Goal: Task Accomplishment & Management: Manage account settings

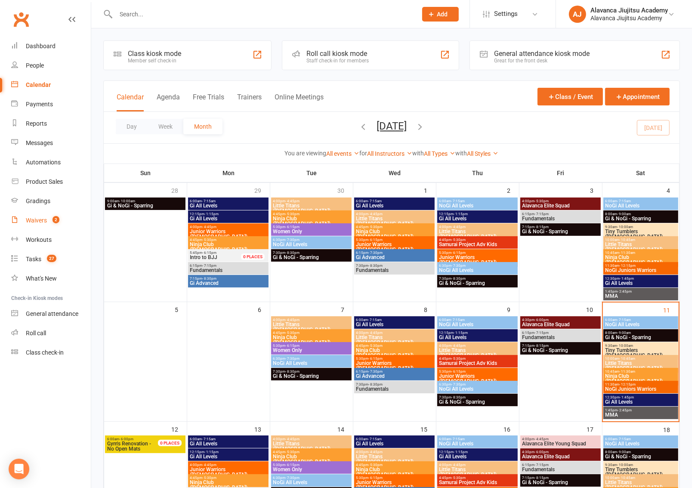
click at [40, 217] on div "Waivers" at bounding box center [36, 220] width 21 height 7
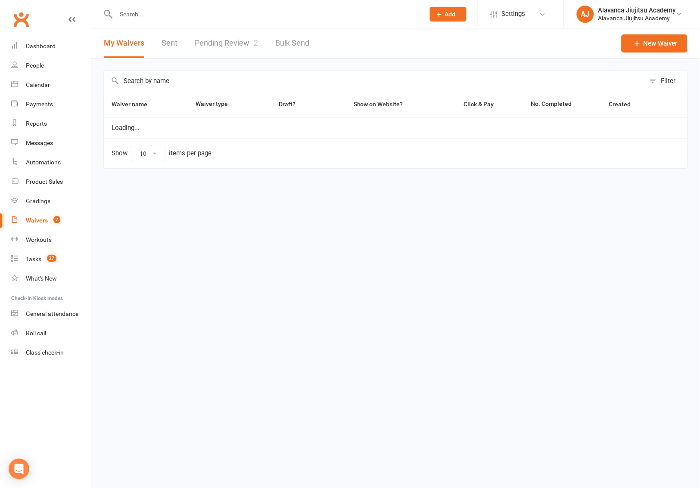
select select "100"
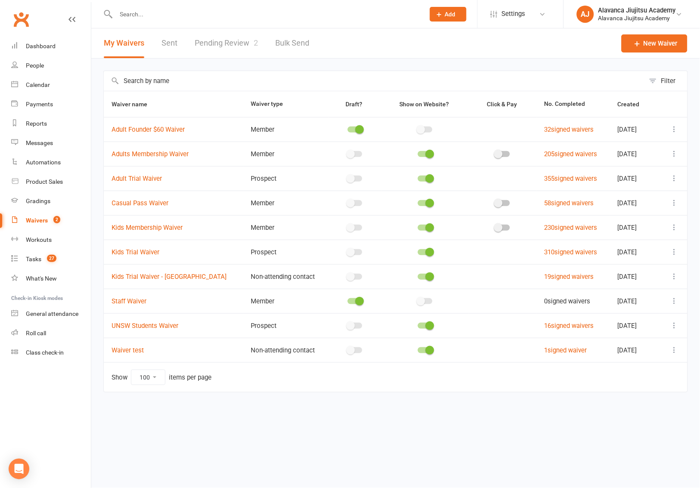
click at [220, 43] on link "Pending Review 2" at bounding box center [226, 43] width 63 height 30
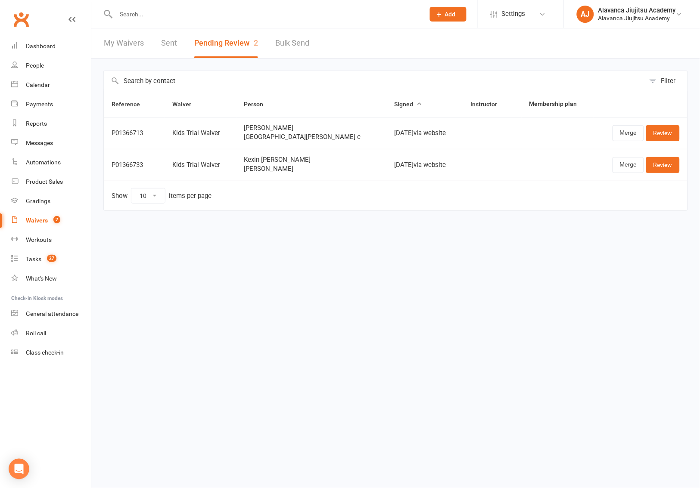
click at [328, 77] on input "text" at bounding box center [374, 81] width 541 height 20
click at [663, 170] on link "Review" at bounding box center [663, 164] width 34 height 15
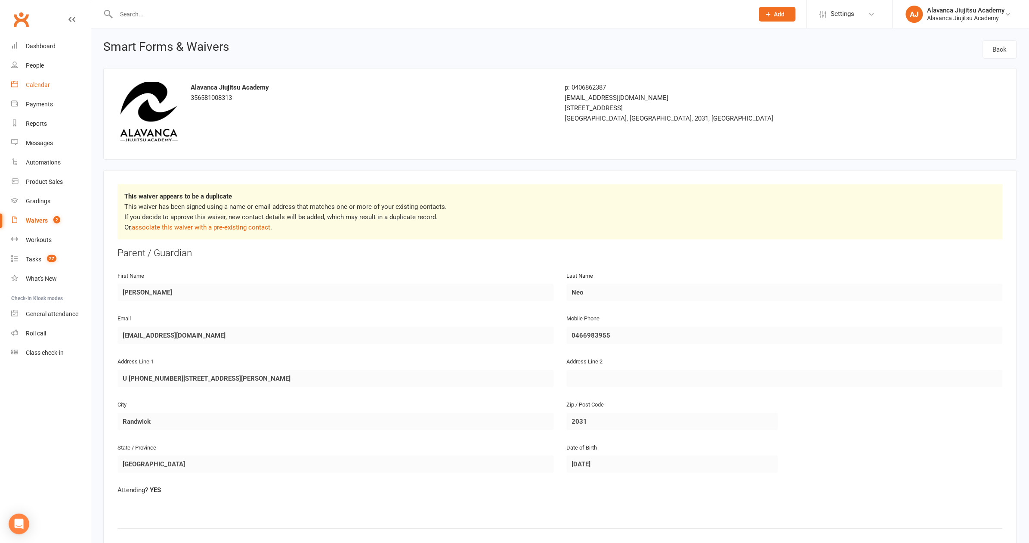
click at [40, 87] on div "Calendar" at bounding box center [38, 84] width 24 height 7
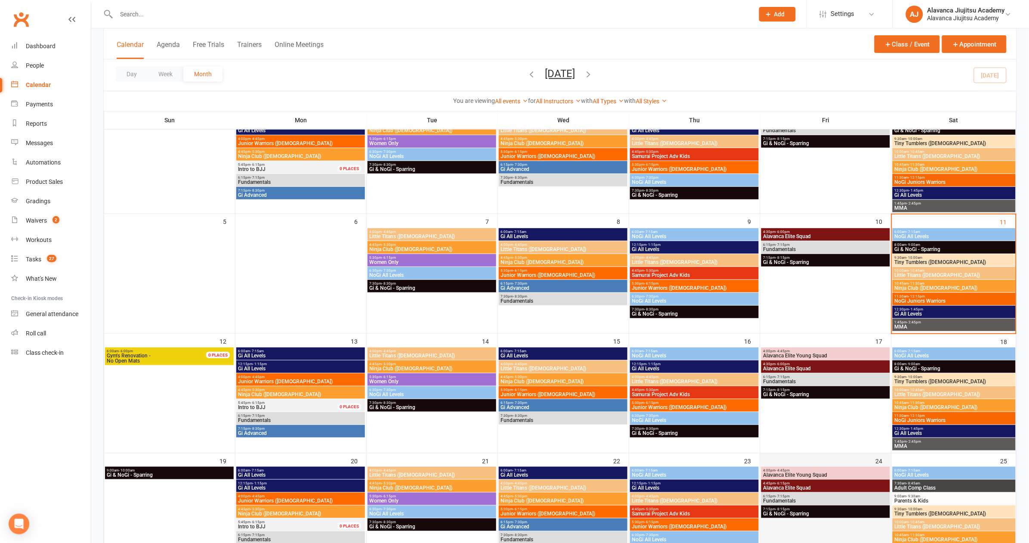
scroll to position [3, 0]
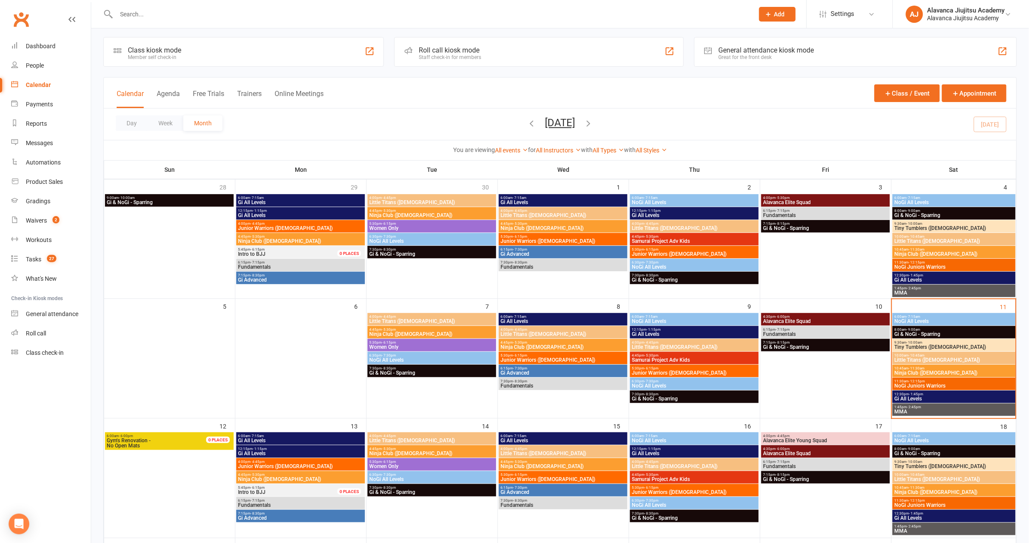
click at [692, 319] on span "Alavanca Elite Squad" at bounding box center [826, 321] width 126 height 5
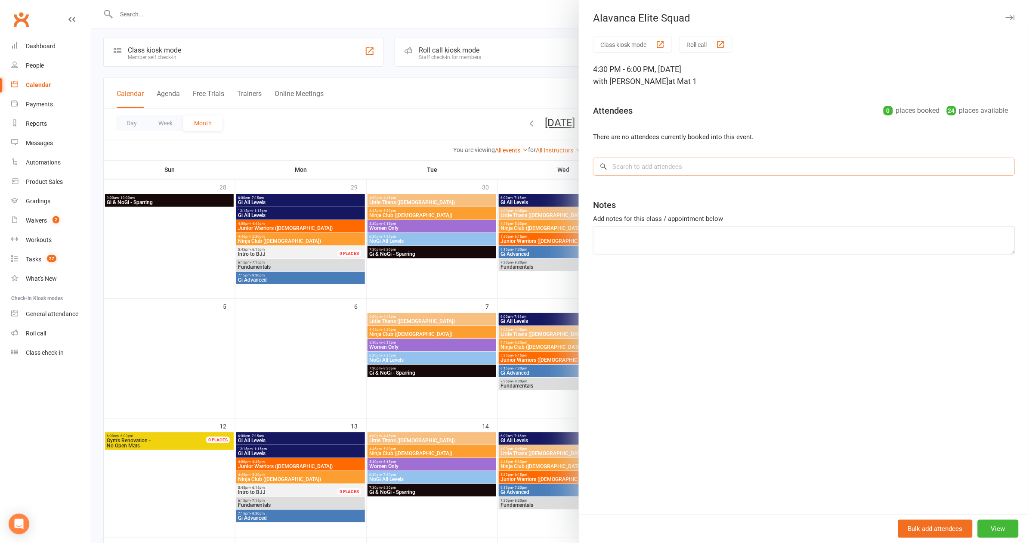
click at [644, 172] on input "search" at bounding box center [804, 167] width 422 height 18
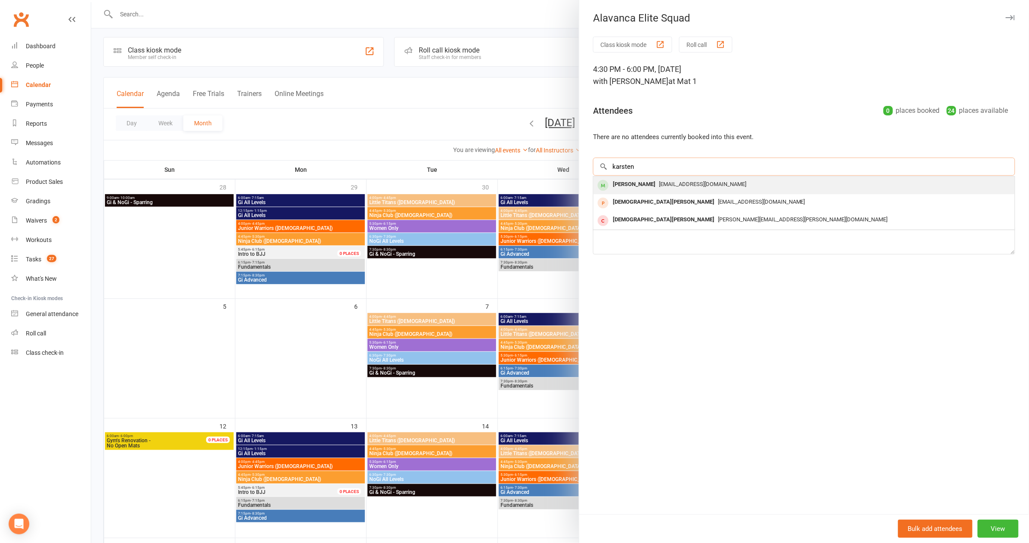
type input "karsten"
click at [626, 176] on div "[PERSON_NAME] [EMAIL_ADDRESS][DOMAIN_NAME]" at bounding box center [804, 185] width 421 height 18
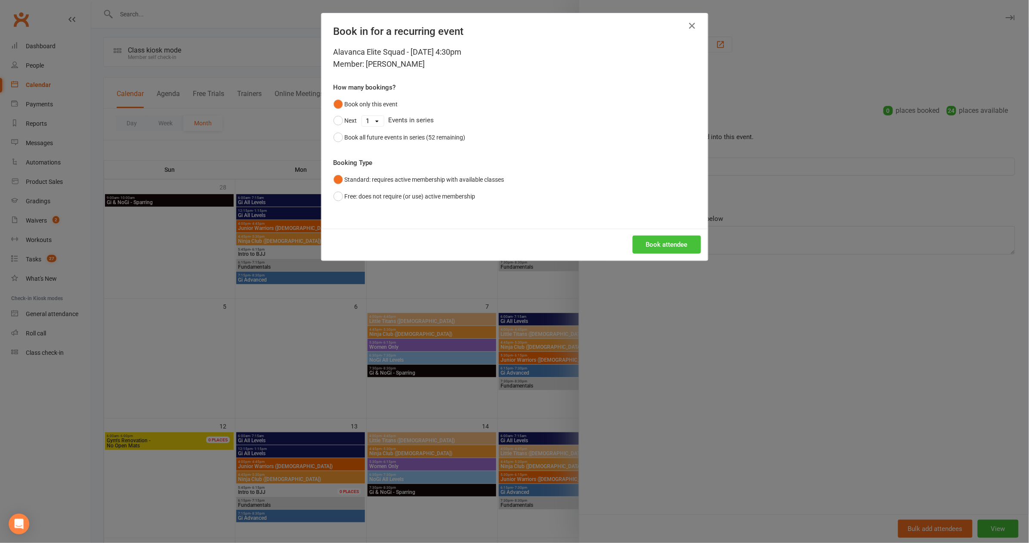
click at [656, 240] on button "Book attendee" at bounding box center [667, 244] width 68 height 18
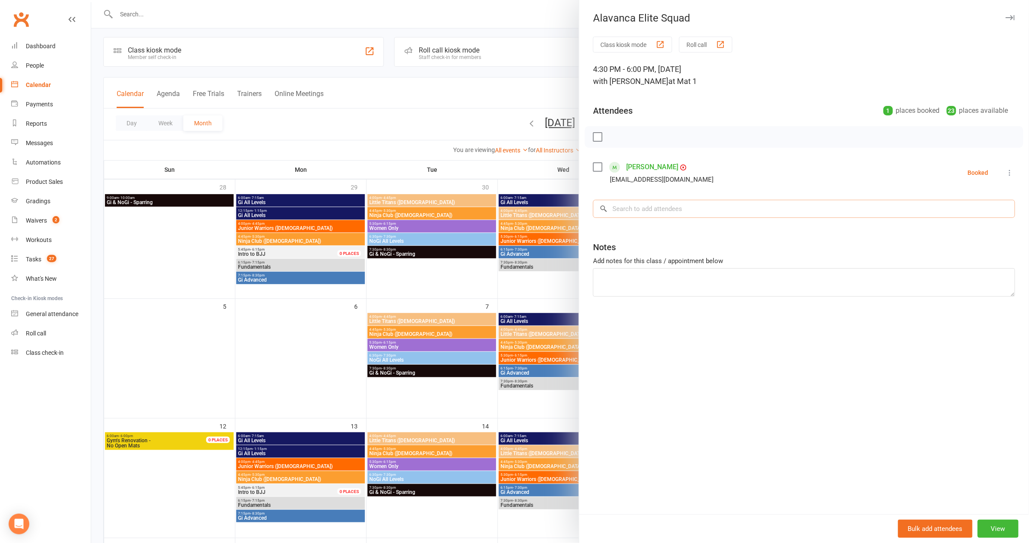
click at [635, 206] on input "search" at bounding box center [804, 209] width 422 height 18
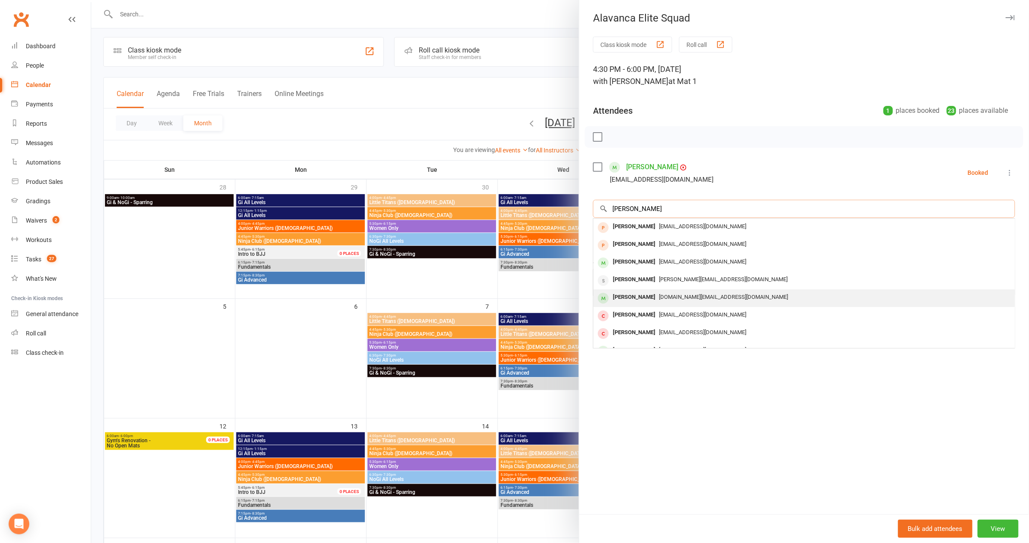
type input "[PERSON_NAME]"
click at [660, 296] on span "[DOMAIN_NAME][EMAIL_ADDRESS][DOMAIN_NAME]" at bounding box center [723, 297] width 129 height 6
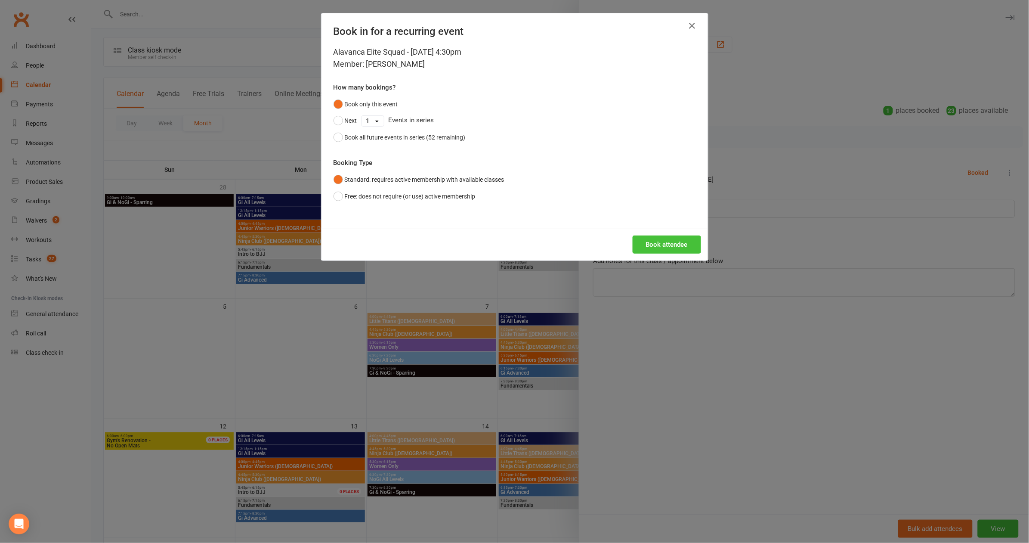
click at [650, 242] on button "Book attendee" at bounding box center [667, 244] width 68 height 18
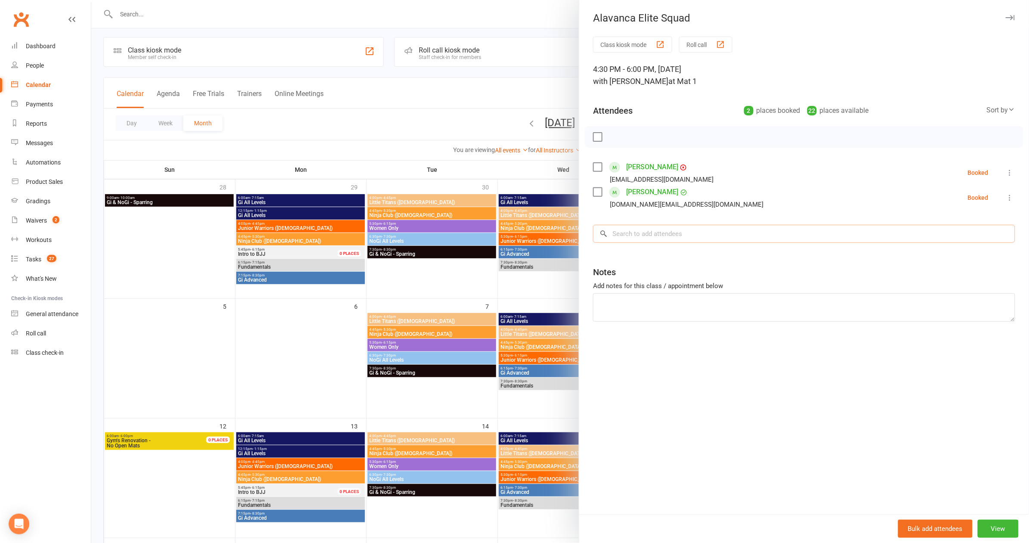
click at [636, 239] on input "search" at bounding box center [804, 234] width 422 height 18
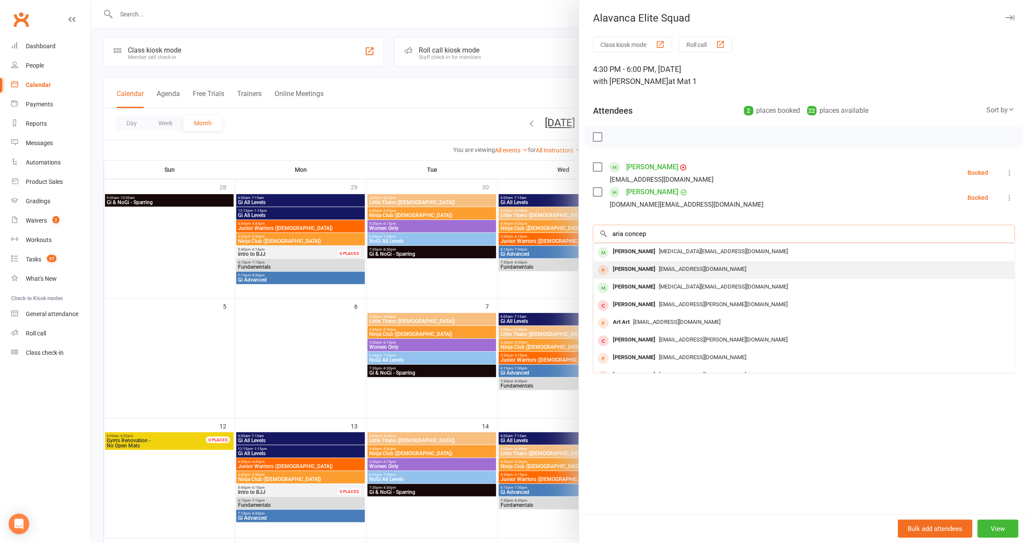
type input "aria concepì"
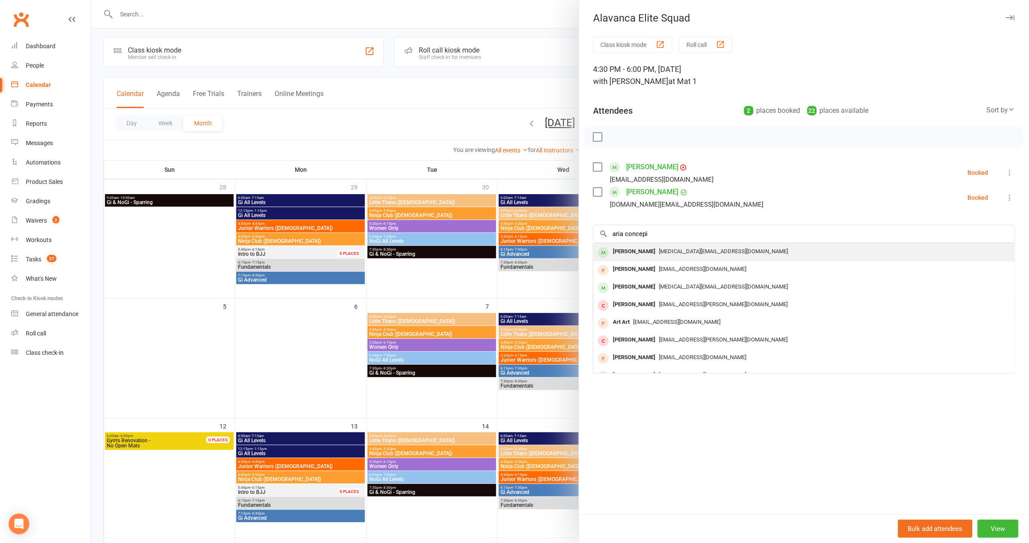
drag, startPoint x: 632, startPoint y: 248, endPoint x: 681, endPoint y: 250, distance: 48.7
click at [681, 250] on span "[MEDICAL_DATA][EMAIL_ADDRESS][DOMAIN_NAME]" at bounding box center [723, 251] width 129 height 6
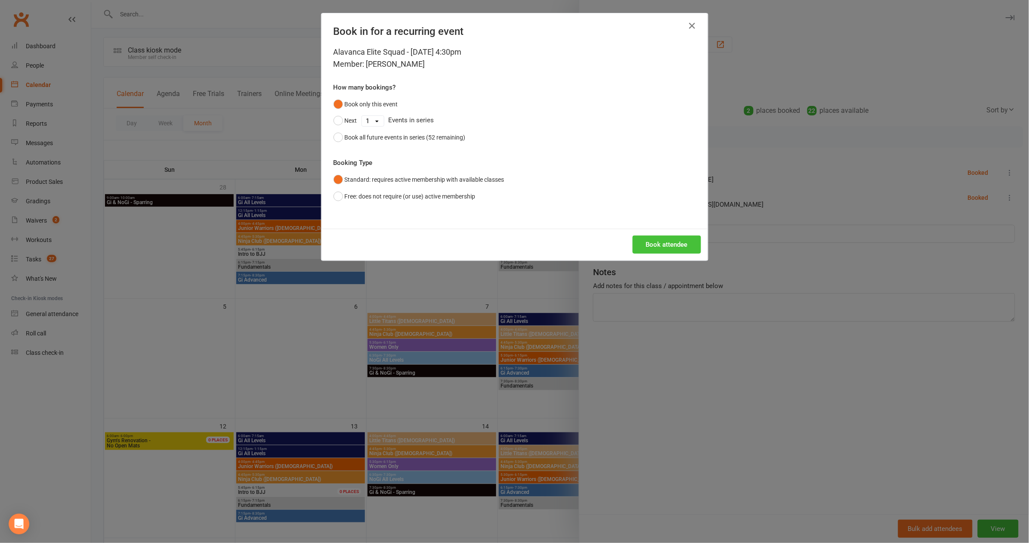
click at [682, 245] on button "Book attendee" at bounding box center [667, 244] width 68 height 18
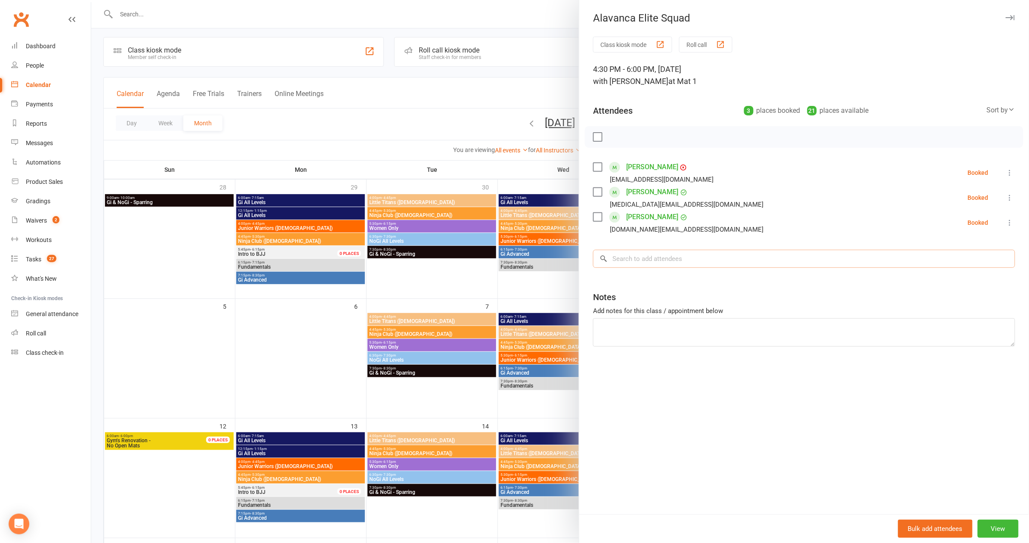
click at [636, 256] on input "search" at bounding box center [804, 259] width 422 height 18
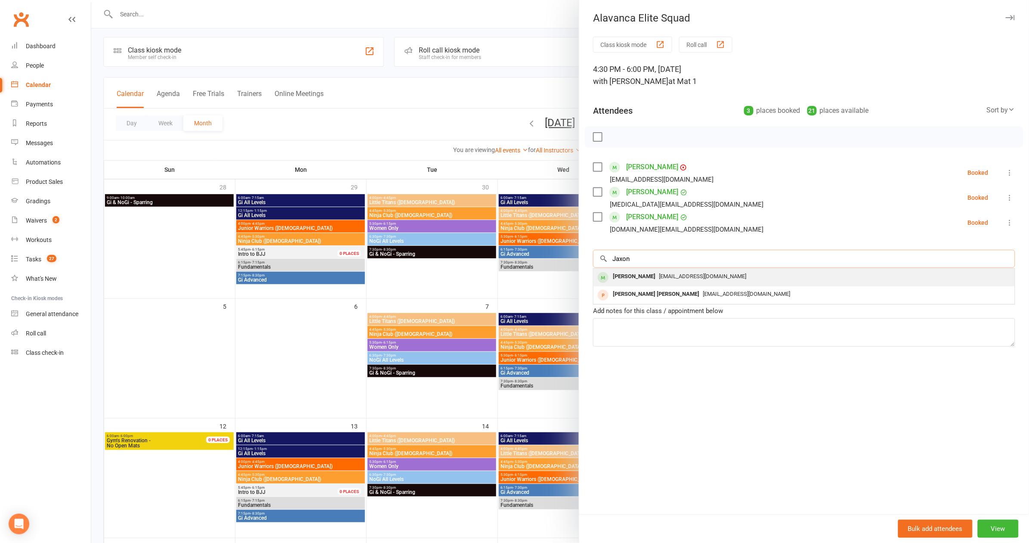
type input "Jaxon"
click at [632, 275] on div "[PERSON_NAME]" at bounding box center [635, 276] width 50 height 12
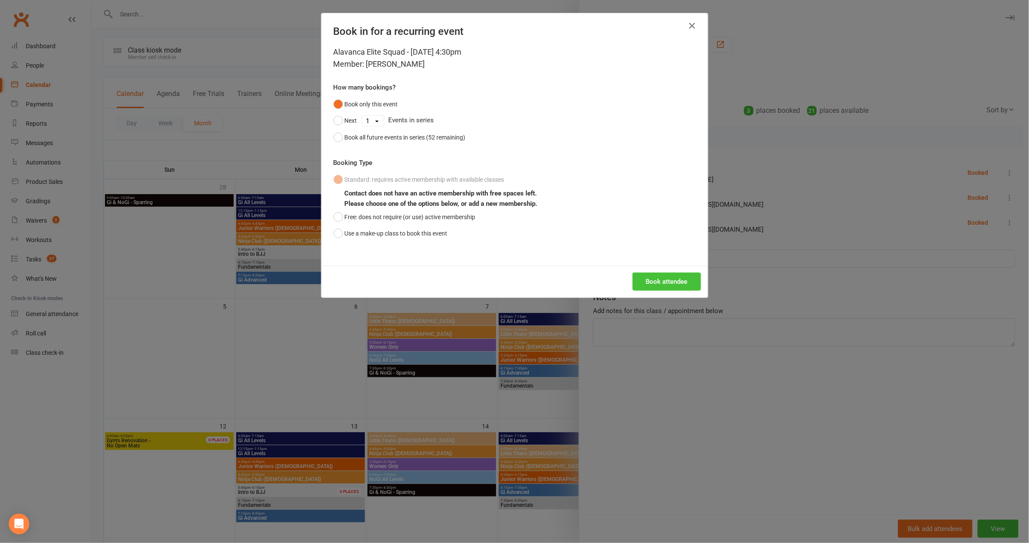
click at [641, 279] on button "Book attendee" at bounding box center [667, 281] width 68 height 18
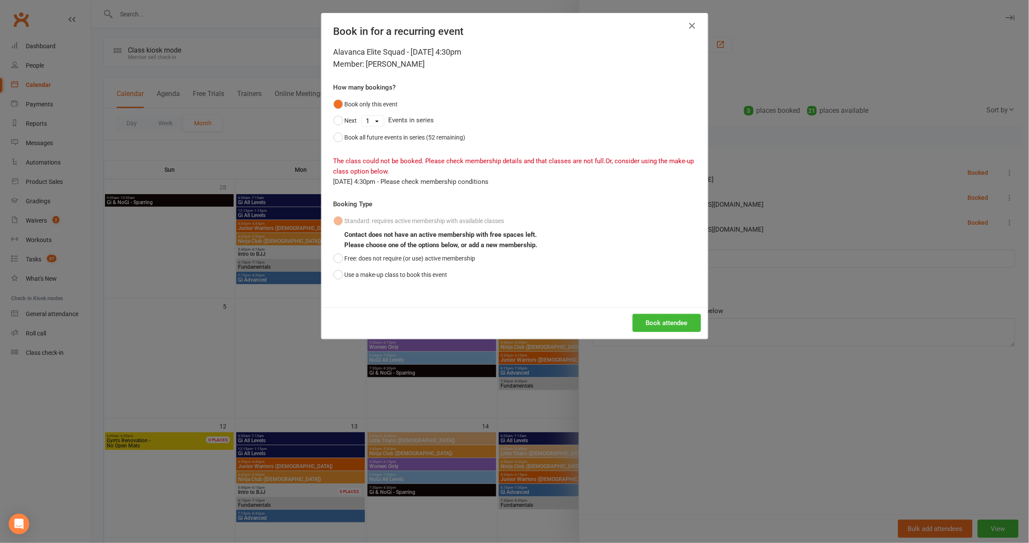
click at [692, 257] on div "Book in for a recurring event Alavanca Elite Squad - [DATE] 4:30pm Member: [PER…" at bounding box center [514, 271] width 1029 height 543
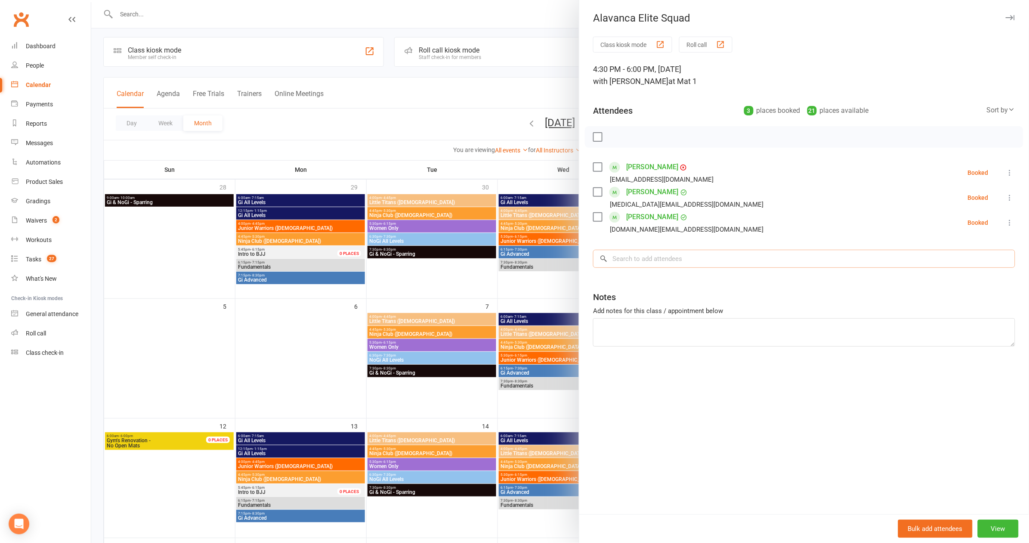
click at [692, 259] on input "search" at bounding box center [804, 259] width 422 height 18
type input "t"
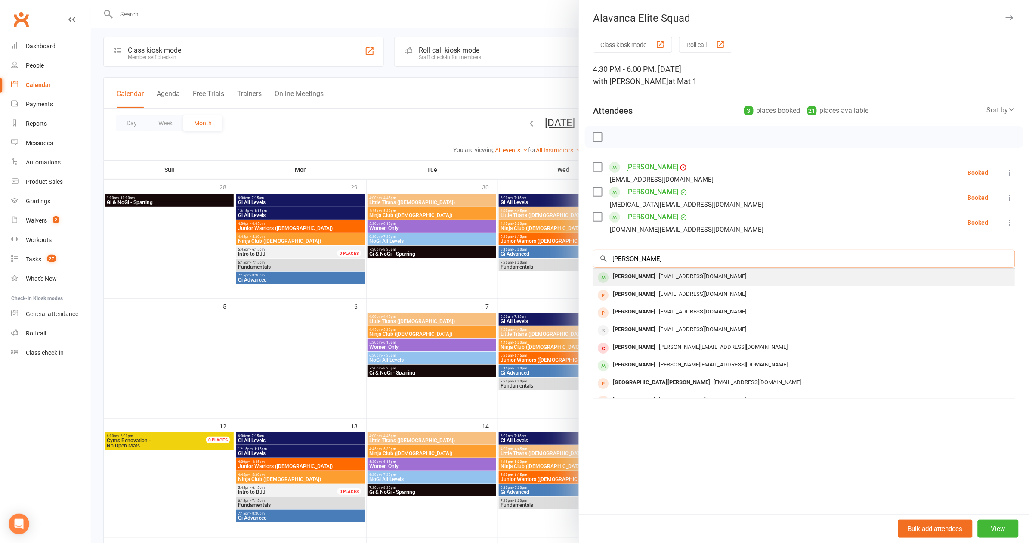
type input "[PERSON_NAME]"
click at [692, 276] on span "[EMAIL_ADDRESS][DOMAIN_NAME]" at bounding box center [702, 276] width 87 height 6
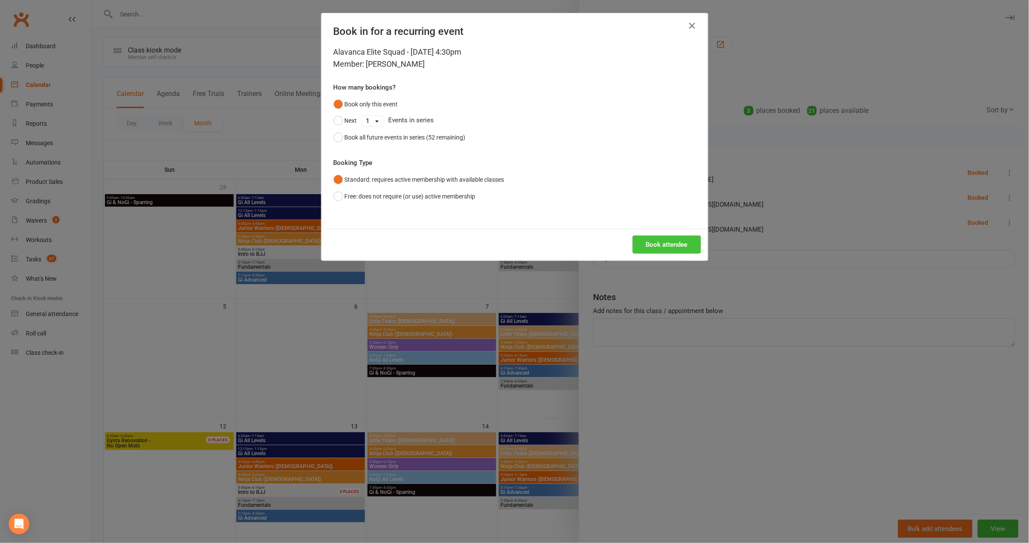
click at [667, 240] on button "Book attendee" at bounding box center [667, 244] width 68 height 18
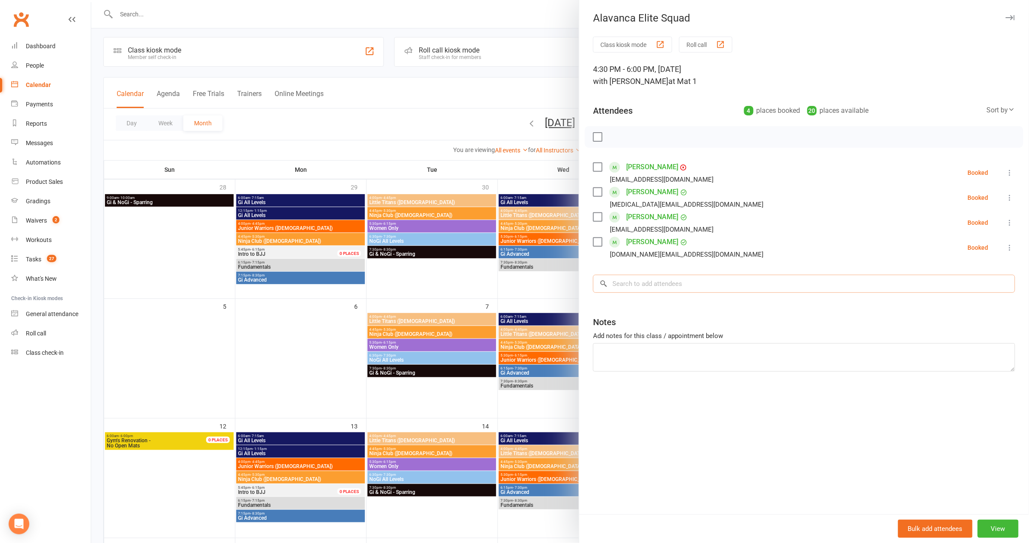
click at [658, 288] on input "search" at bounding box center [804, 284] width 422 height 18
type input "arsene"
click at [656, 296] on div "[EMAIL_ADDRESS][DOMAIN_NAME]" at bounding box center [804, 301] width 415 height 12
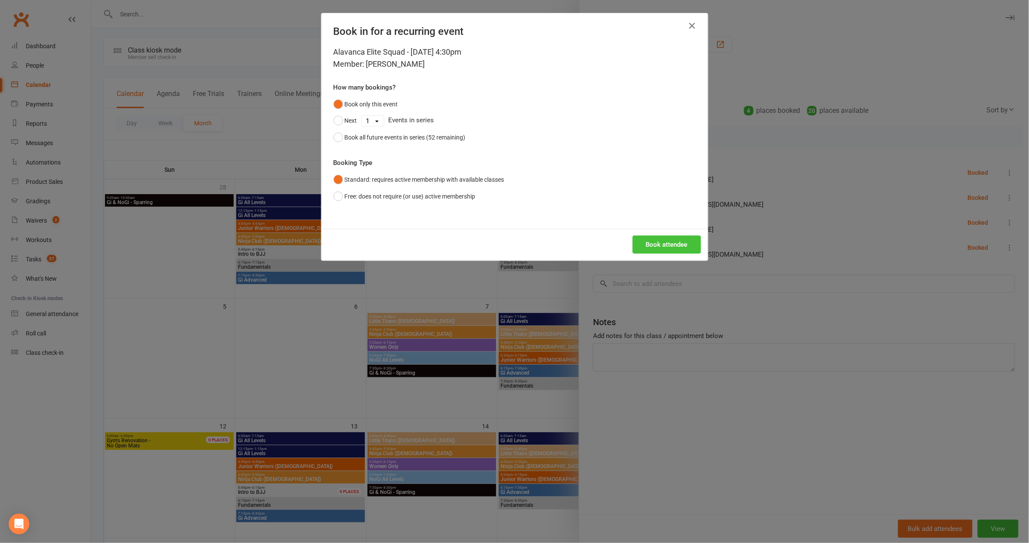
click at [662, 248] on button "Book attendee" at bounding box center [667, 244] width 68 height 18
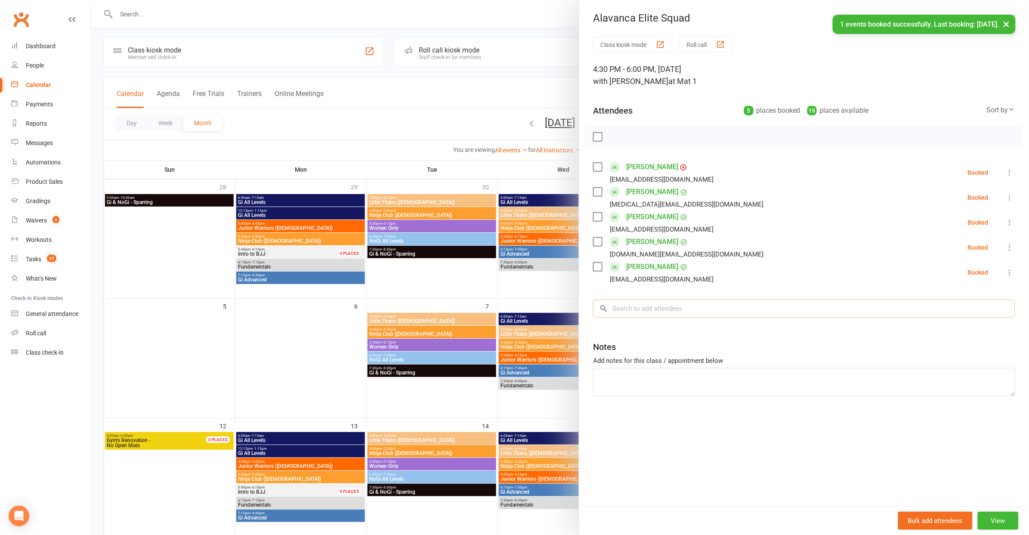
click at [665, 310] on input "search" at bounding box center [804, 309] width 422 height 18
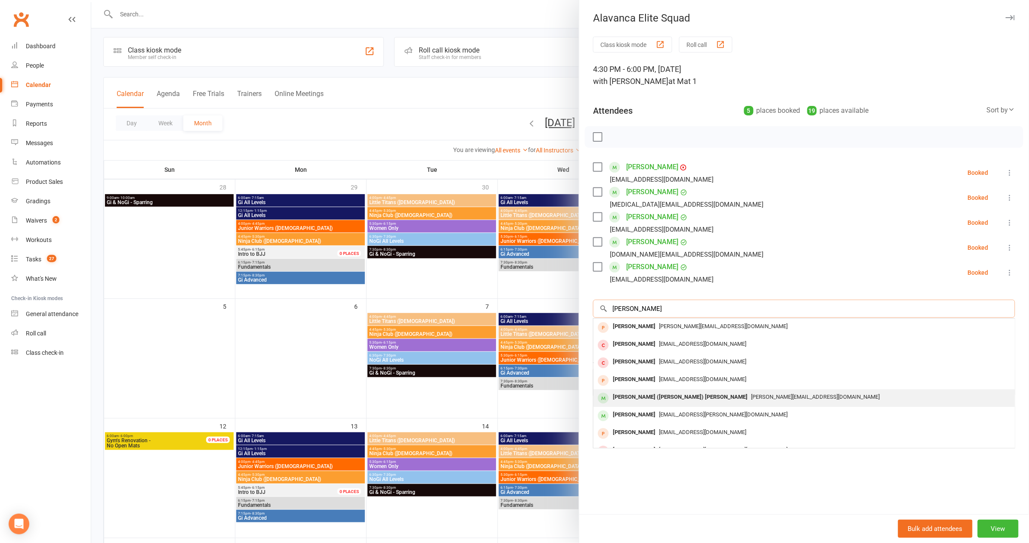
type input "[PERSON_NAME]"
click at [692, 396] on span "[PERSON_NAME][EMAIL_ADDRESS][DOMAIN_NAME]" at bounding box center [815, 396] width 129 height 6
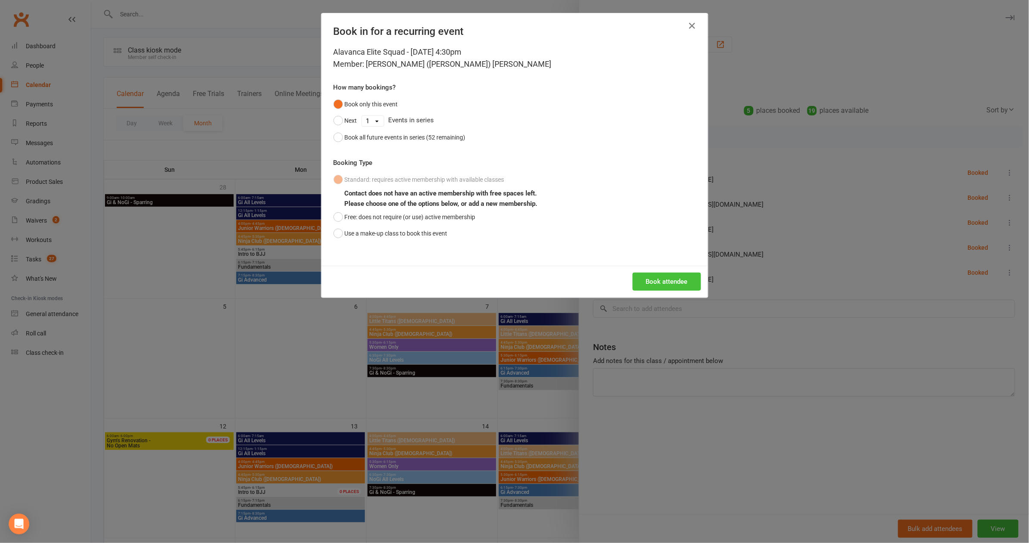
click at [660, 272] on button "Book attendee" at bounding box center [667, 281] width 68 height 18
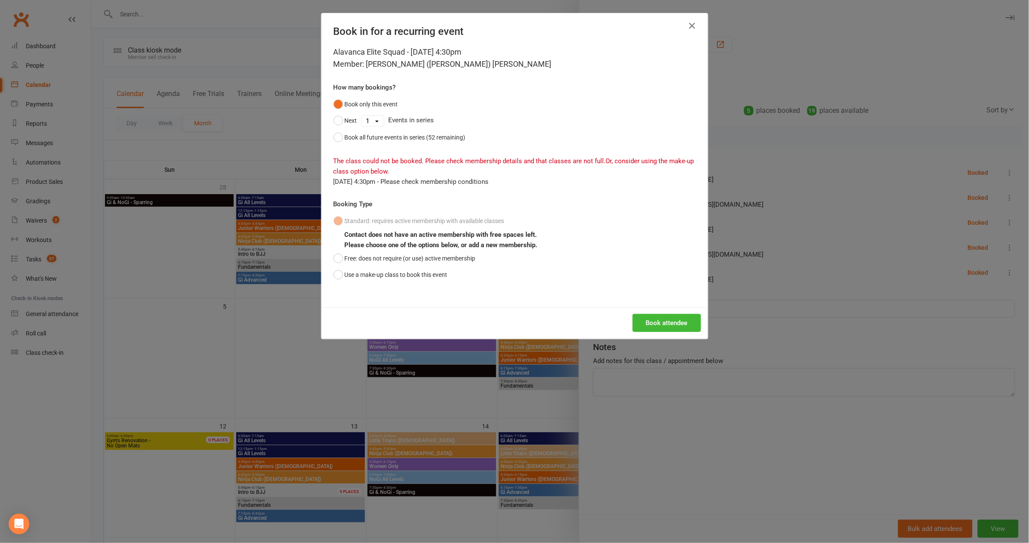
click at [556, 259] on div "Standard: requires active membership with available classes Contact does not ha…" at bounding box center [515, 248] width 362 height 70
click at [692, 306] on div "Book in for a recurring event Alavanca Elite Squad - [DATE] 4:30pm Member: [PER…" at bounding box center [514, 271] width 1029 height 543
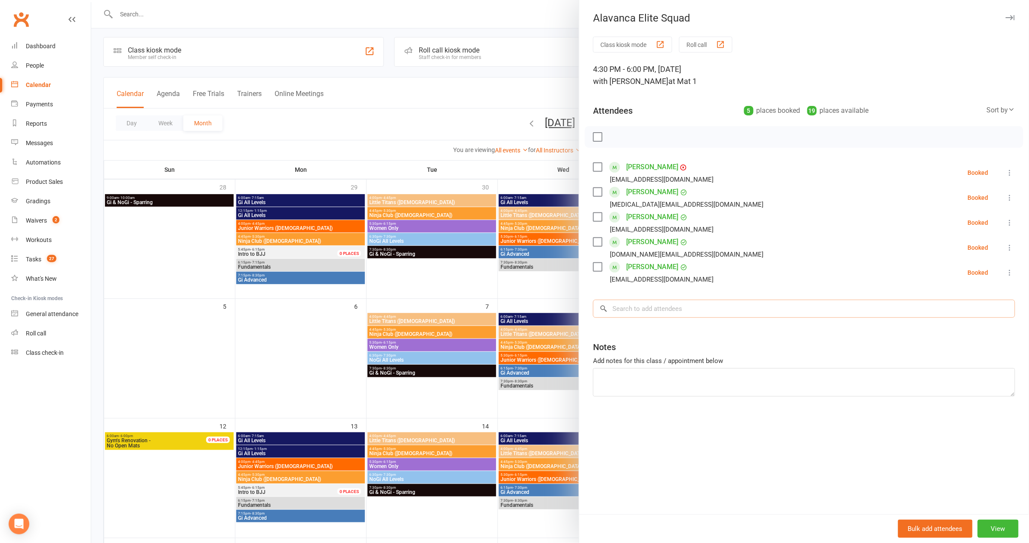
click at [678, 310] on input "search" at bounding box center [804, 309] width 422 height 18
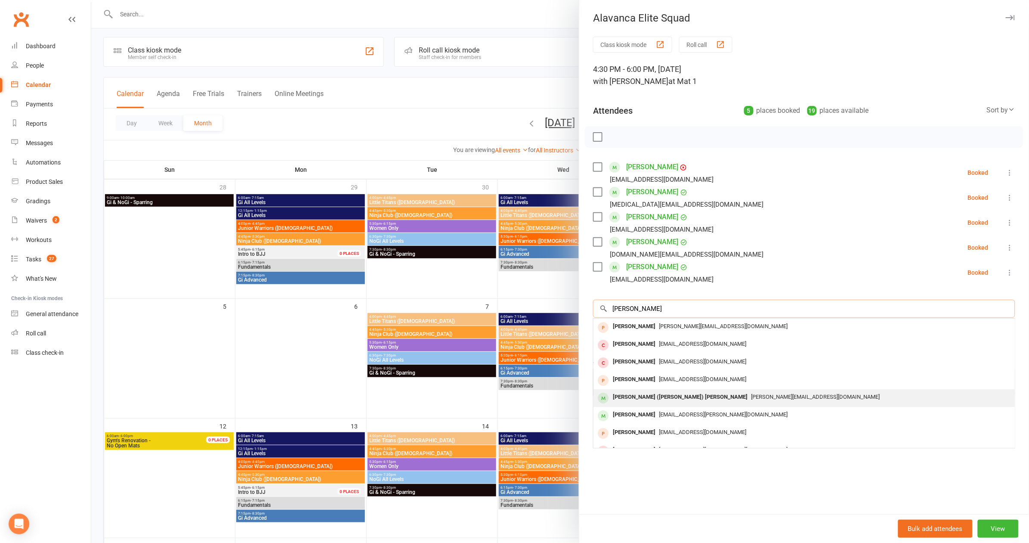
type input "[PERSON_NAME]"
click at [673, 398] on div "[PERSON_NAME][EMAIL_ADDRESS][DOMAIN_NAME]" at bounding box center [804, 397] width 415 height 12
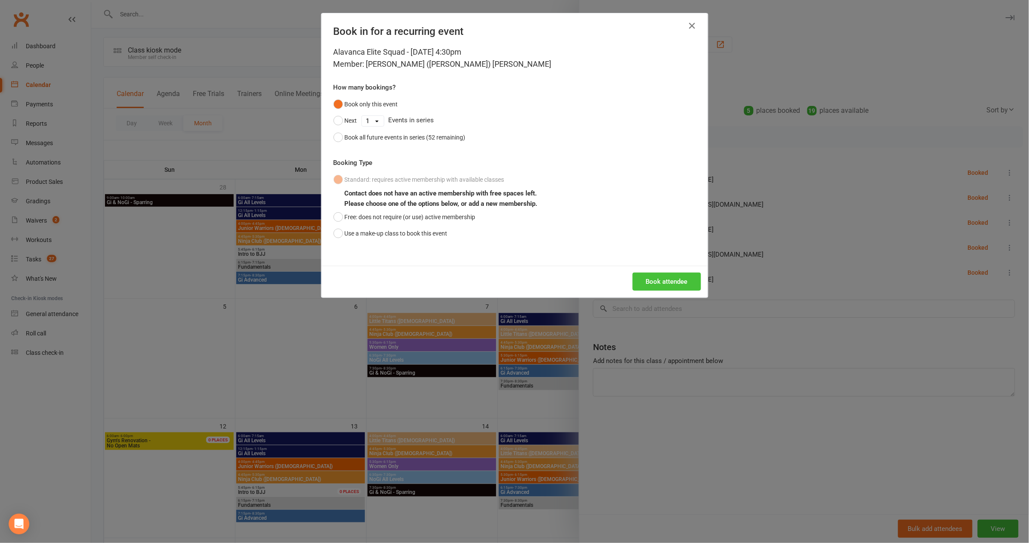
click at [649, 282] on button "Book attendee" at bounding box center [667, 281] width 68 height 18
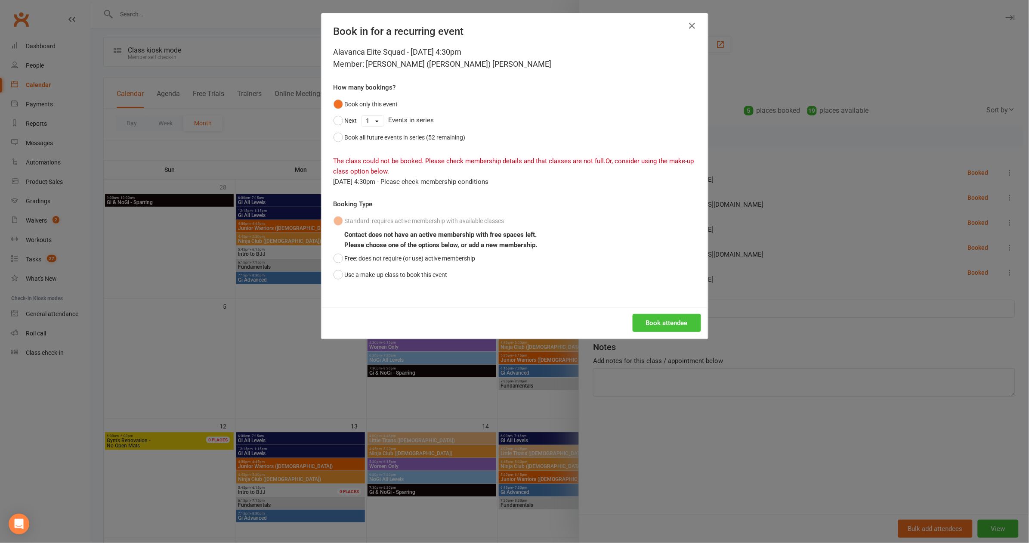
click at [681, 322] on button "Book attendee" at bounding box center [667, 323] width 68 height 18
click at [673, 239] on div "Contact does not have an active membership with free spaces left. Please choose…" at bounding box center [520, 239] width 351 height 21
click at [692, 251] on div "Book in for a recurring event Alavanca Elite Squad - [DATE] 4:30pm Member: [PER…" at bounding box center [514, 271] width 1029 height 543
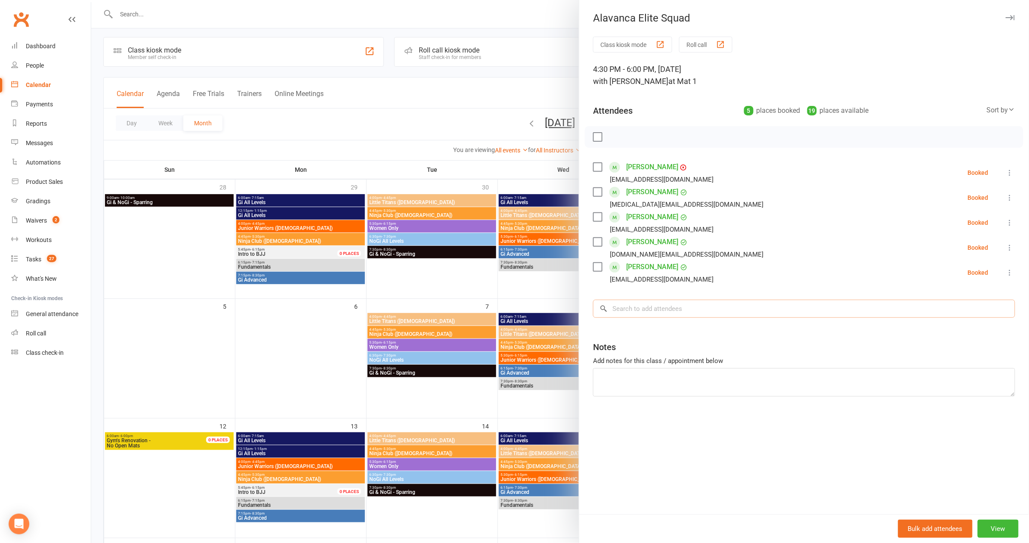
click at [692, 309] on input "search" at bounding box center [804, 309] width 422 height 18
click at [692, 268] on icon at bounding box center [1010, 272] width 9 height 9
click at [692, 311] on link "Remove" at bounding box center [969, 306] width 93 height 17
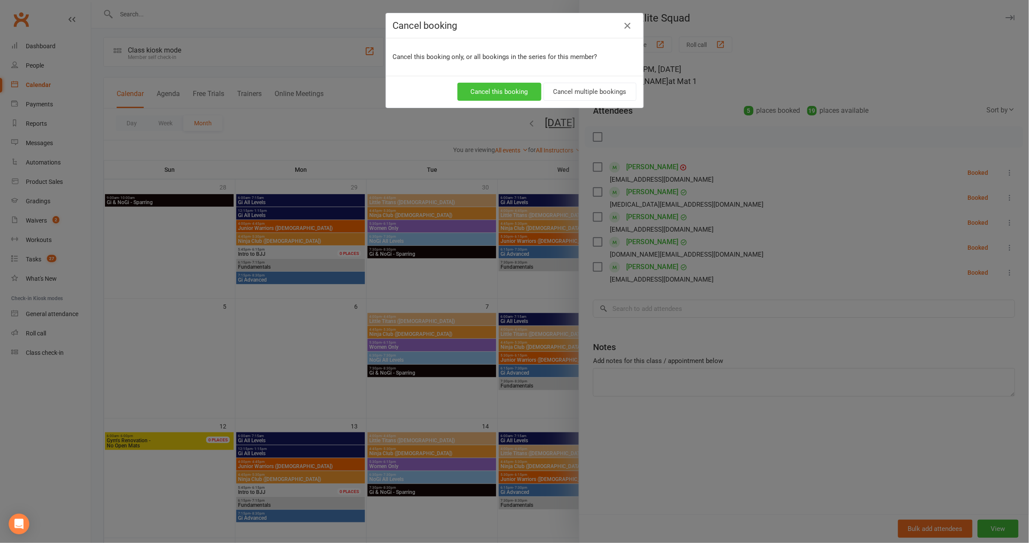
click at [517, 93] on button "Cancel this booking" at bounding box center [500, 92] width 84 height 18
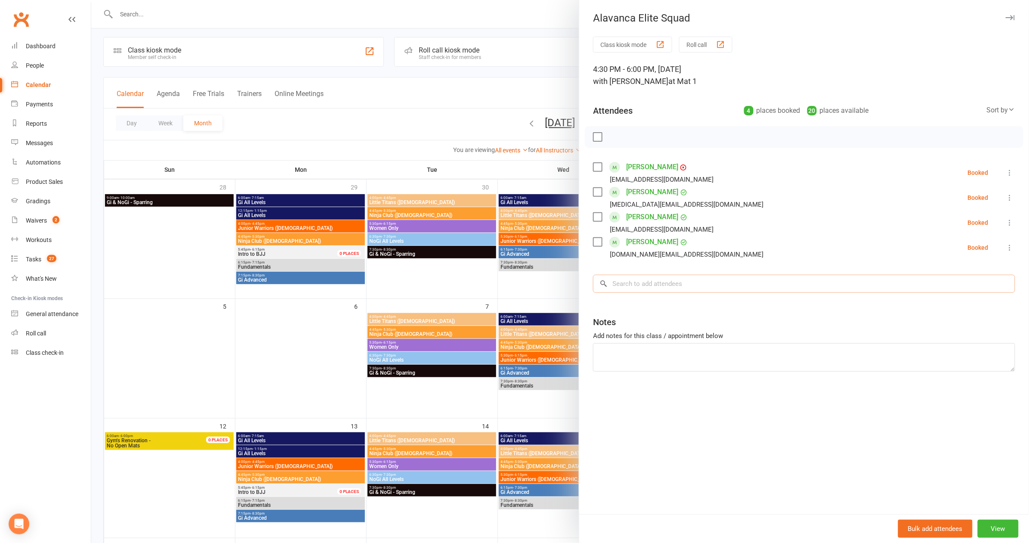
click at [641, 283] on input "search" at bounding box center [804, 284] width 422 height 18
click at [642, 276] on input "search" at bounding box center [804, 284] width 422 height 18
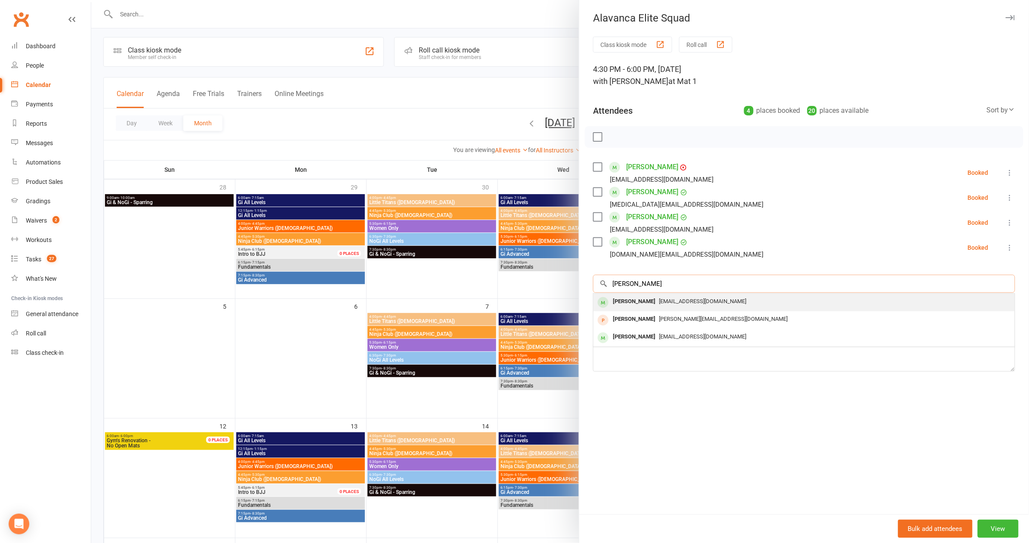
type input "[PERSON_NAME]"
click at [692, 307] on div "[PERSON_NAME] [EMAIL_ADDRESS][DOMAIN_NAME]" at bounding box center [804, 303] width 421 height 18
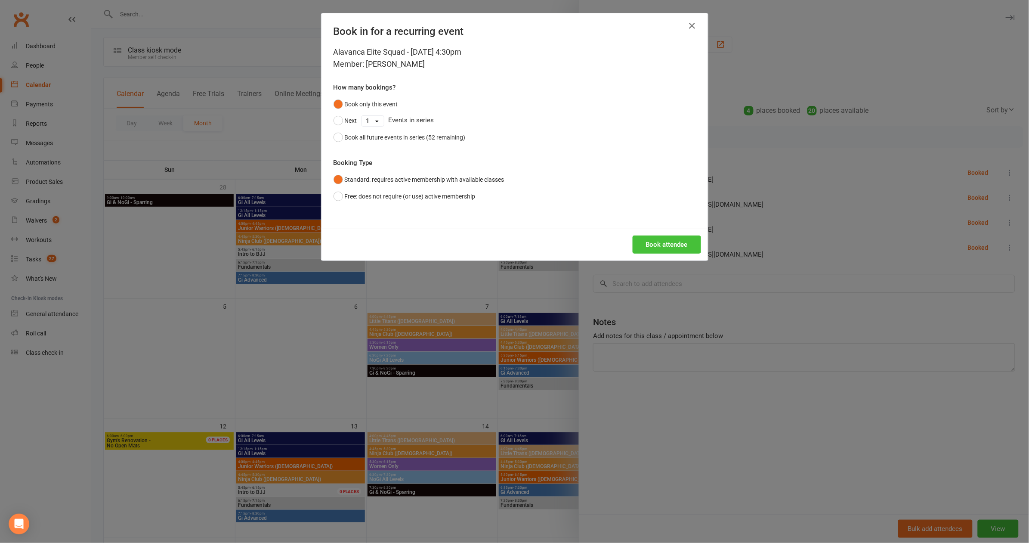
click at [655, 238] on button "Book attendee" at bounding box center [667, 244] width 68 height 18
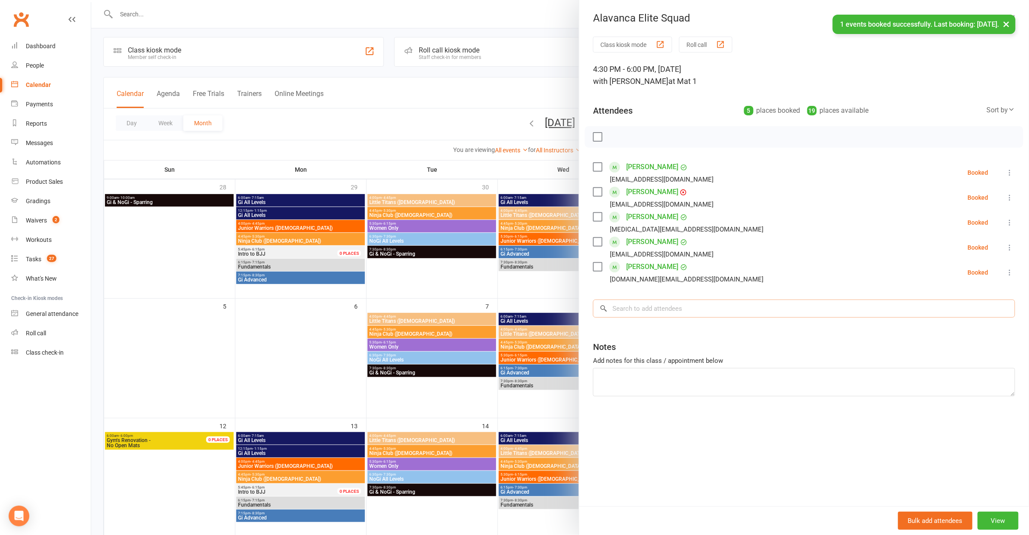
click at [658, 307] on input "search" at bounding box center [804, 309] width 422 height 18
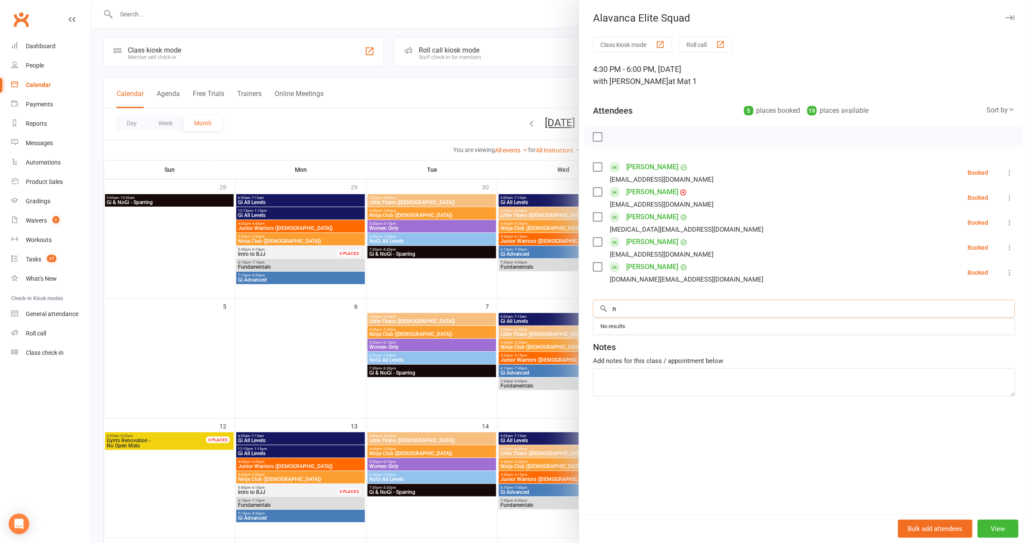
type input "n"
type input "Jaxon"
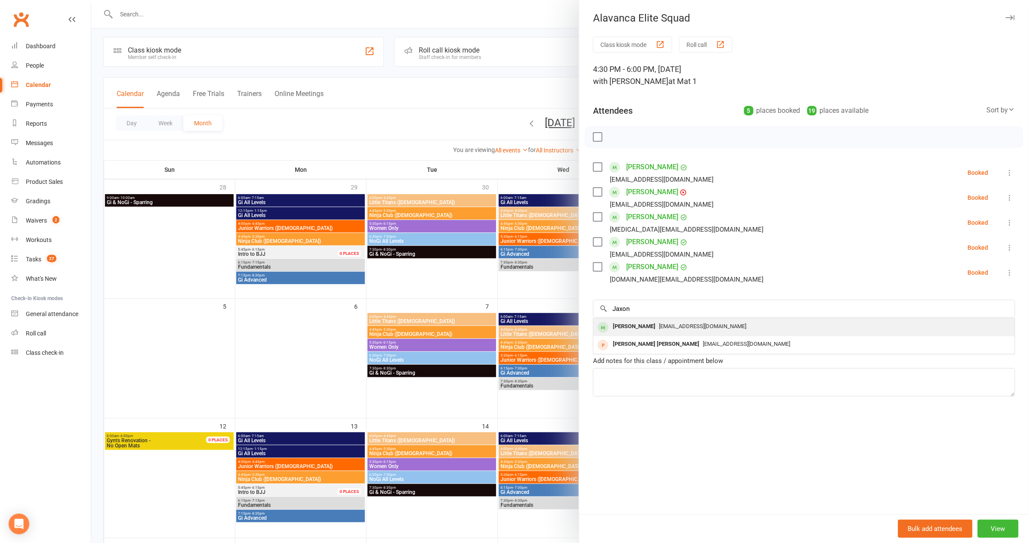
drag, startPoint x: 671, startPoint y: 377, endPoint x: 661, endPoint y: 322, distance: 55.6
click at [661, 323] on span "[EMAIL_ADDRESS][DOMAIN_NAME]" at bounding box center [702, 326] width 87 height 6
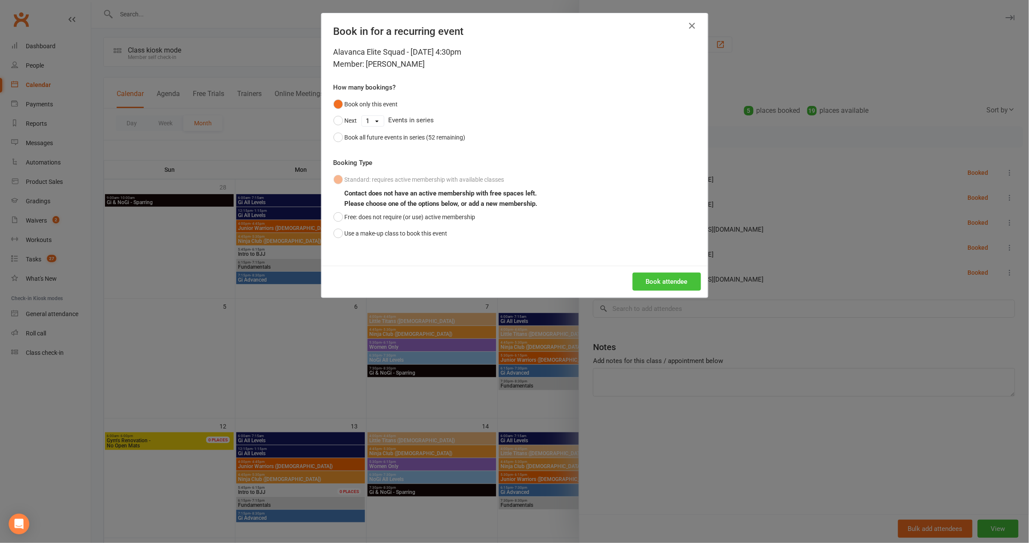
click at [660, 282] on button "Book attendee" at bounding box center [667, 281] width 68 height 18
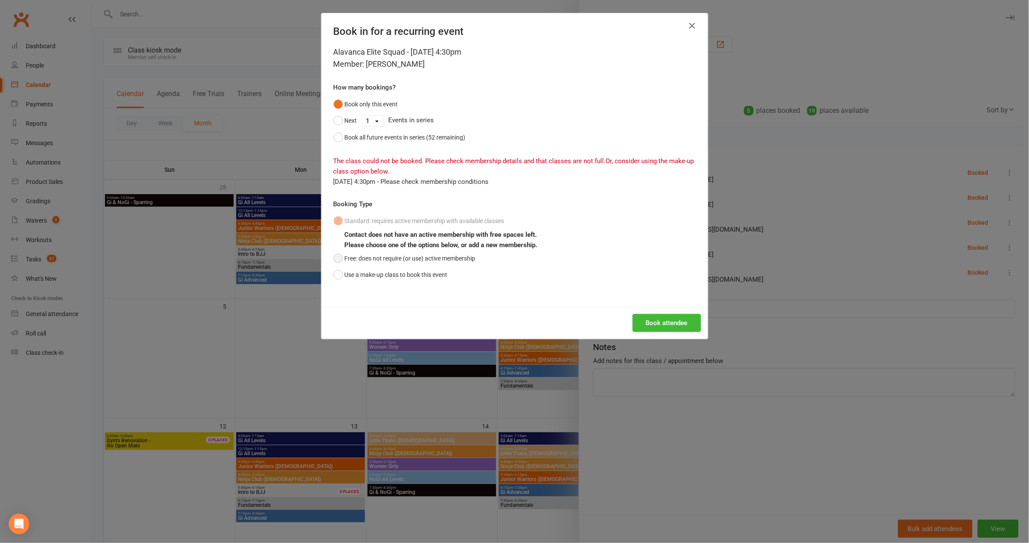
click at [392, 254] on button "Free: does not require (or use) active membership" at bounding box center [405, 258] width 142 height 16
click at [648, 322] on button "Book attendee" at bounding box center [667, 323] width 68 height 18
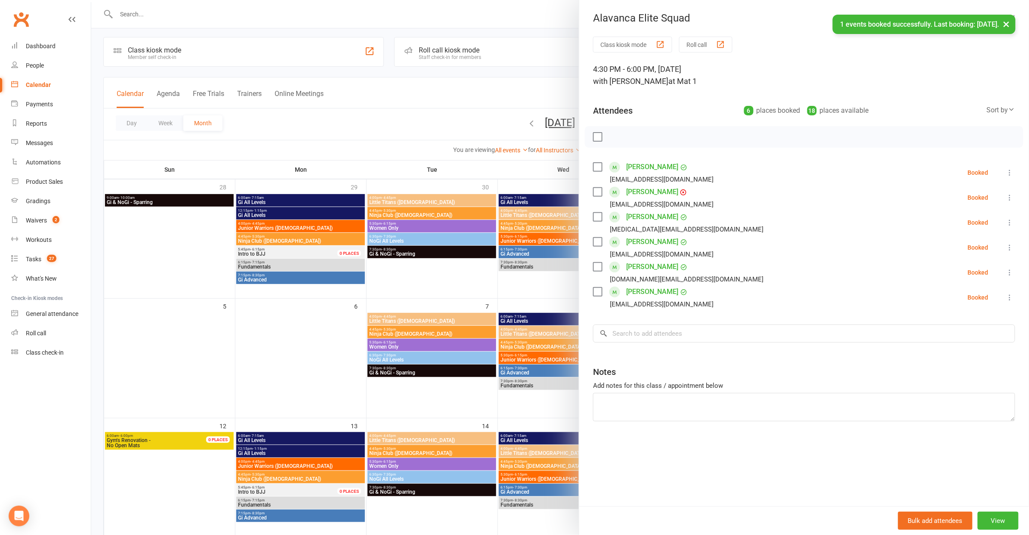
click at [593, 138] on label at bounding box center [597, 137] width 9 height 9
click at [612, 136] on icon "button" at bounding box center [616, 136] width 9 height 9
click at [414, 112] on div at bounding box center [560, 267] width 938 height 535
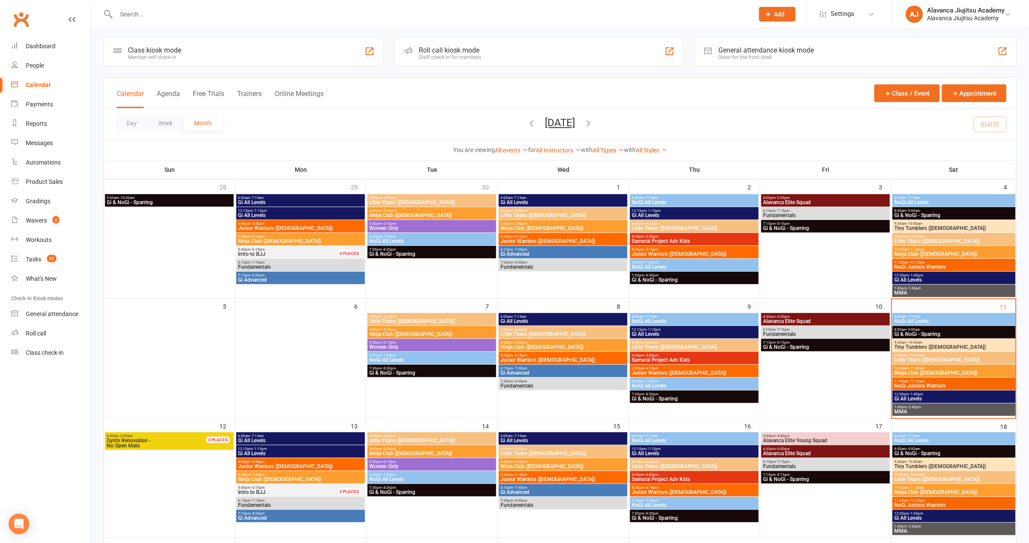
click at [692, 345] on span "Tiny Tumblers ([DEMOGRAPHIC_DATA])" at bounding box center [955, 346] width 120 height 5
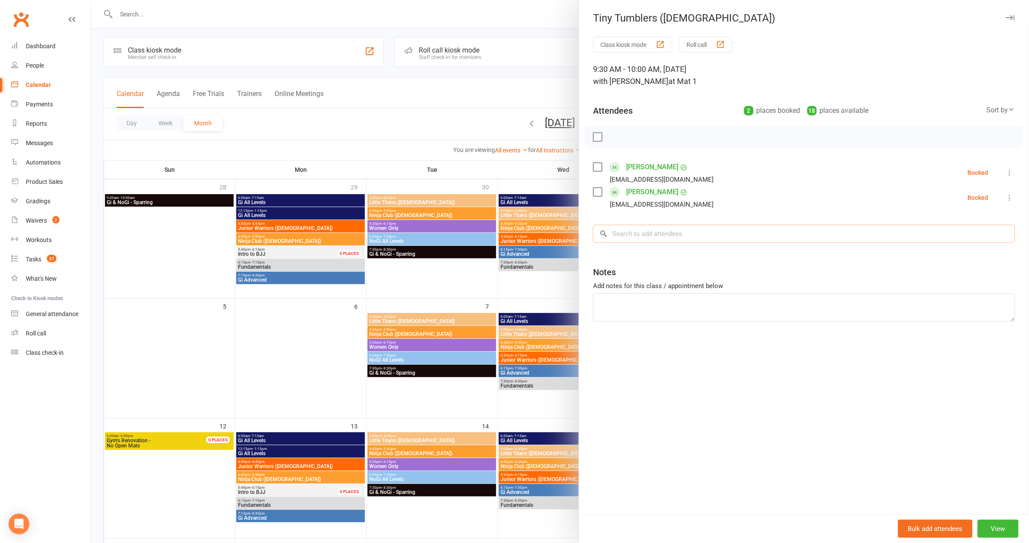
click at [647, 232] on input "search" at bounding box center [804, 234] width 422 height 18
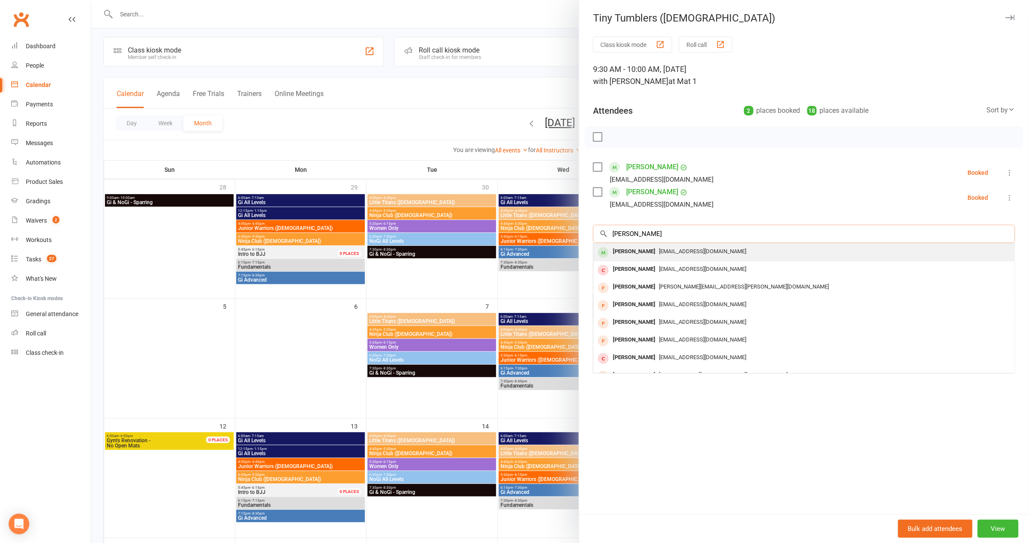
type input "[PERSON_NAME]"
click at [661, 253] on span "[EMAIL_ADDRESS][DOMAIN_NAME]" at bounding box center [702, 251] width 87 height 6
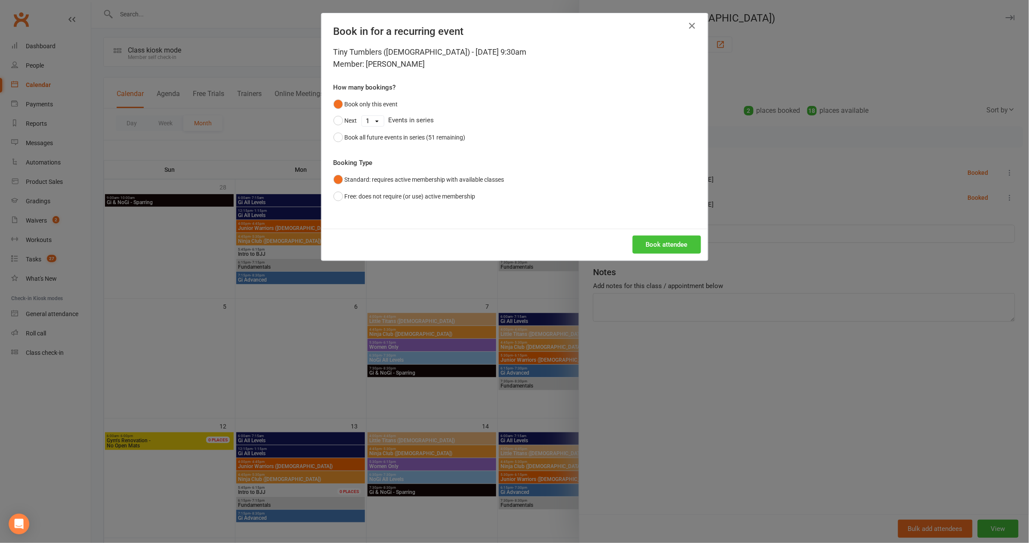
click at [648, 247] on button "Book attendee" at bounding box center [667, 244] width 68 height 18
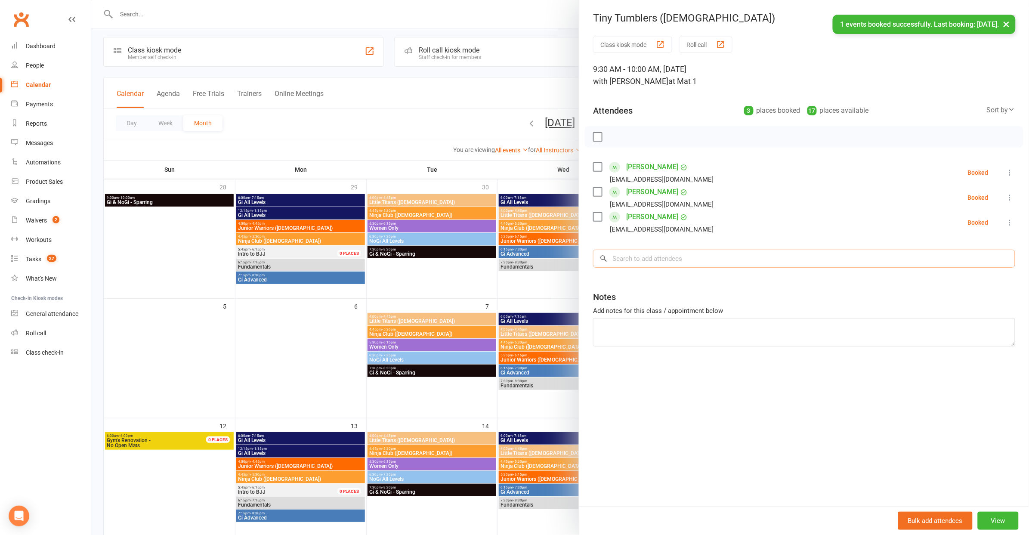
click at [638, 263] on input "search" at bounding box center [804, 259] width 422 height 18
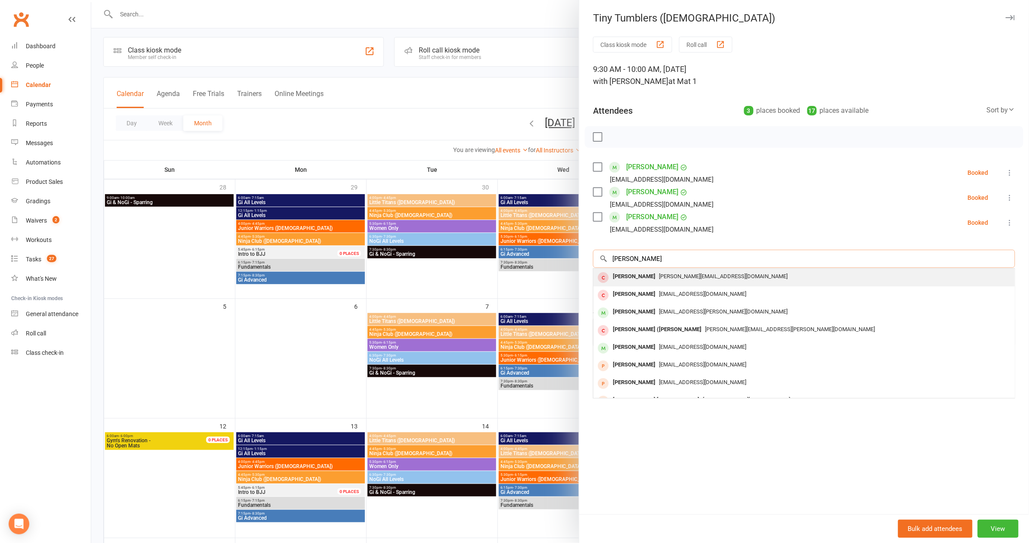
type input "[PERSON_NAME]"
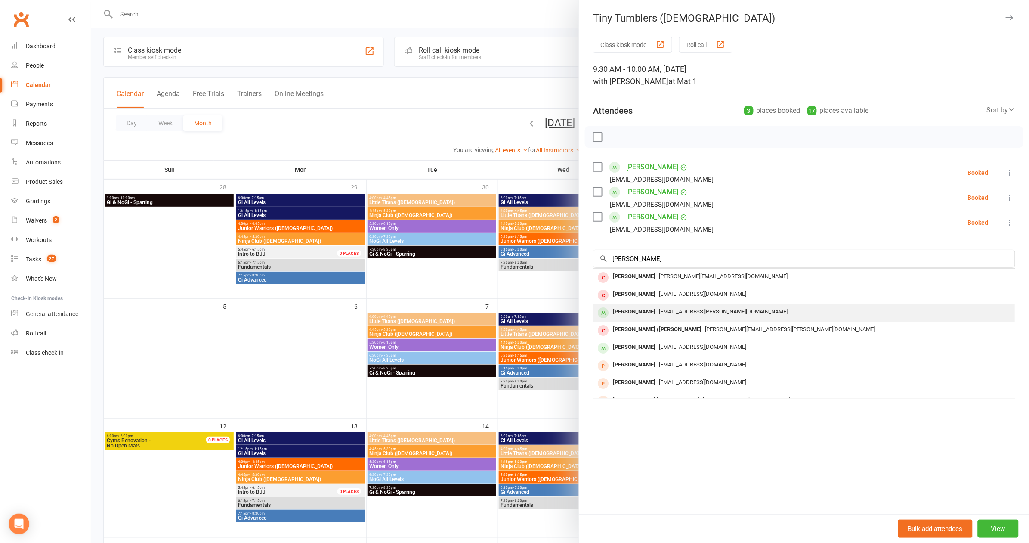
drag, startPoint x: 650, startPoint y: 273, endPoint x: 660, endPoint y: 310, distance: 38.7
click at [660, 310] on span "[EMAIL_ADDRESS][PERSON_NAME][DOMAIN_NAME]" at bounding box center [723, 311] width 129 height 6
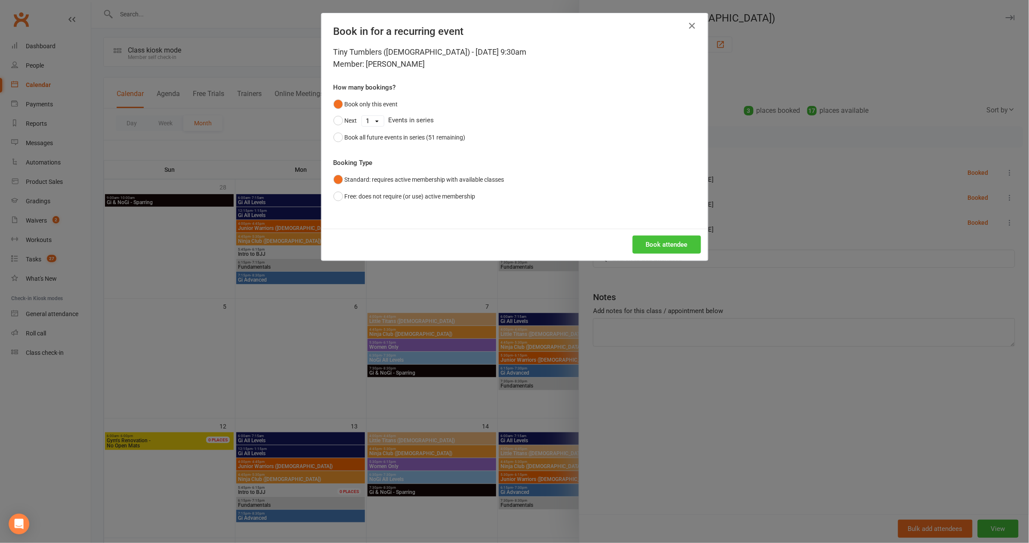
click at [647, 242] on button "Book attendee" at bounding box center [667, 244] width 68 height 18
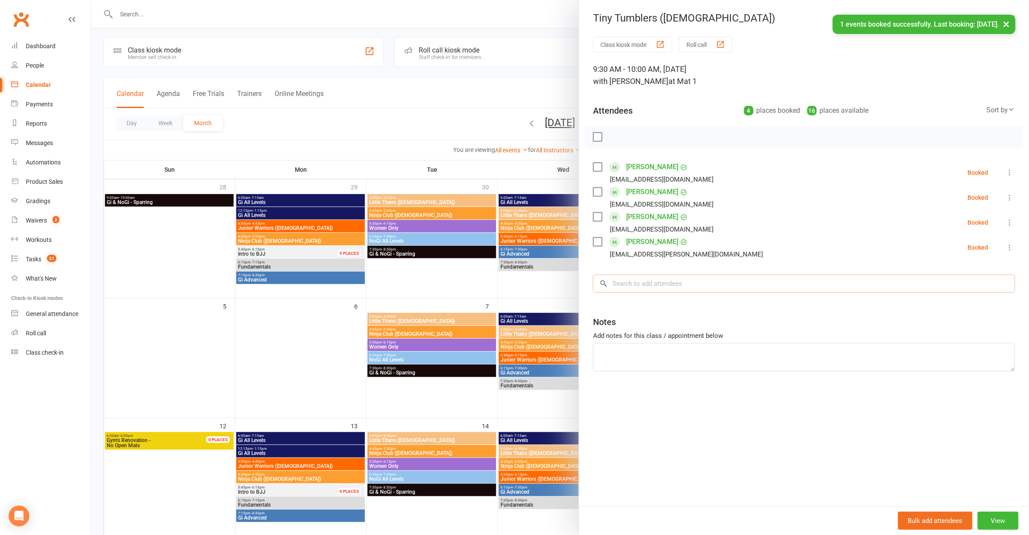
click at [643, 279] on input "search" at bounding box center [804, 284] width 422 height 18
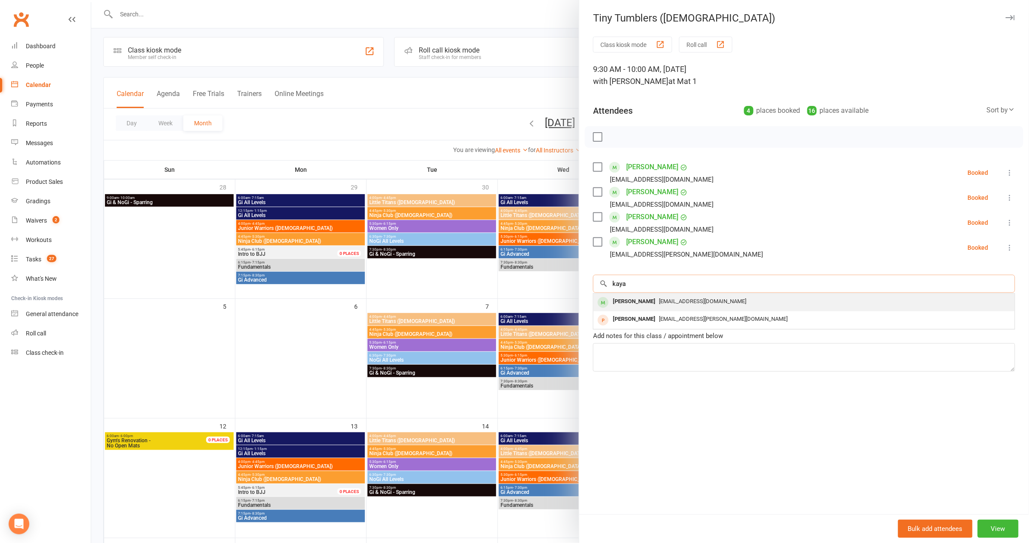
type input "kaya"
click at [664, 303] on div "[EMAIL_ADDRESS][DOMAIN_NAME]" at bounding box center [804, 301] width 415 height 12
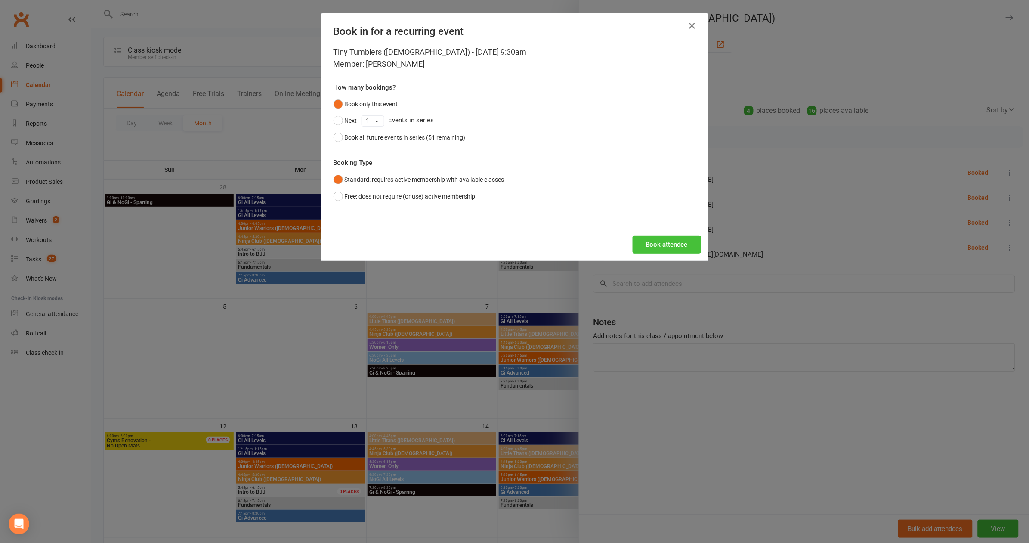
click at [661, 249] on button "Book attendee" at bounding box center [667, 244] width 68 height 18
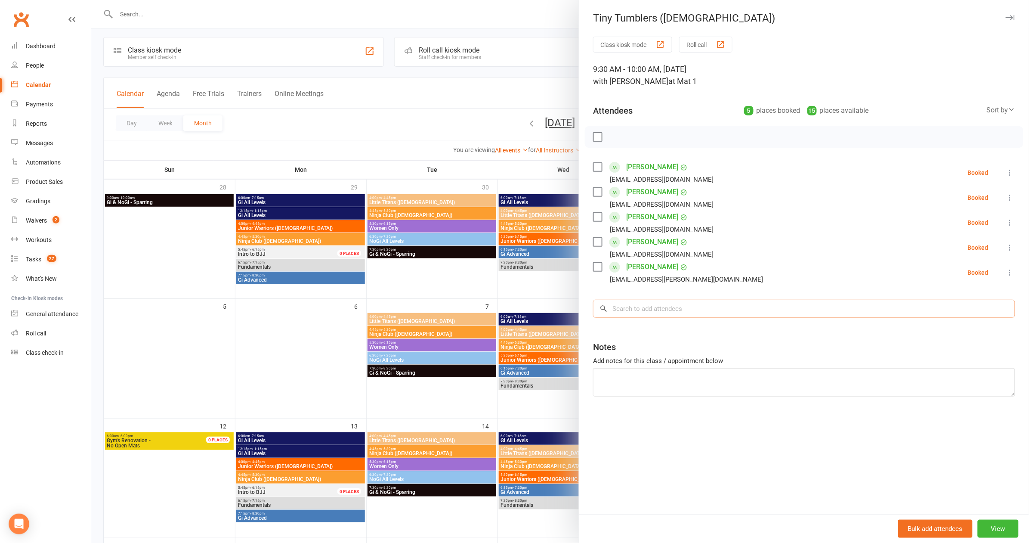
click at [650, 303] on input "search" at bounding box center [804, 309] width 422 height 18
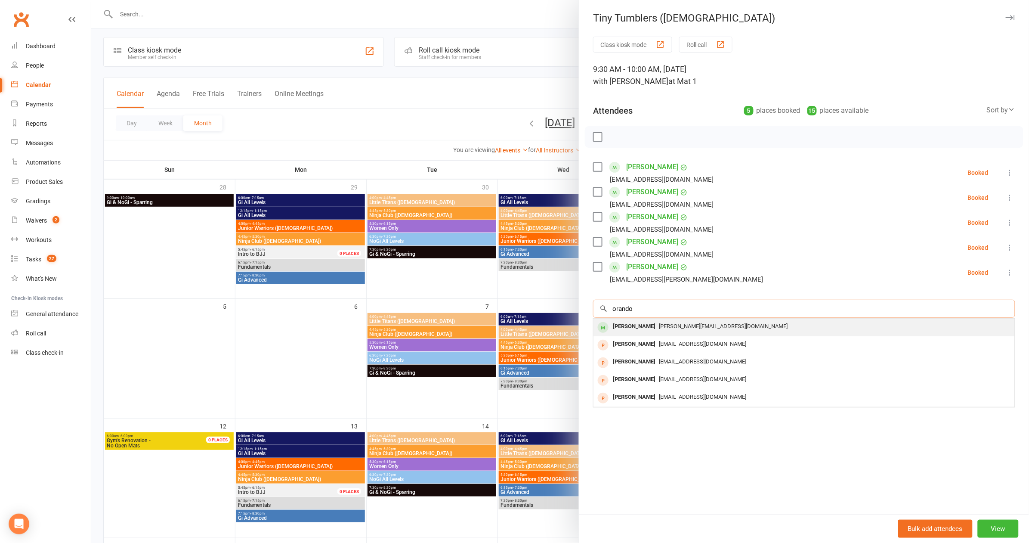
type input "orando"
click at [664, 331] on div "Orlando Porteous [EMAIL_ADDRESS][DOMAIN_NAME]" at bounding box center [804, 328] width 421 height 18
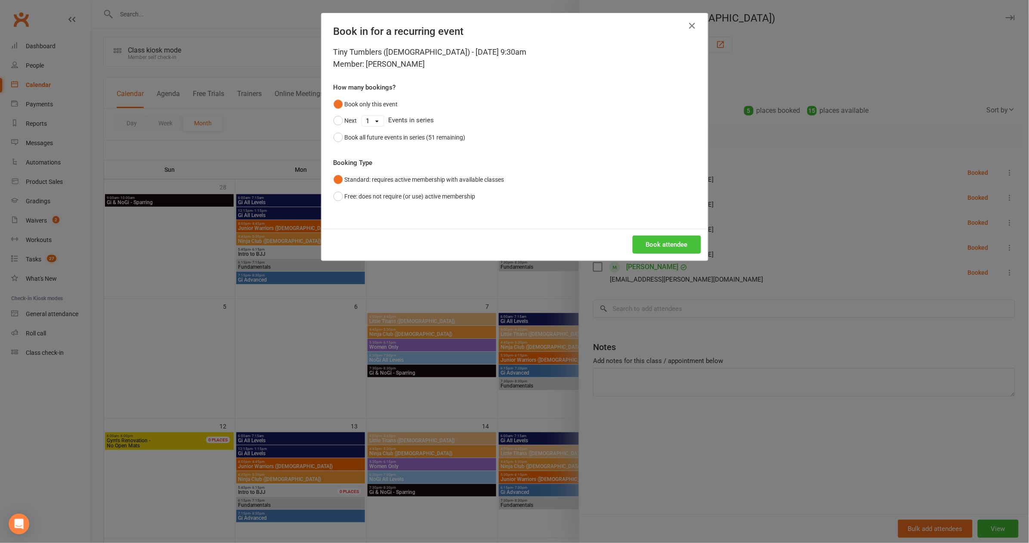
click at [649, 242] on button "Book attendee" at bounding box center [667, 244] width 68 height 18
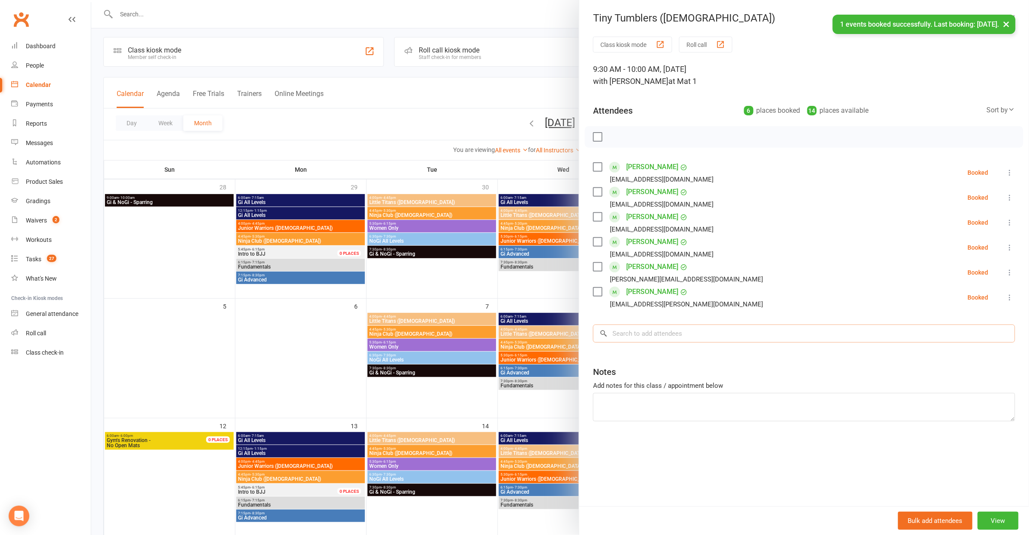
click at [647, 335] on input "search" at bounding box center [804, 334] width 422 height 18
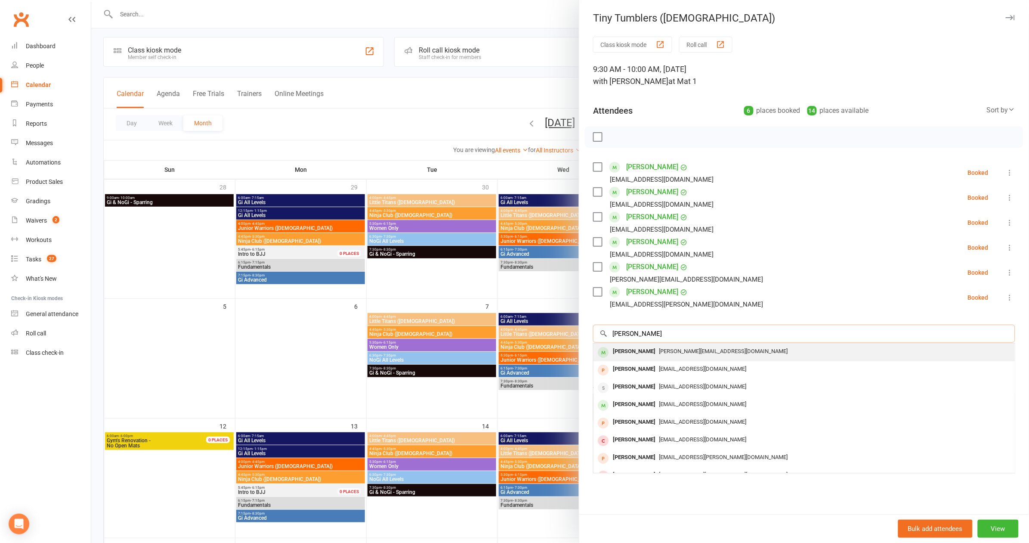
type input "[PERSON_NAME]"
click at [659, 352] on span "[PERSON_NAME][EMAIL_ADDRESS][DOMAIN_NAME]" at bounding box center [723, 351] width 129 height 6
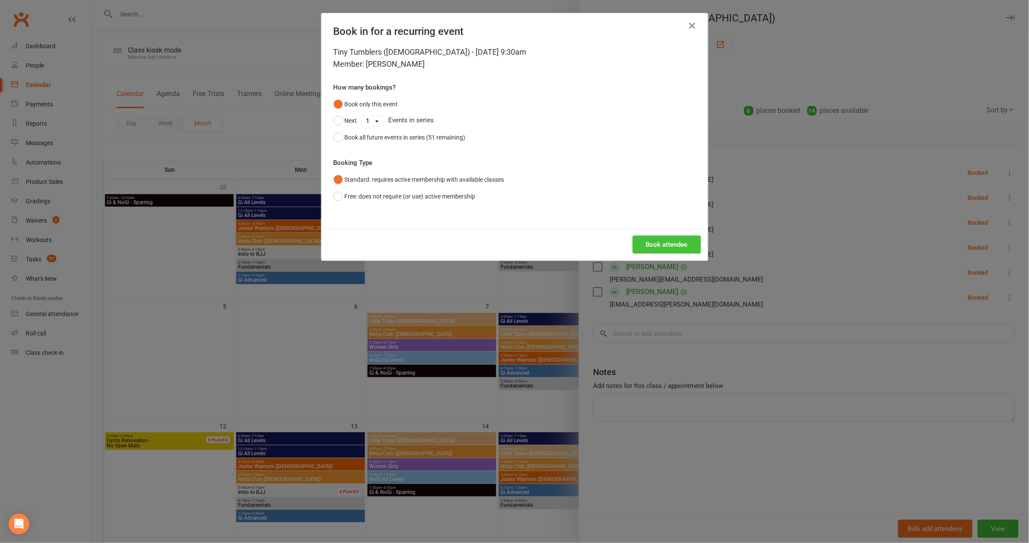
click at [674, 248] on button "Book attendee" at bounding box center [667, 244] width 68 height 18
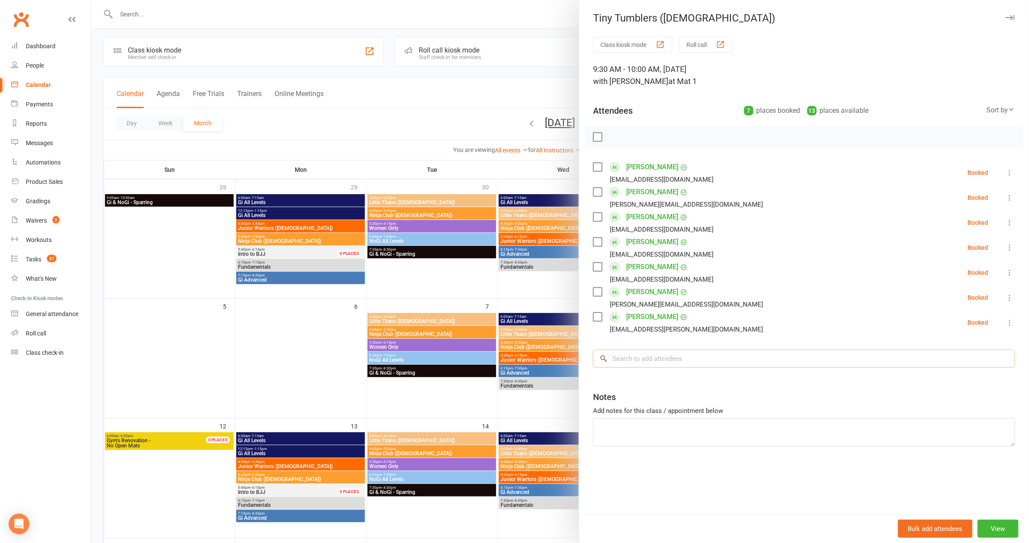
click at [662, 351] on input "search" at bounding box center [804, 359] width 422 height 18
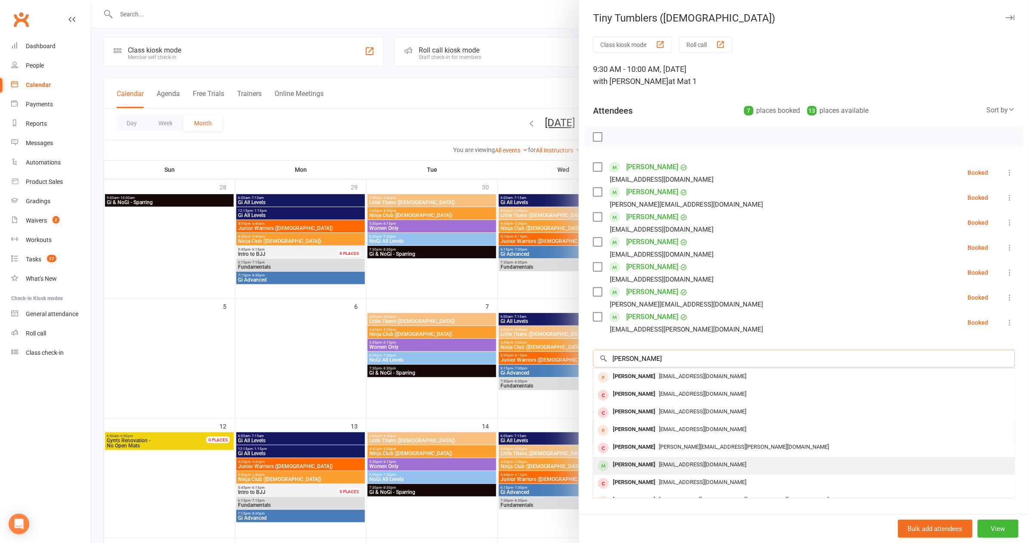
type input "[PERSON_NAME]"
click at [636, 469] on div "[PERSON_NAME] [EMAIL_ADDRESS][DOMAIN_NAME]" at bounding box center [804, 466] width 421 height 18
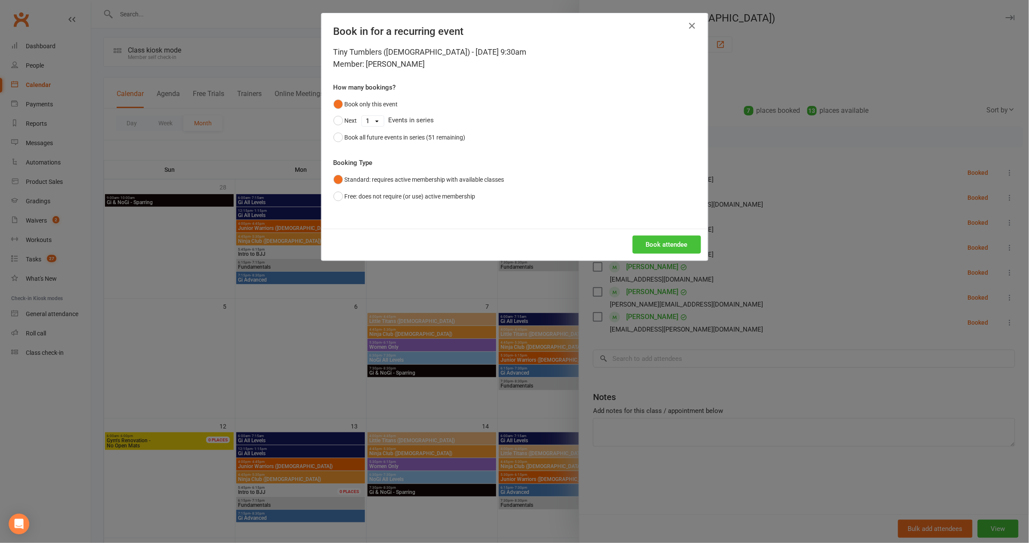
click at [685, 246] on button "Book attendee" at bounding box center [667, 244] width 68 height 18
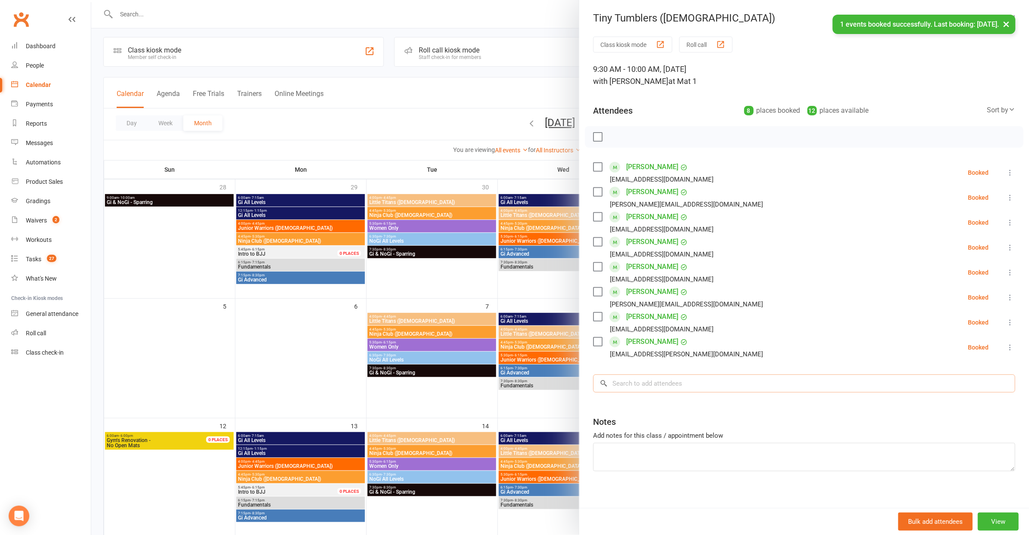
click at [690, 375] on input "search" at bounding box center [804, 384] width 422 height 18
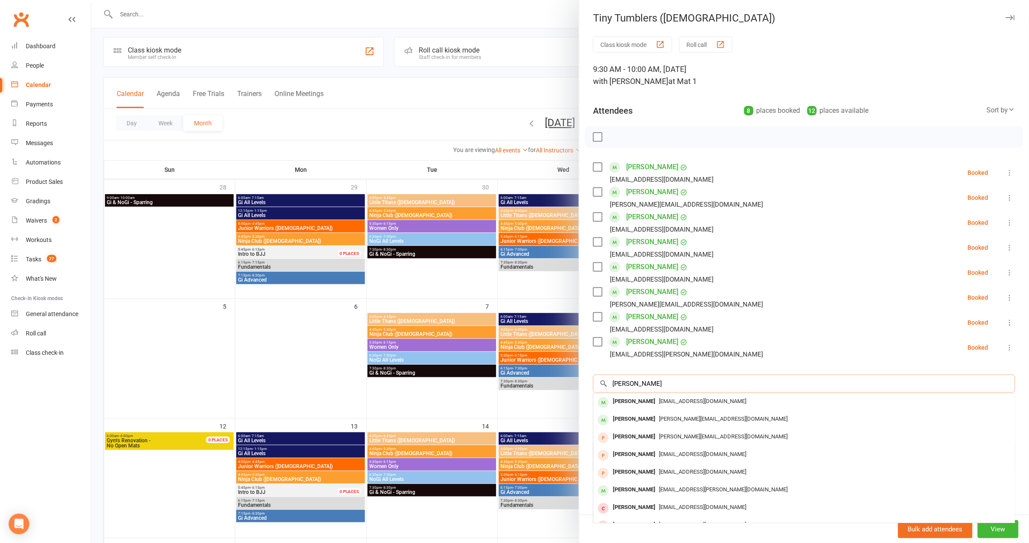
click at [692, 388] on input "[PERSON_NAME]" at bounding box center [804, 384] width 422 height 18
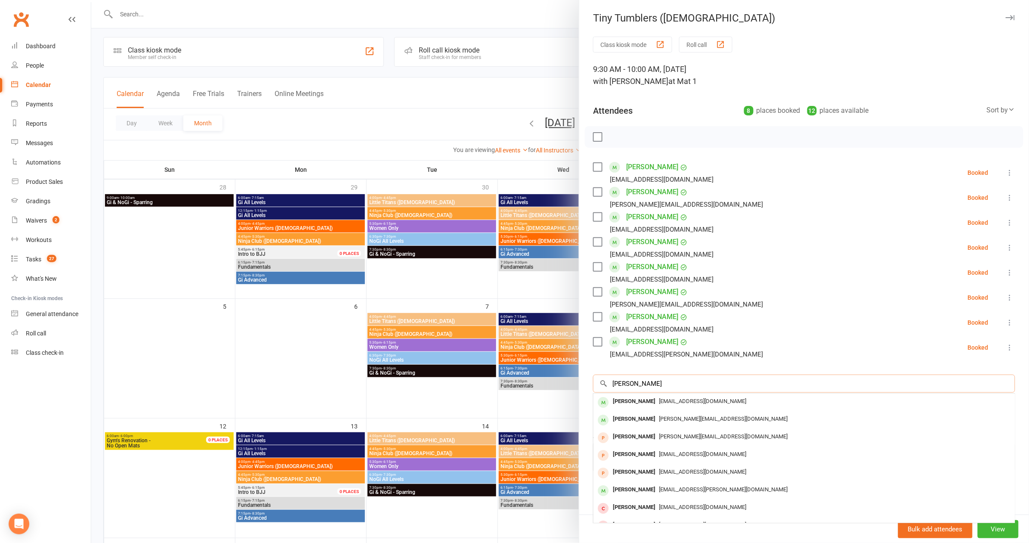
click at [692, 388] on input "[PERSON_NAME]" at bounding box center [804, 384] width 422 height 18
type input "harley"
click at [692, 413] on div "[EMAIL_ADDRESS][DOMAIN_NAME]" at bounding box center [804, 419] width 415 height 12
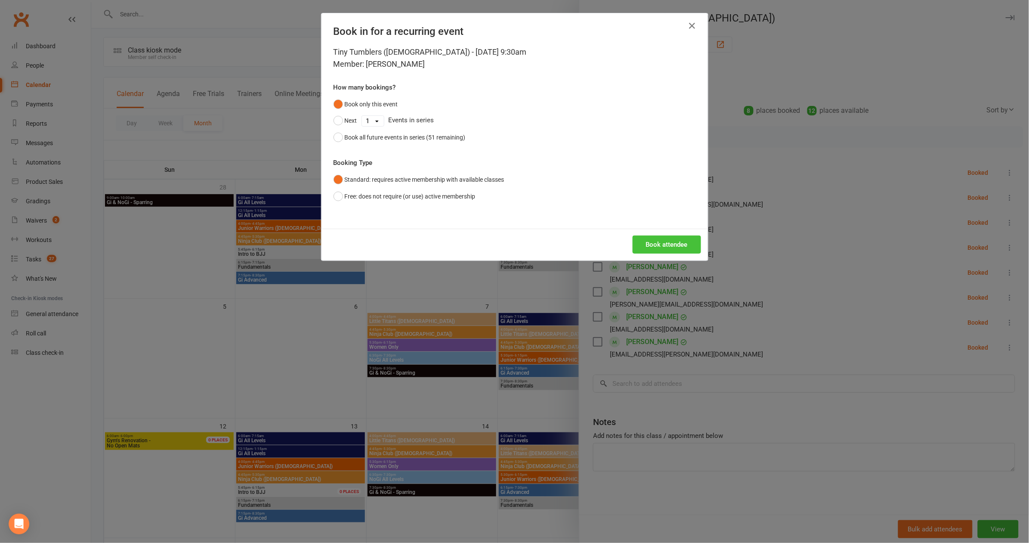
click at [675, 242] on button "Book attendee" at bounding box center [667, 244] width 68 height 18
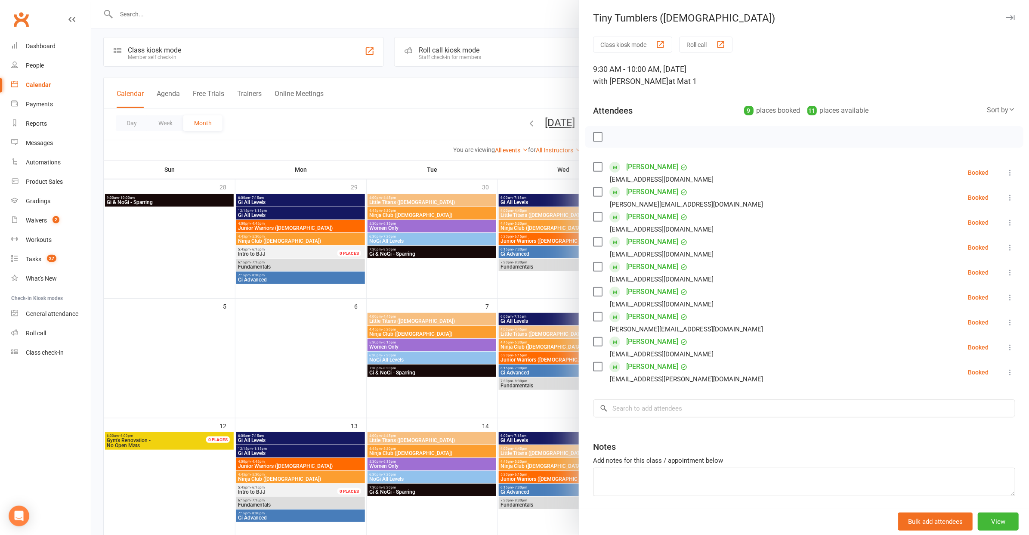
click at [593, 136] on label at bounding box center [597, 137] width 9 height 9
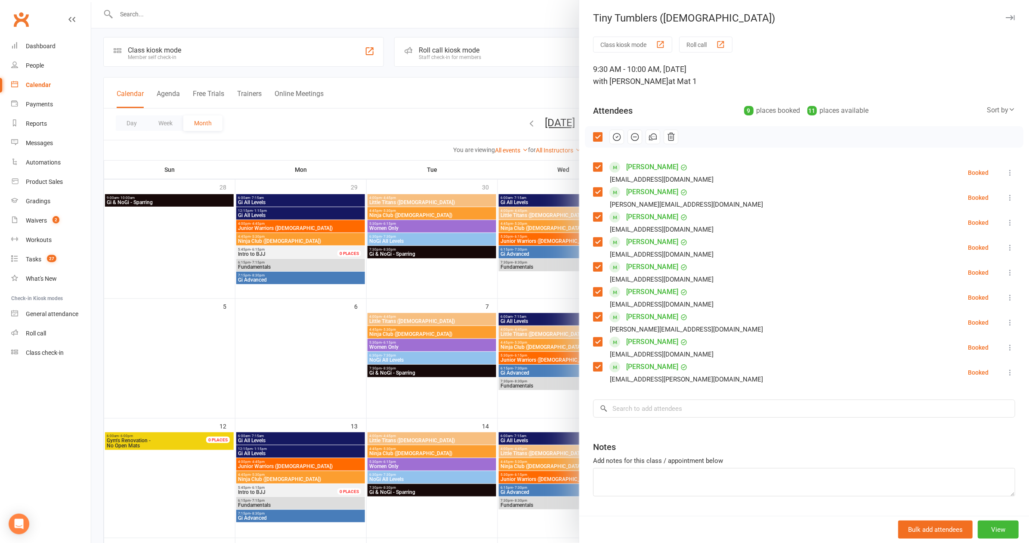
click at [616, 134] on icon "button" at bounding box center [616, 136] width 9 height 9
click at [404, 93] on div at bounding box center [560, 271] width 938 height 543
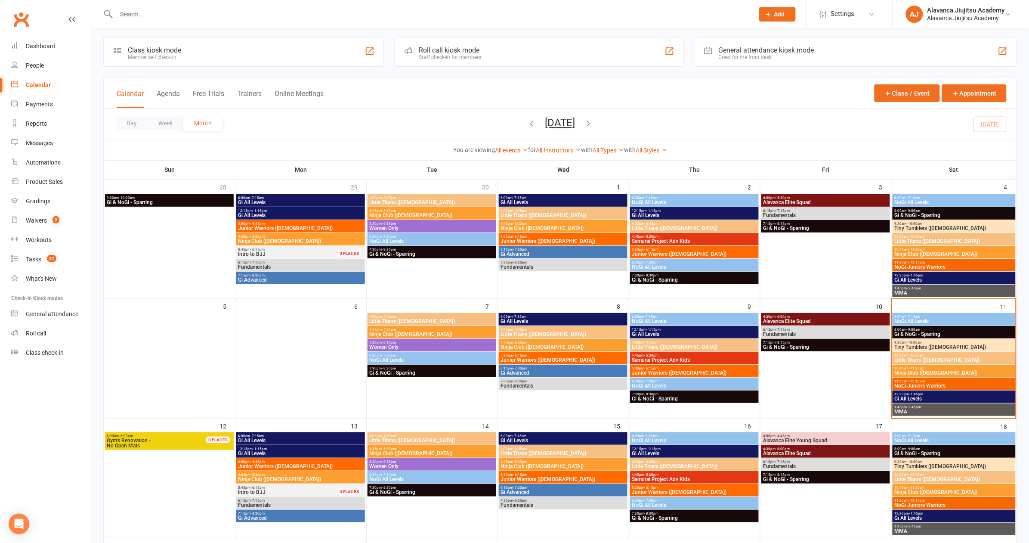
click at [692, 357] on span "Little Titans ([DEMOGRAPHIC_DATA])" at bounding box center [955, 359] width 120 height 5
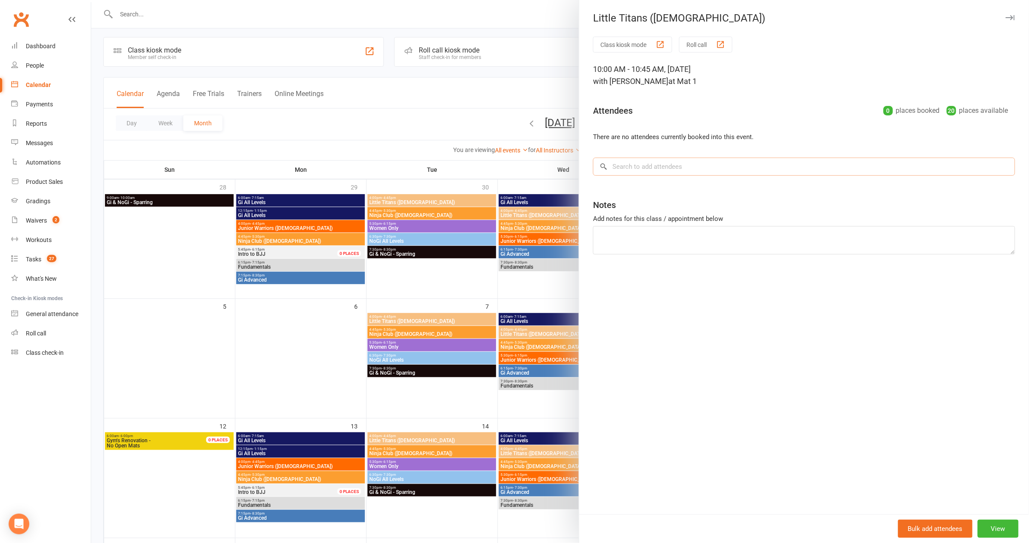
click at [640, 165] on input "search" at bounding box center [804, 167] width 422 height 18
type input "[GEOGRAPHIC_DATA]"
click at [677, 183] on span "[PERSON_NAME][EMAIL_ADDRESS][DOMAIN_NAME]" at bounding box center [741, 184] width 129 height 6
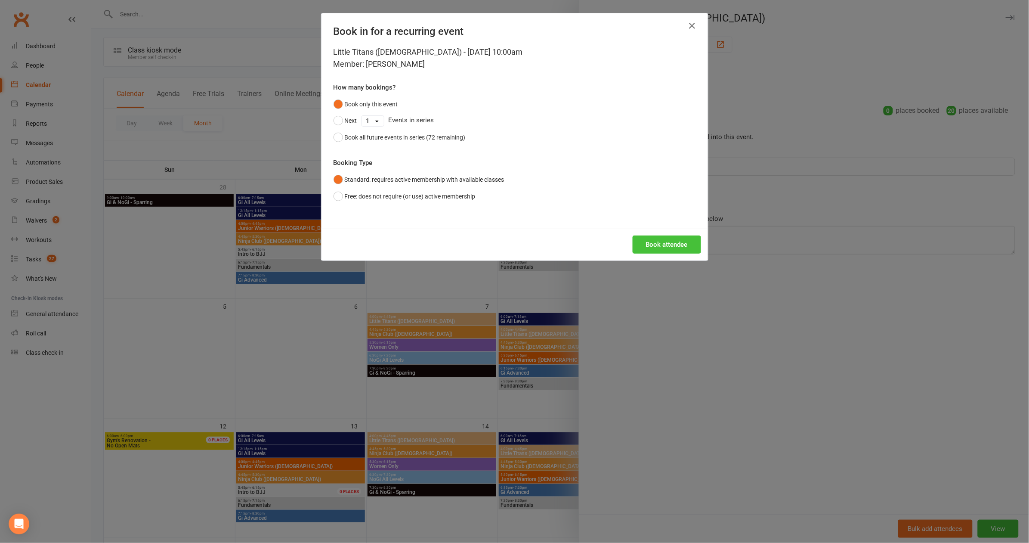
click at [673, 246] on button "Book attendee" at bounding box center [667, 244] width 68 height 18
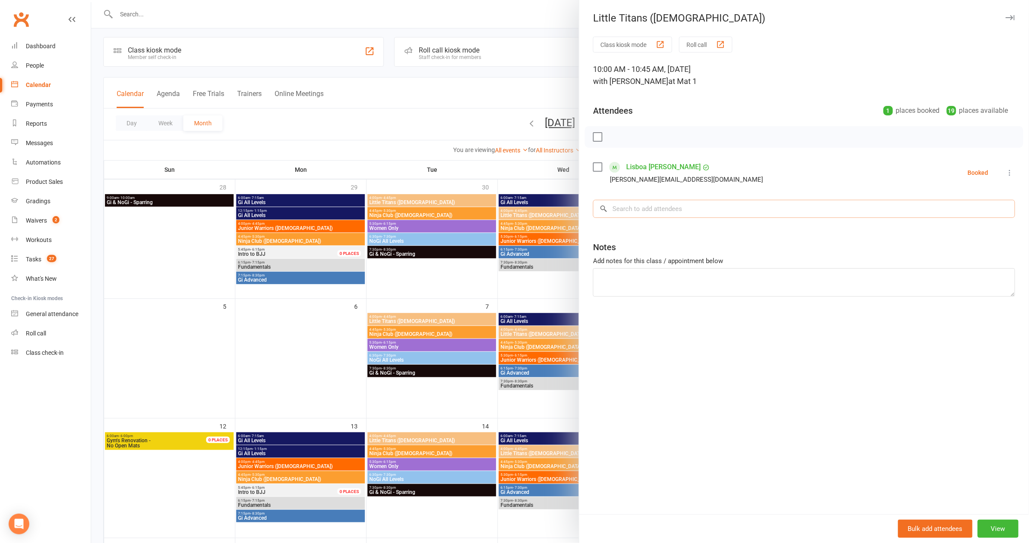
click at [672, 214] on input "search" at bounding box center [804, 209] width 422 height 18
type input "Levi"
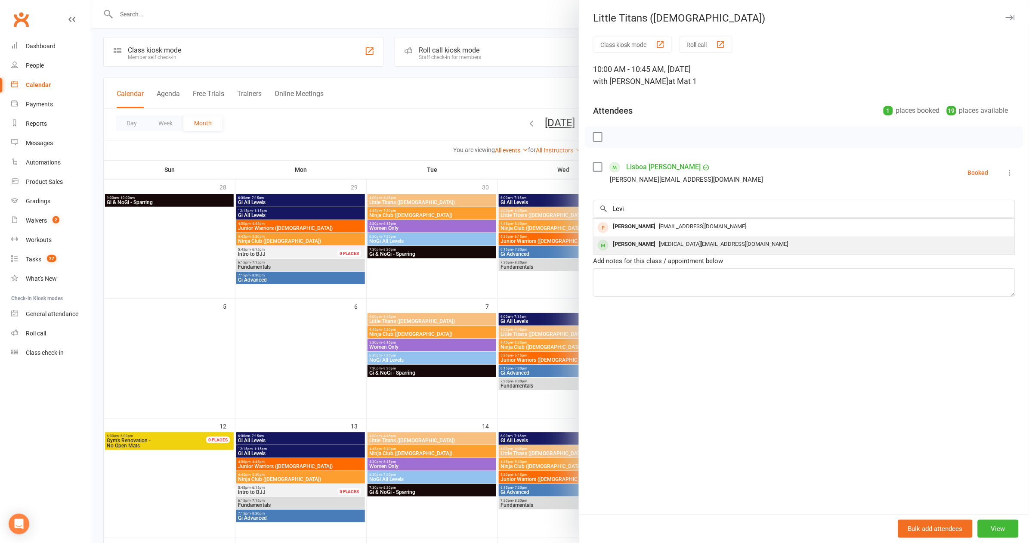
drag, startPoint x: 672, startPoint y: 214, endPoint x: 661, endPoint y: 244, distance: 32.1
click at [661, 244] on span "[MEDICAL_DATA][EMAIL_ADDRESS][DOMAIN_NAME]" at bounding box center [723, 244] width 129 height 6
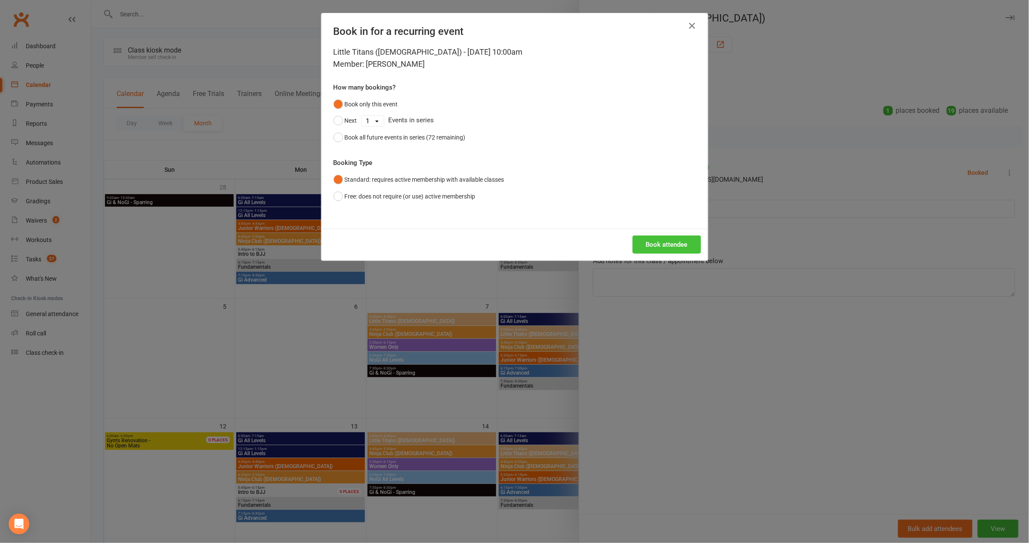
click at [668, 248] on button "Book attendee" at bounding box center [667, 244] width 68 height 18
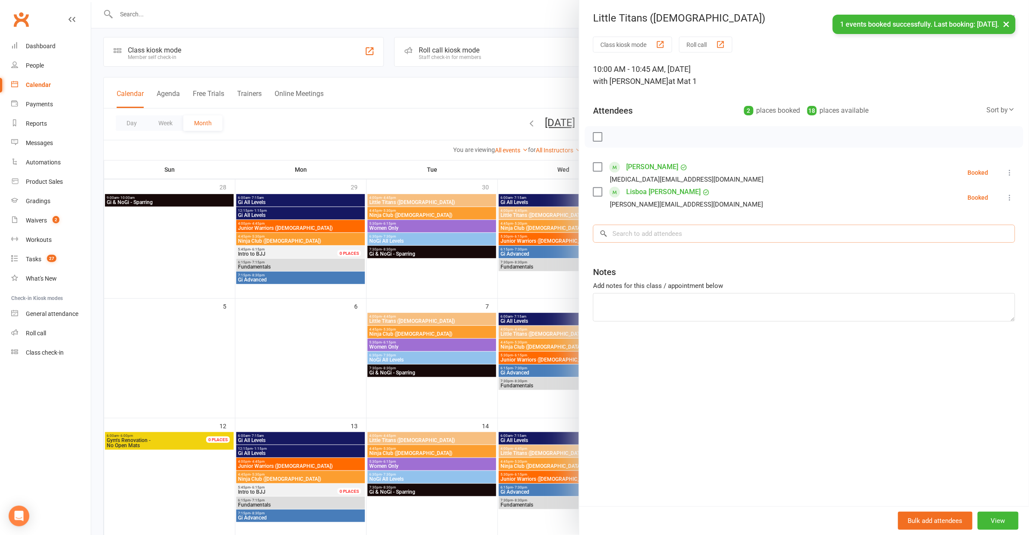
click at [664, 240] on input "search" at bounding box center [804, 234] width 422 height 18
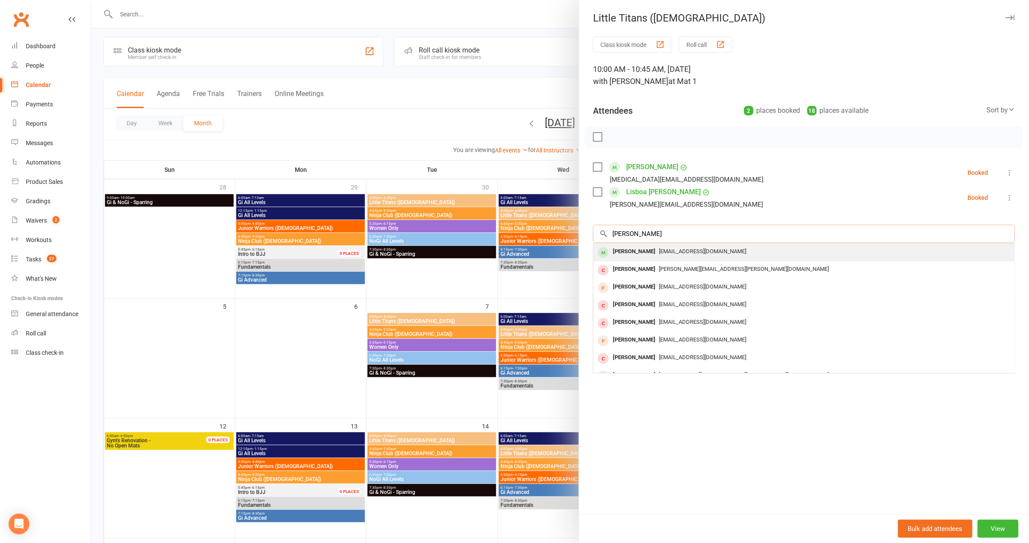
type input "[PERSON_NAME]"
click at [669, 253] on span "[EMAIL_ADDRESS][DOMAIN_NAME]" at bounding box center [702, 251] width 87 height 6
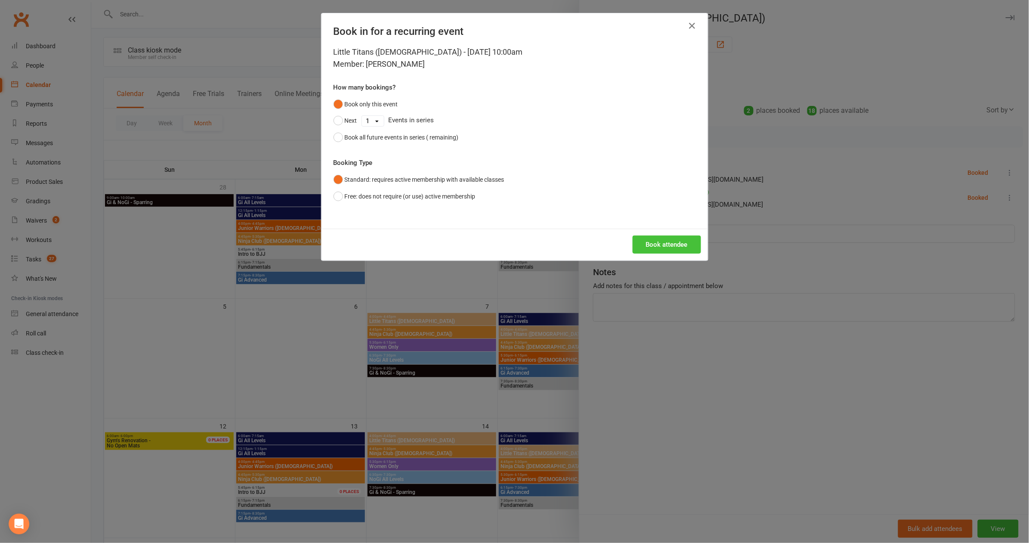
click at [664, 243] on button "Book attendee" at bounding box center [667, 244] width 68 height 18
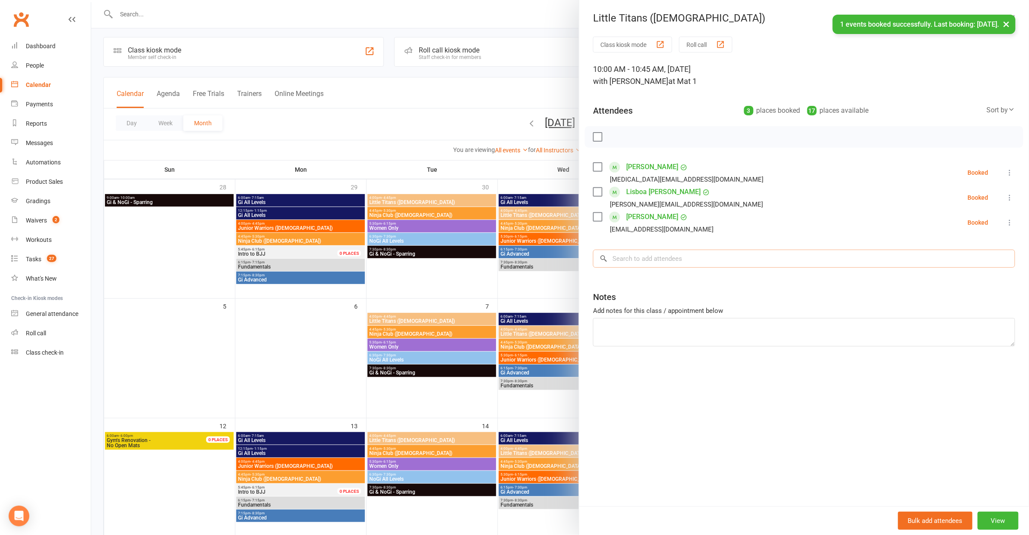
click at [655, 260] on input "search" at bounding box center [804, 259] width 422 height 18
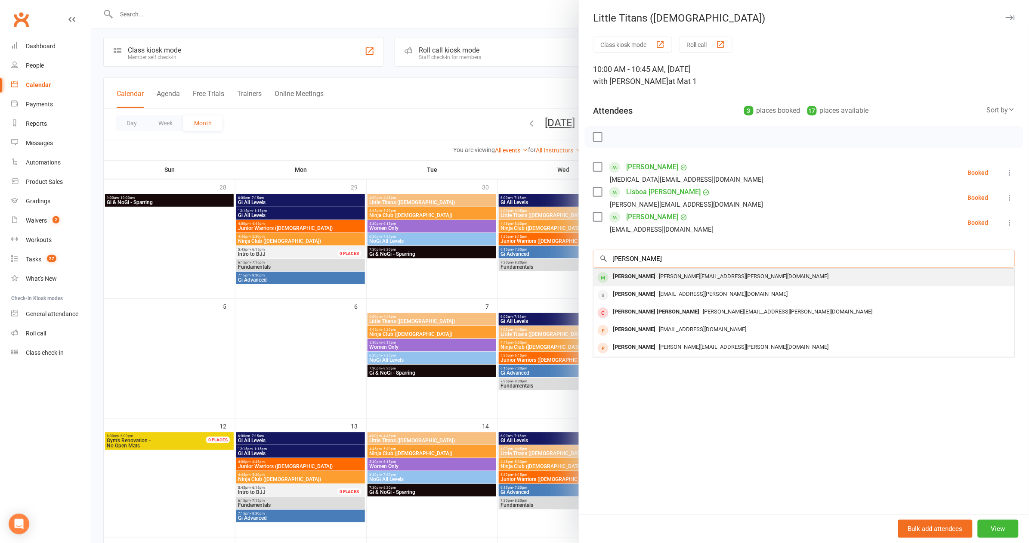
type input "[PERSON_NAME]"
click at [692, 282] on div "[PERSON_NAME] [PERSON_NAME][EMAIL_ADDRESS][PERSON_NAME][DOMAIN_NAME]" at bounding box center [804, 278] width 421 height 18
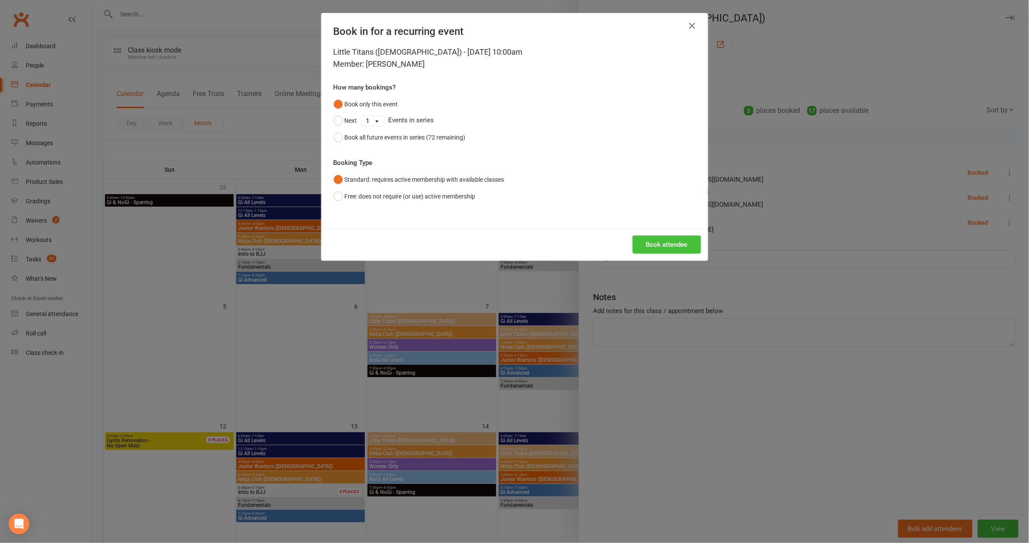
click at [684, 248] on button "Book attendee" at bounding box center [667, 244] width 68 height 18
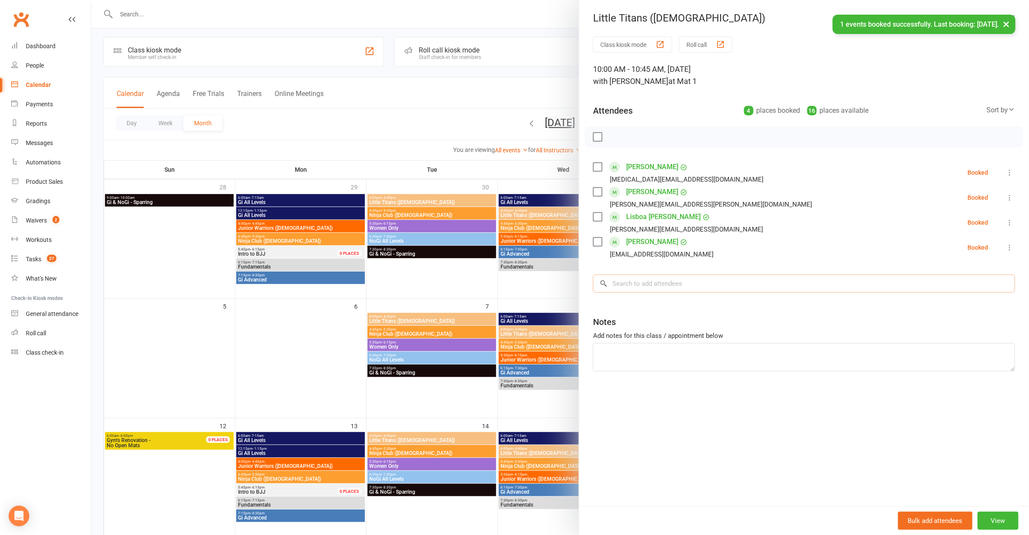
click at [680, 285] on input "search" at bounding box center [804, 284] width 422 height 18
type input "a"
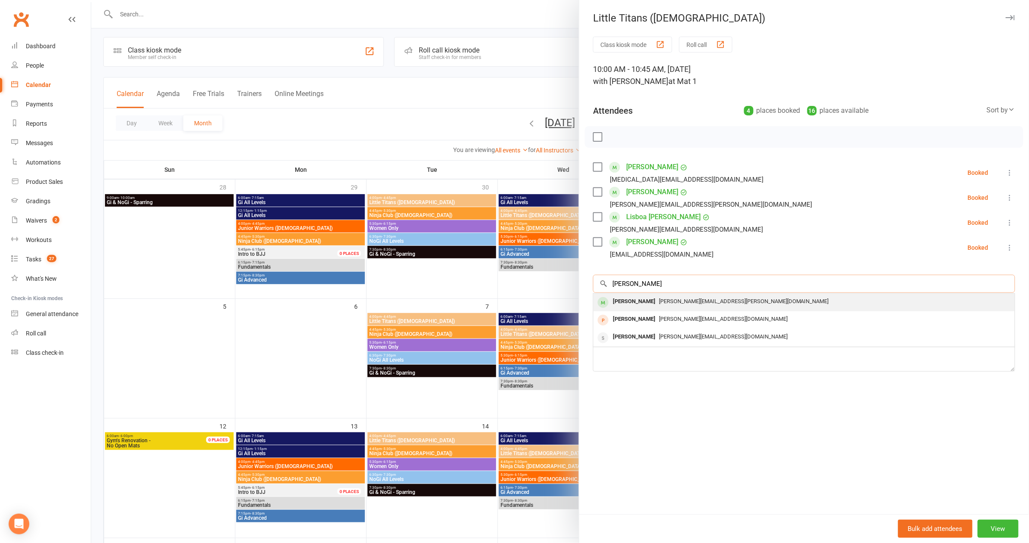
type input "[PERSON_NAME]"
click at [675, 298] on span "[PERSON_NAME][EMAIL_ADDRESS][PERSON_NAME][DOMAIN_NAME]" at bounding box center [744, 301] width 170 height 6
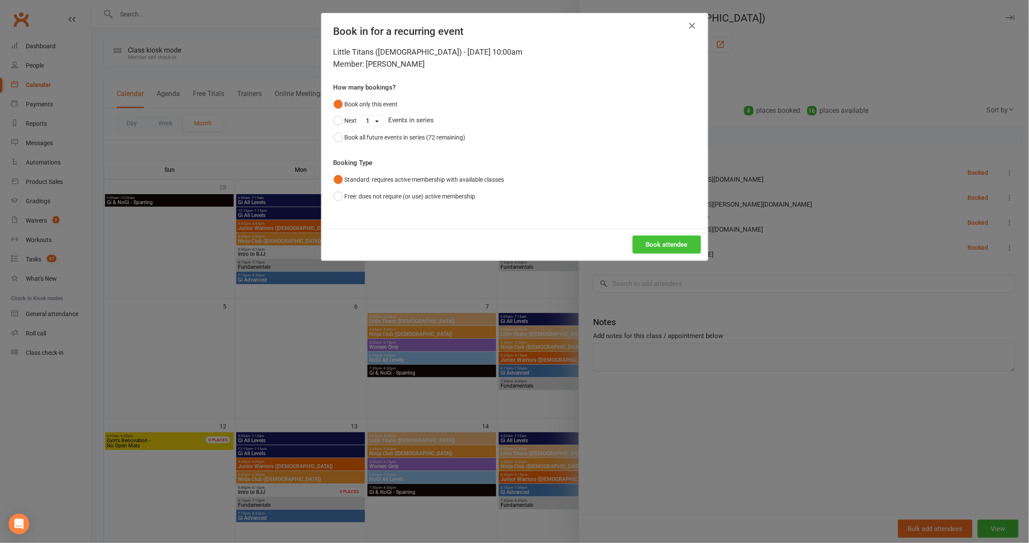
click at [659, 235] on button "Book attendee" at bounding box center [667, 244] width 68 height 18
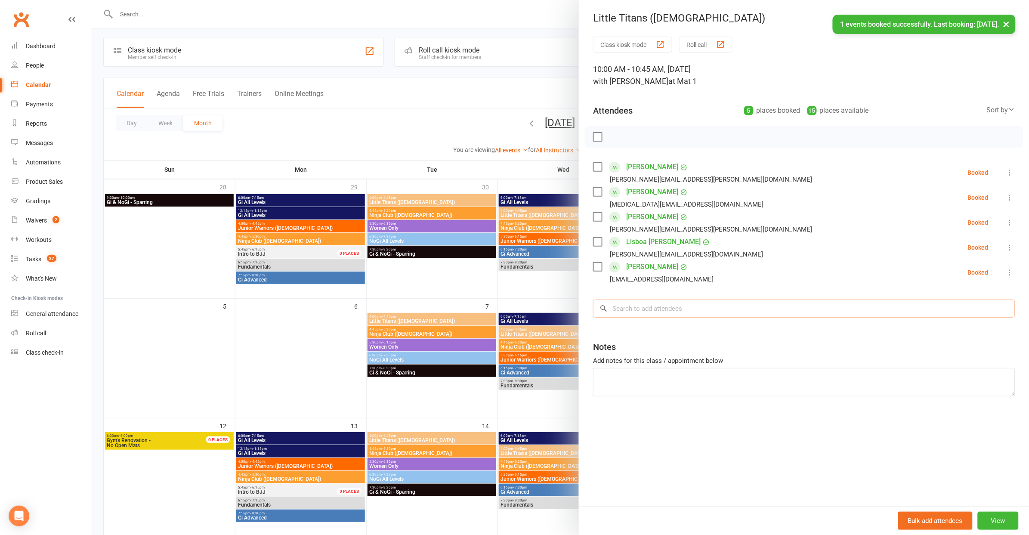
click at [638, 312] on input "search" at bounding box center [804, 309] width 422 height 18
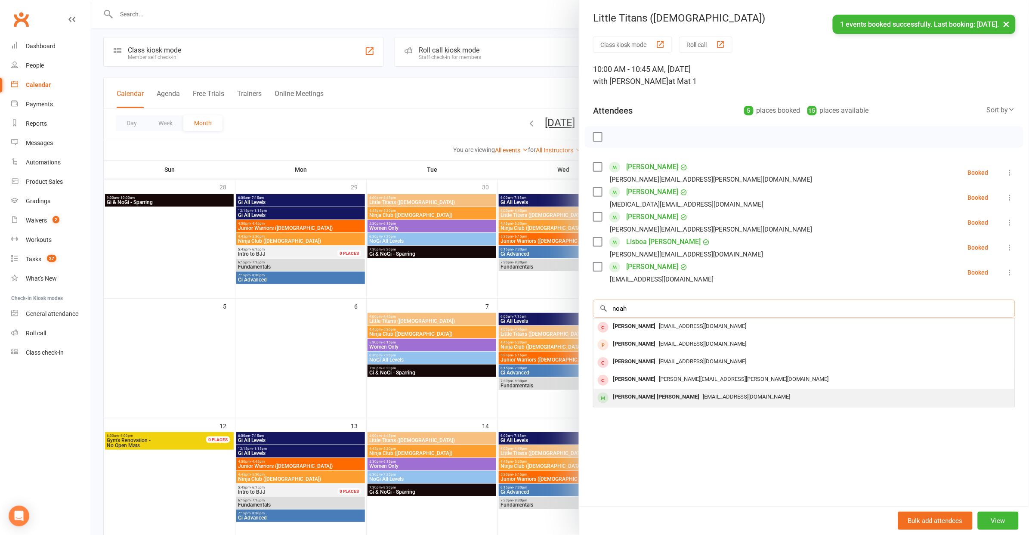
type input "noah"
click at [692, 398] on span "[EMAIL_ADDRESS][DOMAIN_NAME]" at bounding box center [746, 396] width 87 height 6
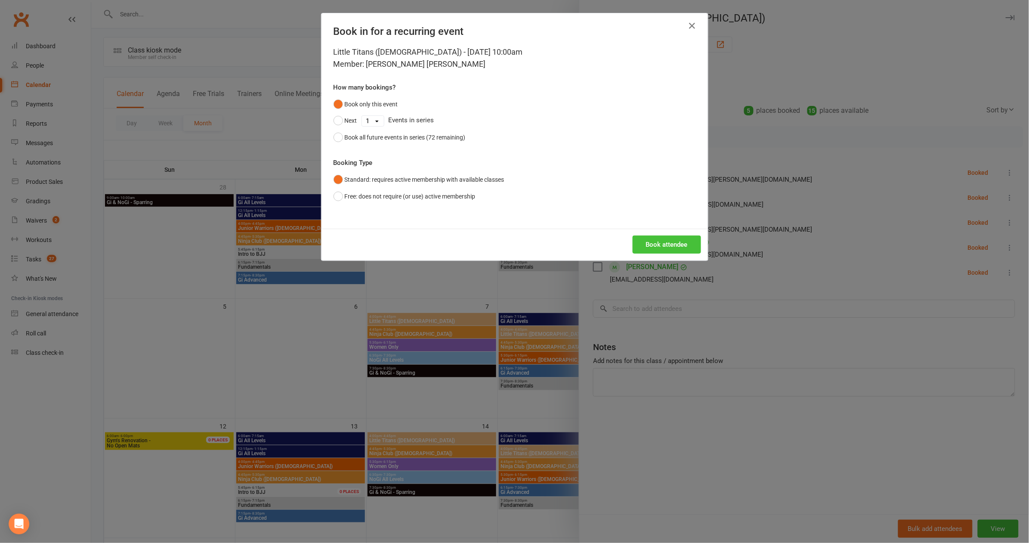
click at [671, 242] on button "Book attendee" at bounding box center [667, 244] width 68 height 18
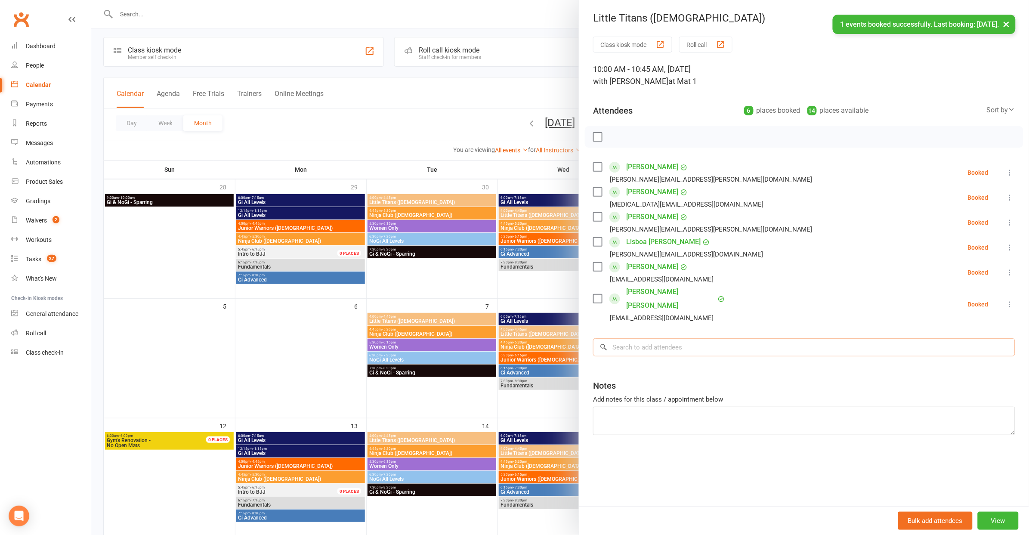
click at [658, 338] on input "search" at bounding box center [804, 347] width 422 height 18
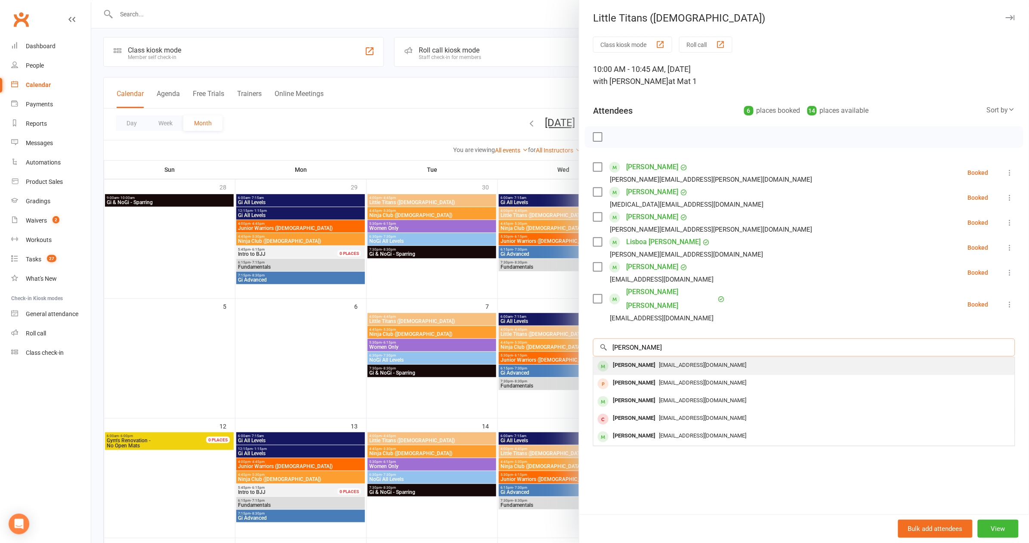
type input "[PERSON_NAME]"
drag, startPoint x: 654, startPoint y: 350, endPoint x: 716, endPoint y: 343, distance: 62.5
click at [692, 357] on div "[PERSON_NAME] [EMAIL_ADDRESS][DOMAIN_NAME]" at bounding box center [804, 366] width 421 height 18
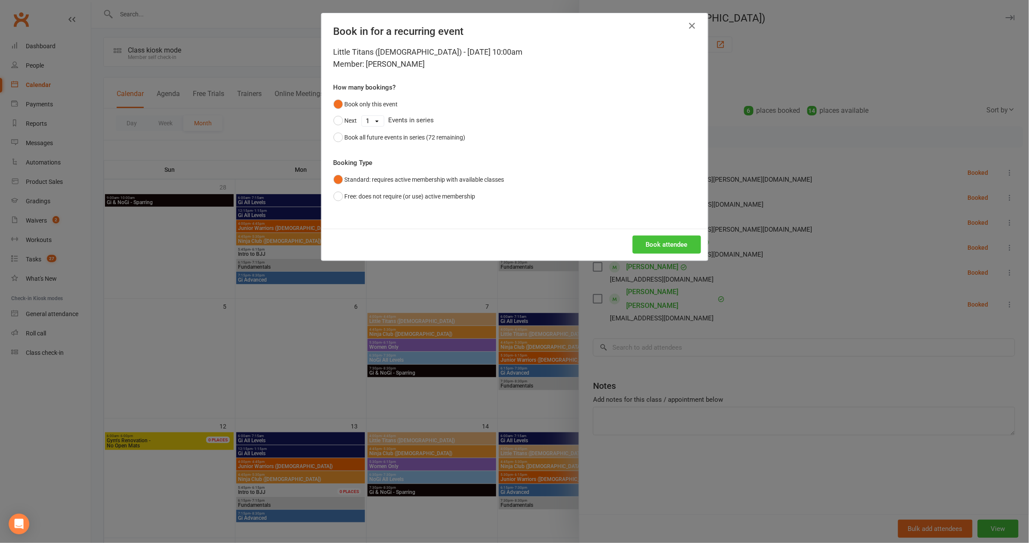
click at [663, 251] on button "Book attendee" at bounding box center [667, 244] width 68 height 18
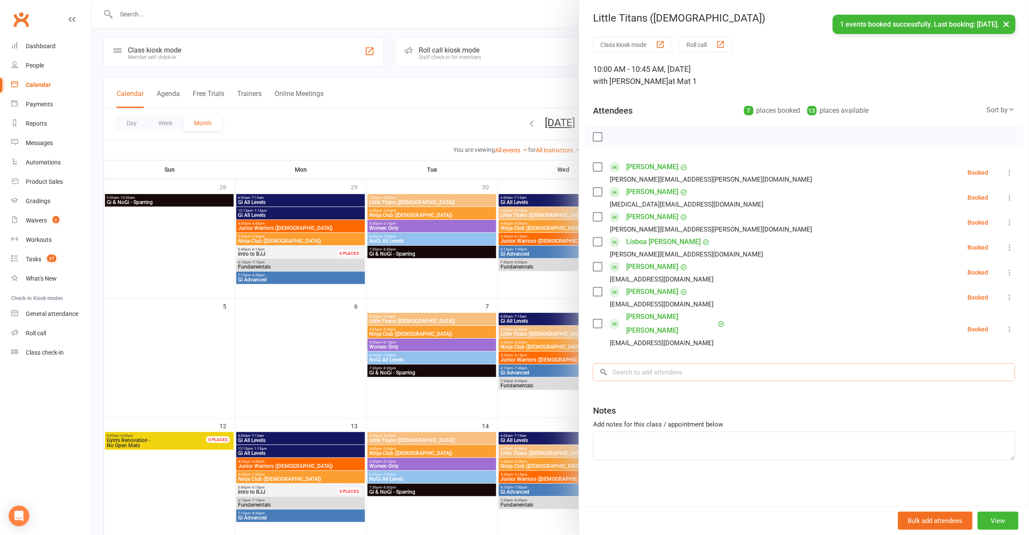
click at [653, 363] on input "search" at bounding box center [804, 372] width 422 height 18
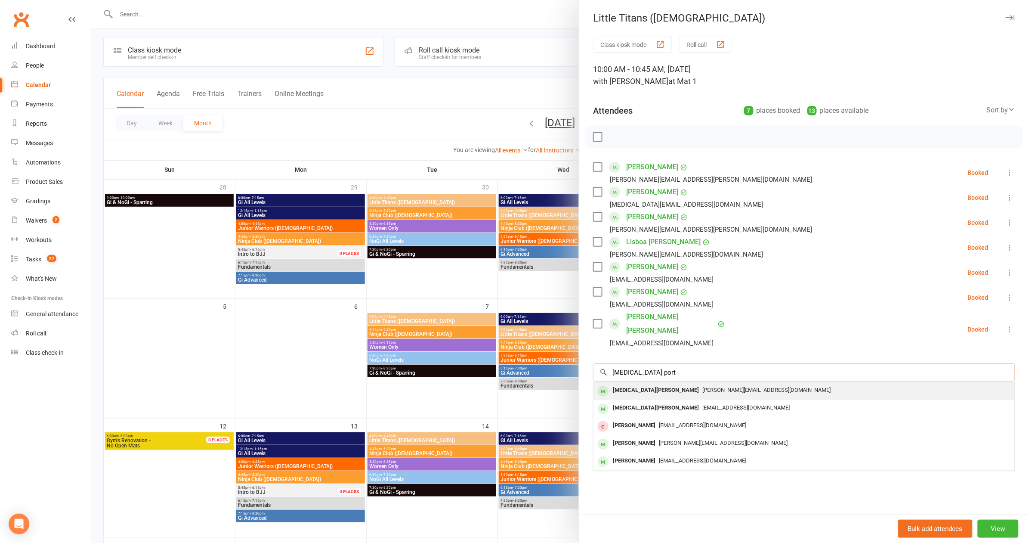
type input "[MEDICAL_DATA] port"
click at [653, 384] on div "[MEDICAL_DATA][PERSON_NAME]" at bounding box center [656, 390] width 93 height 12
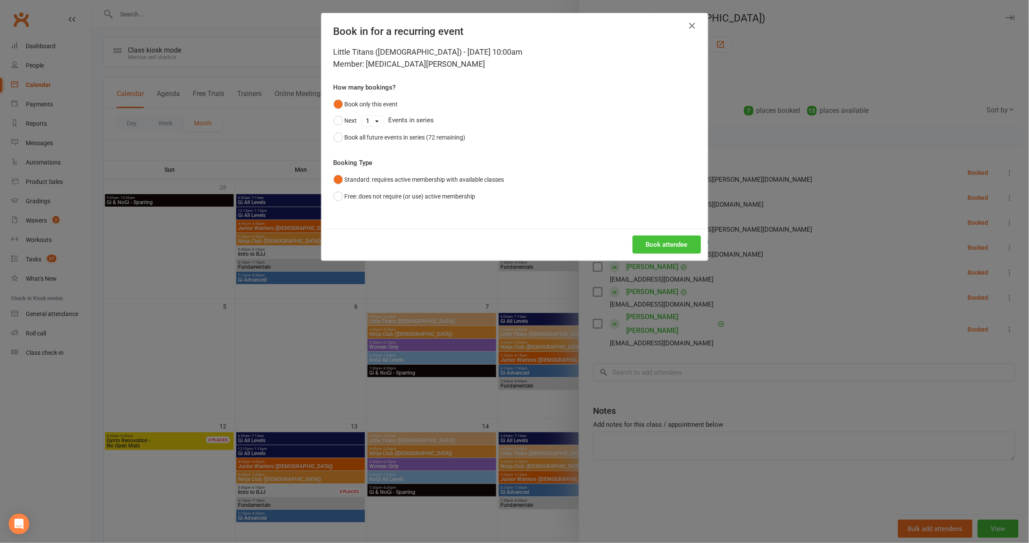
click at [675, 237] on button "Book attendee" at bounding box center [667, 244] width 68 height 18
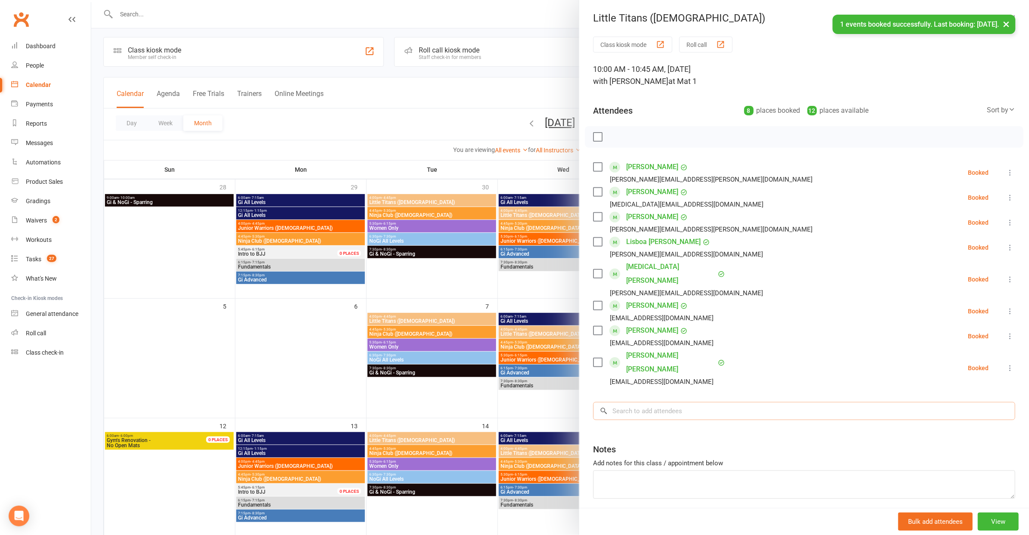
click at [669, 402] on input "search" at bounding box center [804, 411] width 422 height 18
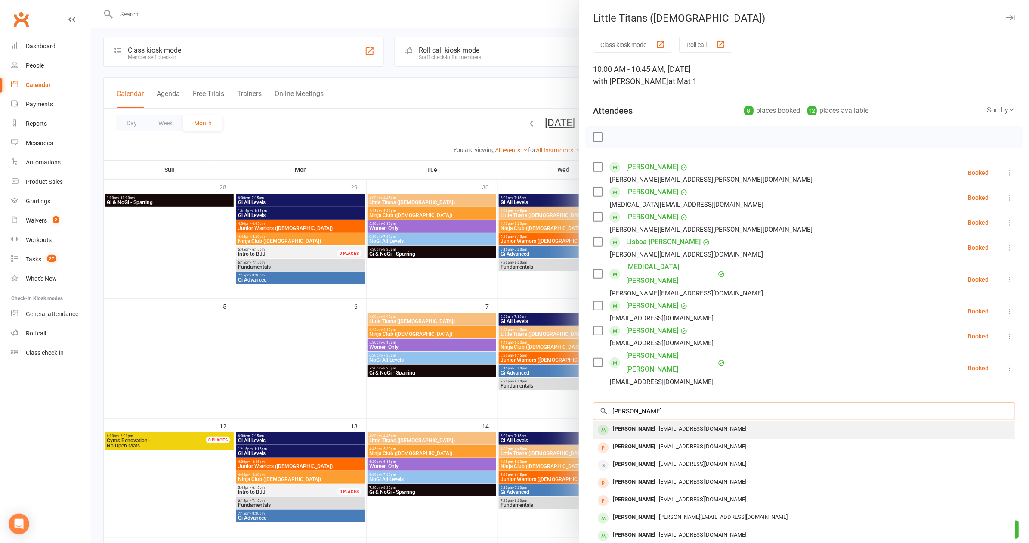
type input "[PERSON_NAME]"
click at [692, 421] on div "[PERSON_NAME] [EMAIL_ADDRESS][DOMAIN_NAME]" at bounding box center [804, 430] width 421 height 18
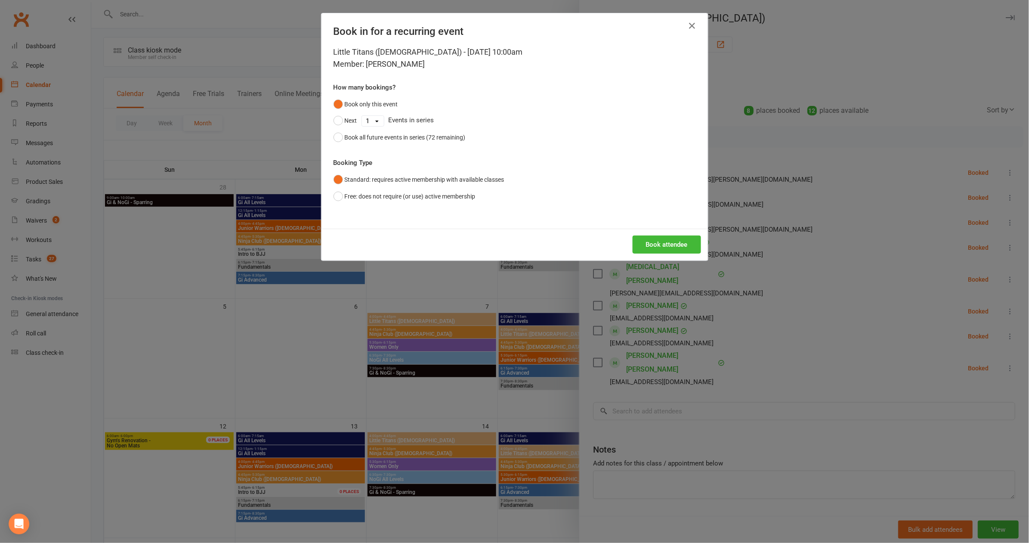
drag, startPoint x: 684, startPoint y: 245, endPoint x: 681, endPoint y: 240, distance: 6.2
click at [683, 243] on button "Book attendee" at bounding box center [667, 244] width 68 height 18
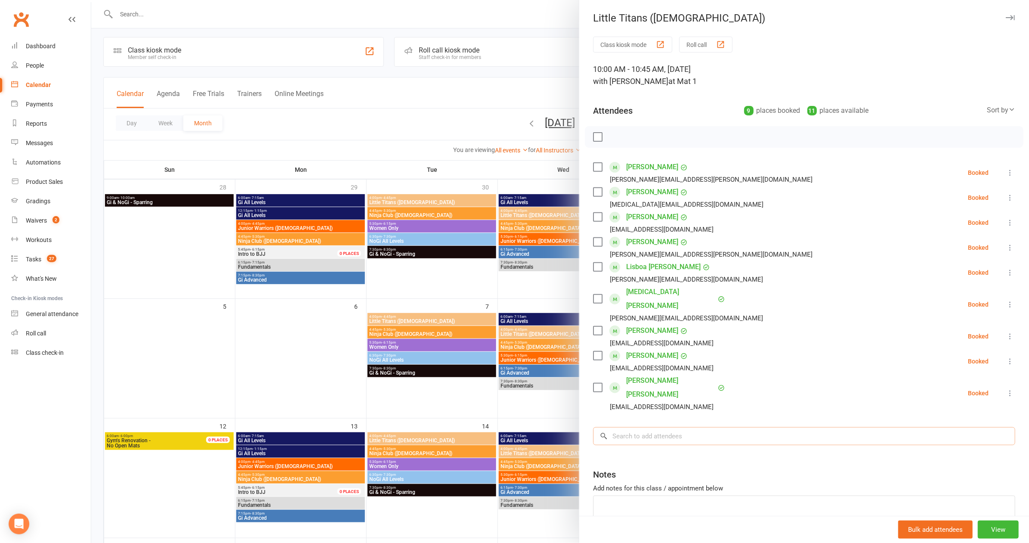
click at [692, 427] on input "search" at bounding box center [804, 436] width 422 height 18
click at [595, 133] on label at bounding box center [597, 137] width 9 height 9
click at [617, 134] on icon "button" at bounding box center [616, 136] width 9 height 9
click at [404, 100] on div at bounding box center [560, 271] width 938 height 543
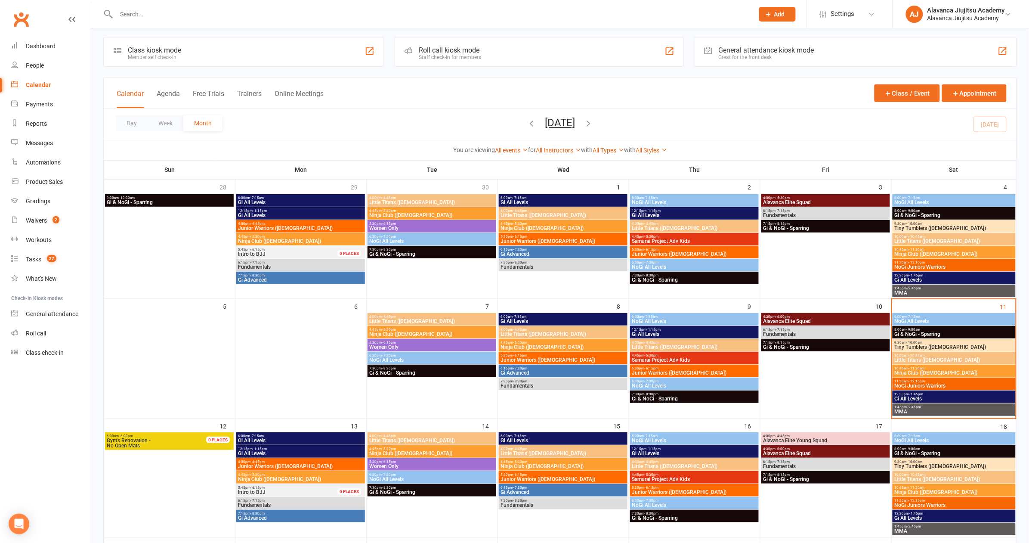
click at [246, 12] on input "text" at bounding box center [431, 14] width 635 height 12
click at [692, 372] on span "Ninja Club ([DEMOGRAPHIC_DATA])" at bounding box center [955, 372] width 120 height 5
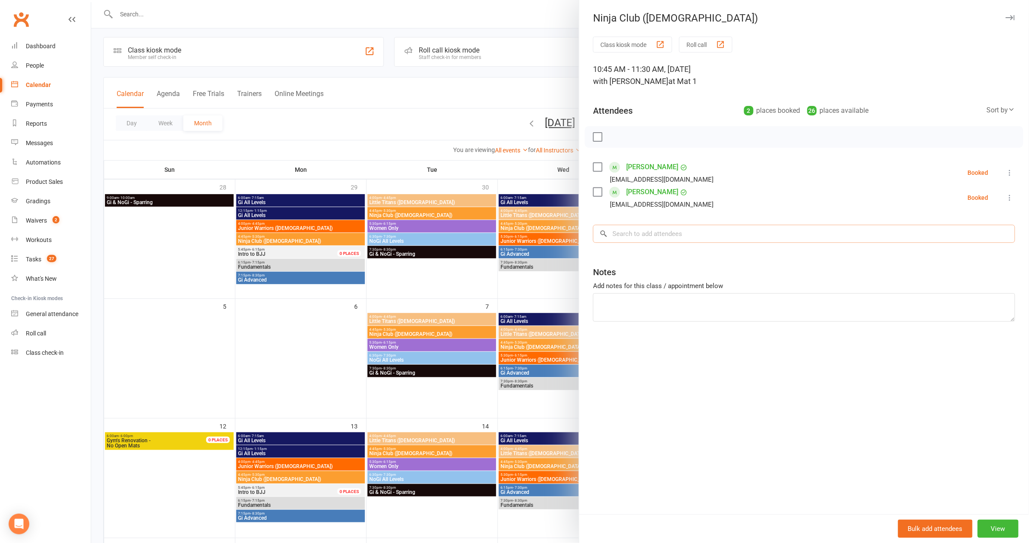
click at [692, 226] on input "search" at bounding box center [804, 234] width 422 height 18
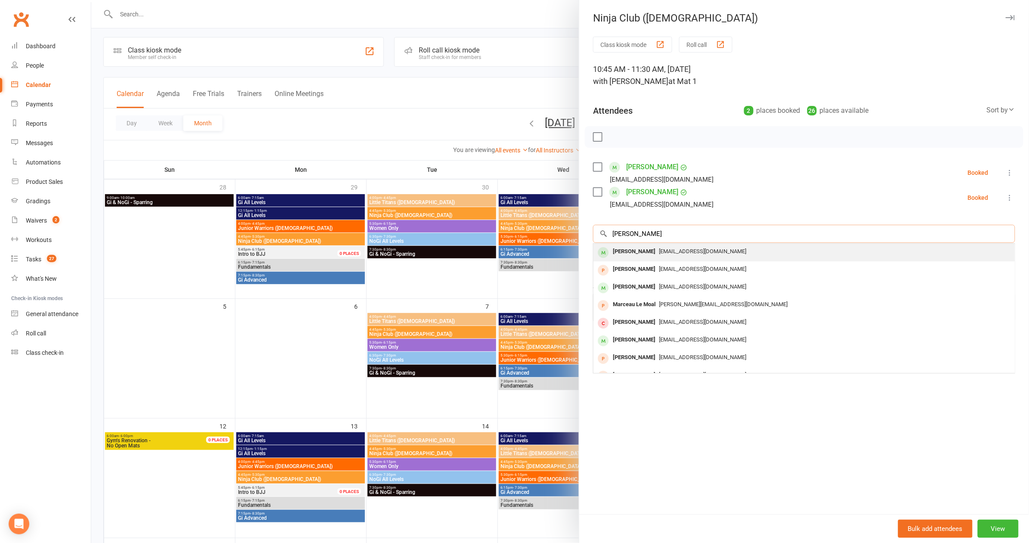
type input "[PERSON_NAME]"
click at [661, 254] on div "[EMAIL_ADDRESS][DOMAIN_NAME]" at bounding box center [804, 251] width 415 height 12
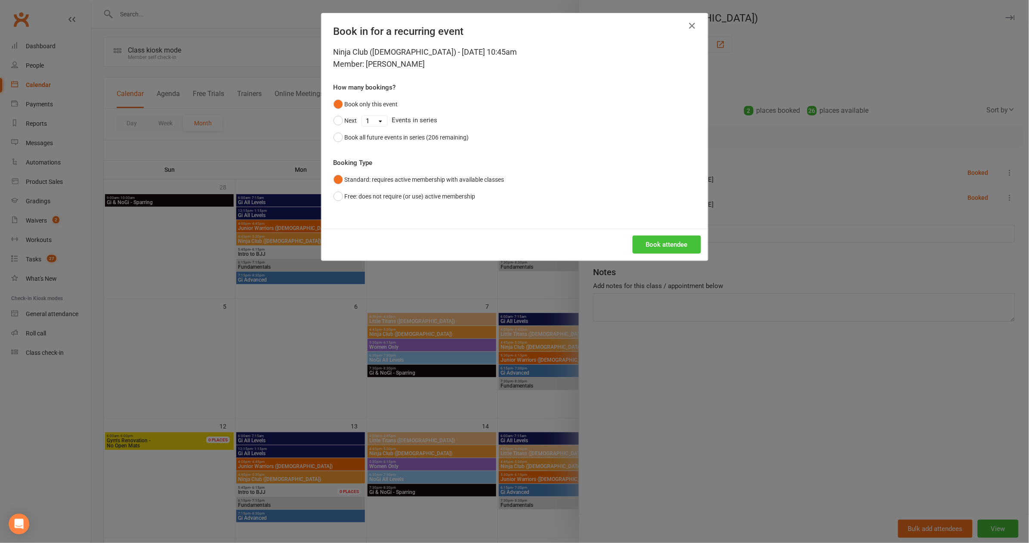
click at [640, 235] on button "Book attendee" at bounding box center [667, 244] width 68 height 18
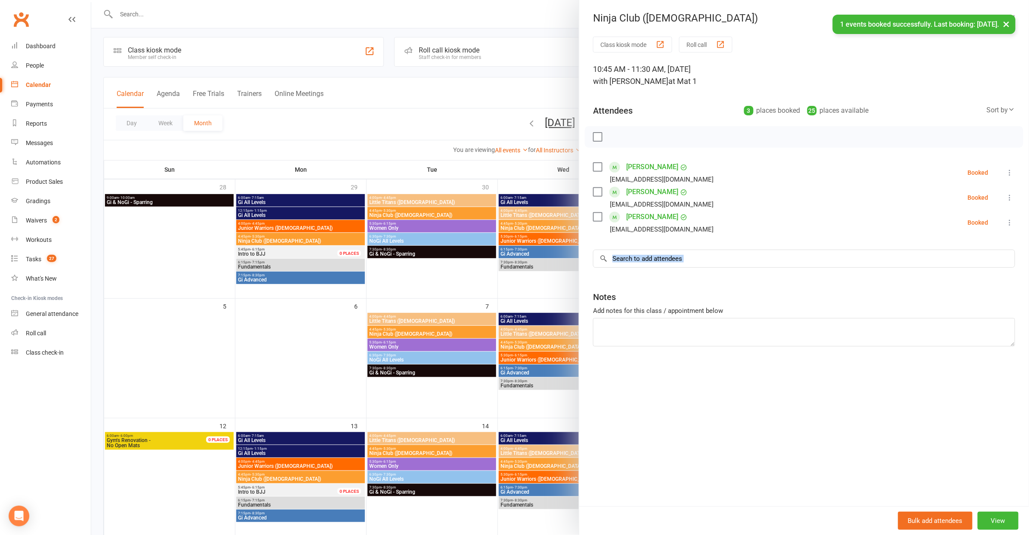
click at [649, 266] on div "Class kiosk mode Roll call 10:45 AM - 11:30 AM, [DATE] with [PERSON_NAME] at Ma…" at bounding box center [804, 272] width 450 height 470
click at [625, 252] on input "search" at bounding box center [804, 259] width 422 height 18
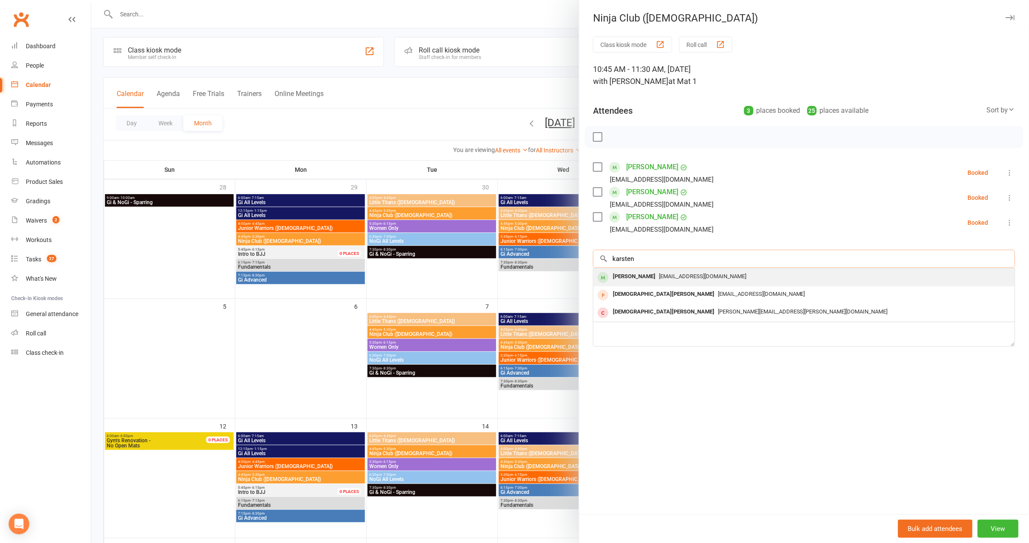
type input "karsten"
click at [630, 282] on div "[PERSON_NAME] [EMAIL_ADDRESS][DOMAIN_NAME]" at bounding box center [804, 278] width 421 height 18
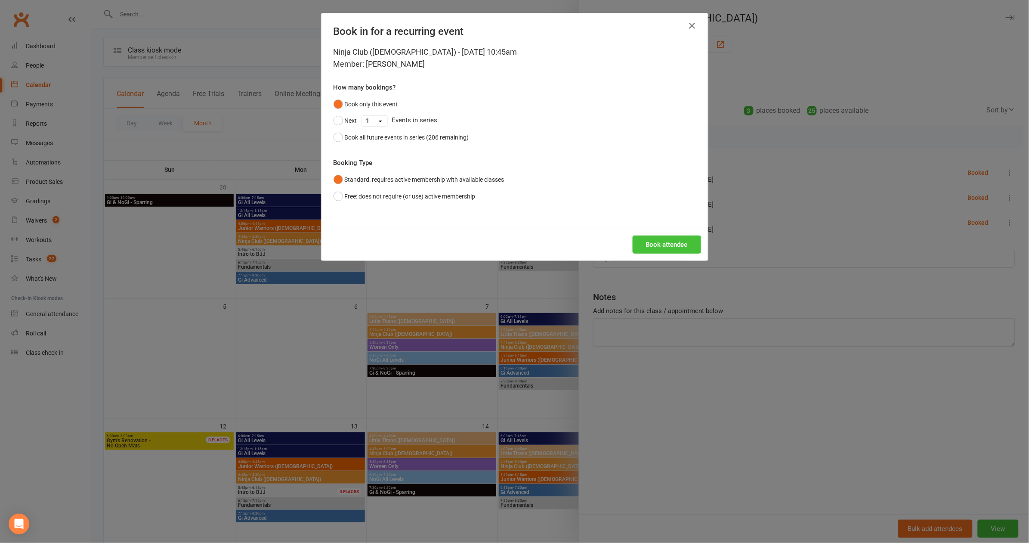
click at [653, 248] on button "Book attendee" at bounding box center [667, 244] width 68 height 18
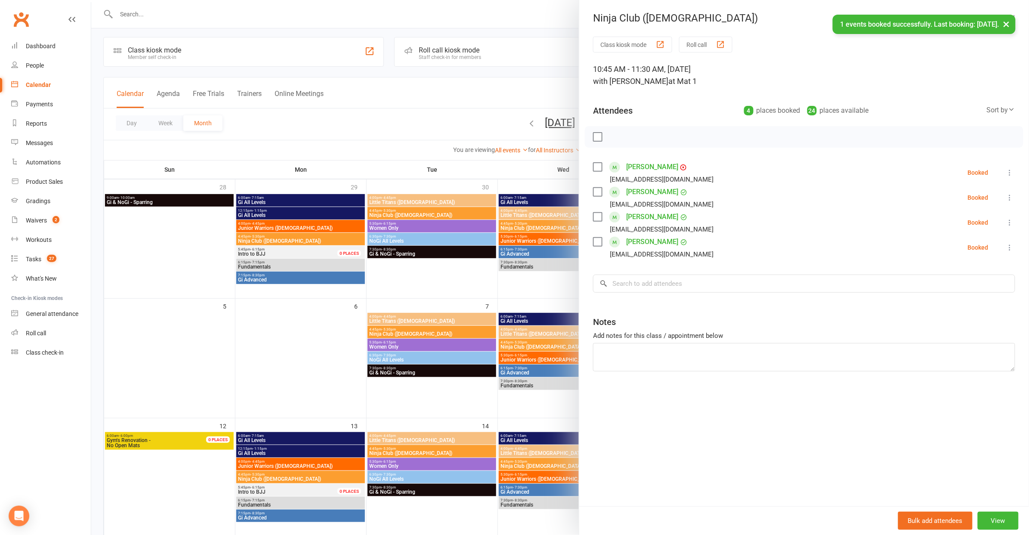
click at [649, 292] on div "Class kiosk mode Roll call 10:45 AM - 11:30 AM, [DATE] with [PERSON_NAME] at Ma…" at bounding box center [804, 272] width 450 height 470
click at [646, 286] on input "search" at bounding box center [804, 284] width 422 height 18
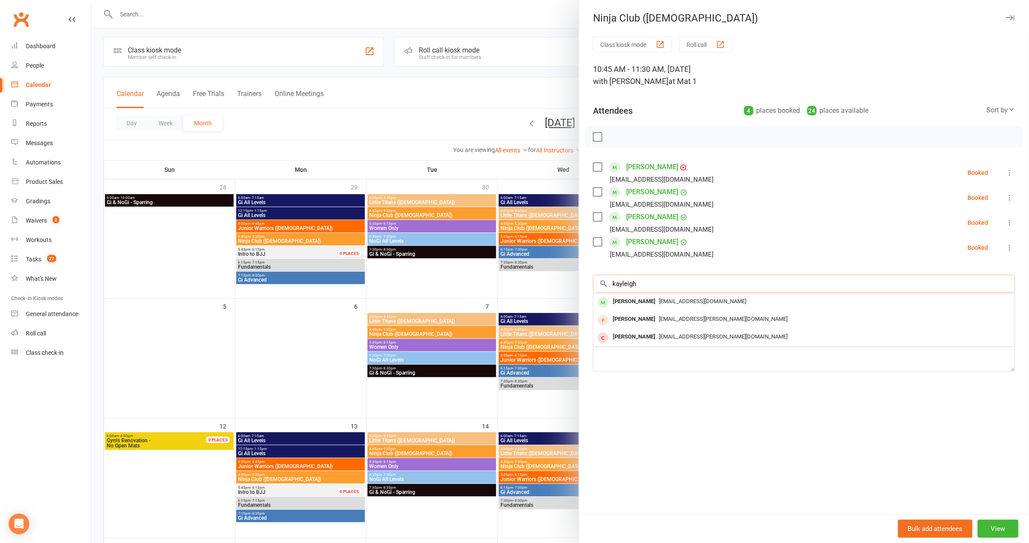
type input "Kayleigh"
drag, startPoint x: 650, startPoint y: 289, endPoint x: 674, endPoint y: 299, distance: 25.9
click at [674, 299] on span "[EMAIL_ADDRESS][DOMAIN_NAME]" at bounding box center [702, 301] width 87 height 6
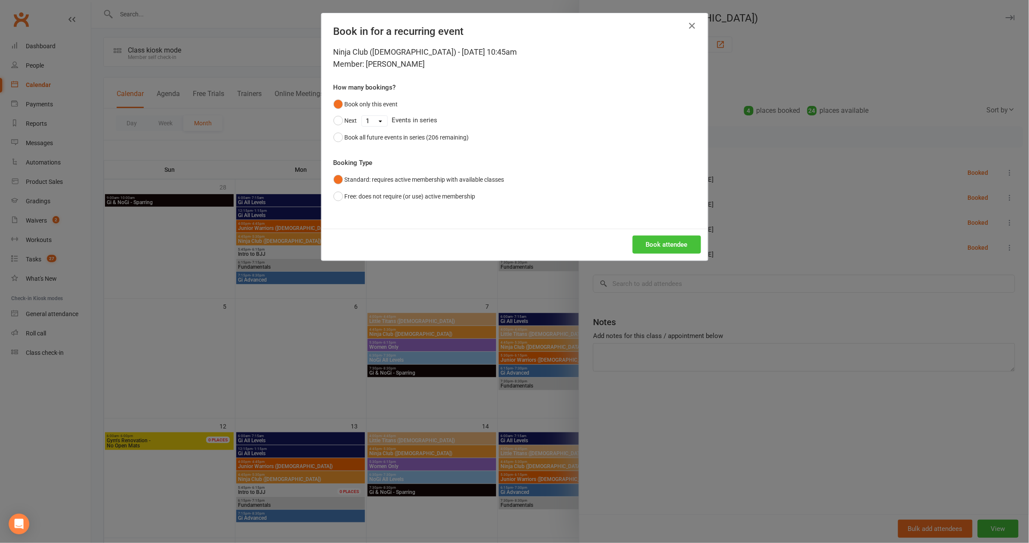
click at [669, 243] on button "Book attendee" at bounding box center [667, 244] width 68 height 18
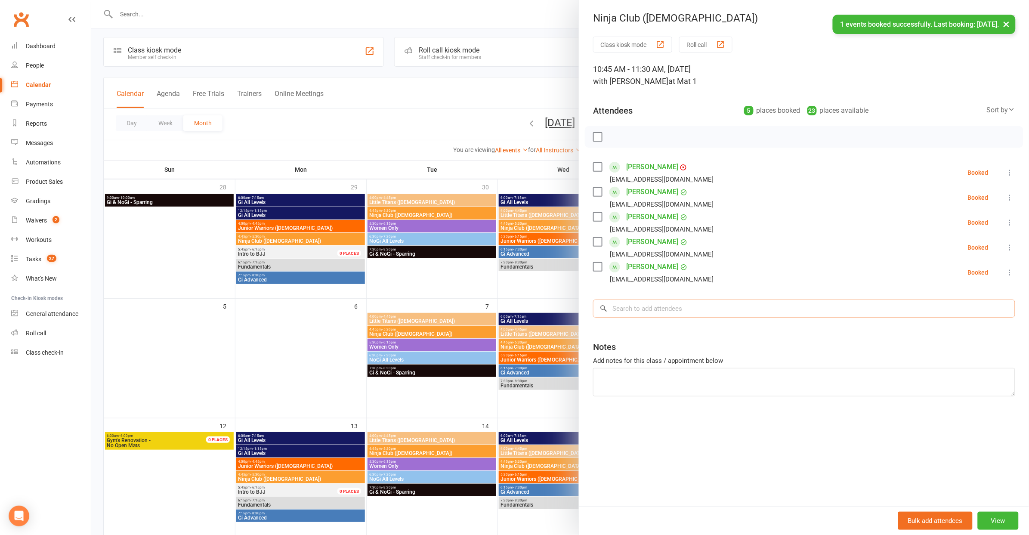
click at [668, 307] on input "search" at bounding box center [804, 309] width 422 height 18
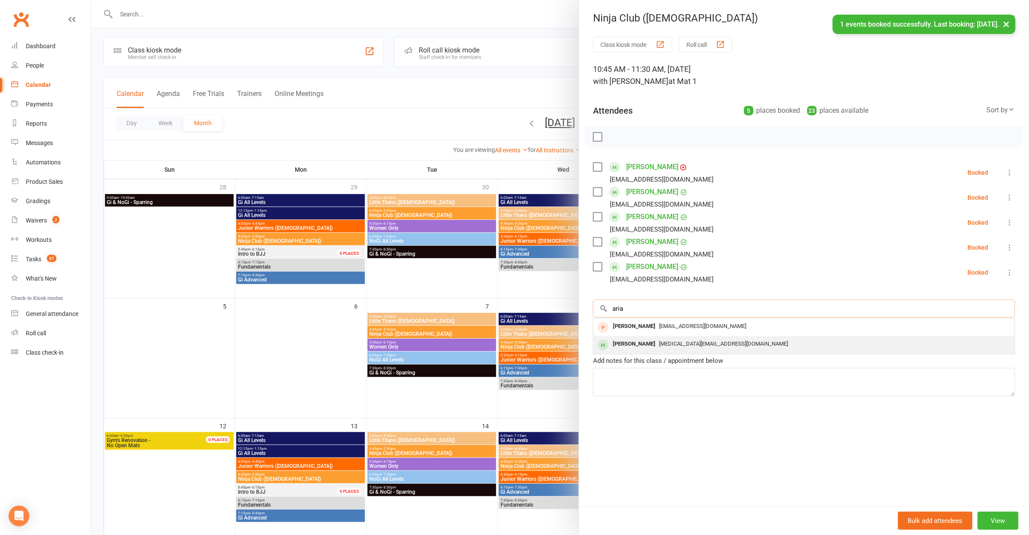
type input "aria"
click at [664, 350] on div "[PERSON_NAME] [MEDICAL_DATA][EMAIL_ADDRESS][DOMAIN_NAME]" at bounding box center [804, 345] width 421 height 18
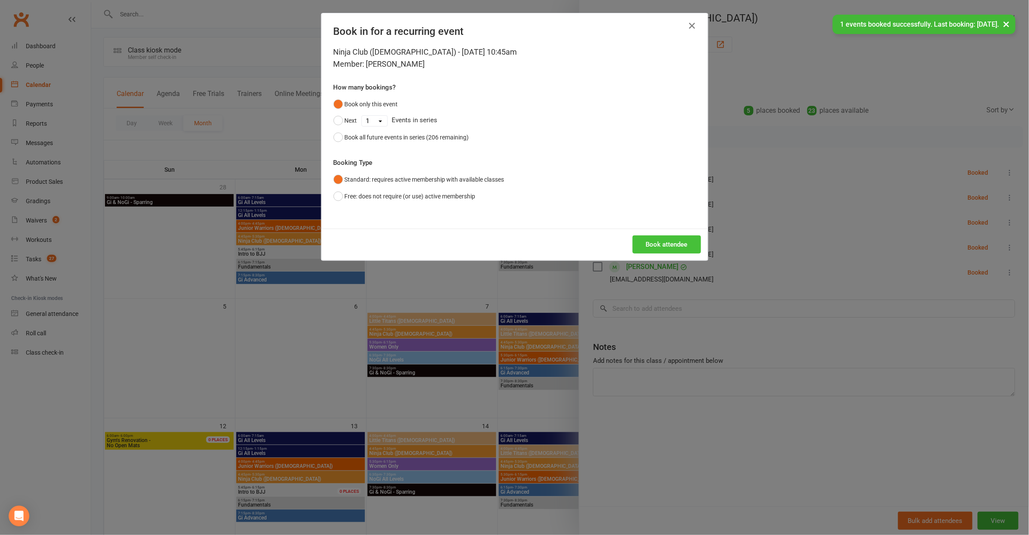
click at [673, 242] on button "Book attendee" at bounding box center [667, 244] width 68 height 18
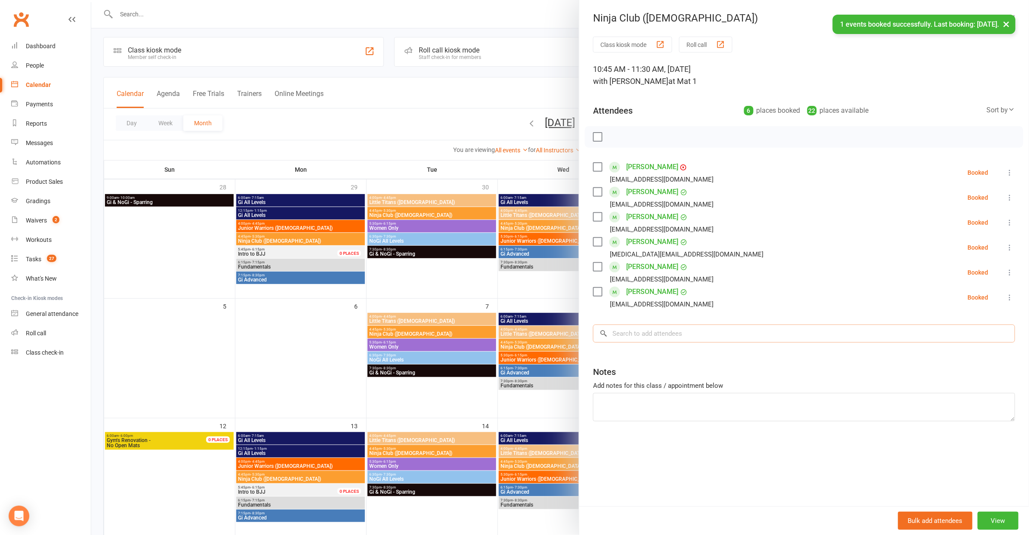
click at [667, 329] on input "search" at bounding box center [804, 334] width 422 height 18
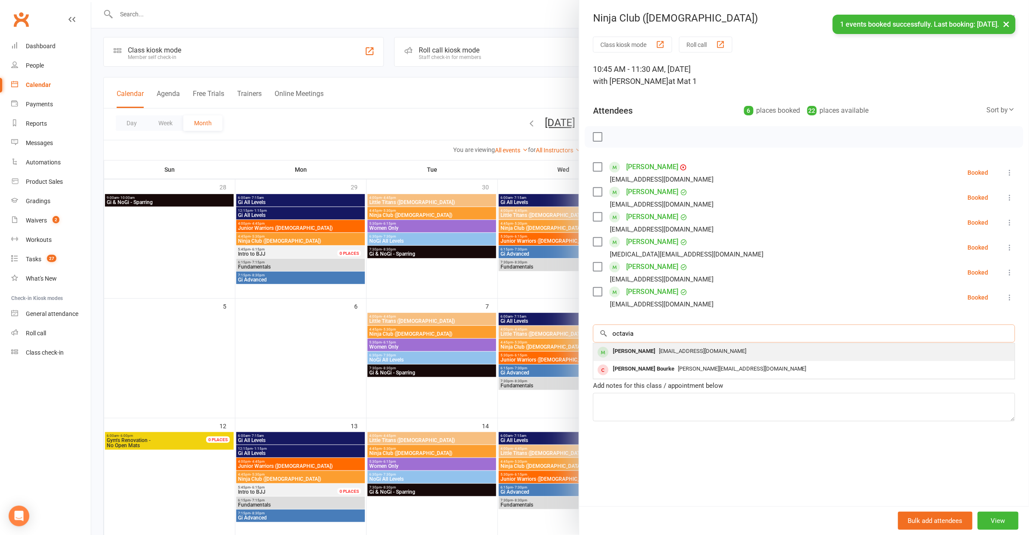
type input "octavia"
click at [688, 349] on span "[EMAIL_ADDRESS][DOMAIN_NAME]" at bounding box center [702, 351] width 87 height 6
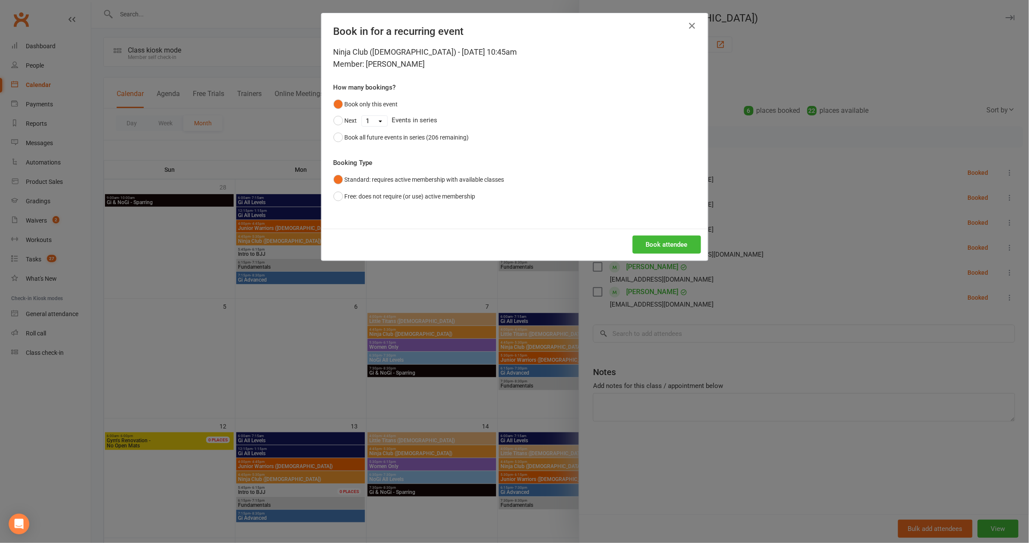
click at [659, 233] on div "Book attendee" at bounding box center [515, 245] width 387 height 32
click at [656, 238] on button "Book attendee" at bounding box center [667, 244] width 68 height 18
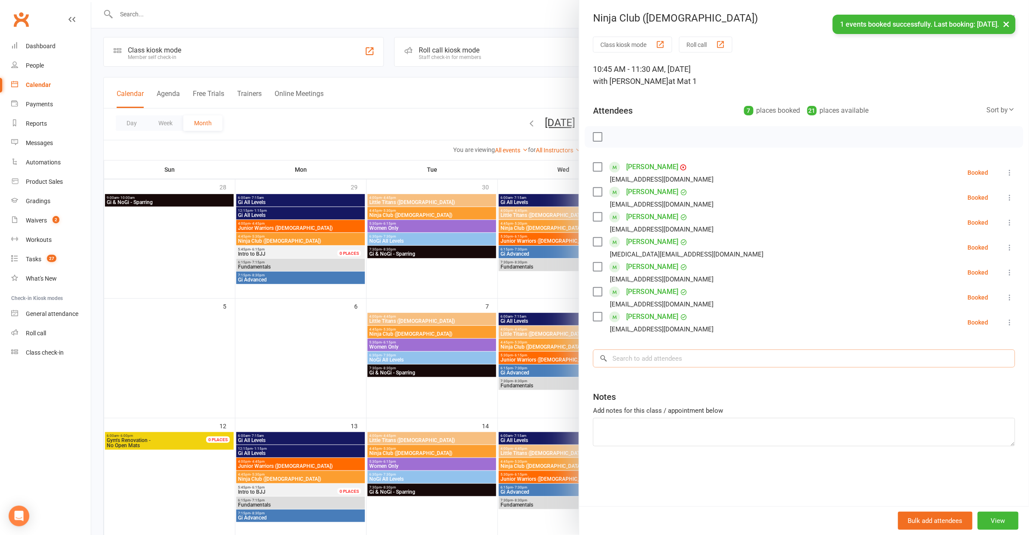
click at [681, 353] on input "search" at bounding box center [804, 359] width 422 height 18
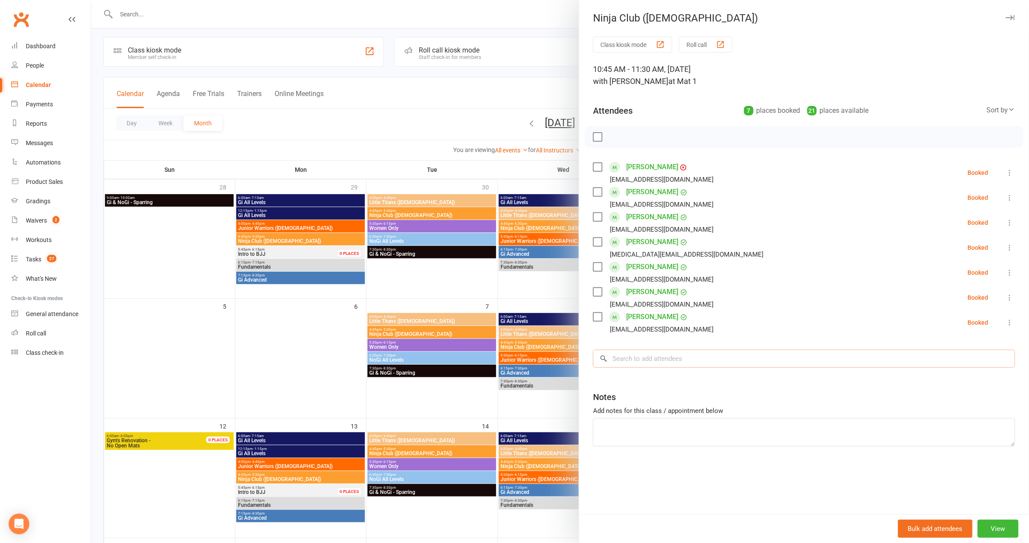
click at [677, 356] on input "search" at bounding box center [804, 359] width 422 height 18
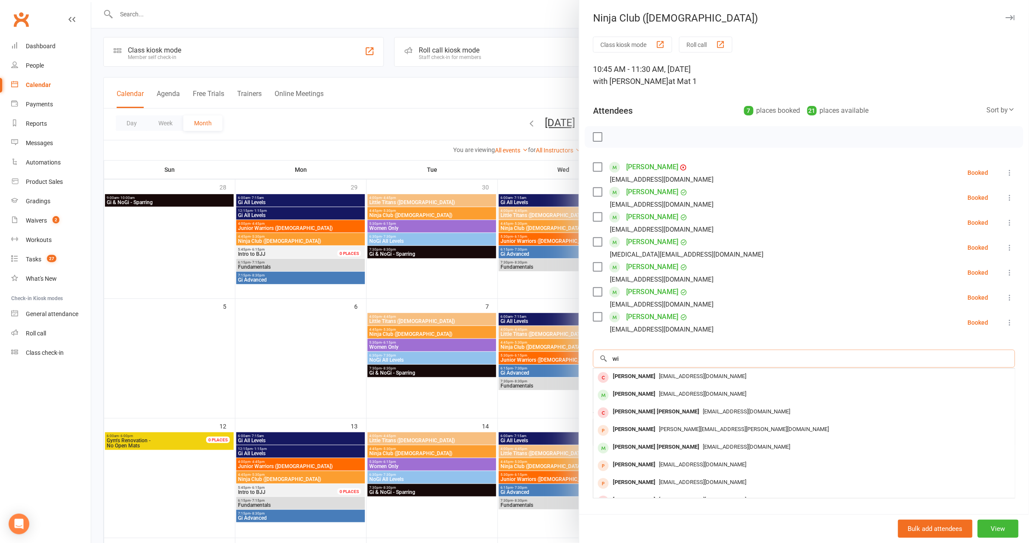
type input "w"
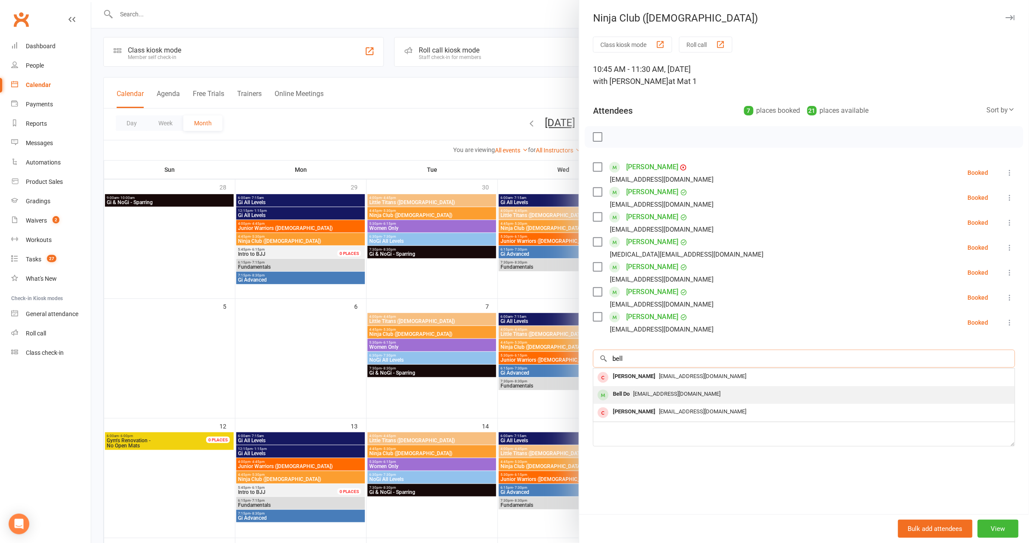
type input "bell"
click at [659, 392] on span "[EMAIL_ADDRESS][DOMAIN_NAME]" at bounding box center [676, 393] width 87 height 6
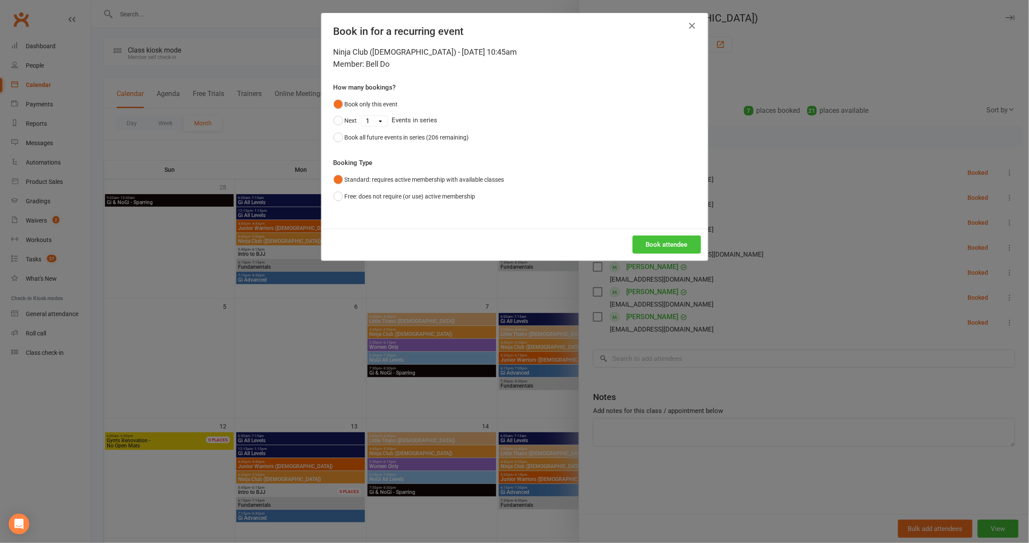
click at [673, 248] on button "Book attendee" at bounding box center [667, 244] width 68 height 18
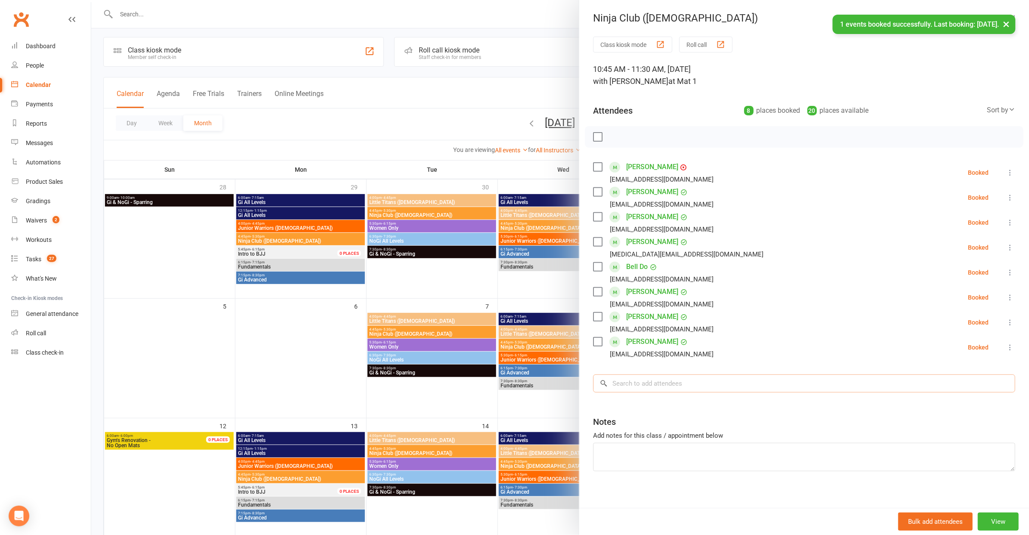
click at [673, 381] on input "search" at bounding box center [804, 384] width 422 height 18
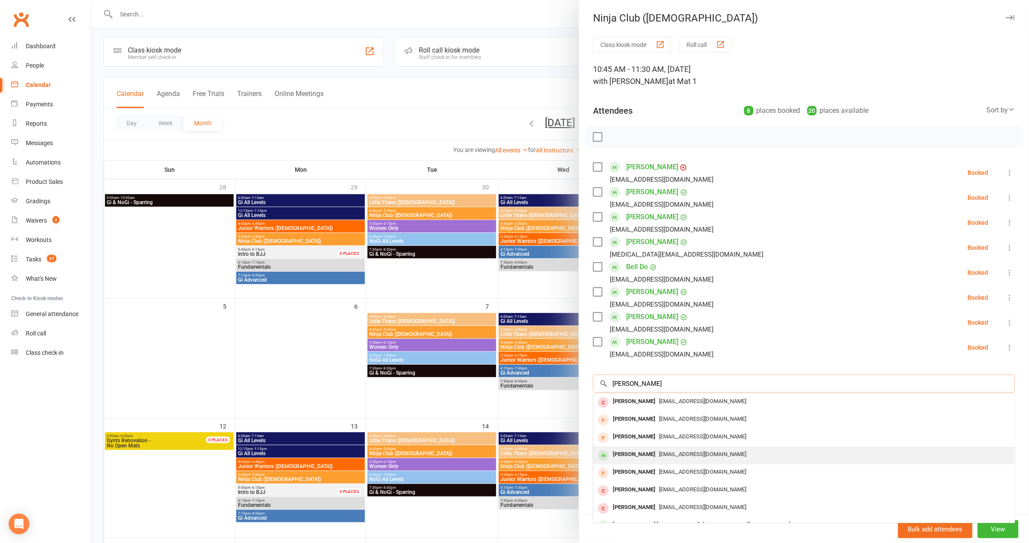
type input "[PERSON_NAME]"
click at [639, 448] on div "[EMAIL_ADDRESS][DOMAIN_NAME]" at bounding box center [804, 454] width 415 height 12
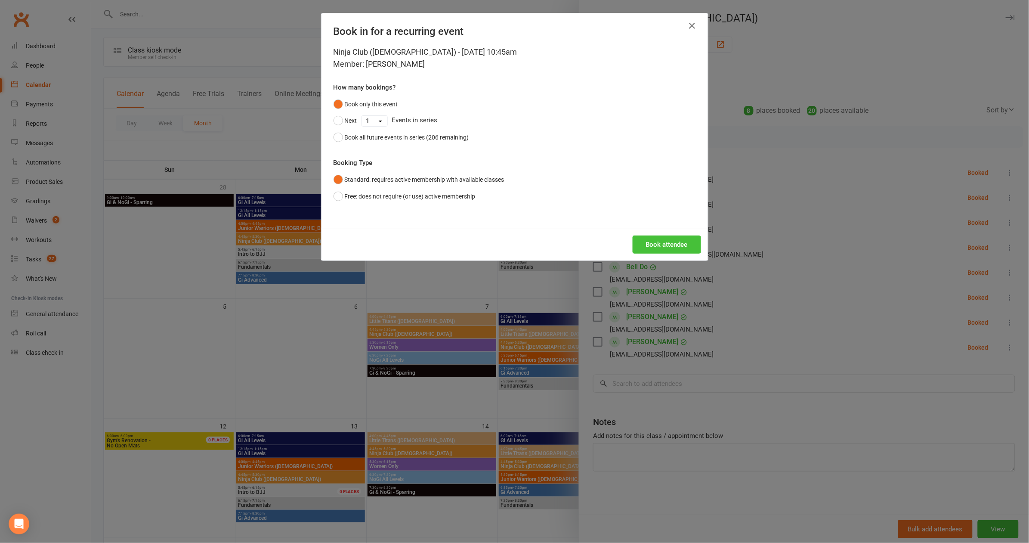
click at [670, 251] on button "Book attendee" at bounding box center [667, 244] width 68 height 18
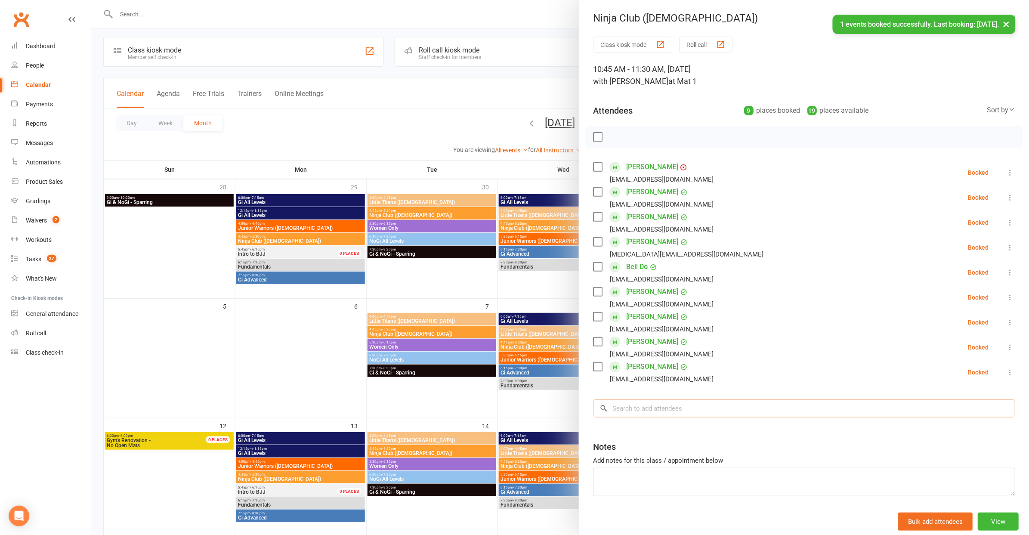
click at [686, 410] on input "search" at bounding box center [804, 408] width 422 height 18
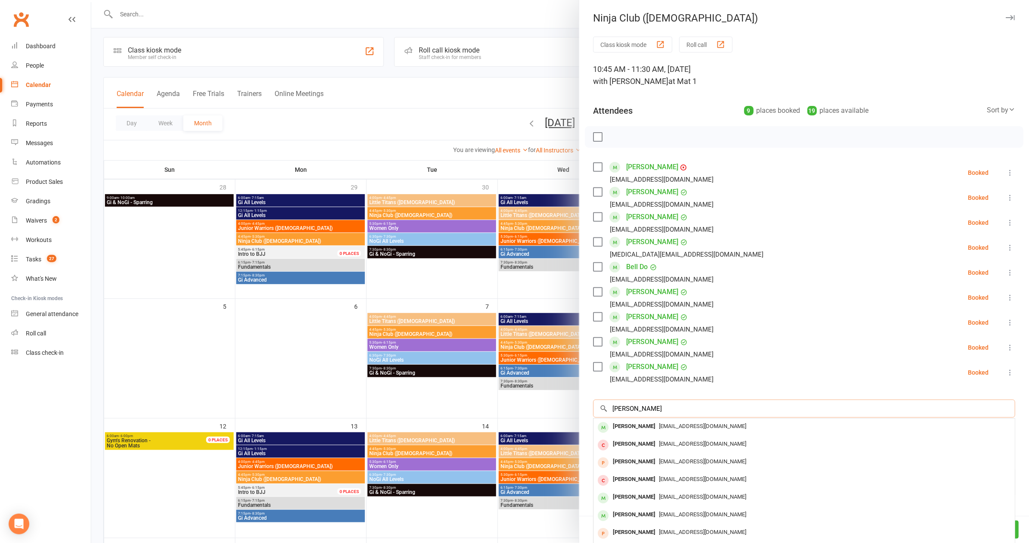
drag, startPoint x: 685, startPoint y: 402, endPoint x: 670, endPoint y: 408, distance: 16.1
click at [670, 408] on input "[PERSON_NAME]" at bounding box center [804, 408] width 422 height 18
type input "[PERSON_NAME]"
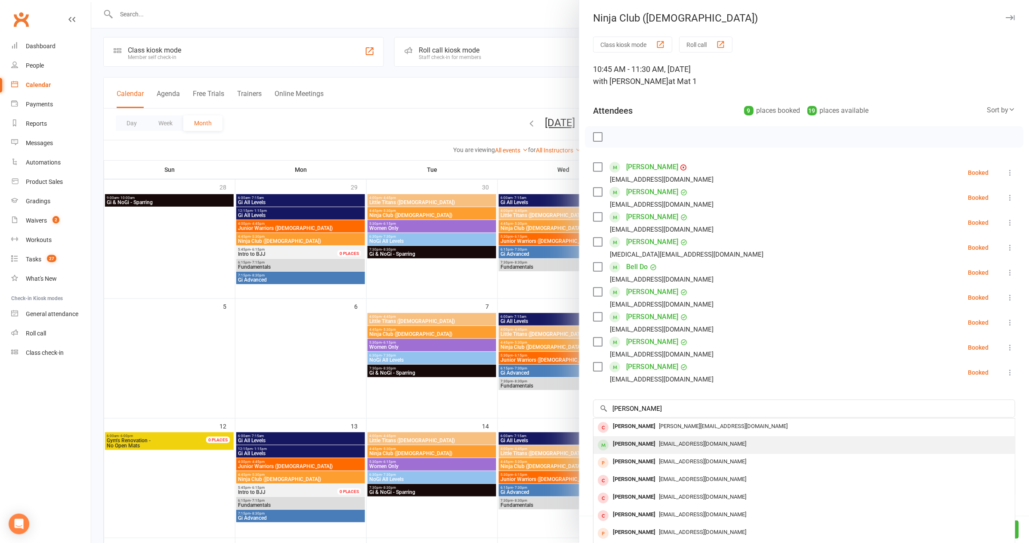
drag, startPoint x: 670, startPoint y: 408, endPoint x: 659, endPoint y: 441, distance: 35.4
click at [659, 441] on span "[EMAIL_ADDRESS][DOMAIN_NAME]" at bounding box center [702, 443] width 87 height 6
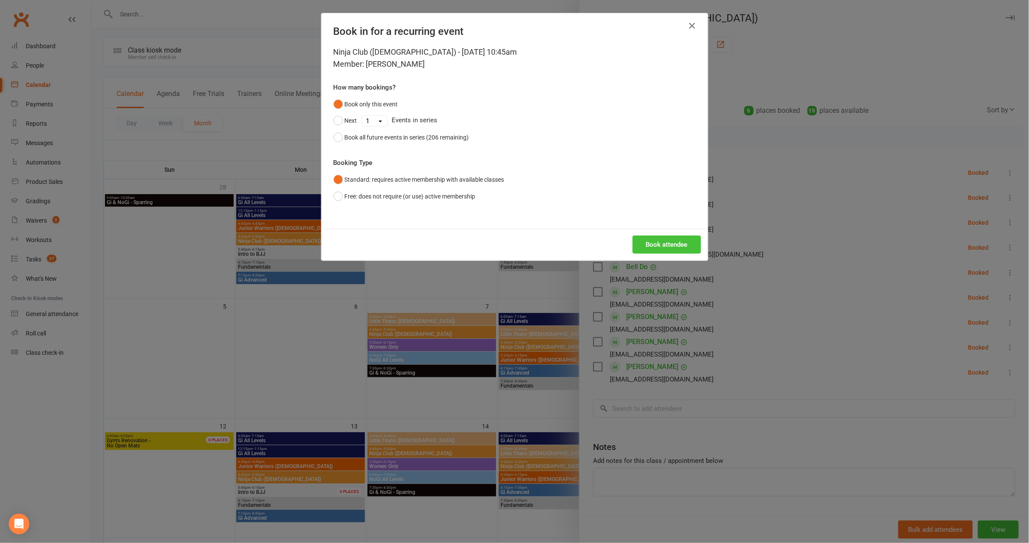
click at [653, 242] on button "Book attendee" at bounding box center [667, 244] width 68 height 18
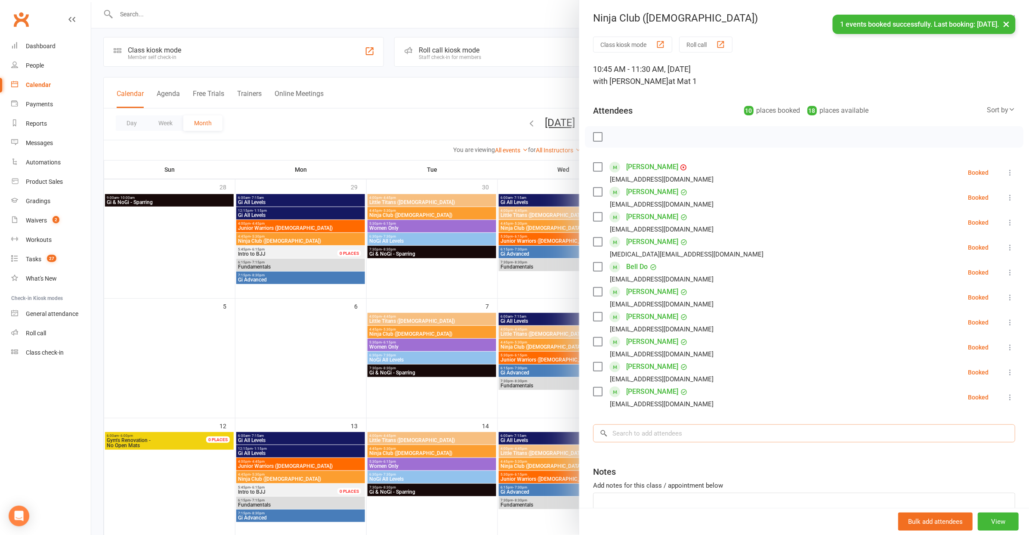
click at [663, 426] on input "search" at bounding box center [804, 433] width 422 height 18
type input "[PERSON_NAME]"
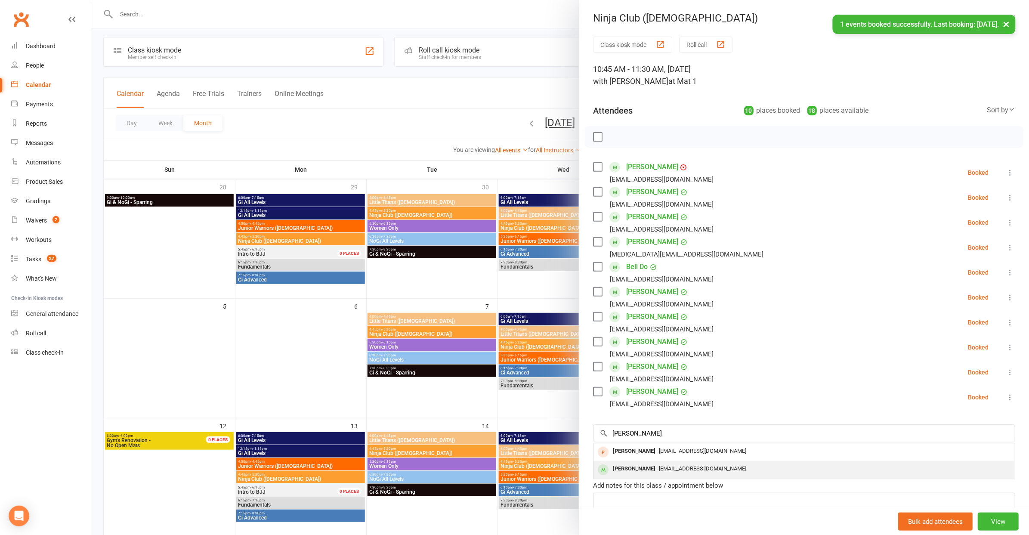
drag, startPoint x: 663, startPoint y: 426, endPoint x: 726, endPoint y: 469, distance: 76.4
click at [692, 469] on div "[EMAIL_ADDRESS][DOMAIN_NAME]" at bounding box center [804, 469] width 415 height 12
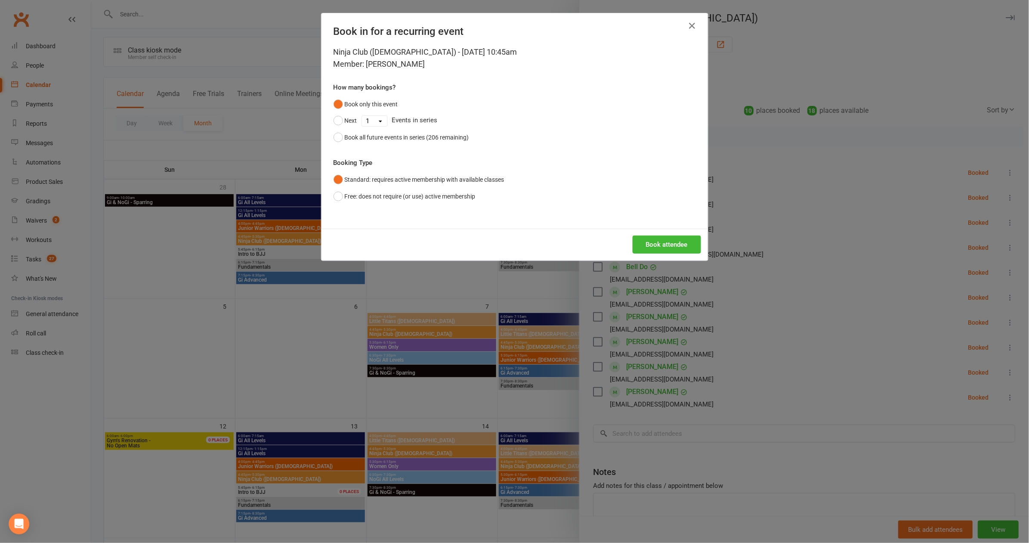
click at [677, 236] on button "Book attendee" at bounding box center [667, 244] width 68 height 18
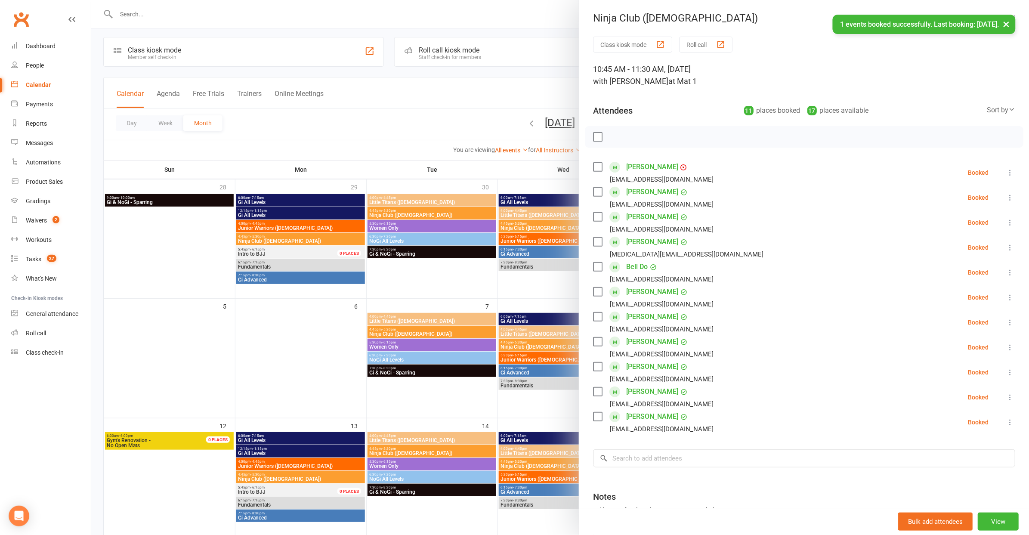
click at [595, 137] on label at bounding box center [597, 137] width 9 height 9
click at [613, 136] on icon "button" at bounding box center [616, 136] width 9 height 9
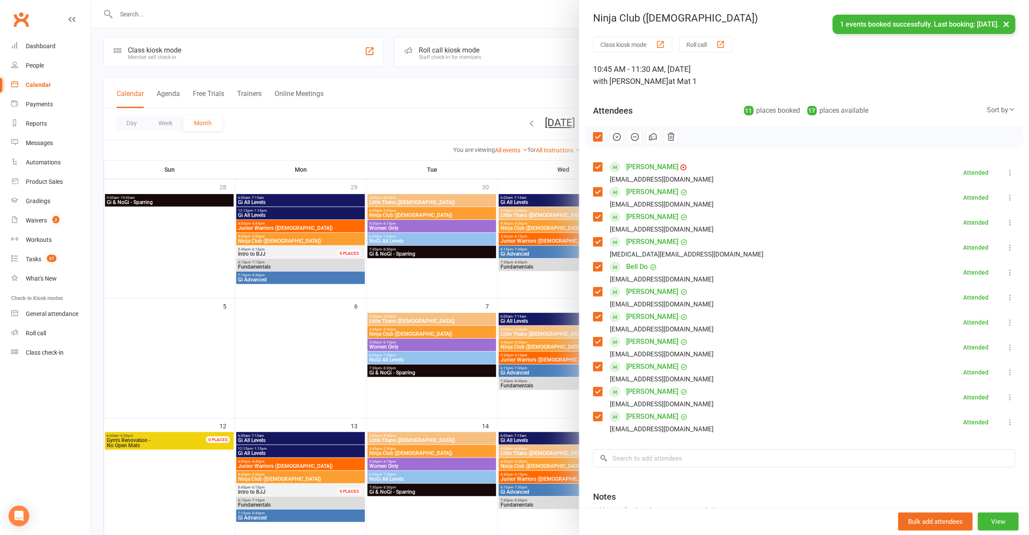
click at [350, 95] on div at bounding box center [560, 267] width 938 height 535
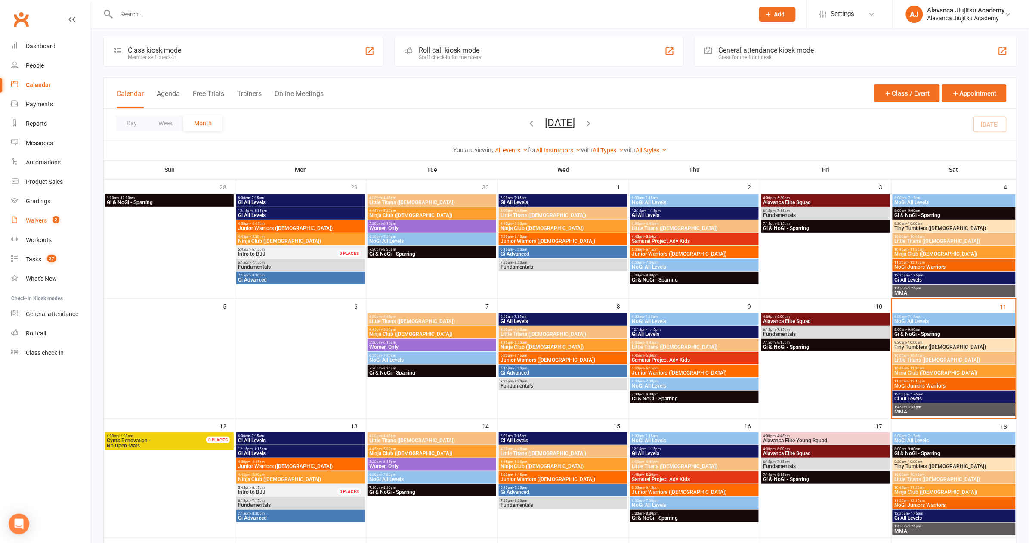
click at [33, 218] on div "Waivers" at bounding box center [36, 220] width 21 height 7
select select "100"
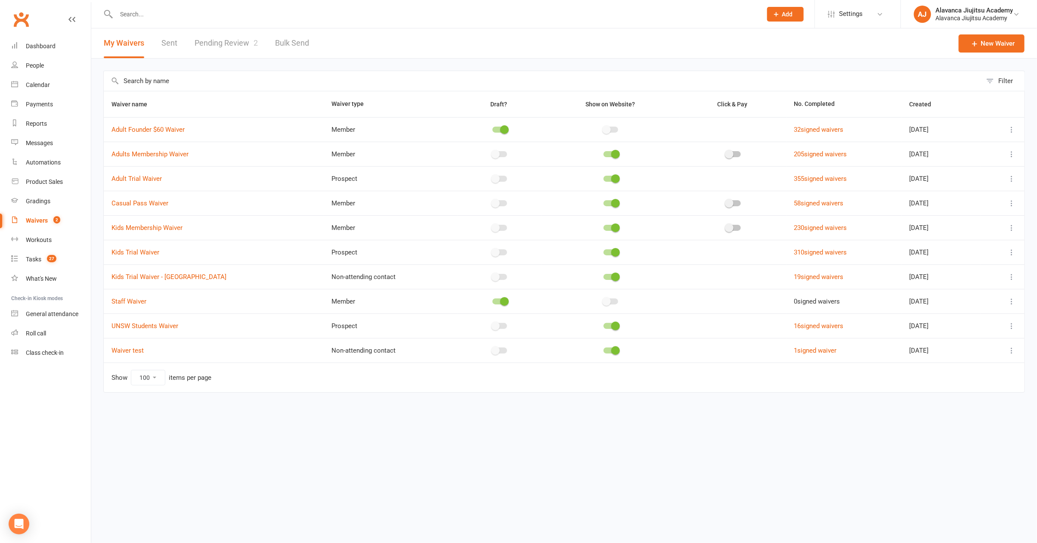
click at [237, 45] on link "Pending Review 2" at bounding box center [226, 43] width 63 height 30
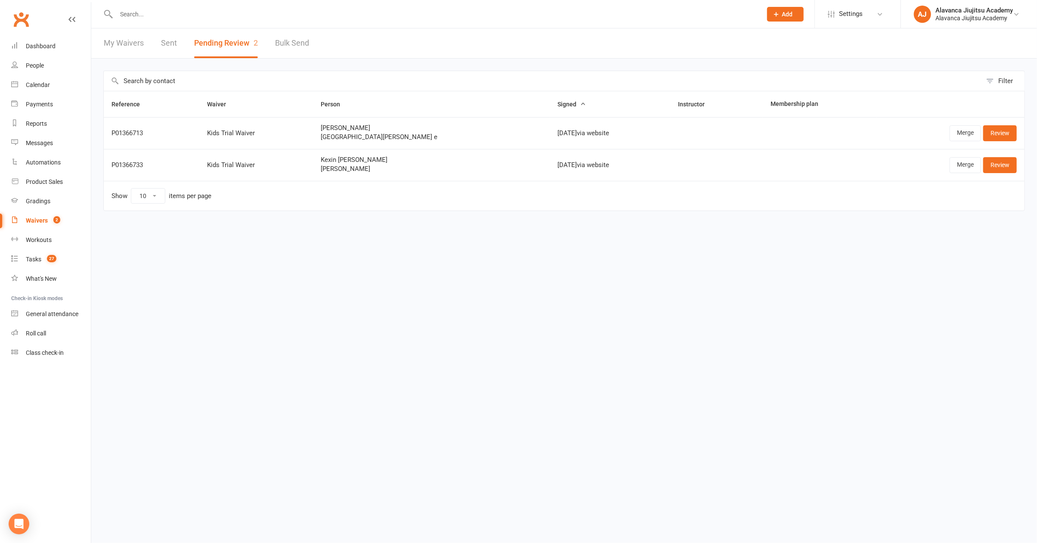
click at [550, 176] on td "[DATE] via website" at bounding box center [610, 165] width 121 height 32
click at [273, 167] on div "Kids Trial Waiver" at bounding box center [256, 164] width 98 height 7
click at [350, 177] on td "Kexin [PERSON_NAME] [PERSON_NAME]" at bounding box center [431, 165] width 237 height 32
drag, startPoint x: 55, startPoint y: 217, endPoint x: 59, endPoint y: 220, distance: 4.7
click at [55, 217] on span "2" at bounding box center [56, 219] width 7 height 7
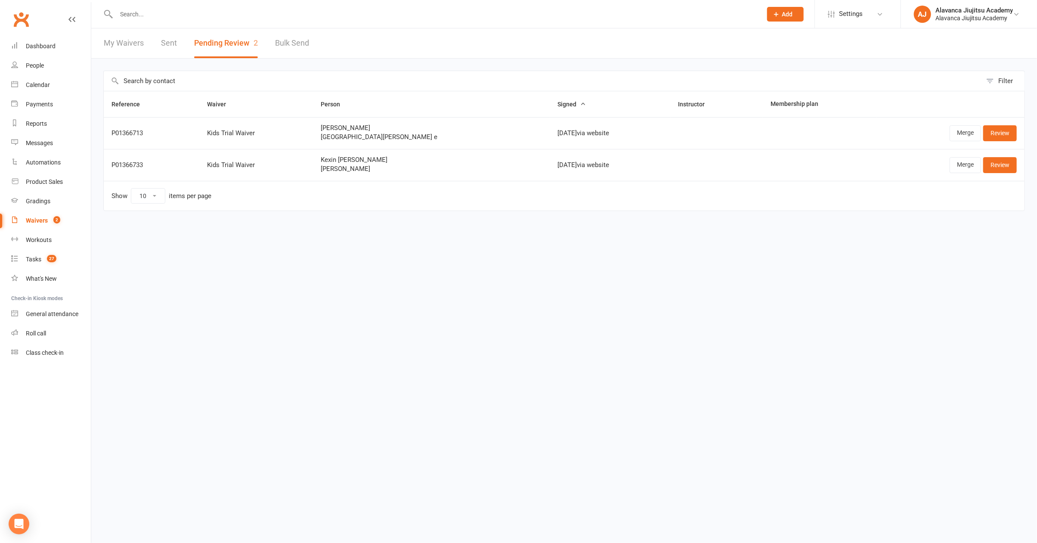
select select "100"
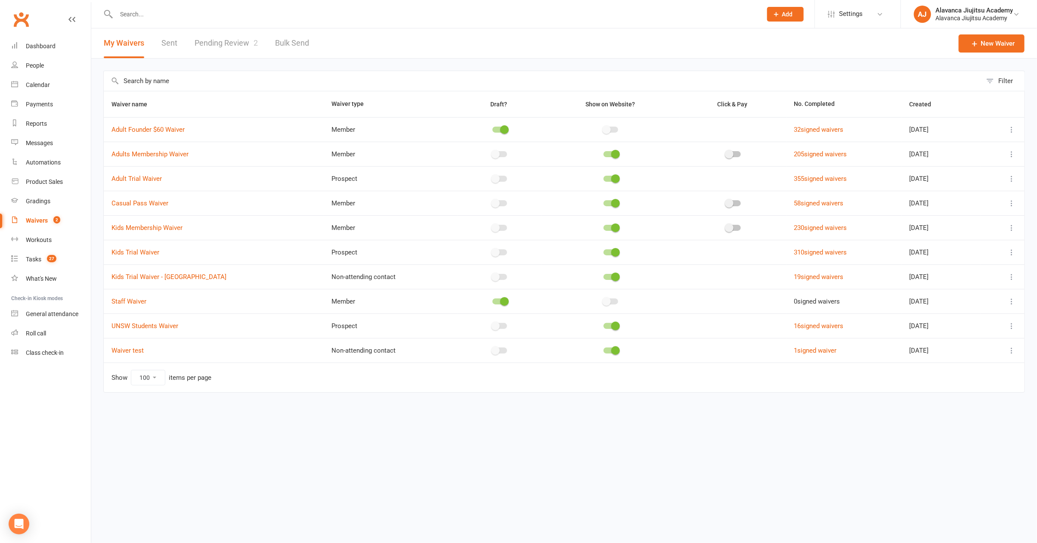
click at [242, 38] on link "Pending Review 2" at bounding box center [226, 43] width 63 height 30
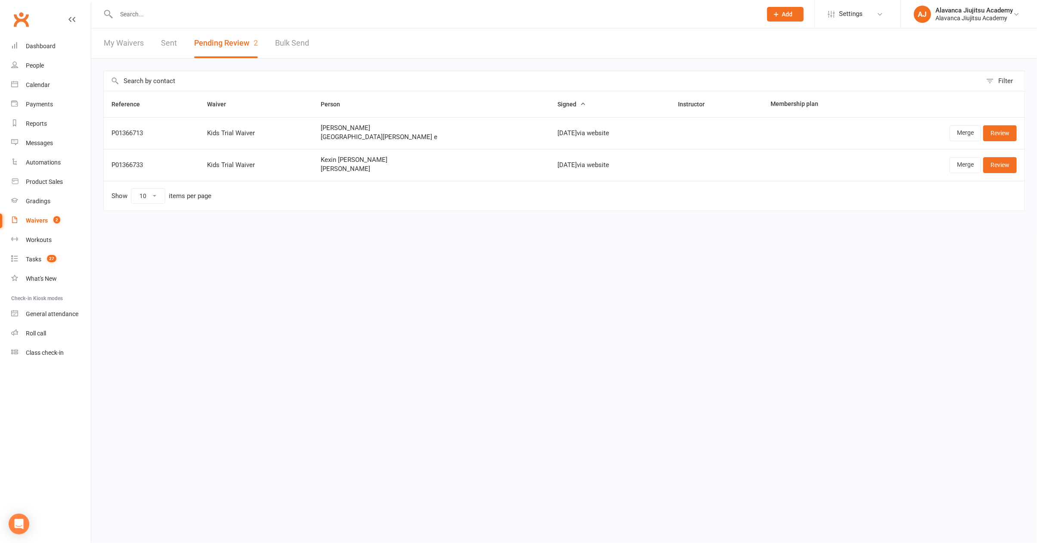
drag, startPoint x: 402, startPoint y: 316, endPoint x: 387, endPoint y: 313, distance: 15.8
click at [401, 247] on html "Prospect Member Non-attending contact Class / event Appointment Grading event T…" at bounding box center [518, 123] width 1037 height 247
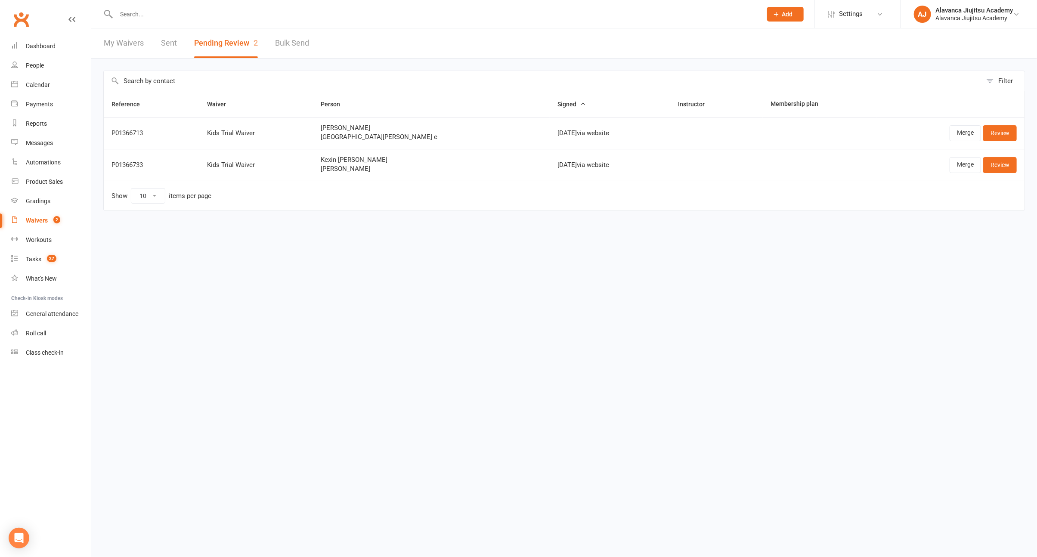
click at [389, 15] on input "text" at bounding box center [435, 14] width 642 height 12
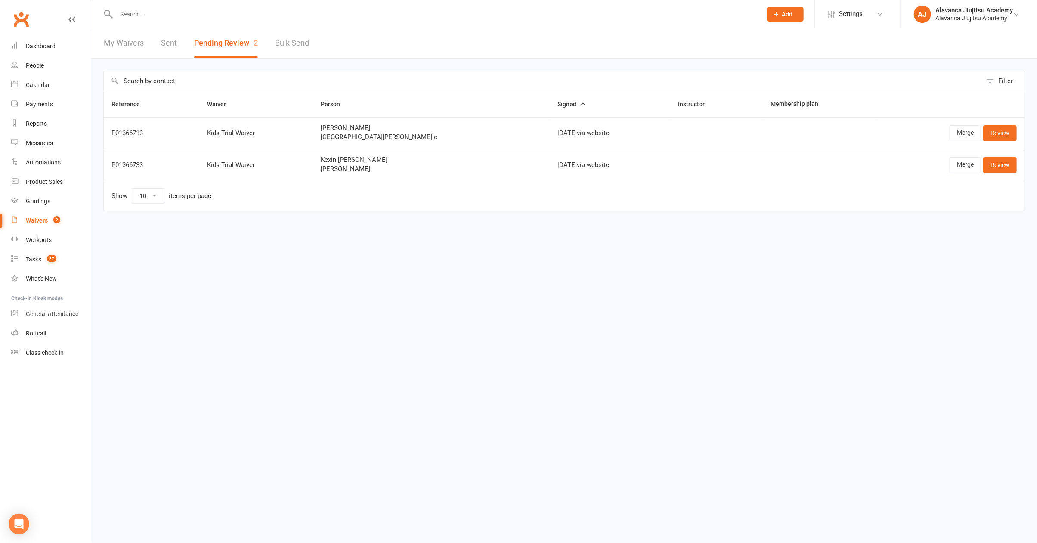
click at [392, 167] on span "[PERSON_NAME]" at bounding box center [431, 168] width 221 height 7
click at [692, 168] on link "Review" at bounding box center [1000, 164] width 34 height 15
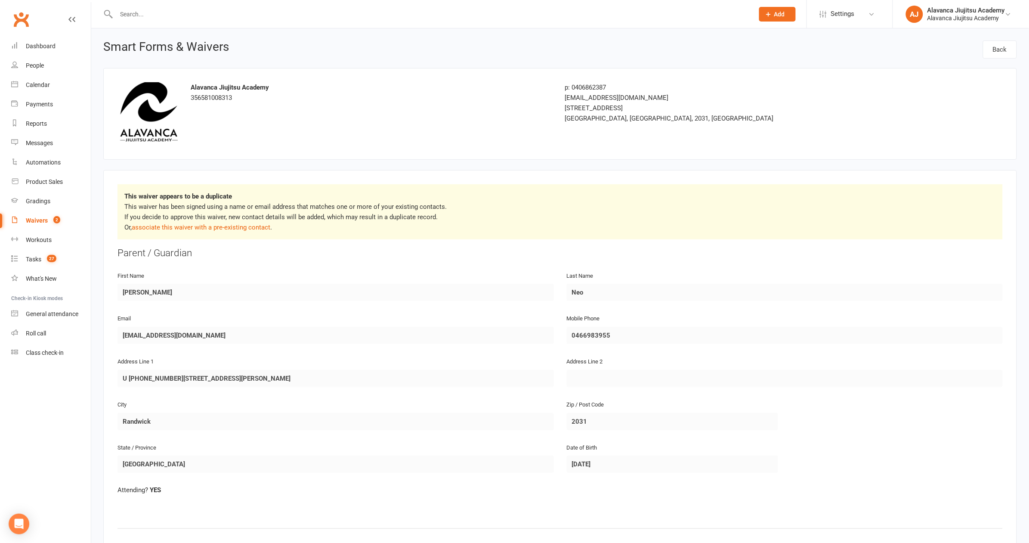
click at [239, 222] on p "This waiver has been signed using a name or email address that matches one or m…" at bounding box center [560, 216] width 872 height 31
click at [238, 220] on p "This waiver has been signed using a name or email address that matches one or m…" at bounding box center [560, 216] width 872 height 31
click at [237, 223] on link "associate this waiver with a pre-existing contact" at bounding box center [201, 227] width 139 height 8
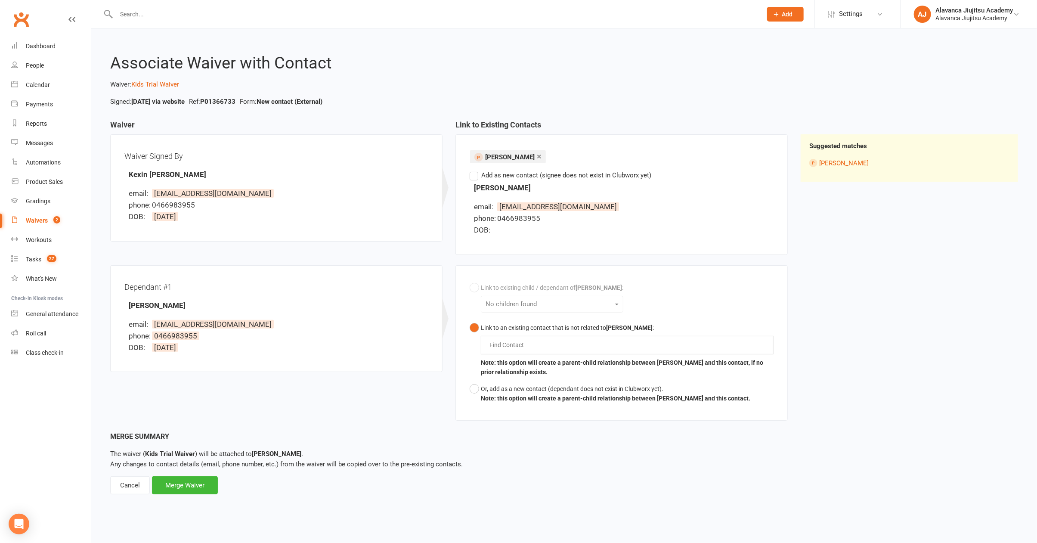
click at [530, 345] on div "Find Contact" at bounding box center [627, 345] width 293 height 18
click at [526, 390] on div "Or, add as a new contact (dependant does not exist in Clubworx yet)." at bounding box center [615, 388] width 269 height 9
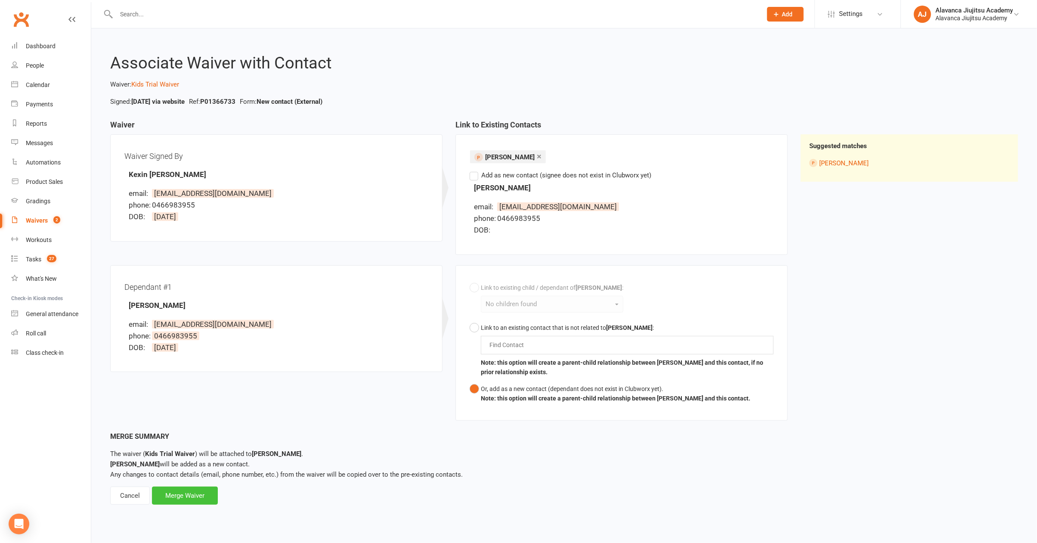
click at [197, 488] on div "Merge Waiver" at bounding box center [185, 495] width 66 height 18
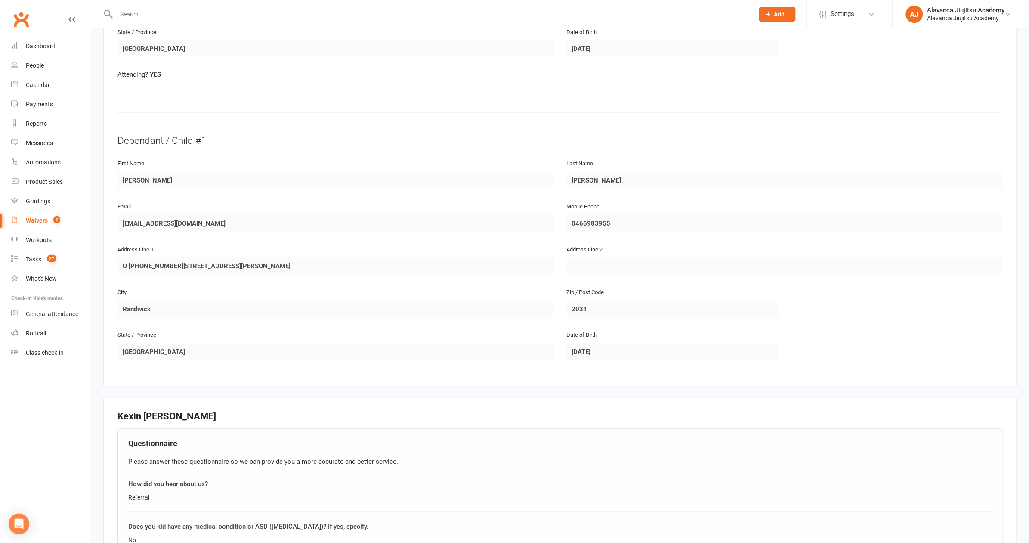
scroll to position [615, 0]
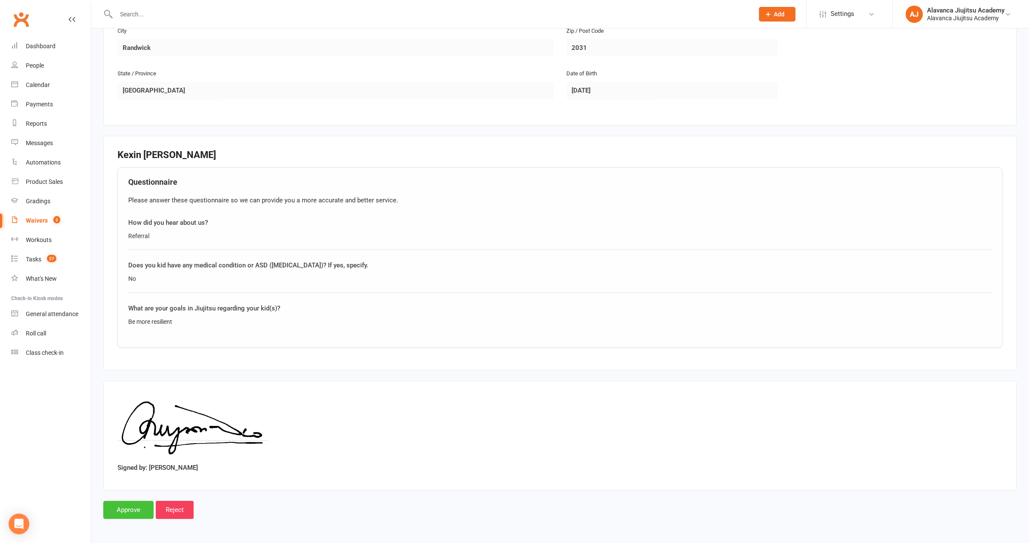
click at [146, 488] on input "Approve" at bounding box center [128, 510] width 50 height 18
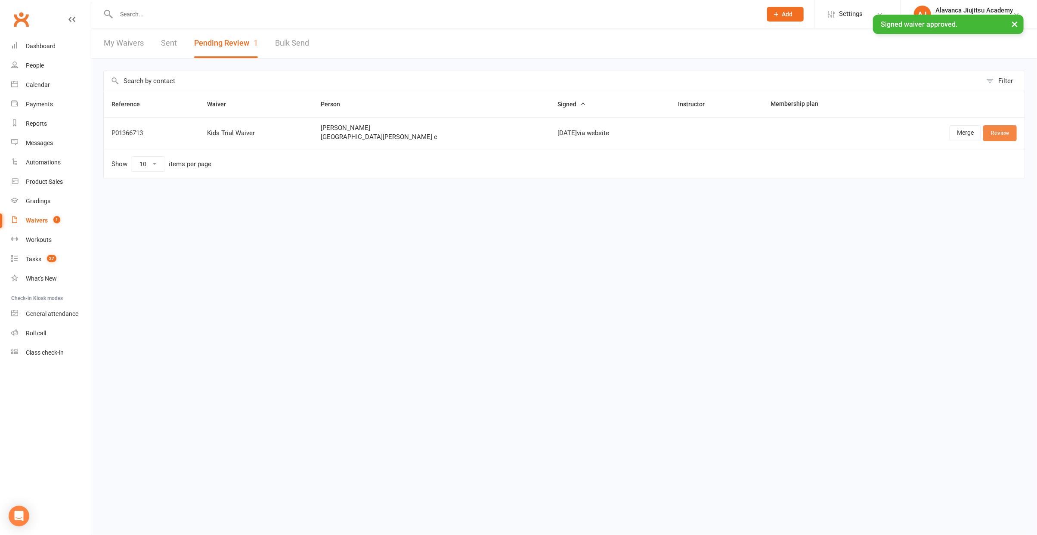
click at [692, 131] on link "Review" at bounding box center [1000, 132] width 34 height 15
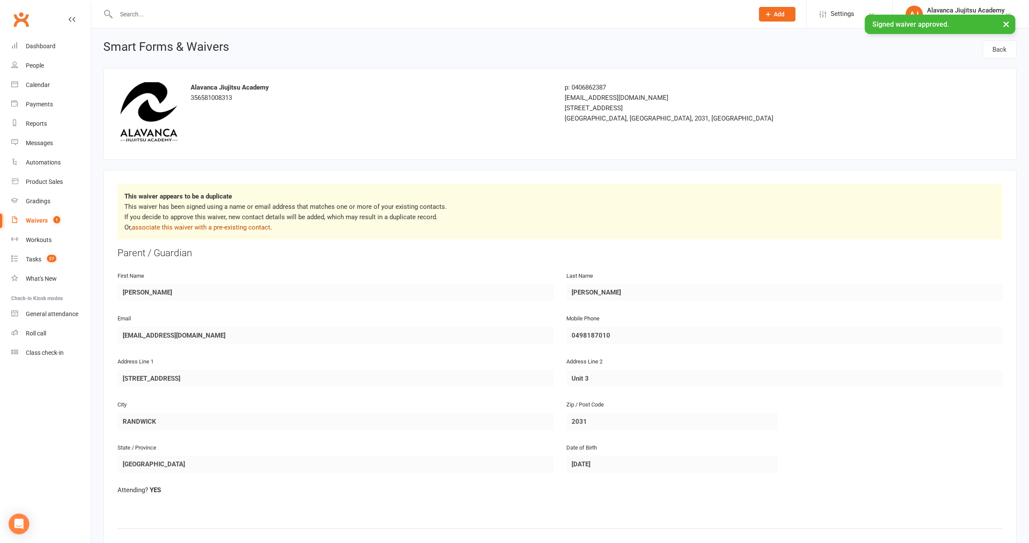
click at [233, 227] on link "associate this waiver with a pre-existing contact" at bounding box center [201, 227] width 139 height 8
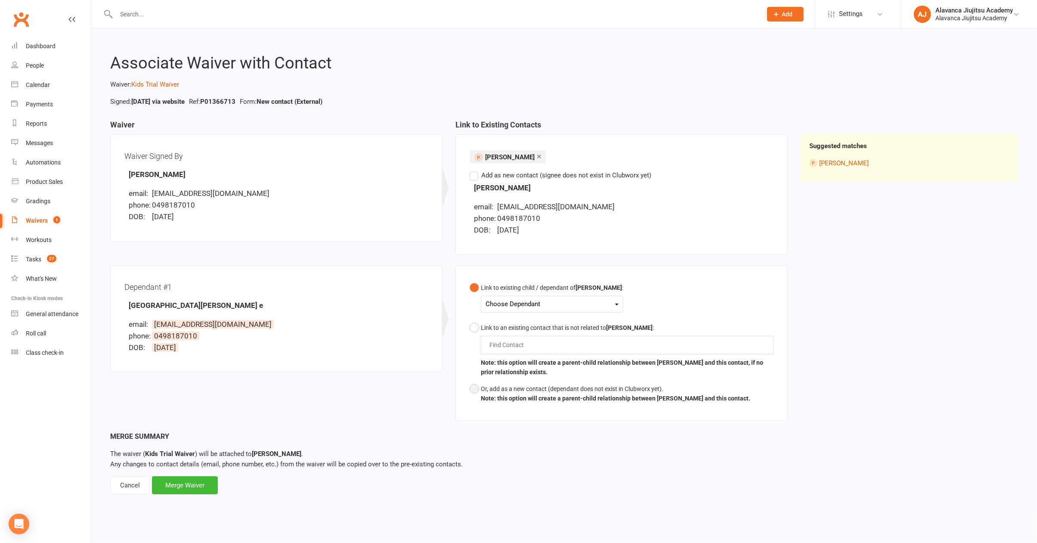
click at [507, 384] on div "Or, add as a new contact (dependant does not exist in Clubworx yet)." at bounding box center [615, 388] width 269 height 9
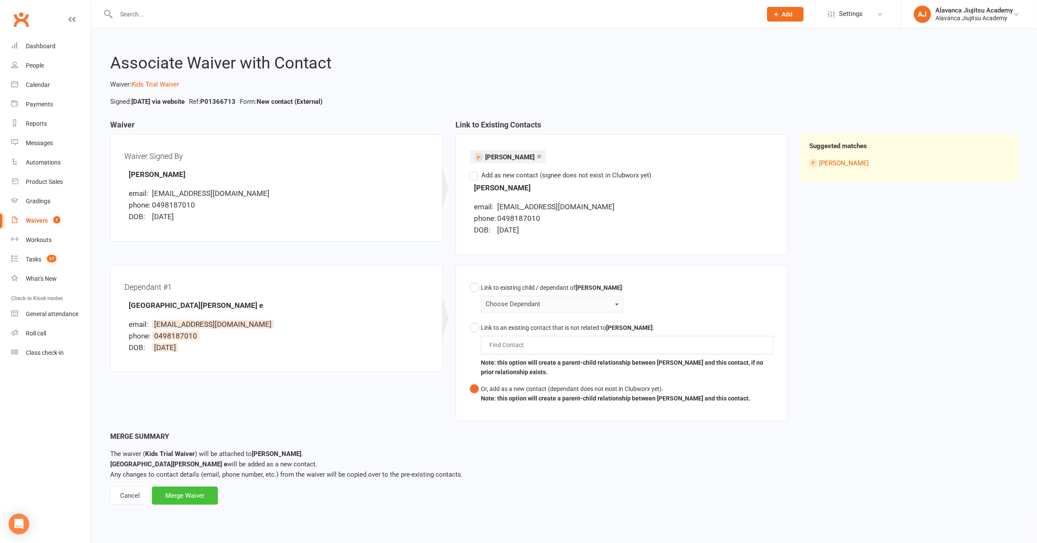
click at [195, 488] on div "Merge Waiver" at bounding box center [185, 495] width 66 height 18
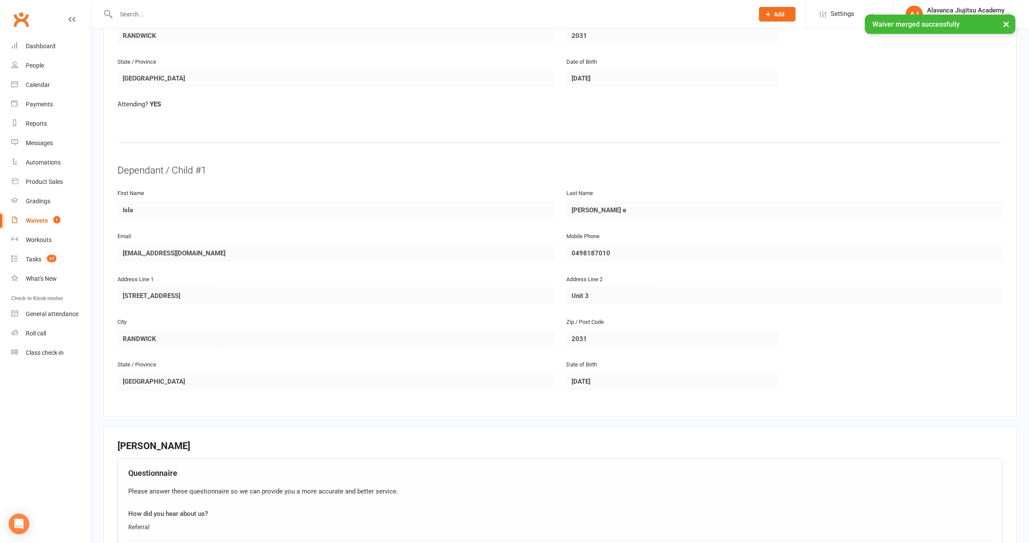
scroll to position [615, 0]
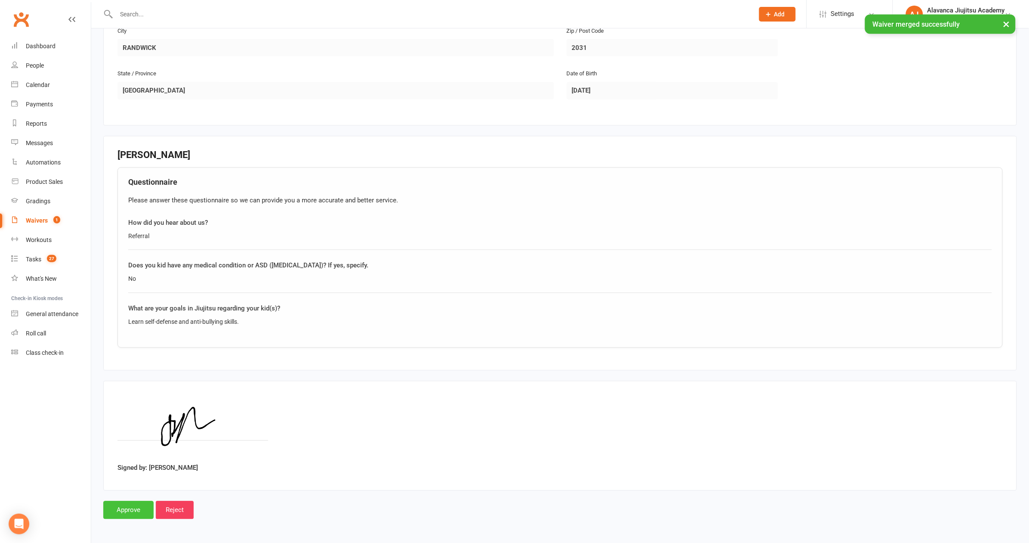
click at [114, 488] on input "Approve" at bounding box center [128, 510] width 50 height 18
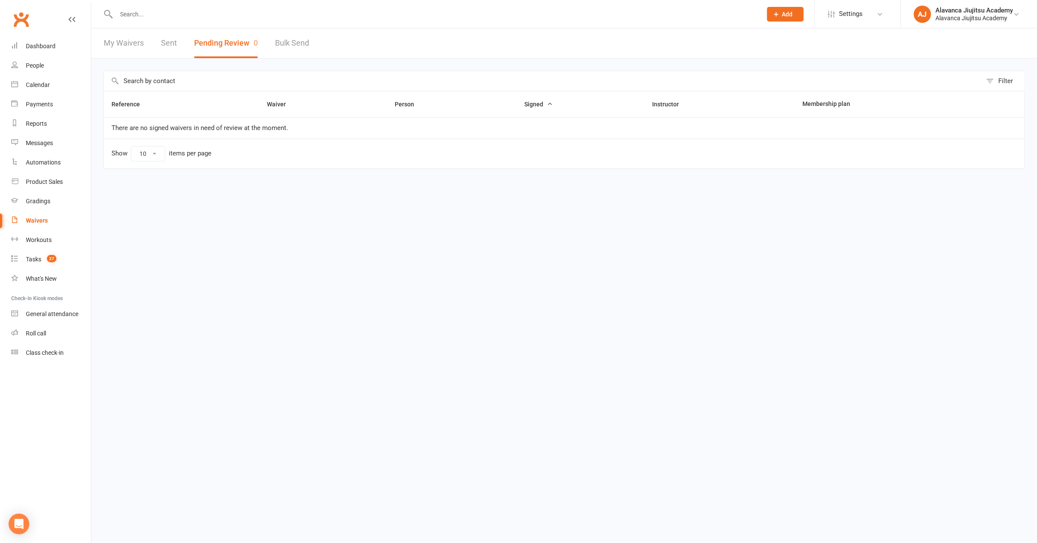
click at [437, 205] on html "Prospect Member Non-attending contact Class / event Appointment Grading event T…" at bounding box center [518, 102] width 1037 height 205
click at [301, 87] on input "text" at bounding box center [543, 81] width 878 height 20
click at [45, 87] on div "Calendar" at bounding box center [38, 84] width 24 height 7
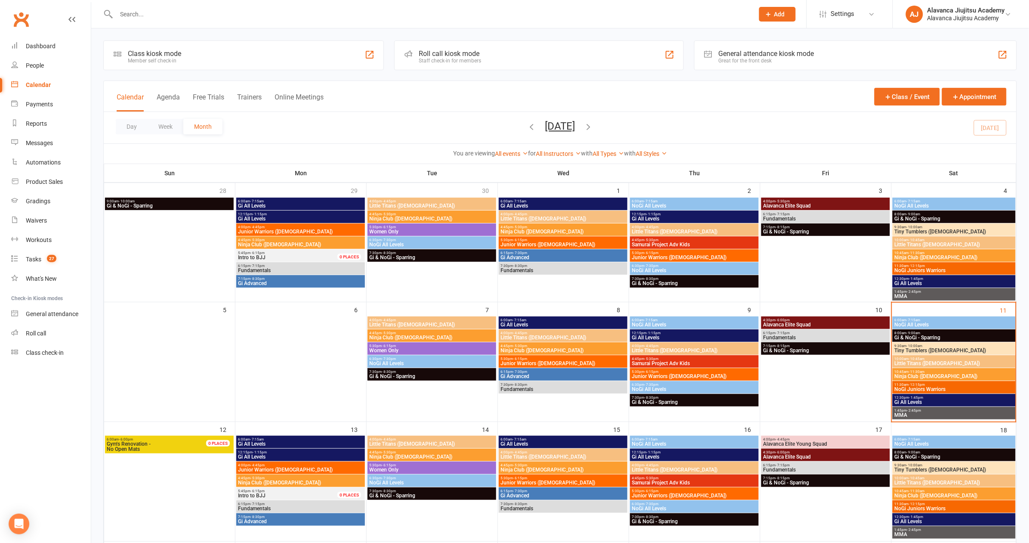
click at [692, 384] on span "11:30am - 12:15pm" at bounding box center [955, 385] width 120 height 4
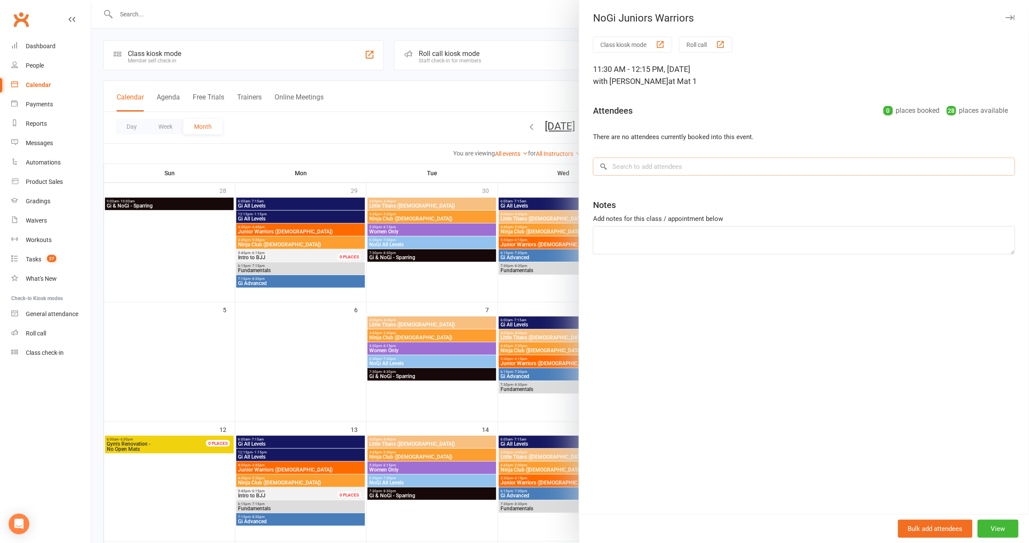
click at [625, 159] on input "search" at bounding box center [804, 167] width 422 height 18
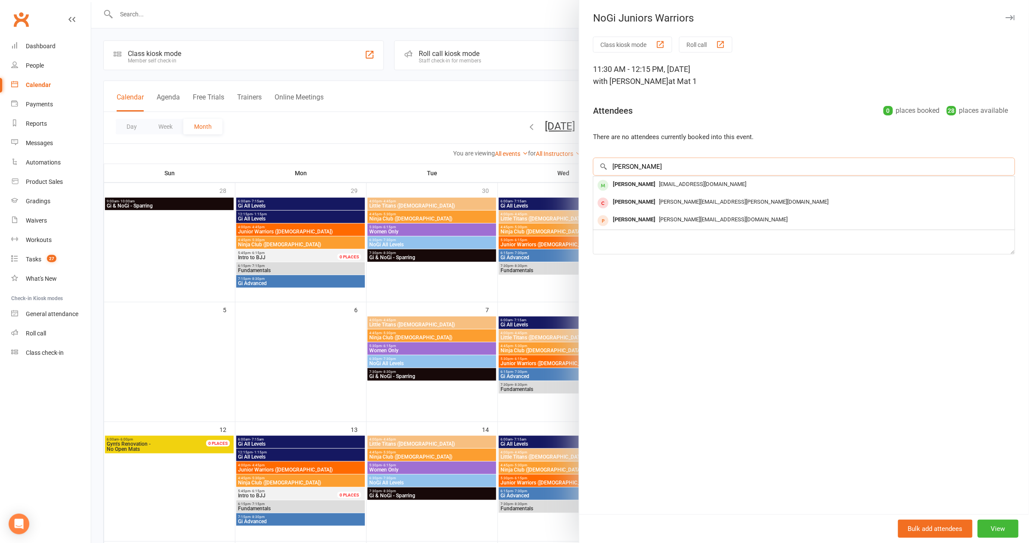
type input "[PERSON_NAME]"
drag, startPoint x: 625, startPoint y: 159, endPoint x: 643, endPoint y: 186, distance: 32.6
click at [643, 186] on div "[EMAIL_ADDRESS][DOMAIN_NAME]" at bounding box center [804, 184] width 415 height 12
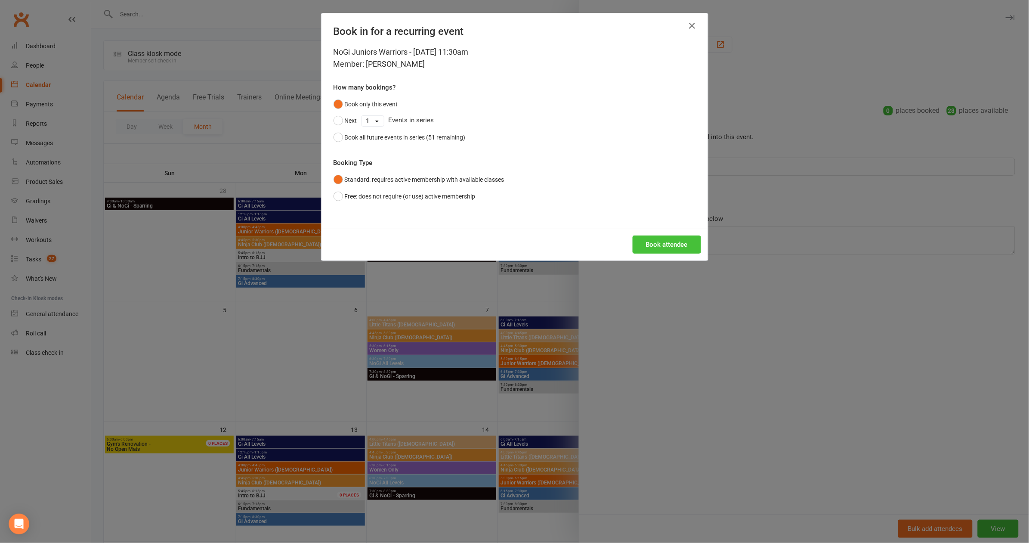
click at [658, 242] on button "Book attendee" at bounding box center [667, 244] width 68 height 18
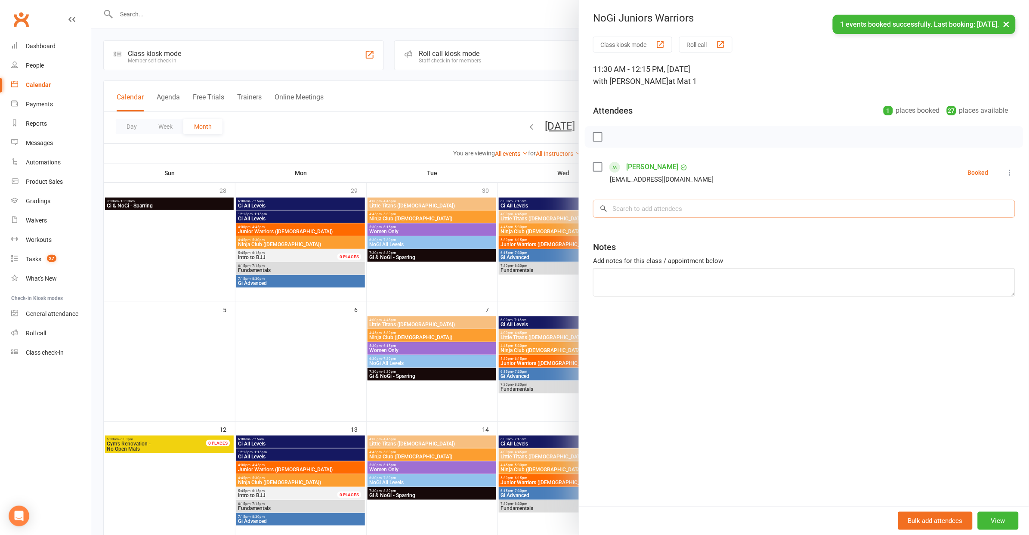
click at [653, 209] on input "search" at bounding box center [804, 209] width 422 height 18
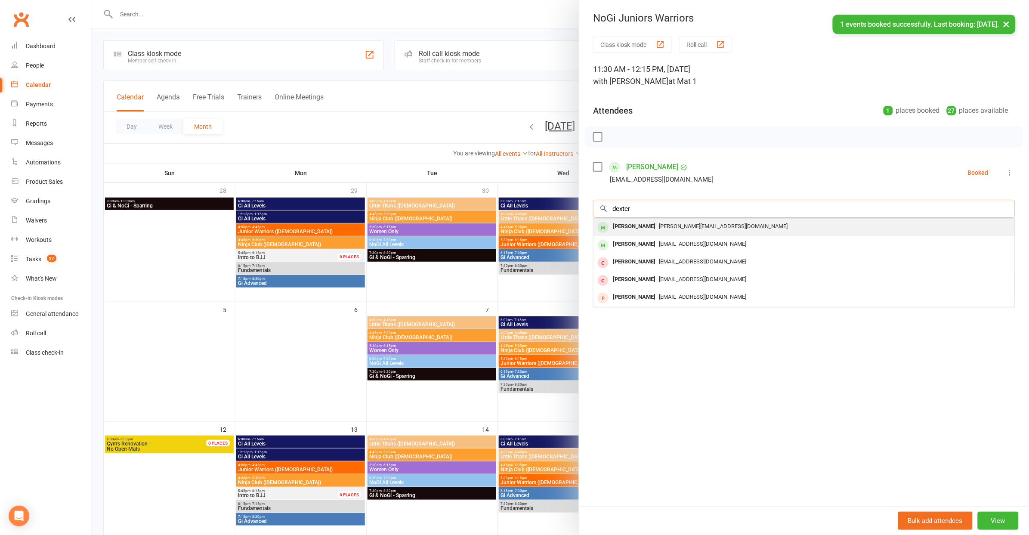
type input "dexter"
click at [660, 231] on div "Dexter Dayman [EMAIL_ADDRESS][DOMAIN_NAME]" at bounding box center [804, 228] width 421 height 18
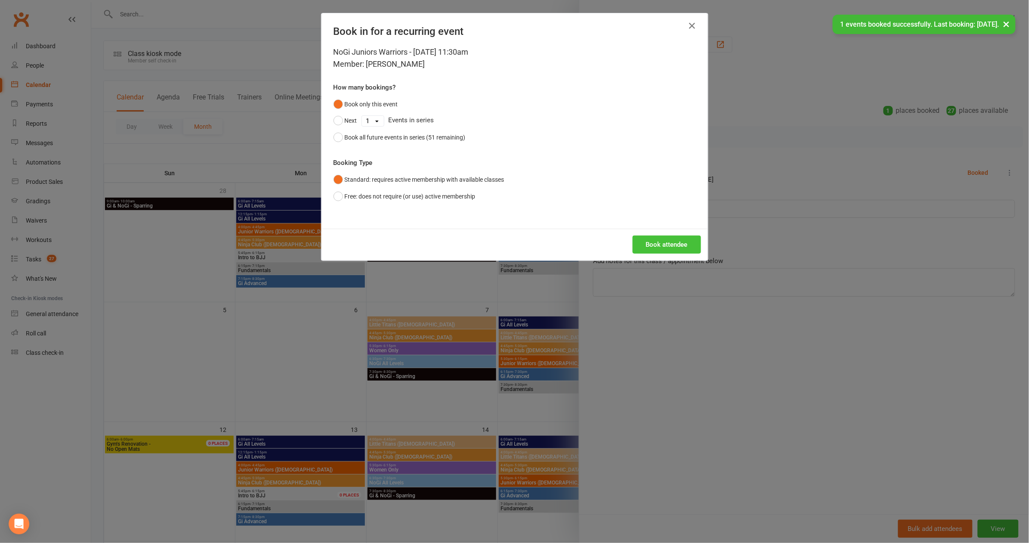
click at [670, 242] on button "Book attendee" at bounding box center [667, 244] width 68 height 18
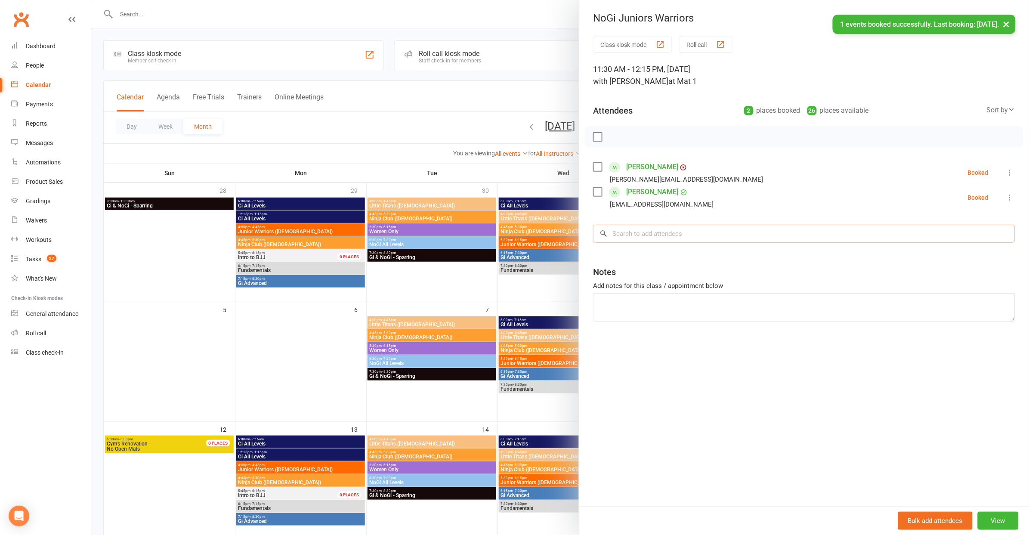
click at [673, 238] on input "search" at bounding box center [804, 234] width 422 height 18
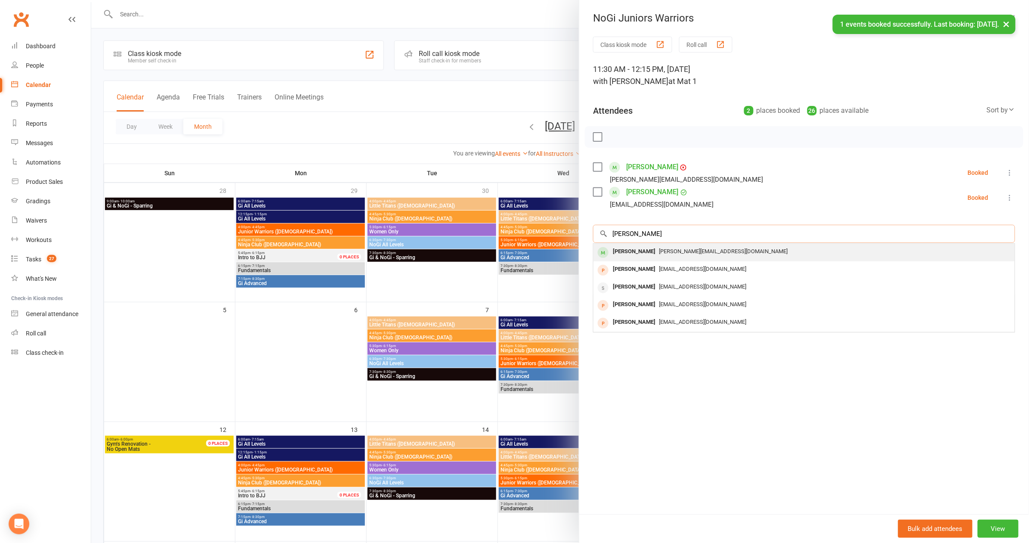
type input "[PERSON_NAME]"
click at [649, 245] on div "[PERSON_NAME][EMAIL_ADDRESS][DOMAIN_NAME]" at bounding box center [804, 251] width 415 height 12
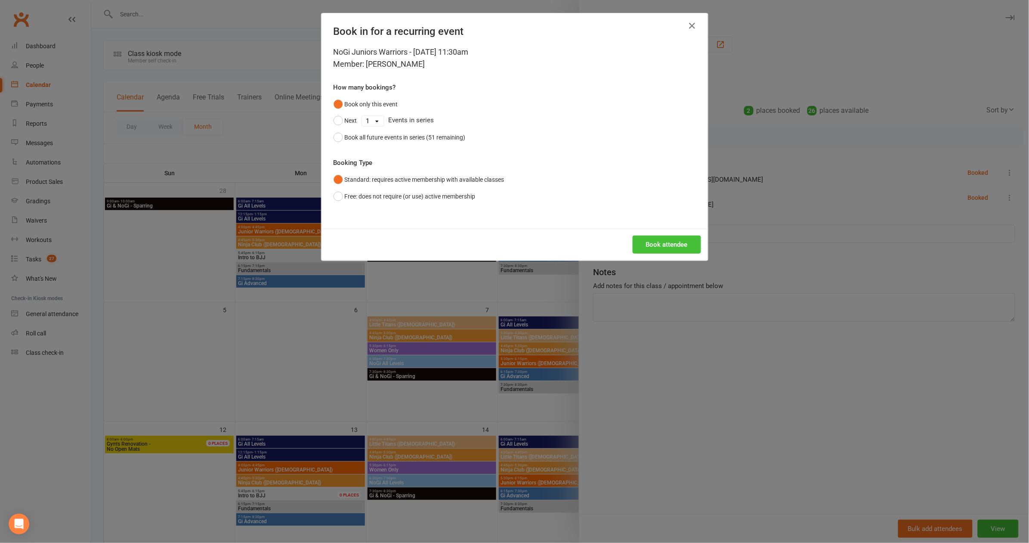
click at [663, 243] on button "Book attendee" at bounding box center [667, 244] width 68 height 18
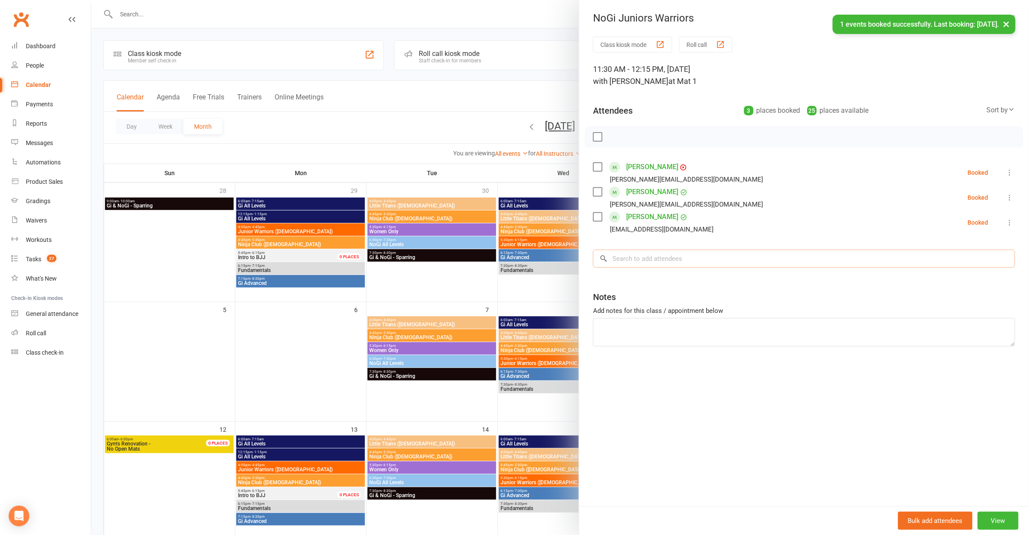
click at [664, 257] on input "search" at bounding box center [804, 259] width 422 height 18
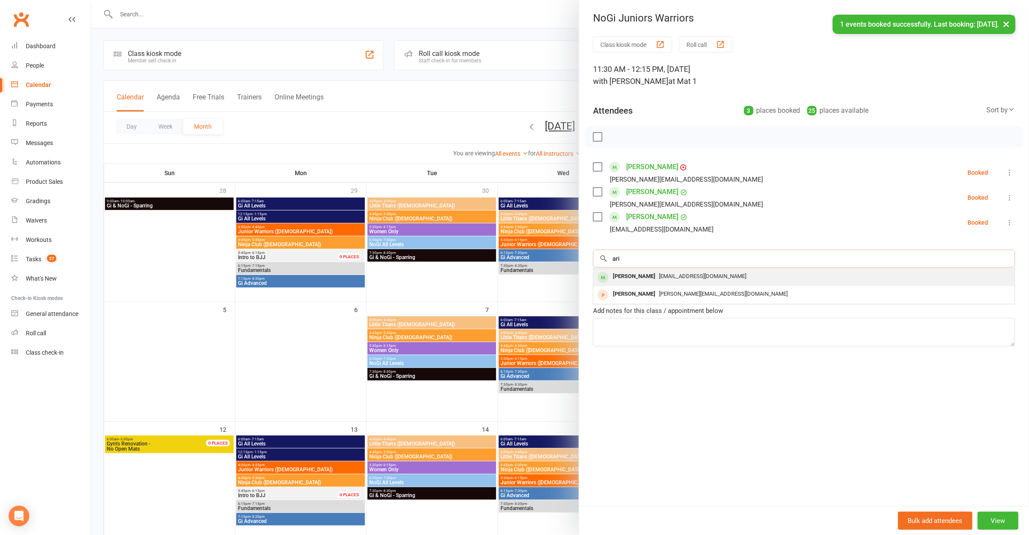
type input "ari"
click at [626, 284] on div "[PERSON_NAME] [EMAIL_ADDRESS][DOMAIN_NAME]" at bounding box center [804, 278] width 421 height 18
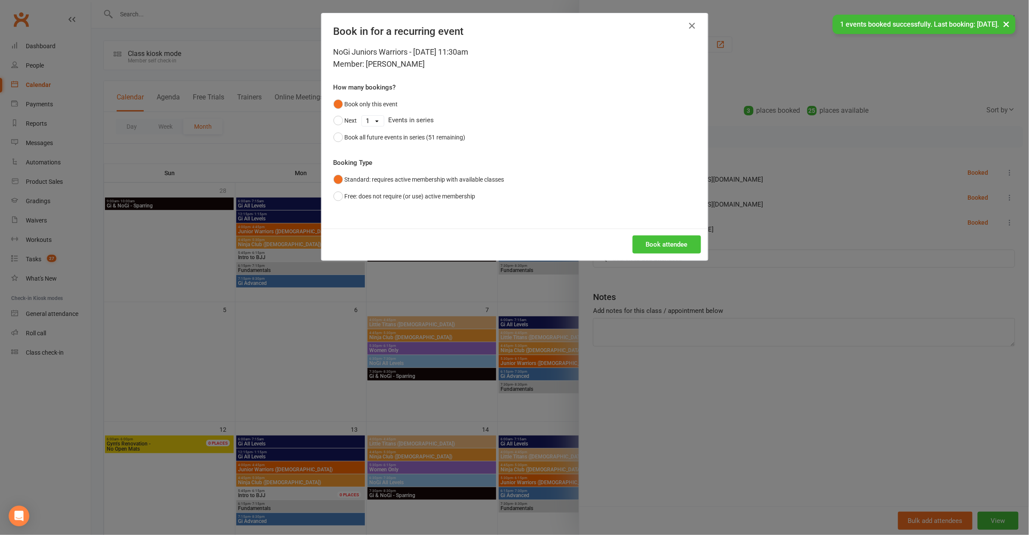
click at [659, 243] on button "Book attendee" at bounding box center [667, 244] width 68 height 18
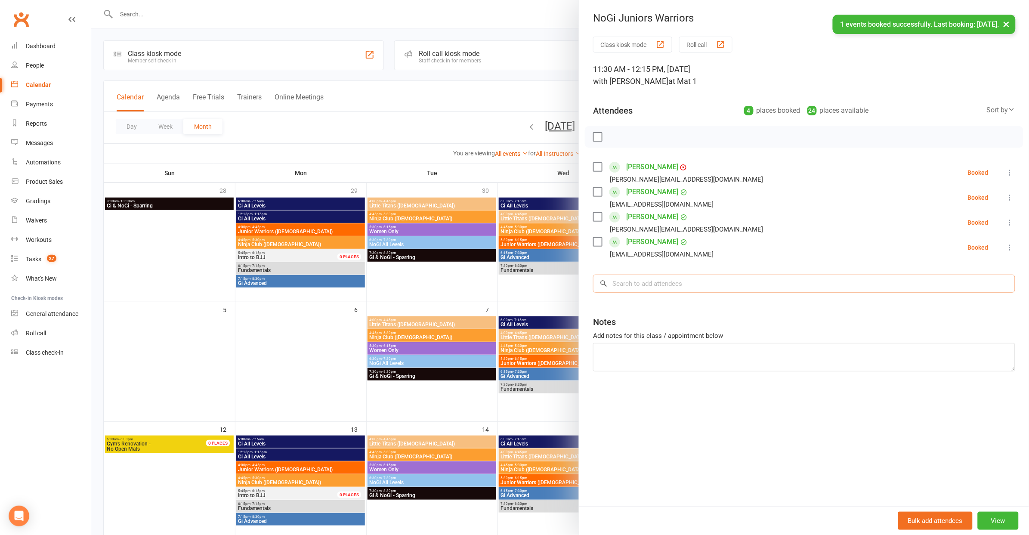
click at [640, 282] on input "search" at bounding box center [804, 284] width 422 height 18
type input "skye"
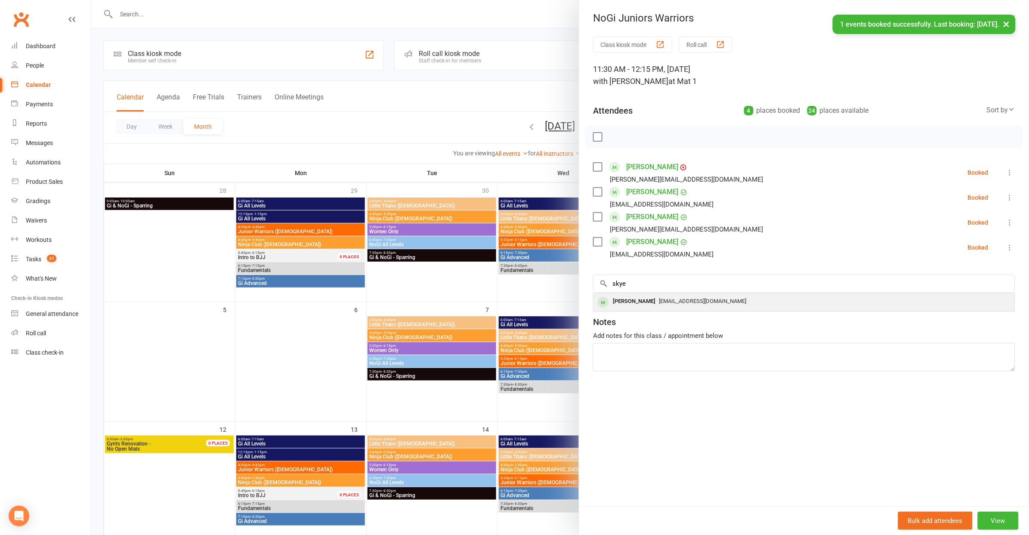
click at [659, 300] on span "[EMAIL_ADDRESS][DOMAIN_NAME]" at bounding box center [702, 301] width 87 height 6
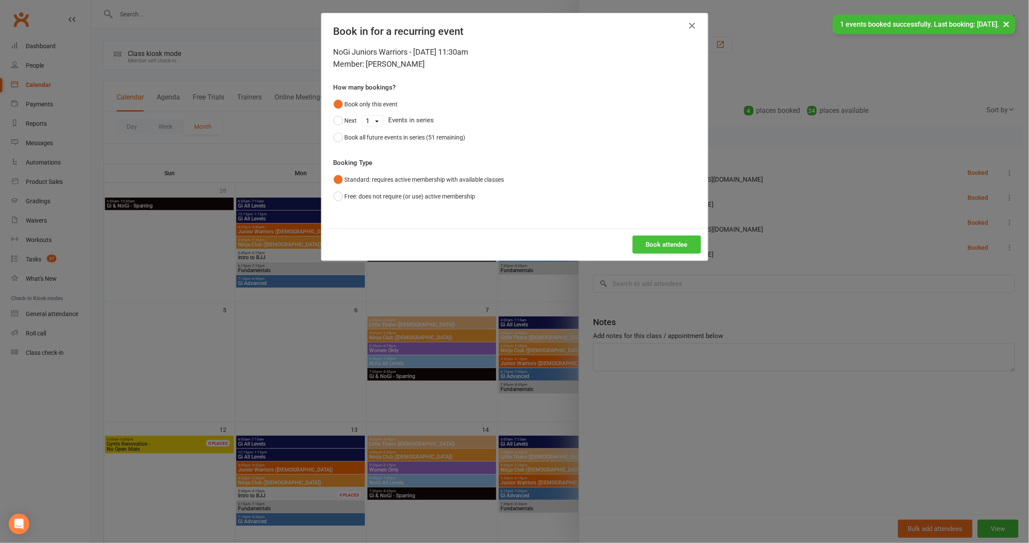
click at [666, 239] on button "Book attendee" at bounding box center [667, 244] width 68 height 18
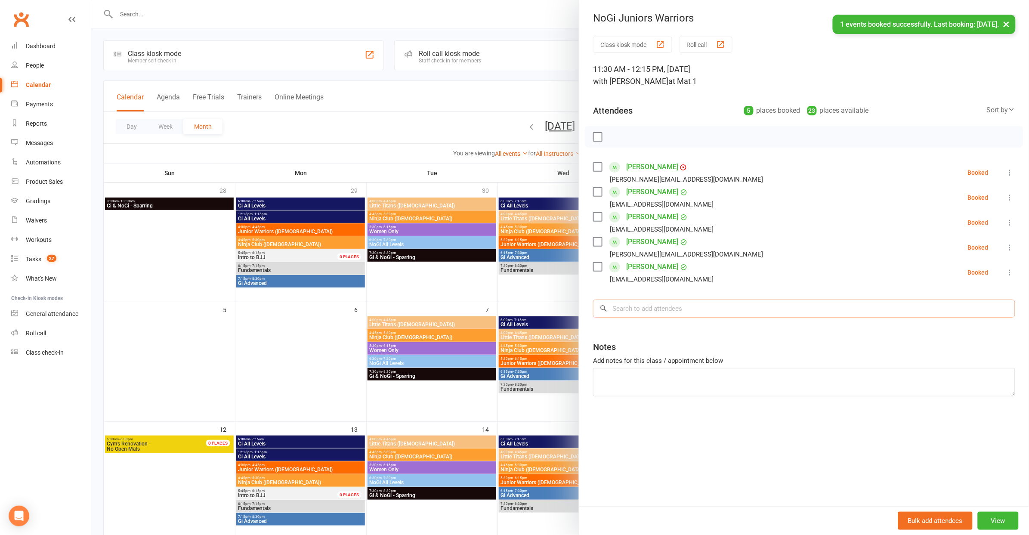
click at [650, 301] on input "search" at bounding box center [804, 309] width 422 height 18
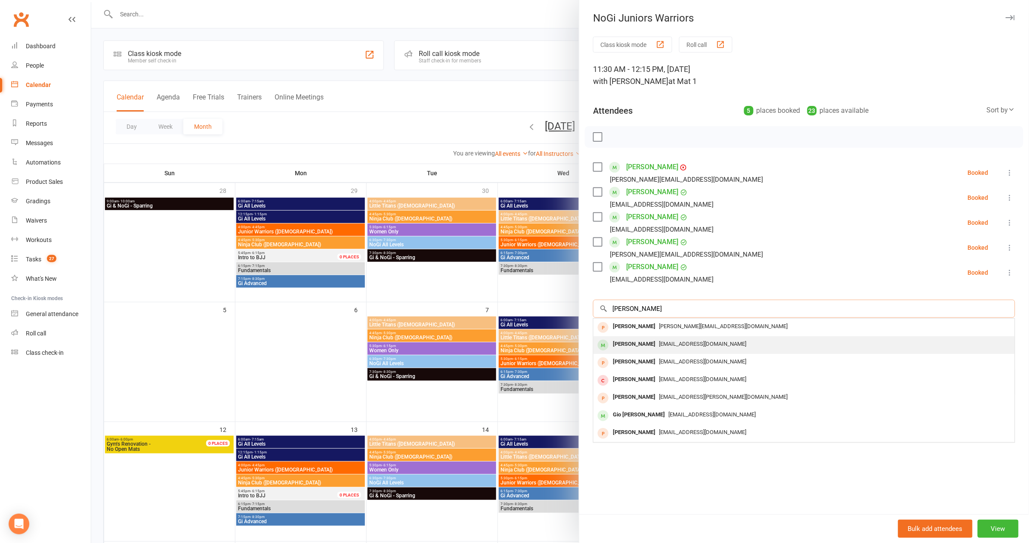
type input "[PERSON_NAME]"
click at [633, 347] on div "[PERSON_NAME]" at bounding box center [635, 344] width 50 height 12
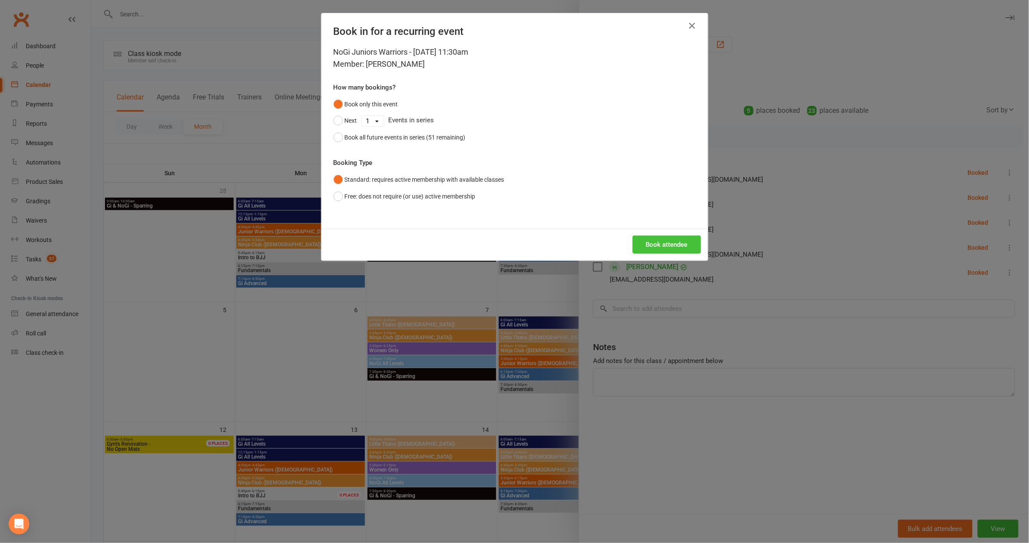
click at [644, 235] on button "Book attendee" at bounding box center [667, 244] width 68 height 18
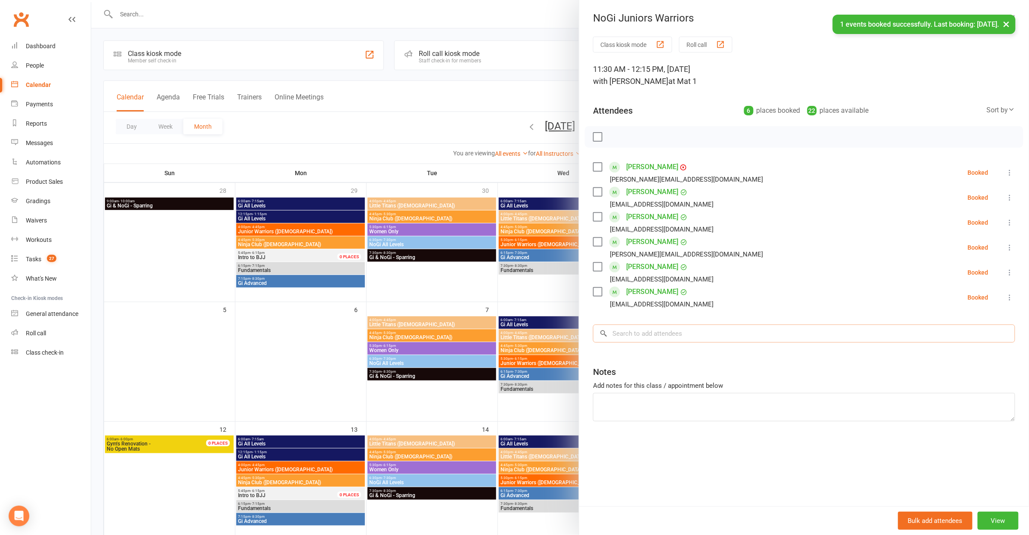
click at [659, 337] on input "search" at bounding box center [804, 334] width 422 height 18
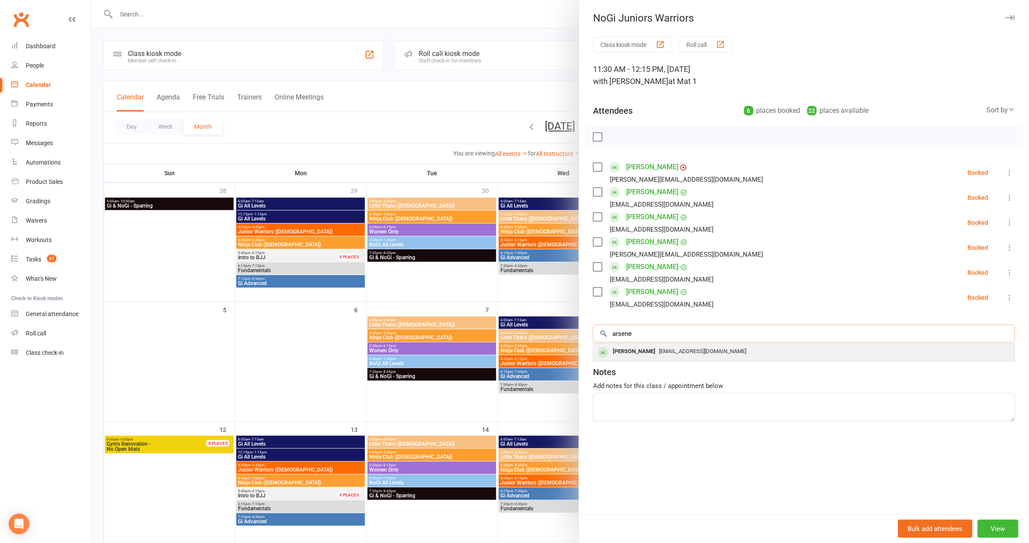
type input "arsene"
click at [675, 354] on div "[EMAIL_ADDRESS][DOMAIN_NAME]" at bounding box center [804, 351] width 415 height 12
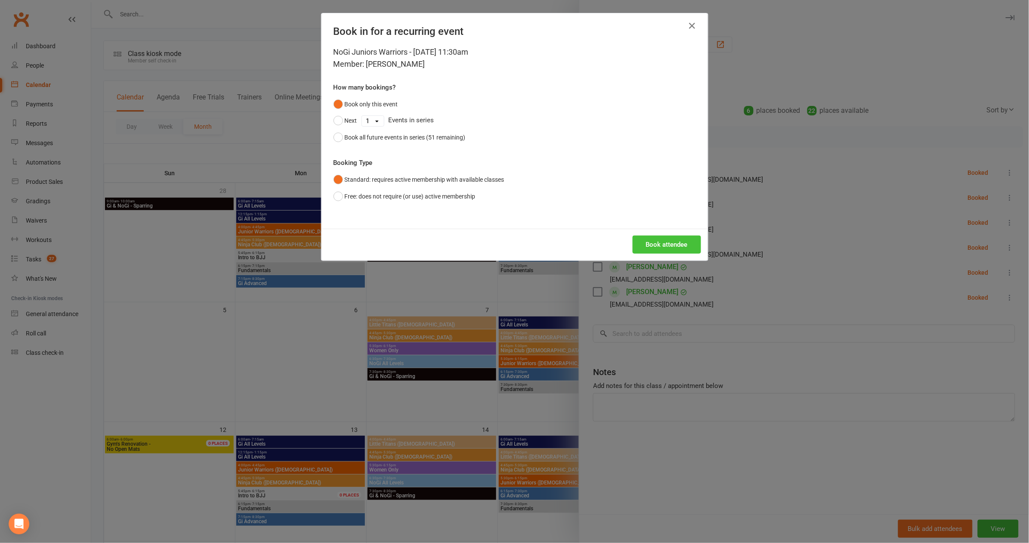
click at [657, 247] on button "Book attendee" at bounding box center [667, 244] width 68 height 18
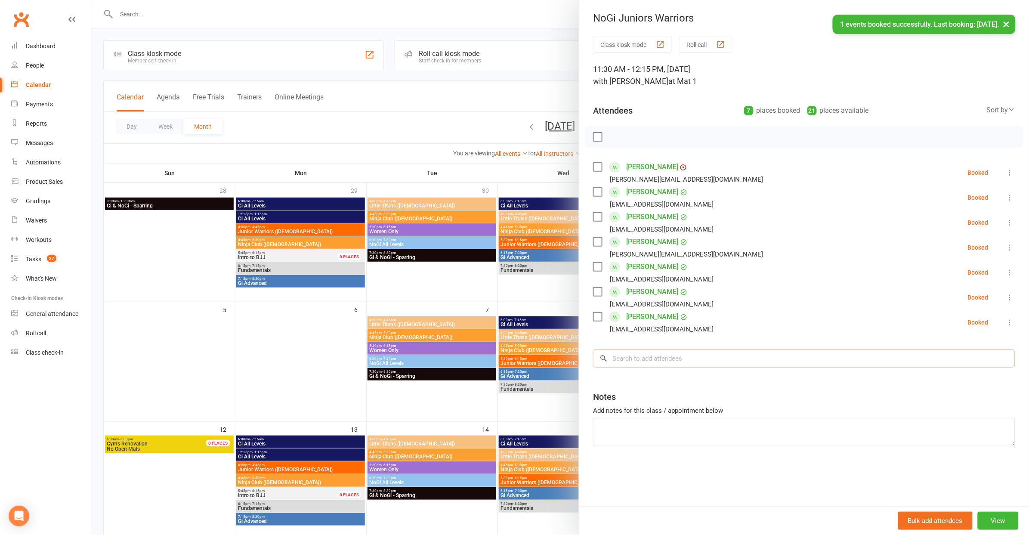
click at [677, 358] on input "search" at bounding box center [804, 359] width 422 height 18
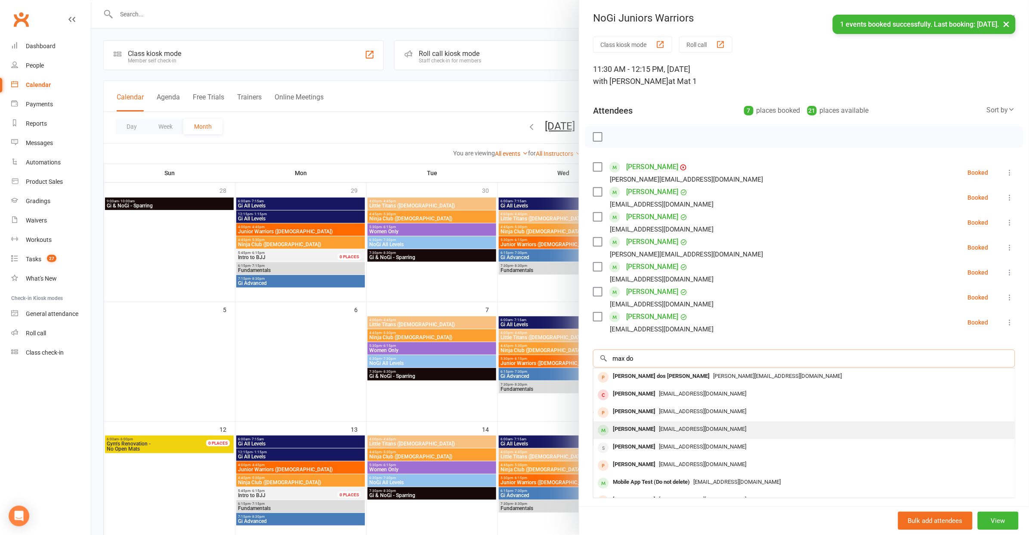
type input "max do"
click at [676, 432] on div "[EMAIL_ADDRESS][DOMAIN_NAME]" at bounding box center [804, 429] width 415 height 12
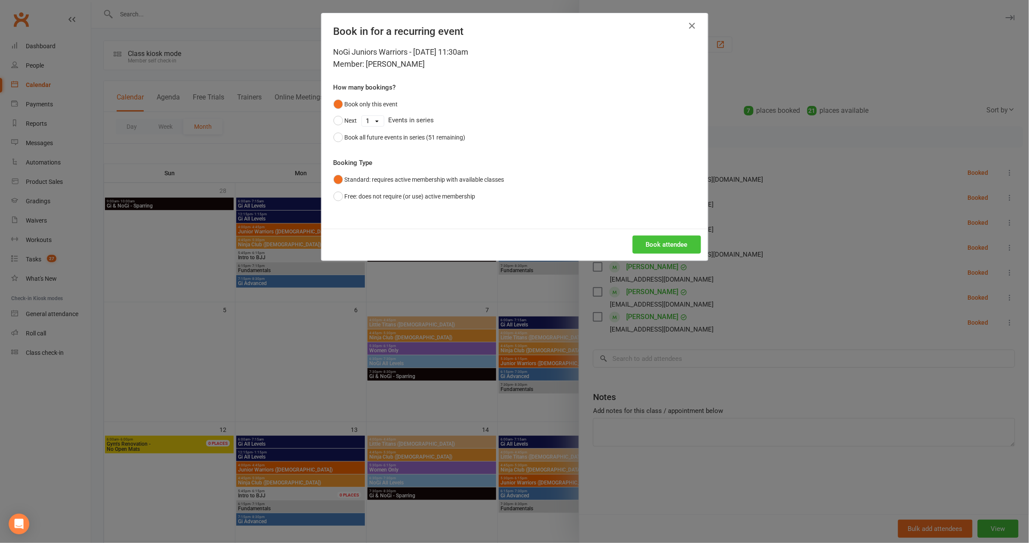
click at [663, 245] on button "Book attendee" at bounding box center [667, 244] width 68 height 18
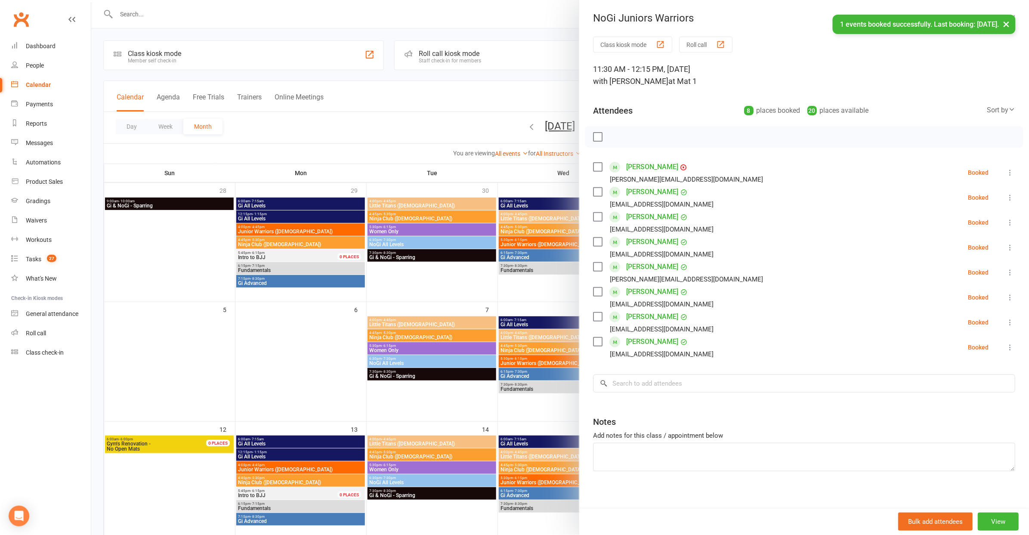
click at [599, 133] on label at bounding box center [597, 137] width 9 height 9
click at [619, 133] on button "button" at bounding box center [617, 137] width 15 height 15
click at [338, 122] on div at bounding box center [560, 267] width 938 height 535
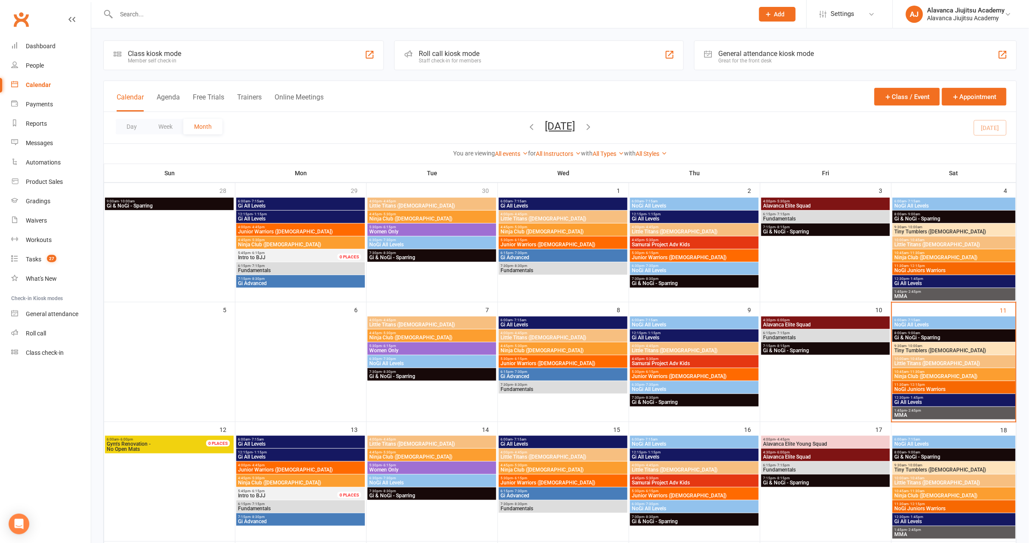
click at [359, 18] on input "text" at bounding box center [431, 14] width 635 height 12
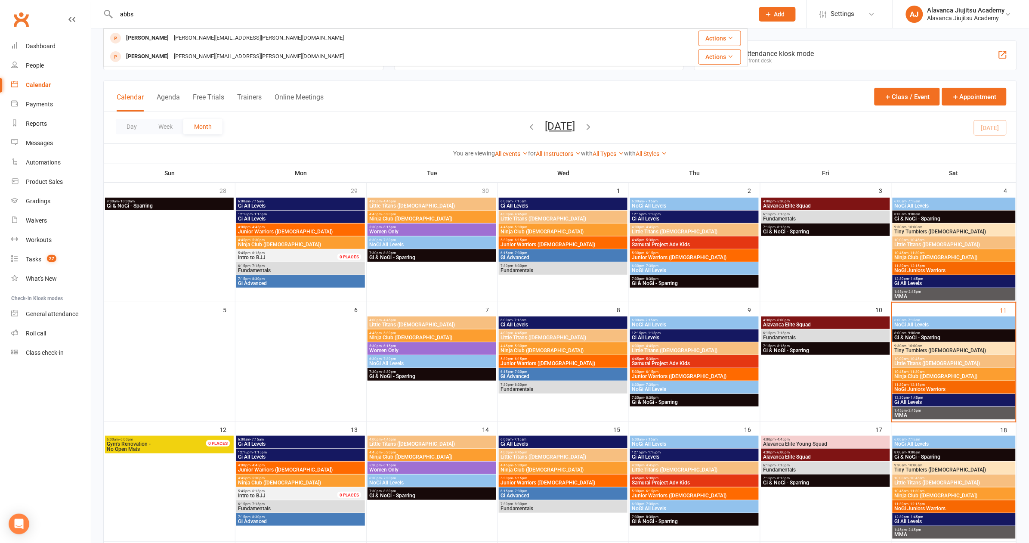
type input "ebbs"
drag, startPoint x: 359, startPoint y: 18, endPoint x: 299, endPoint y: 60, distance: 73.6
click at [299, 60] on div "Abbas Ali [EMAIL_ADDRESS][PERSON_NAME][DOMAIN_NAME]" at bounding box center [372, 57] width 536 height 18
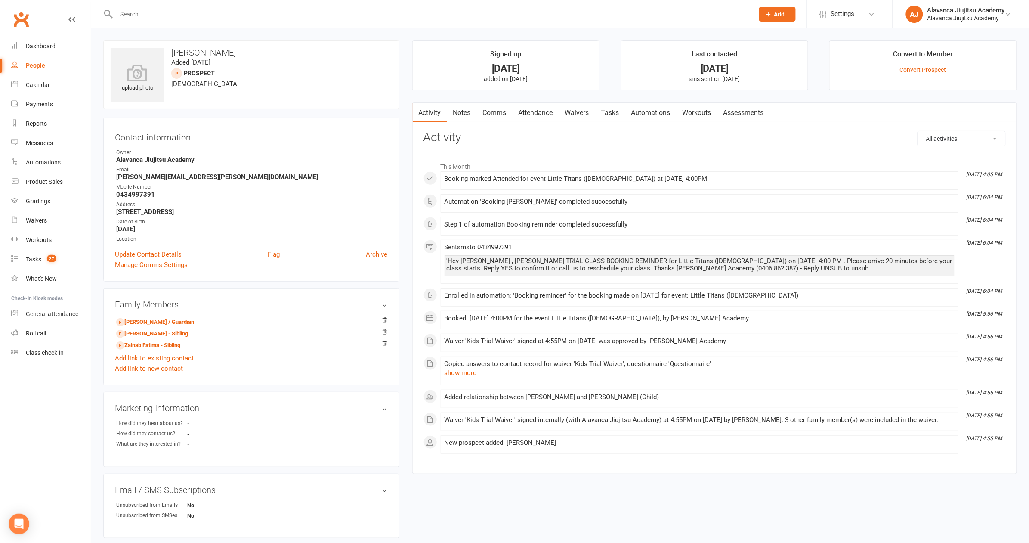
click at [160, 22] on div at bounding box center [425, 14] width 645 height 28
click at [160, 19] on input "text" at bounding box center [431, 14] width 635 height 12
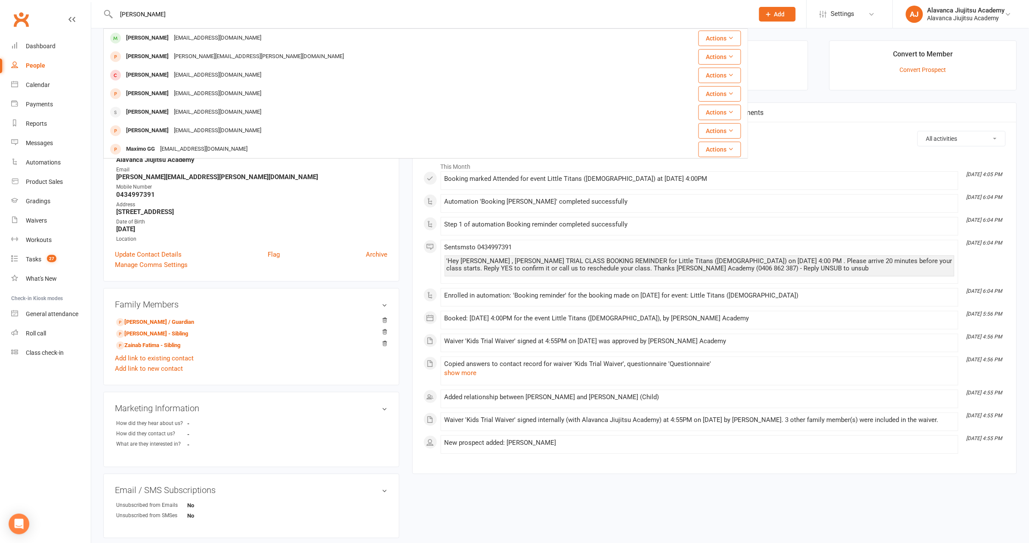
type input "[PERSON_NAME]"
drag, startPoint x: 180, startPoint y: 81, endPoint x: 204, endPoint y: 40, distance: 48.7
click at [204, 40] on div "[EMAIL_ADDRESS][DOMAIN_NAME]" at bounding box center [217, 38] width 93 height 12
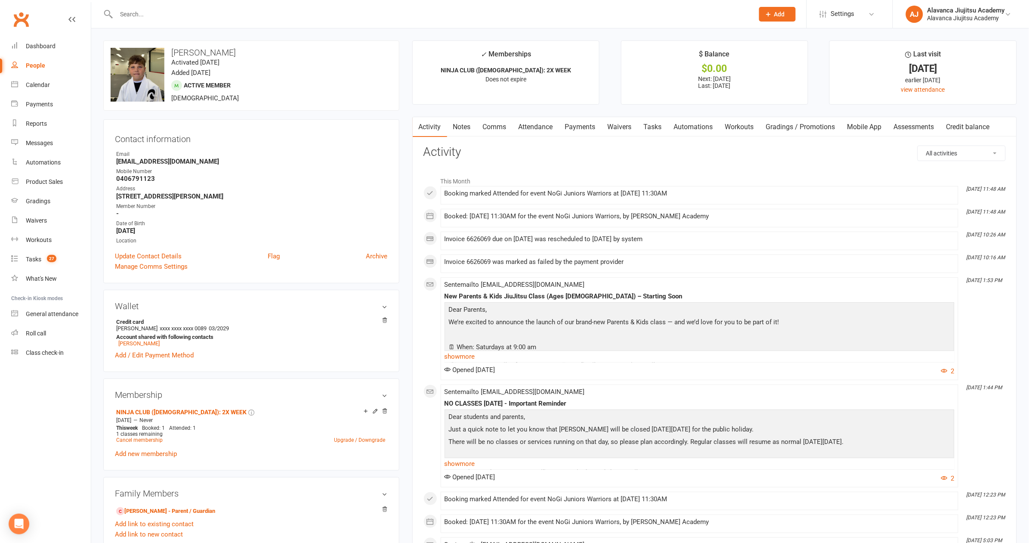
click at [289, 128] on div "Contact information Owner Email [EMAIL_ADDRESS][DOMAIN_NAME] Mobile Number [PHO…" at bounding box center [251, 201] width 296 height 164
click at [299, 77] on div "upload photo change photo [PERSON_NAME] Activated [DATE] Added [DATE] Active me…" at bounding box center [251, 75] width 296 height 70
click at [306, 51] on h3 "[PERSON_NAME]" at bounding box center [252, 52] width 282 height 9
click at [33, 81] on div "Calendar" at bounding box center [38, 84] width 24 height 7
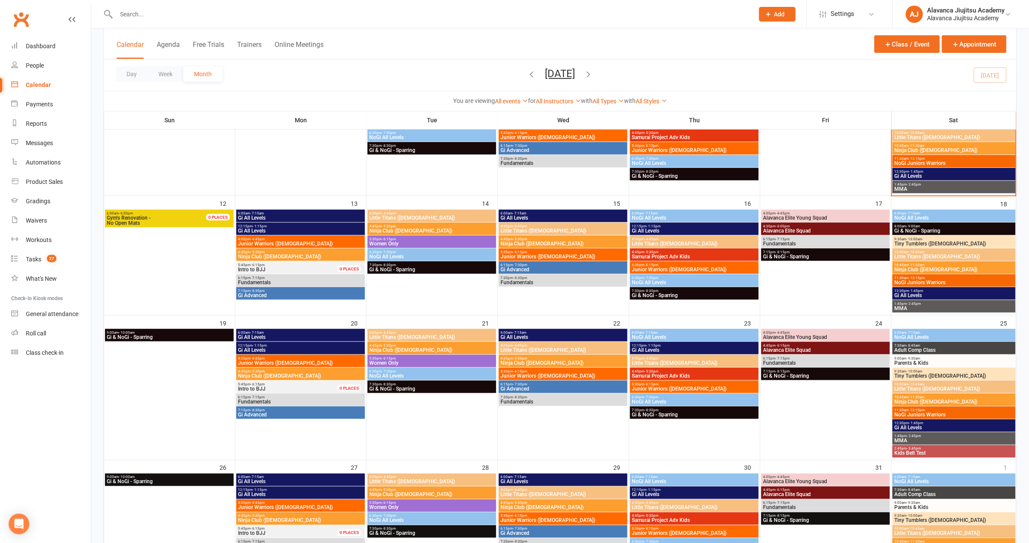
scroll to position [134, 0]
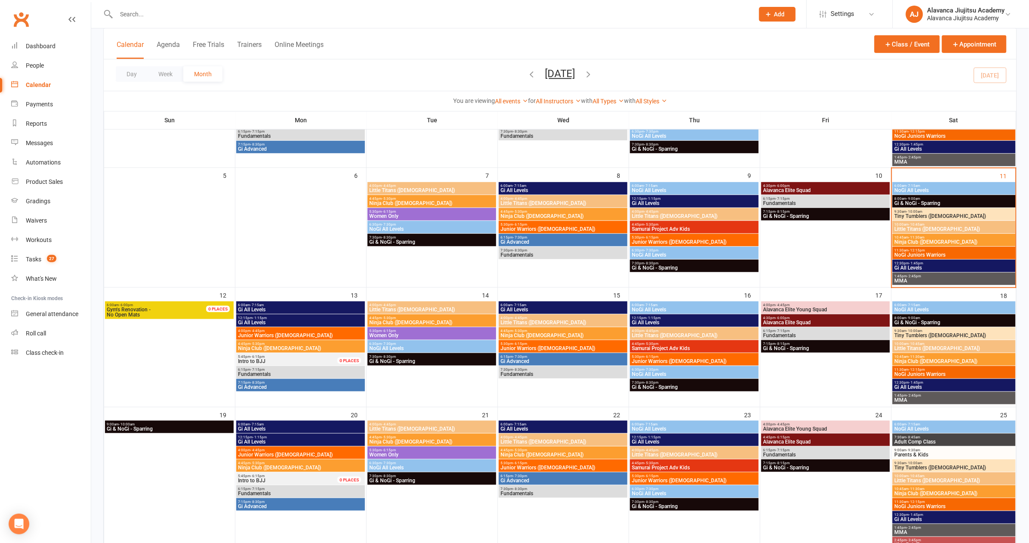
click at [692, 360] on span "Junior Warriors ([DEMOGRAPHIC_DATA])" at bounding box center [695, 361] width 126 height 5
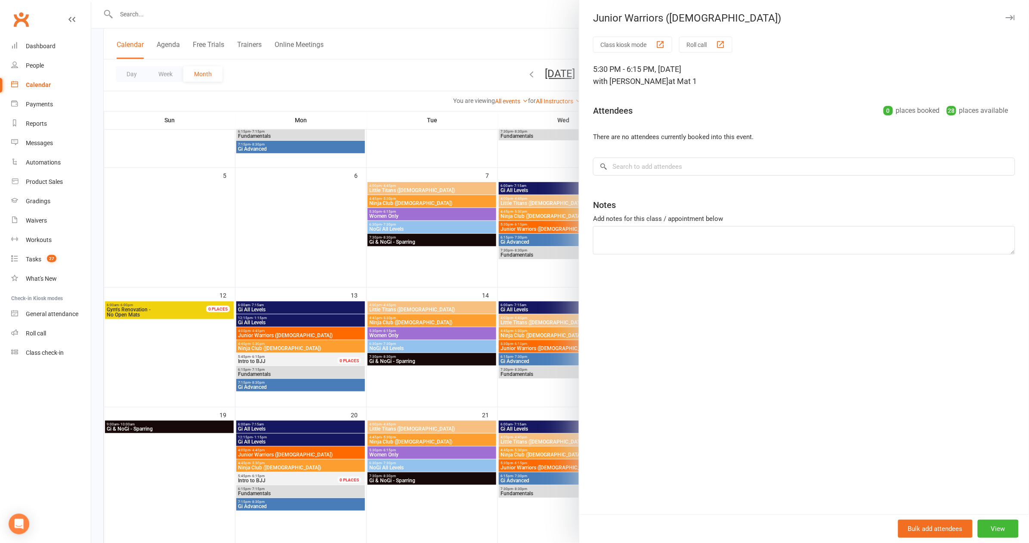
click at [400, 247] on div at bounding box center [560, 271] width 938 height 543
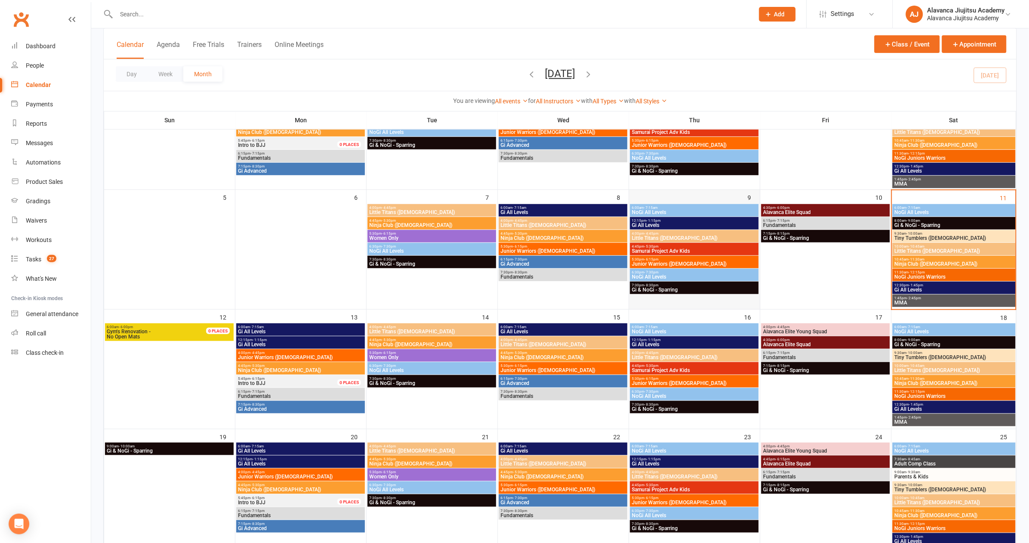
scroll to position [38, 0]
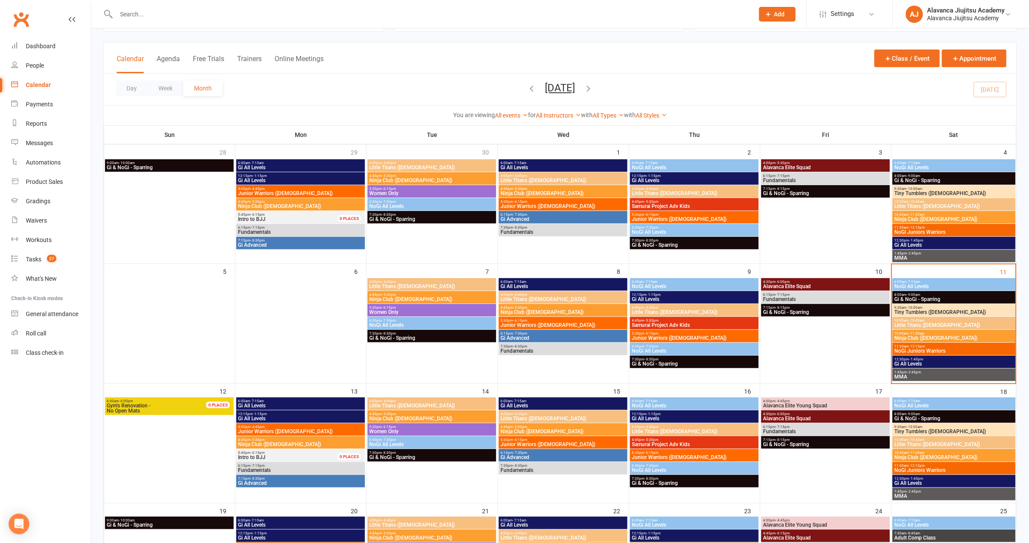
click at [653, 219] on span "Junior Warriors ([DEMOGRAPHIC_DATA])" at bounding box center [695, 219] width 126 height 5
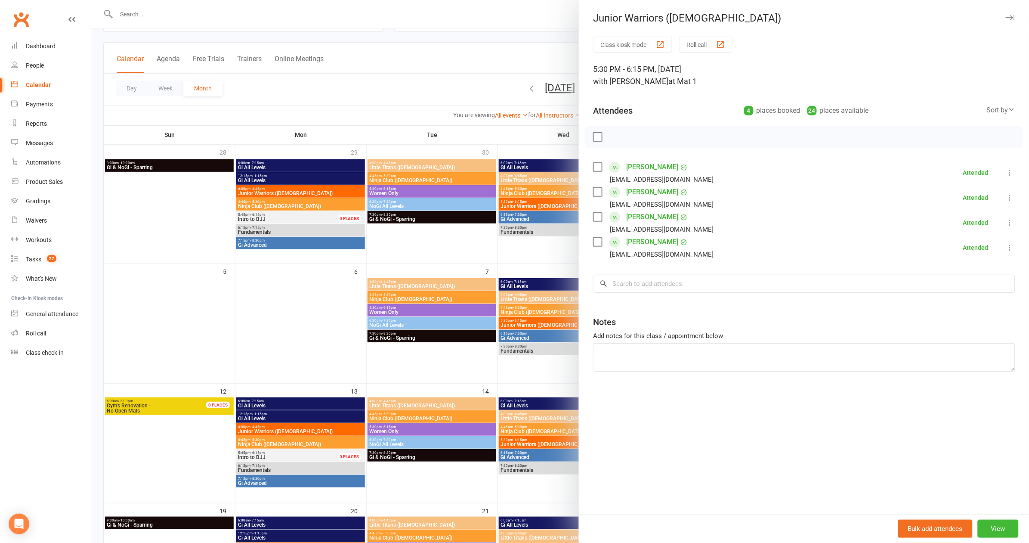
click at [366, 337] on div at bounding box center [560, 271] width 938 height 543
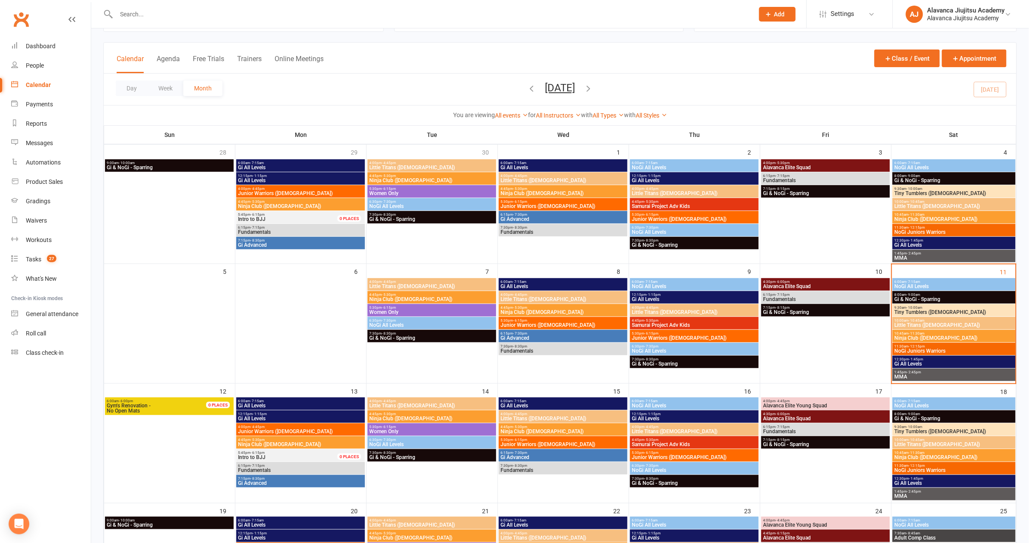
click at [692, 211] on div "5:30pm - 6:15pm Junior Warriors ([DEMOGRAPHIC_DATA])" at bounding box center [694, 217] width 129 height 12
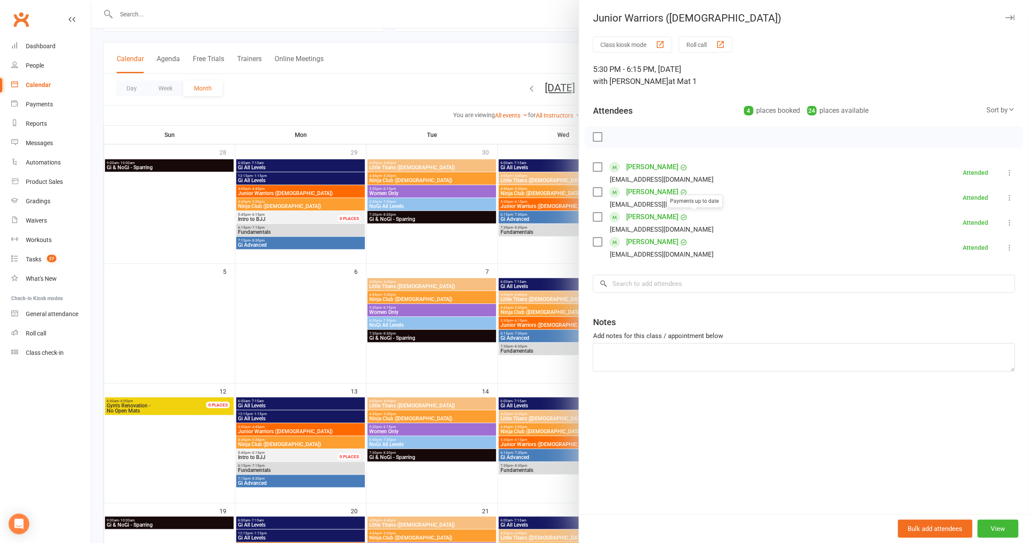
click at [457, 257] on div at bounding box center [560, 271] width 938 height 543
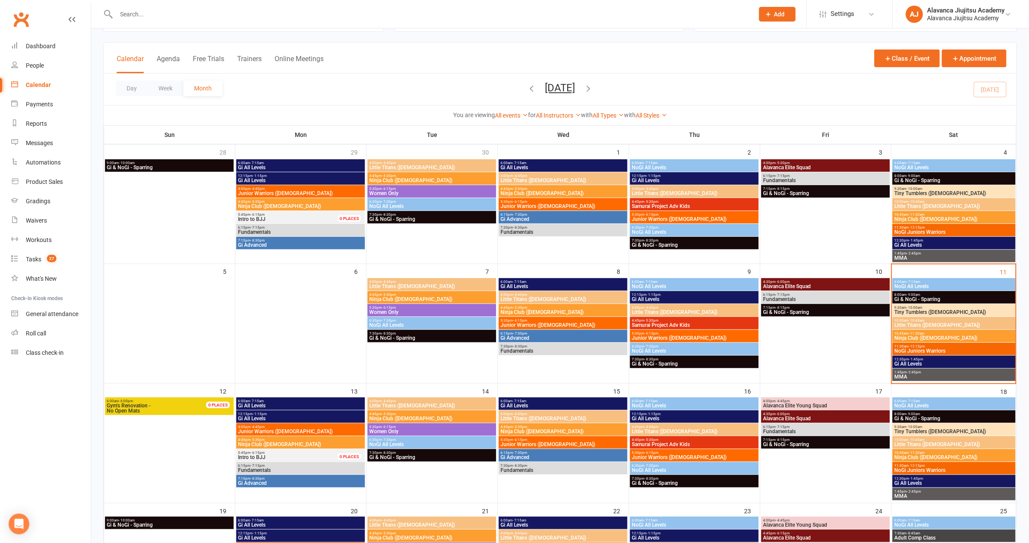
click at [527, 85] on icon "button" at bounding box center [531, 88] width 9 height 9
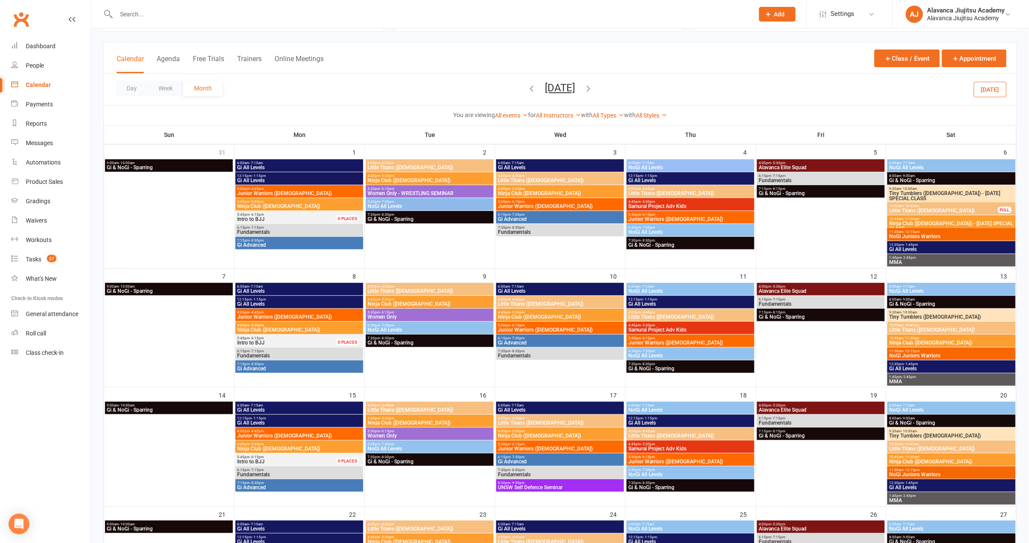
click at [676, 217] on span "Junior Warriors ([DEMOGRAPHIC_DATA])" at bounding box center [691, 219] width 125 height 5
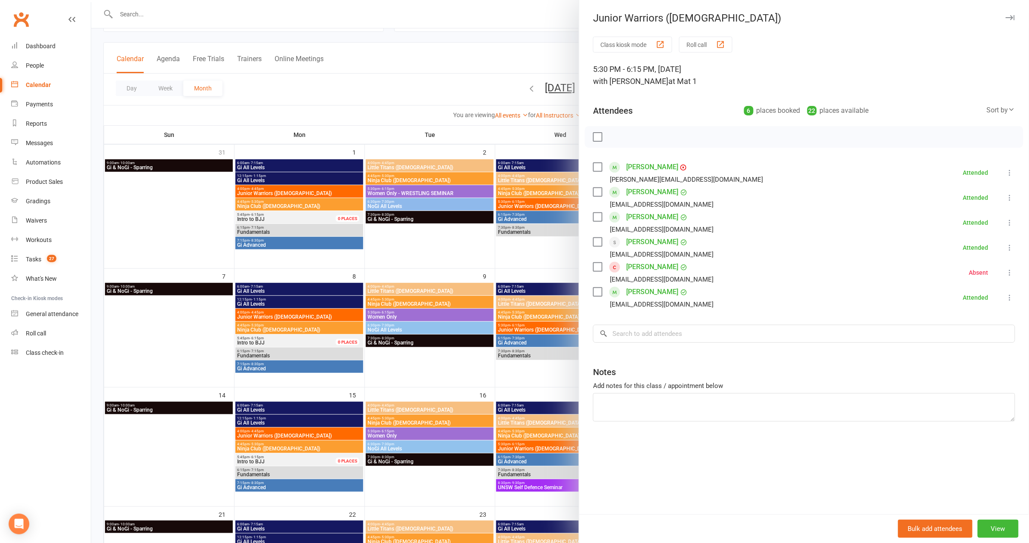
click at [504, 254] on div at bounding box center [560, 271] width 938 height 543
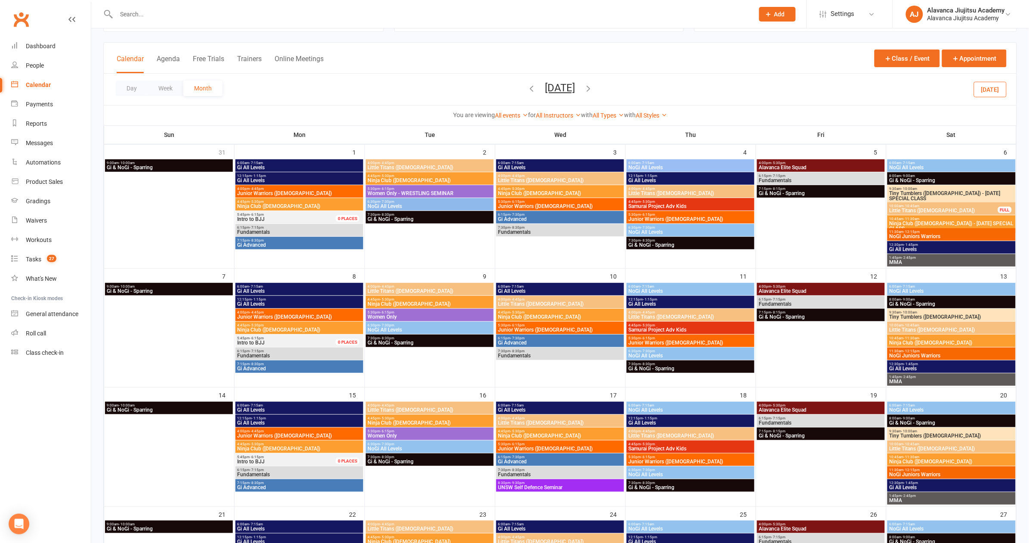
click at [229, 20] on div at bounding box center [425, 14] width 645 height 28
click at [213, 17] on input "text" at bounding box center [431, 14] width 635 height 12
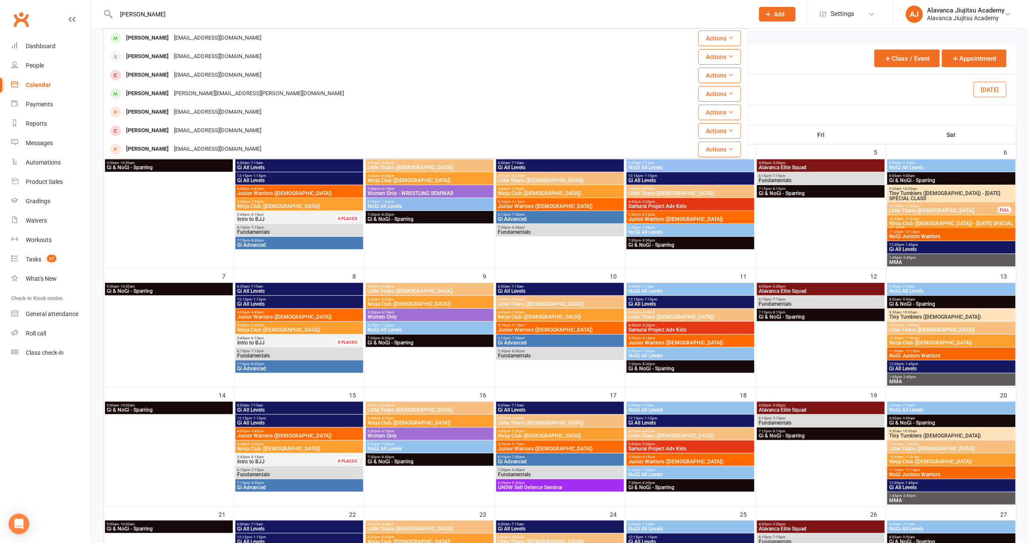
type input "[PERSON_NAME]"
drag, startPoint x: 213, startPoint y: 16, endPoint x: 187, endPoint y: 46, distance: 40.0
click at [187, 46] on div "[PERSON_NAME] [EMAIL_ADDRESS][DOMAIN_NAME]" at bounding box center [372, 38] width 536 height 18
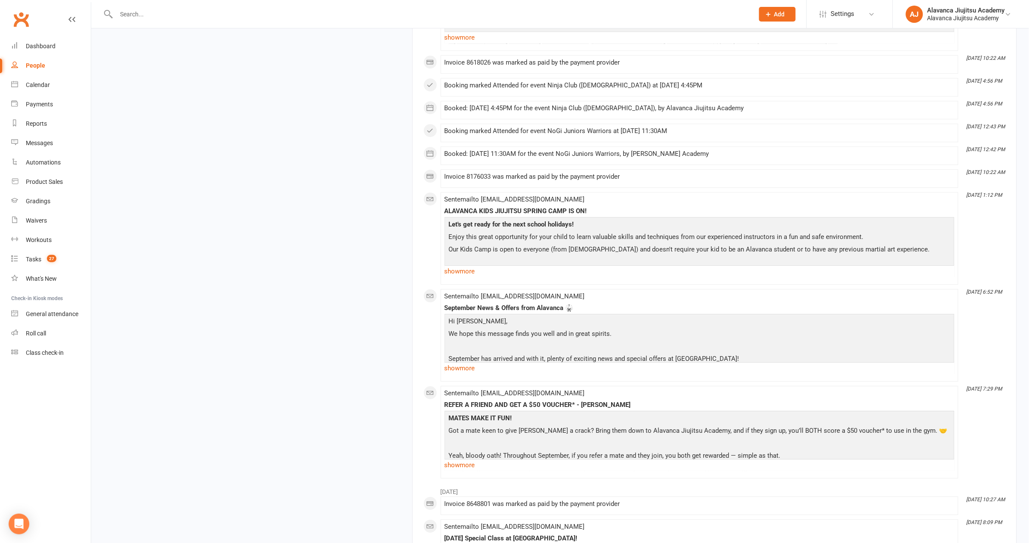
scroll to position [1368, 0]
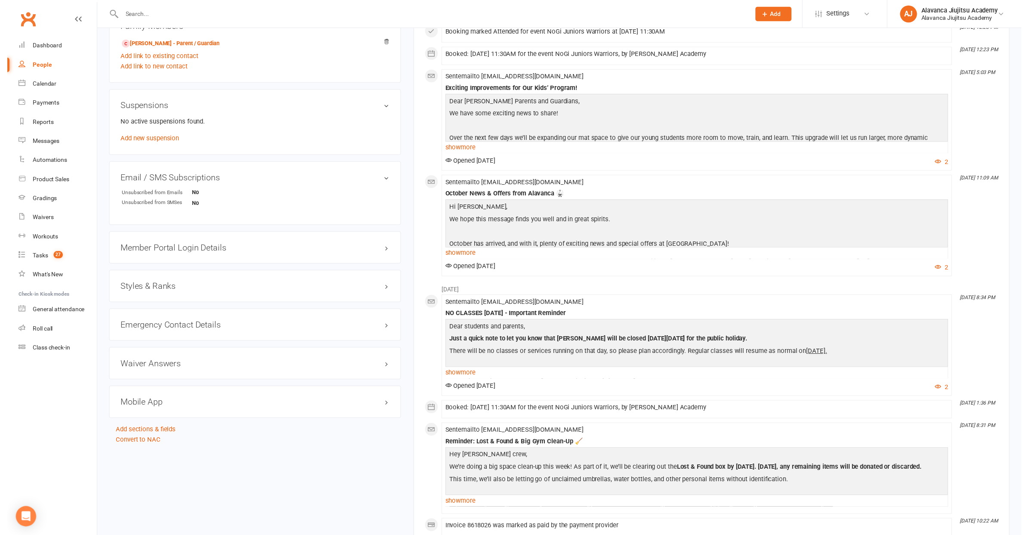
scroll to position [0, 0]
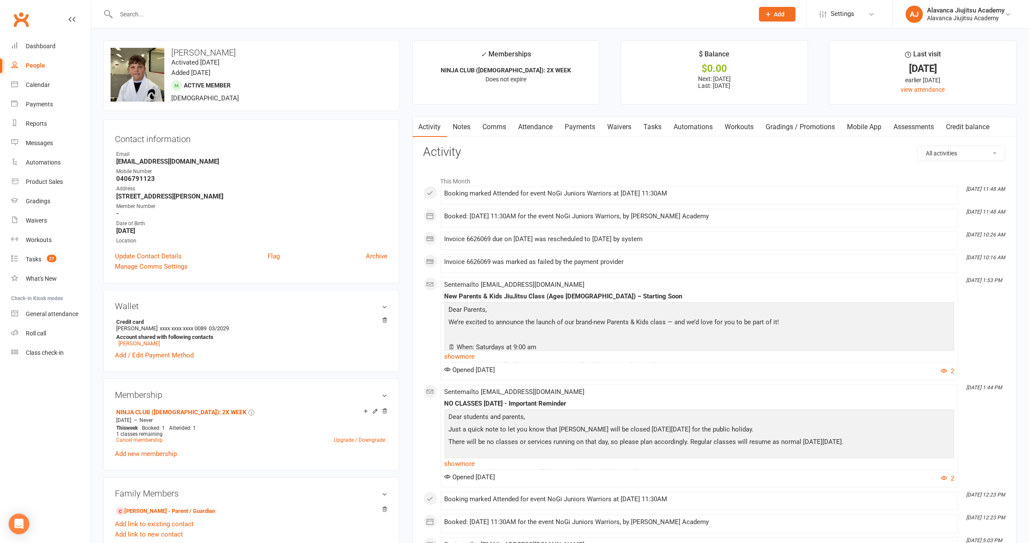
click at [292, 193] on strong "[STREET_ADDRESS][PERSON_NAME]" at bounding box center [252, 196] width 272 height 8
drag, startPoint x: 315, startPoint y: 82, endPoint x: 309, endPoint y: 80, distance: 6.8
click at [315, 82] on div "upload photo change photo [PERSON_NAME] Activated [DATE] Added [DATE] Active me…" at bounding box center [251, 75] width 296 height 70
click at [464, 125] on link "Notes" at bounding box center [462, 127] width 30 height 20
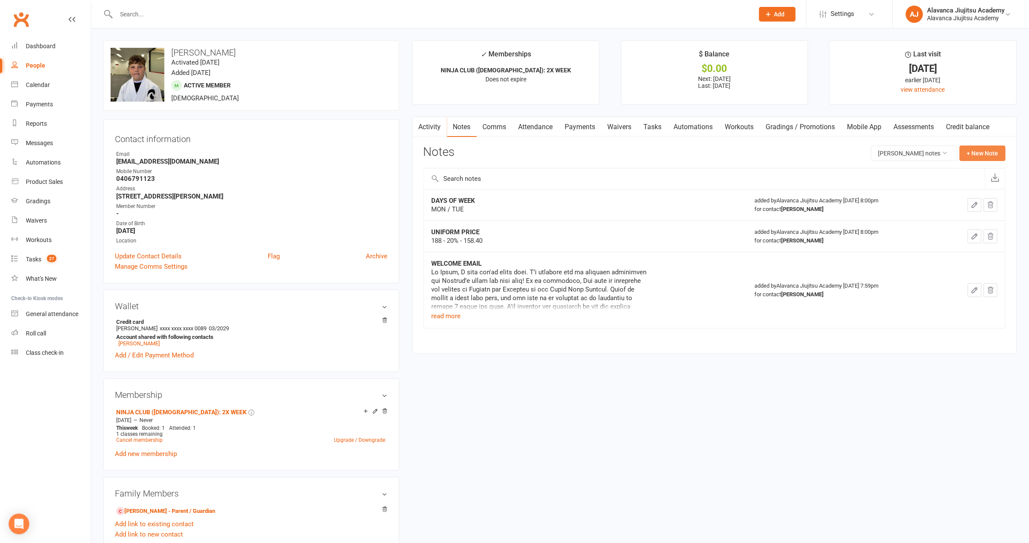
click at [692, 153] on button "+ New Note" at bounding box center [983, 153] width 46 height 15
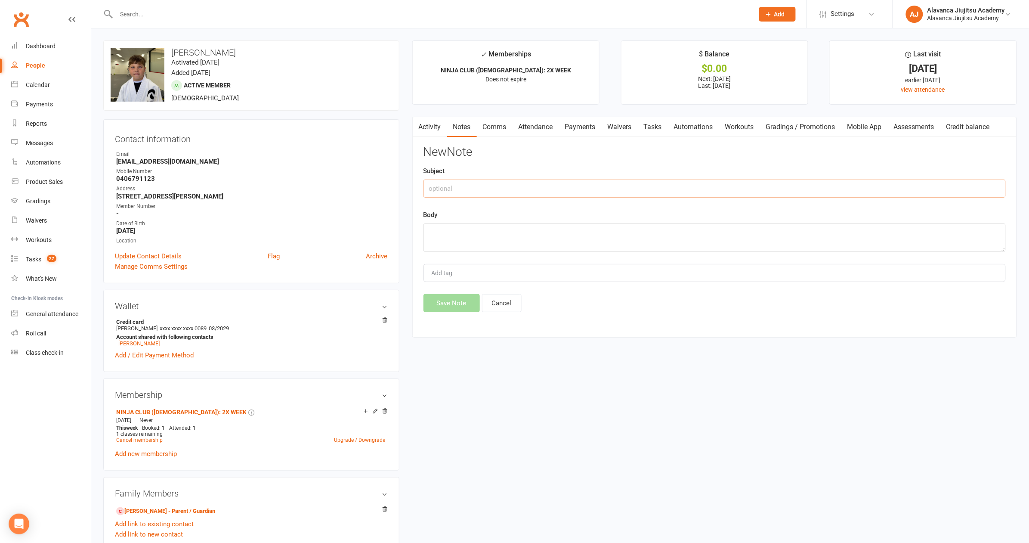
click at [506, 189] on input "text" at bounding box center [715, 189] width 582 height 18
type input "DAYS OF WEEK UPDATE"
click at [499, 230] on textarea at bounding box center [715, 237] width 582 height 28
type textarea "T"
type textarea "Mon (ninja club) / Thu (junior)"
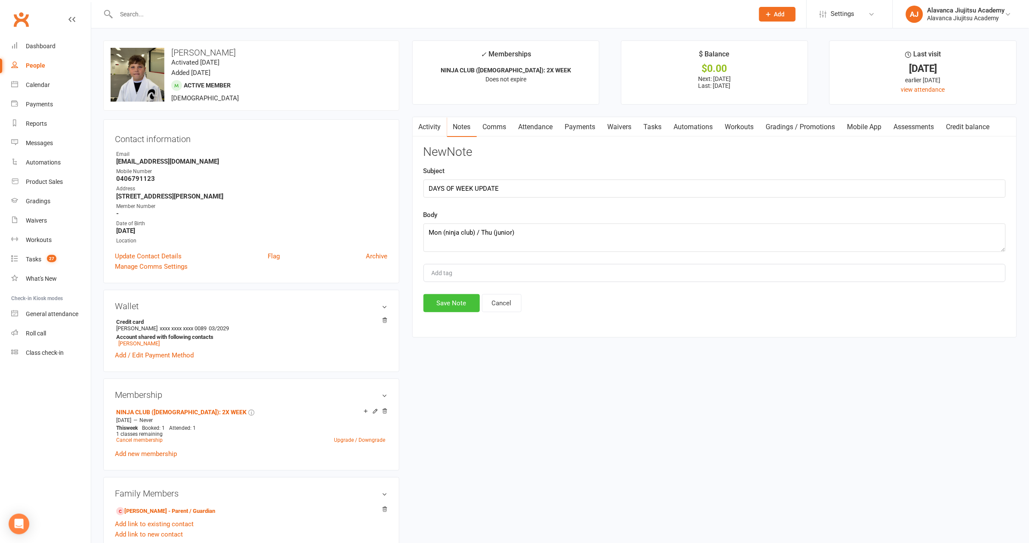
click at [451, 303] on button "Save Note" at bounding box center [452, 303] width 56 height 18
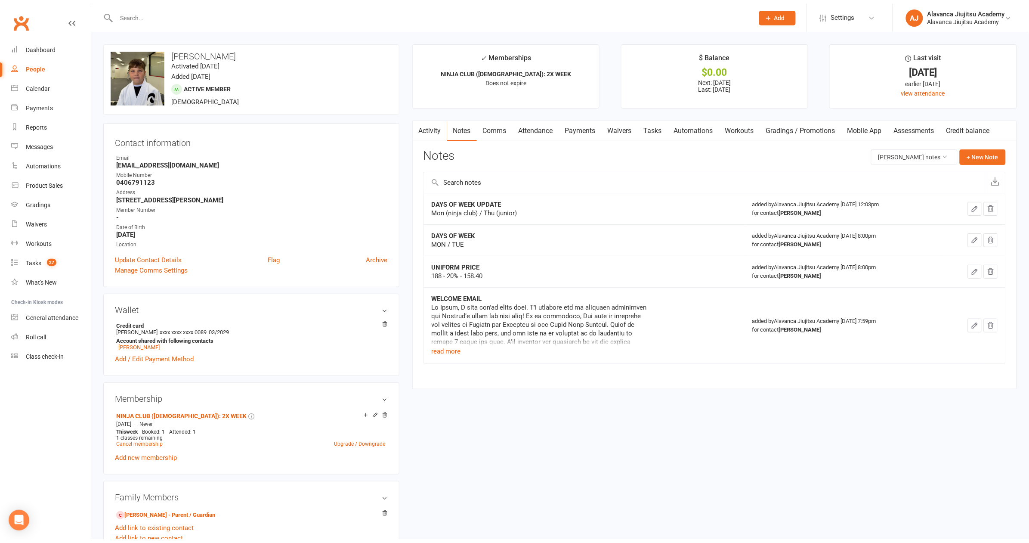
scroll to position [408, 0]
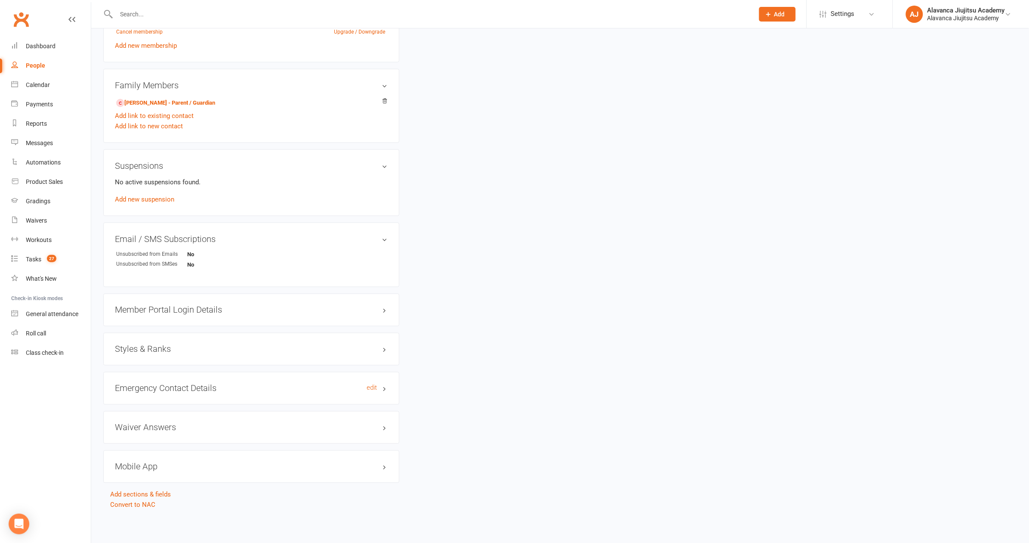
click at [154, 384] on h3 "Emergency Contact Details edit" at bounding box center [251, 388] width 273 height 9
click at [233, 444] on strong "[EMAIL_ADDRESS][DOMAIN_NAME]" at bounding box center [252, 448] width 272 height 8
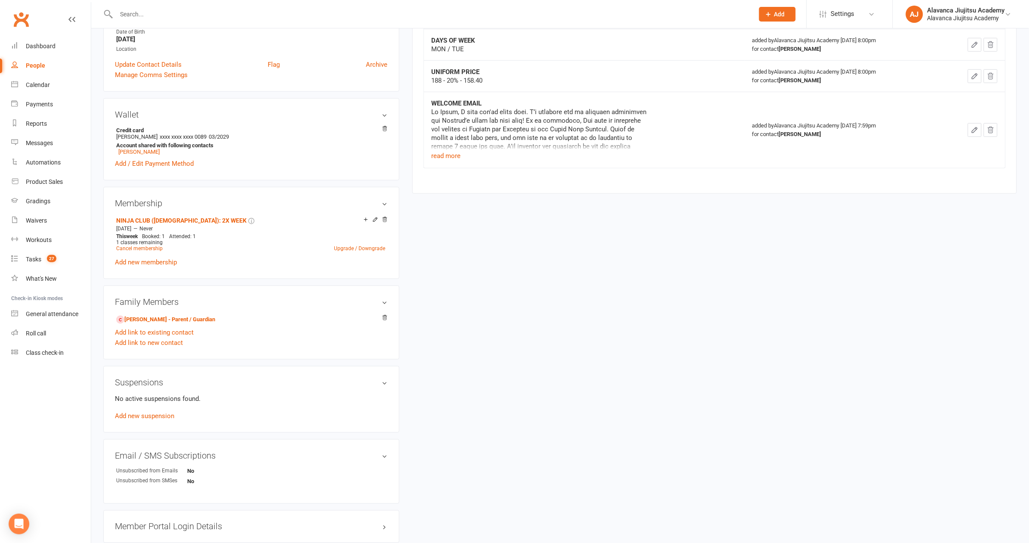
scroll to position [0, 0]
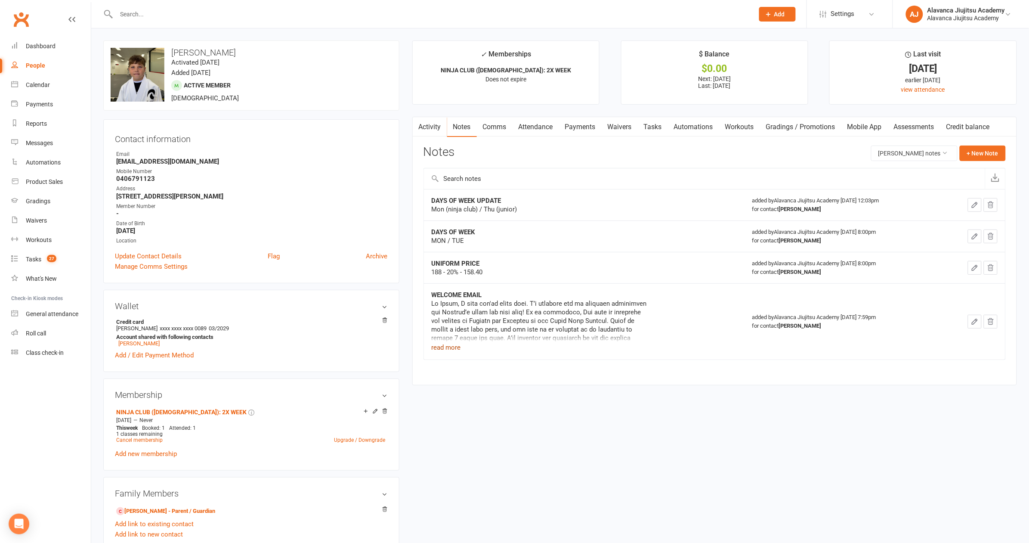
click at [457, 343] on button "read more" at bounding box center [446, 347] width 29 height 10
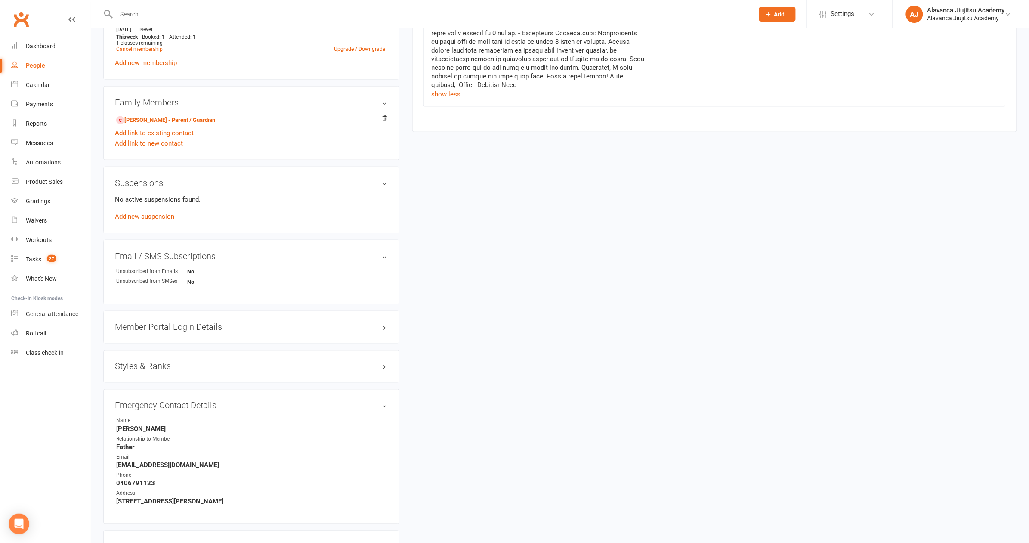
scroll to position [509, 0]
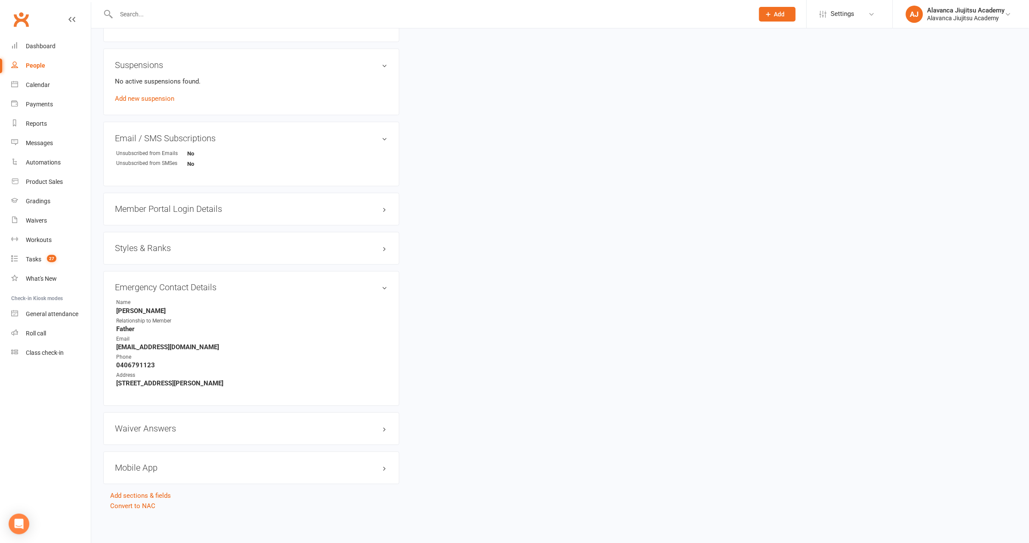
click at [619, 351] on div "upload photo change photo [PERSON_NAME] Activated [DATE] Added [DATE] Active me…" at bounding box center [560, 22] width 927 height 980
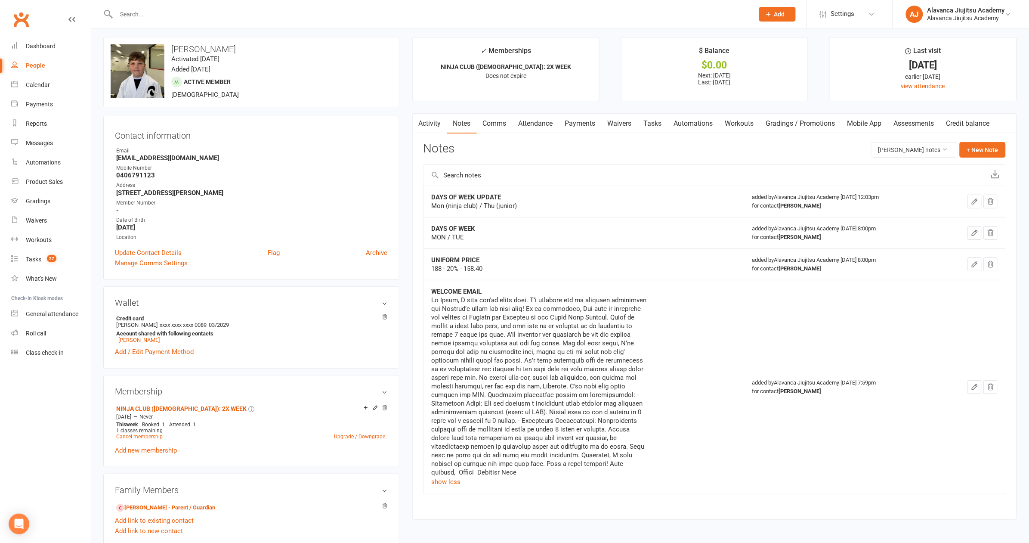
scroll to position [0, 0]
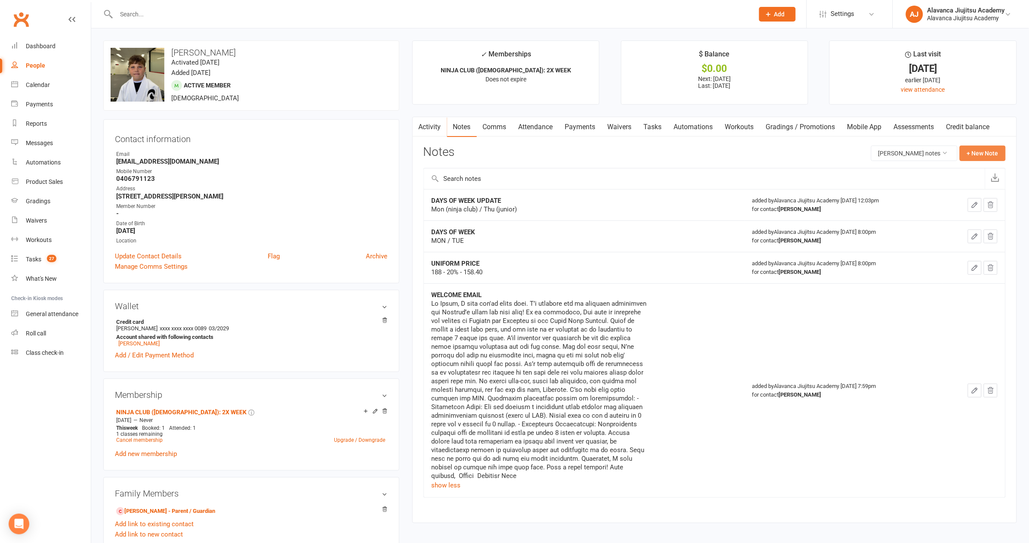
click at [692, 156] on button "+ New Note" at bounding box center [983, 153] width 46 height 15
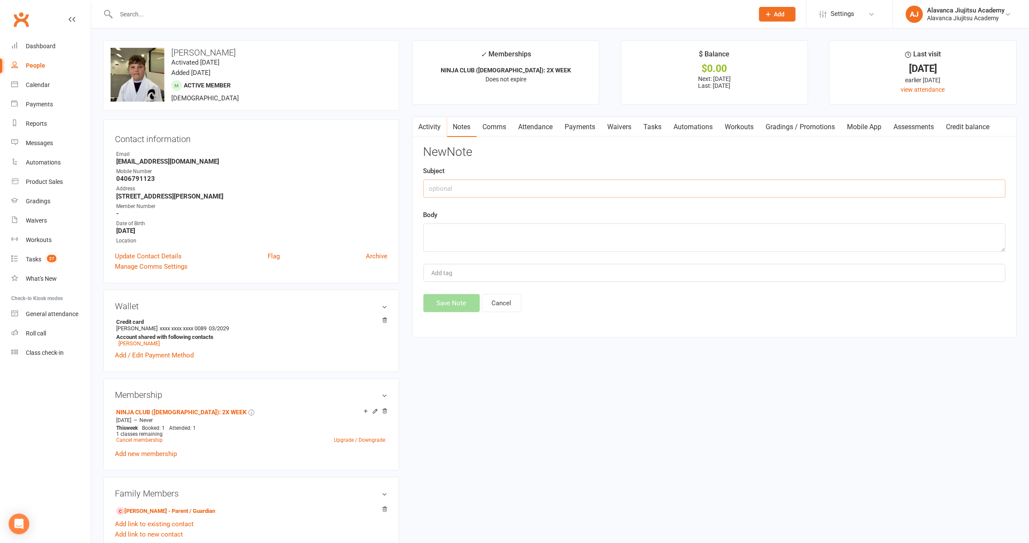
click at [570, 180] on input "text" at bounding box center [715, 189] width 582 height 18
click at [558, 185] on input "text" at bounding box center [715, 189] width 582 height 18
type input "MOM'S NAME"
click at [535, 241] on textarea at bounding box center [715, 237] width 582 height 28
type textarea "Lis"
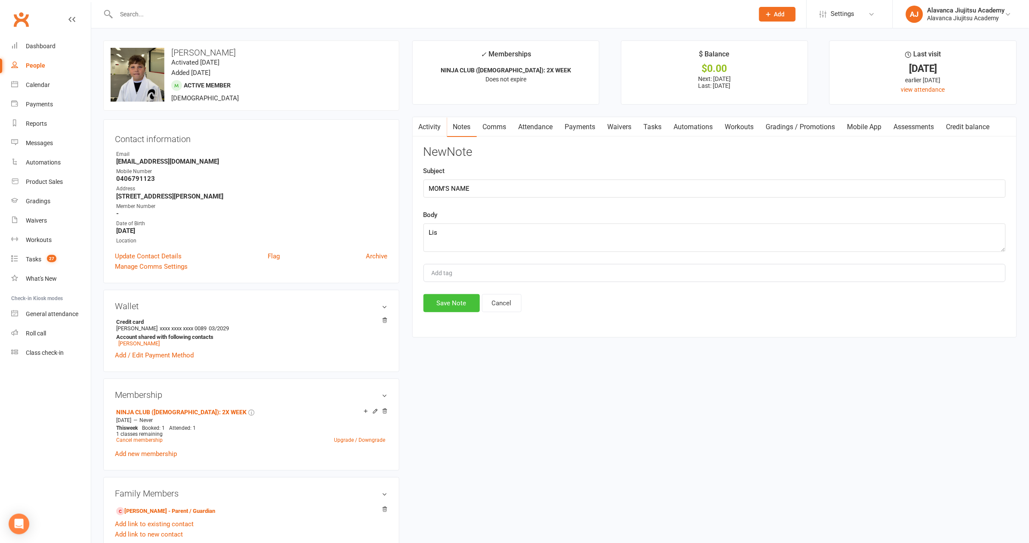
click at [458, 303] on button "Save Note" at bounding box center [452, 303] width 56 height 18
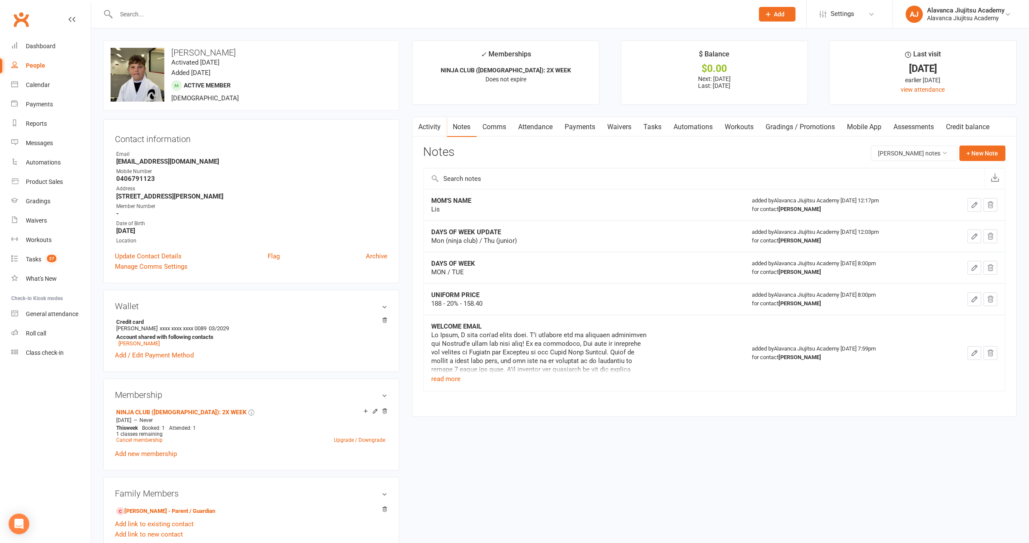
click at [285, 152] on div "Email" at bounding box center [252, 154] width 272 height 8
click at [45, 256] on count-badge "27" at bounding box center [50, 259] width 14 height 7
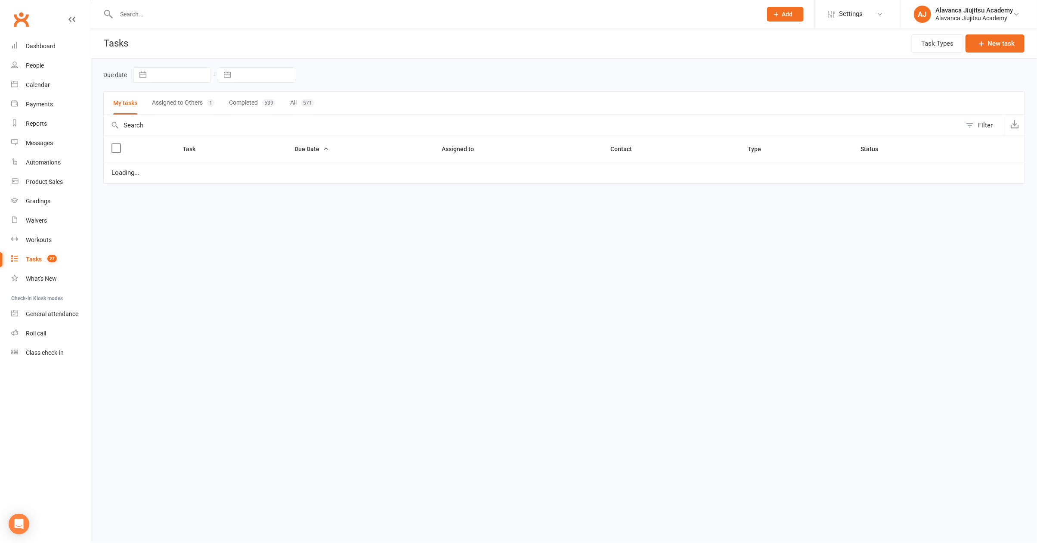
select select "started"
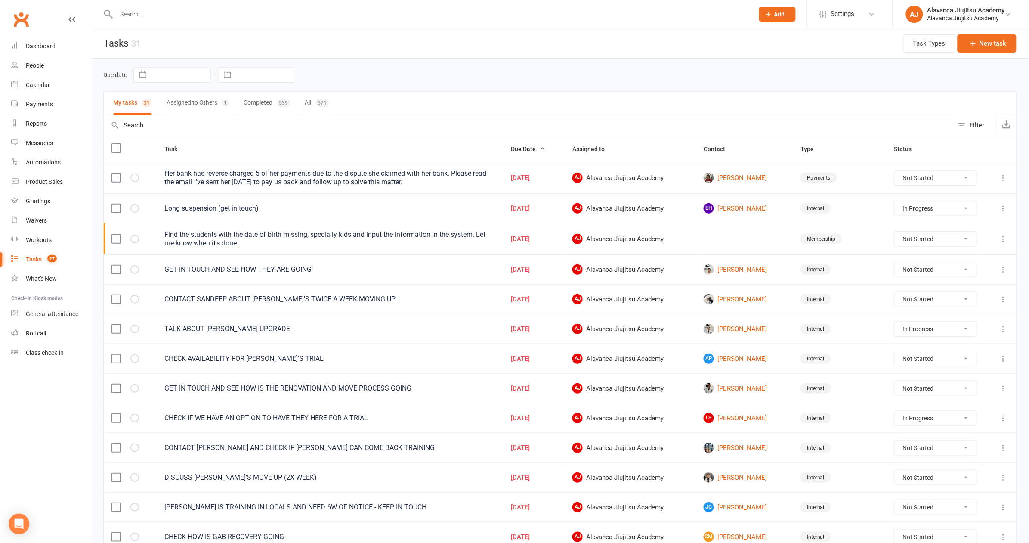
click at [239, 15] on input "text" at bounding box center [431, 14] width 635 height 12
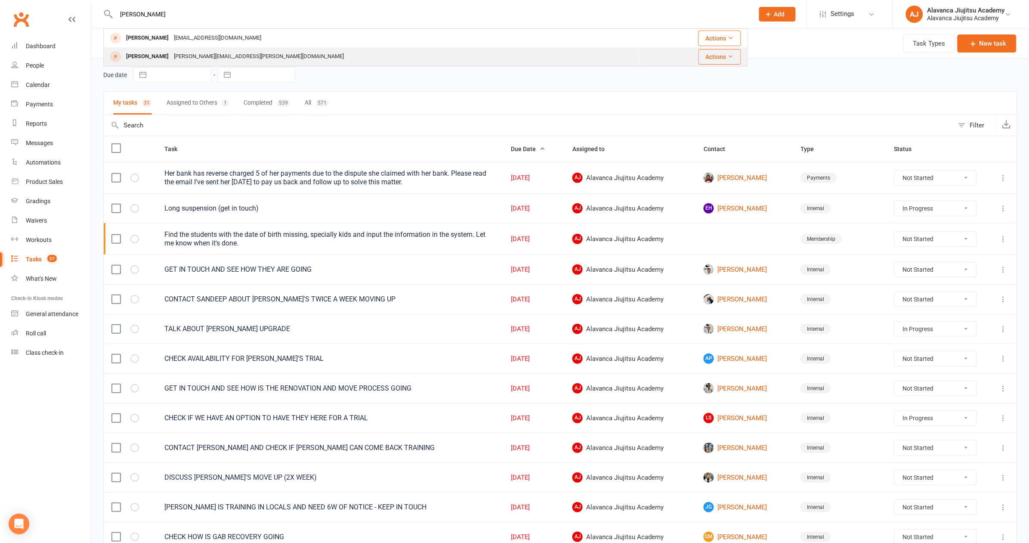
type input "[PERSON_NAME]"
click at [204, 52] on div "[PERSON_NAME][EMAIL_ADDRESS][PERSON_NAME][DOMAIN_NAME]" at bounding box center [258, 56] width 175 height 12
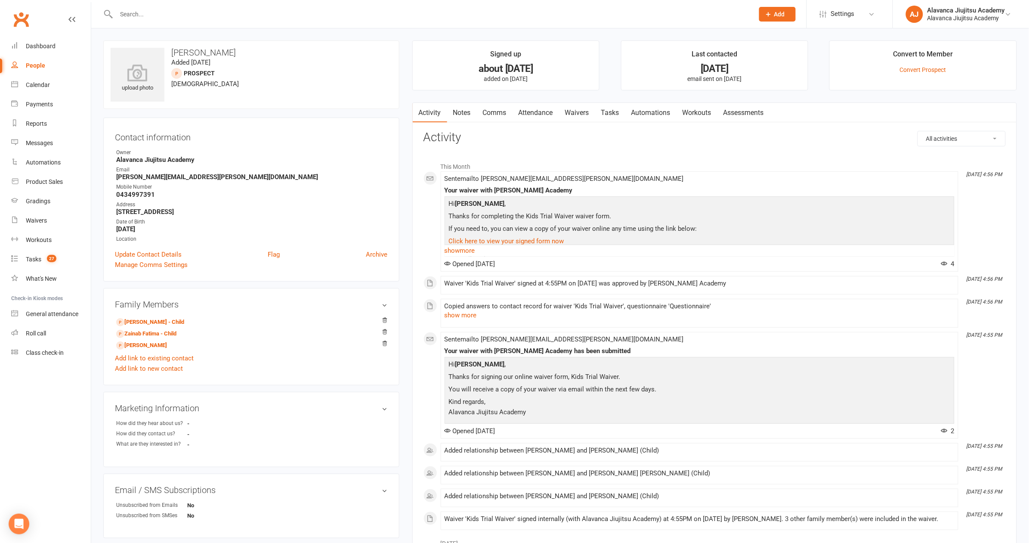
click at [581, 110] on link "Waivers" at bounding box center [577, 113] width 36 height 20
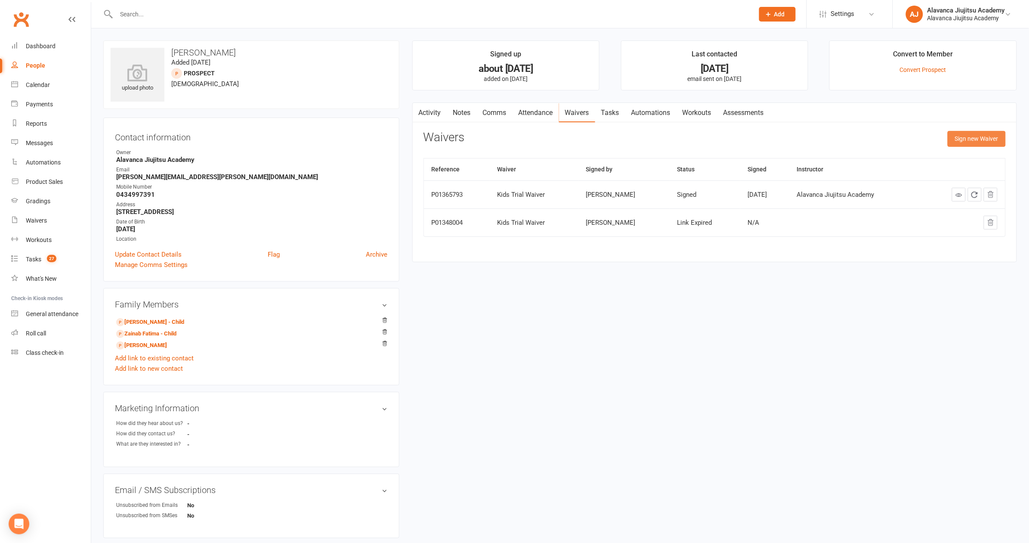
click at [692, 137] on button "Sign new Waiver" at bounding box center [977, 138] width 58 height 15
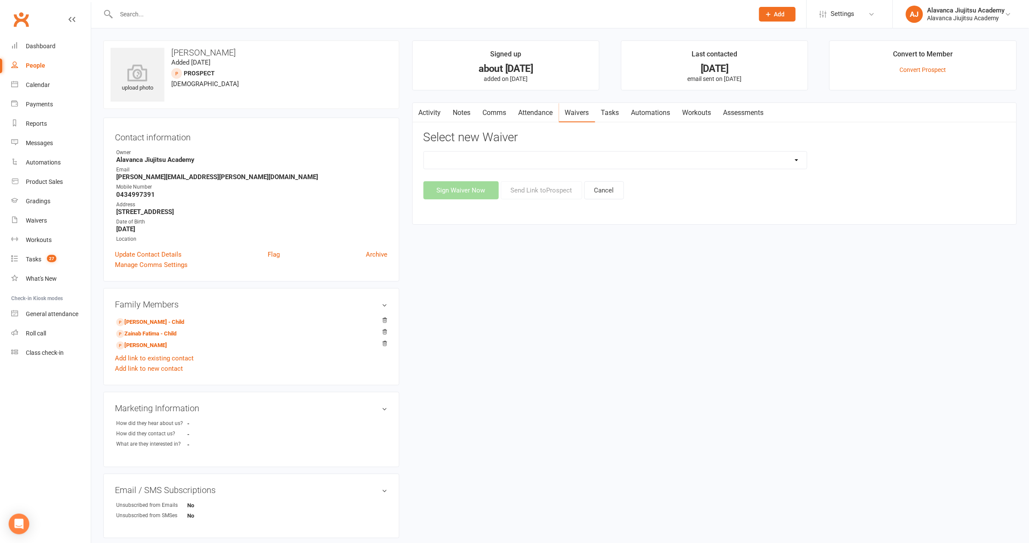
select select "8149"
click at [541, 185] on button "Send Link to [GEOGRAPHIC_DATA]" at bounding box center [541, 190] width 81 height 18
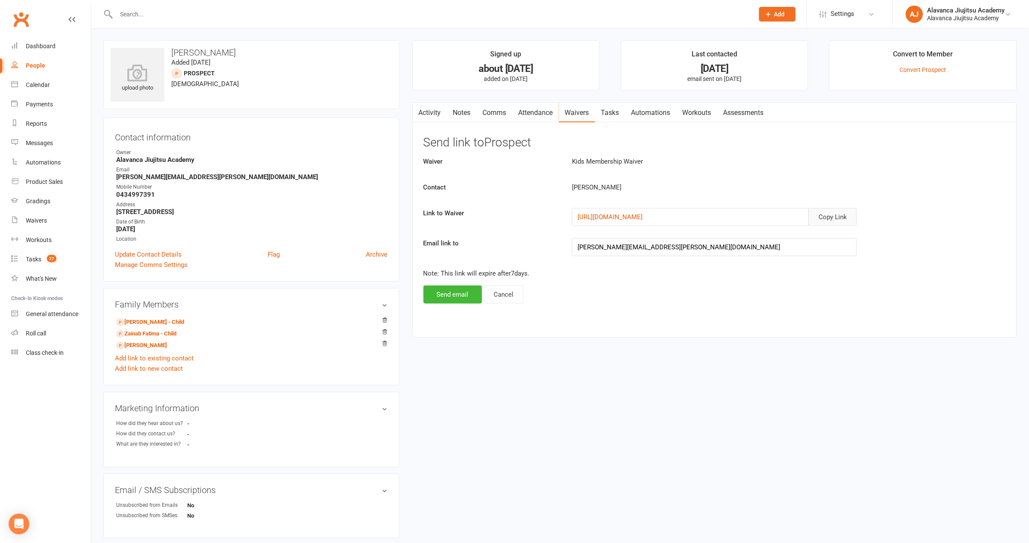
click at [692, 216] on button "Copy Link" at bounding box center [833, 217] width 48 height 18
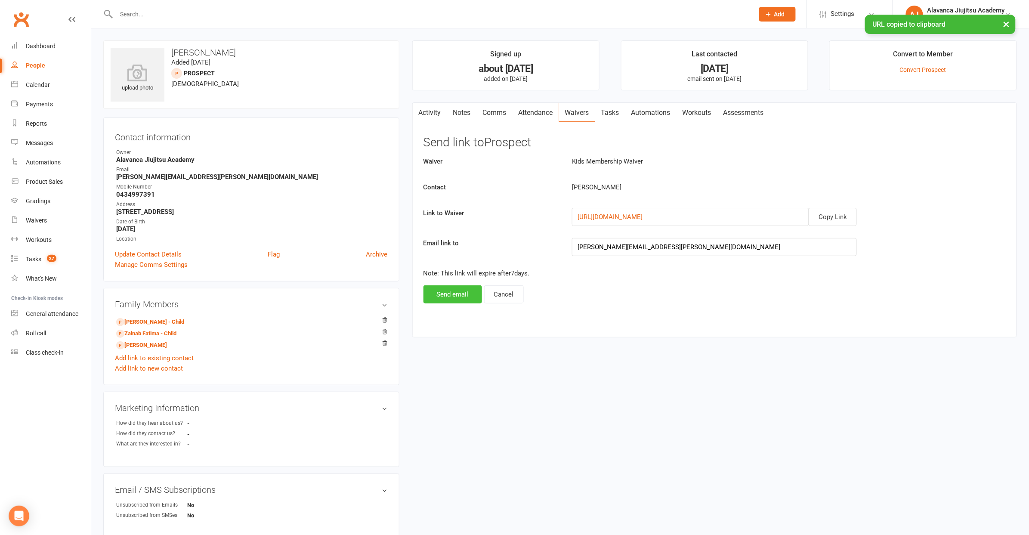
click at [438, 288] on button "Send email" at bounding box center [453, 294] width 59 height 18
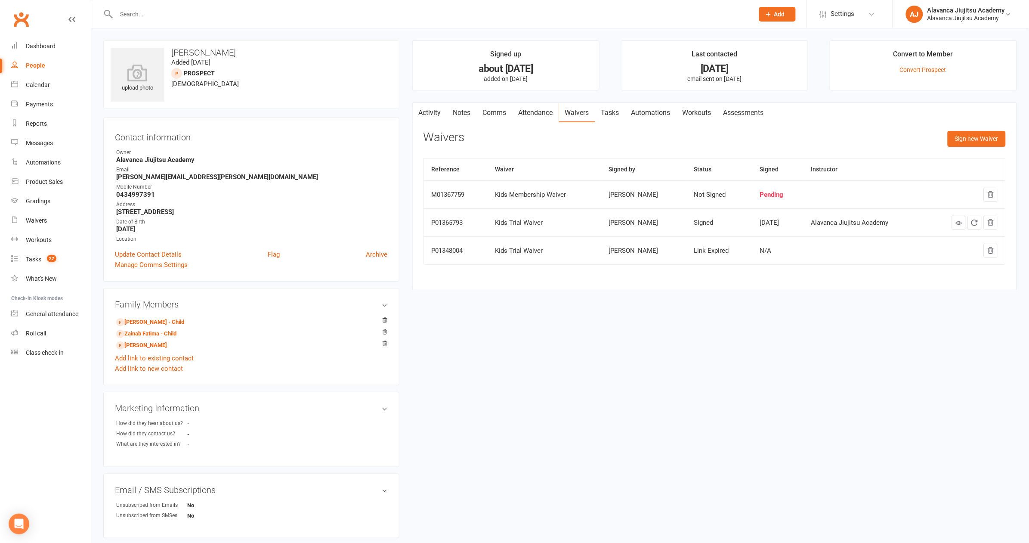
click at [470, 354] on div "upload photo [PERSON_NAME] Added [DATE] prospect [DEMOGRAPHIC_DATA] Contact inf…" at bounding box center [560, 392] width 927 height 705
click at [190, 14] on input "text" at bounding box center [431, 14] width 635 height 12
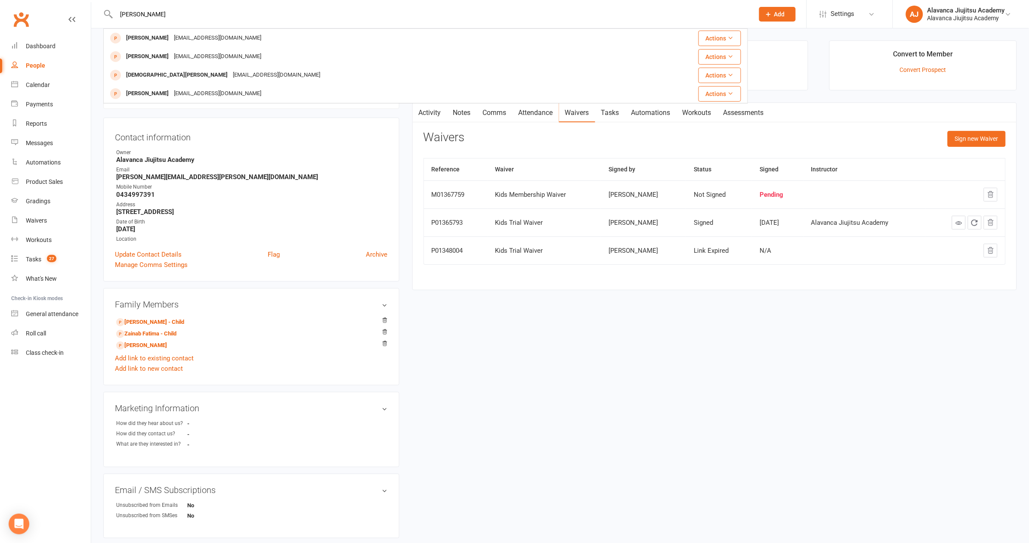
type input "[PERSON_NAME]"
drag, startPoint x: 190, startPoint y: 13, endPoint x: 192, endPoint y: 38, distance: 25.1
click at [192, 38] on div "[EMAIL_ADDRESS][DOMAIN_NAME]" at bounding box center [217, 38] width 93 height 12
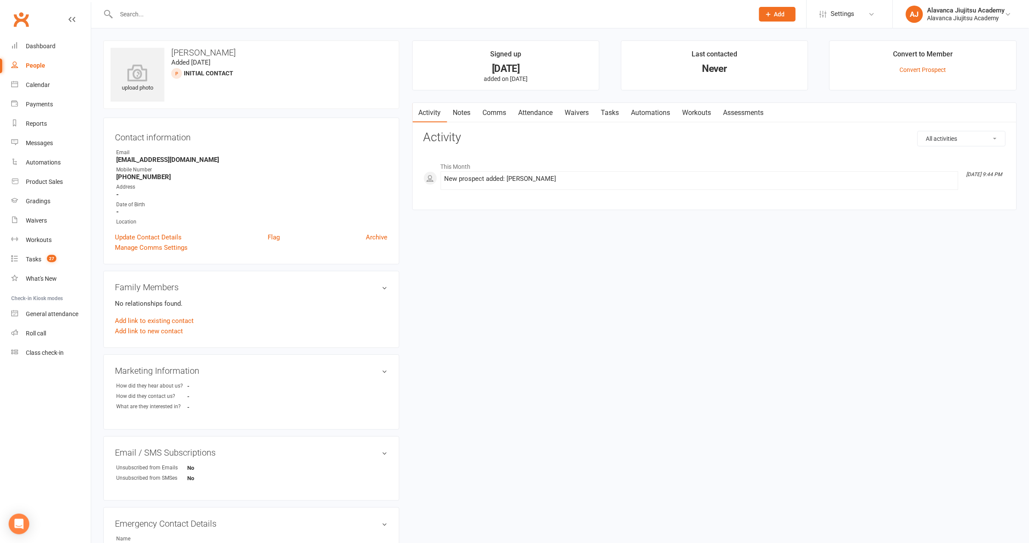
click at [460, 108] on link "Notes" at bounding box center [462, 113] width 30 height 20
click at [692, 137] on button "+ New Note" at bounding box center [983, 138] width 46 height 15
click at [458, 174] on input "text" at bounding box center [715, 174] width 582 height 18
type input "PROSPECT"
click at [492, 216] on textarea at bounding box center [715, 223] width 582 height 28
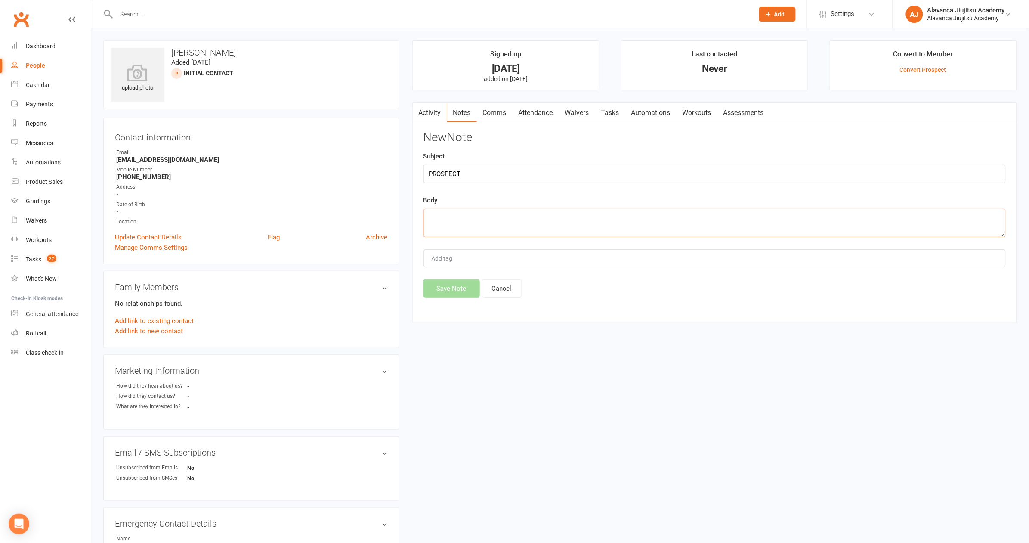
paste textarea "I’ve recently relocated back to [GEOGRAPHIC_DATA] after living in [GEOGRAPHIC_D…"
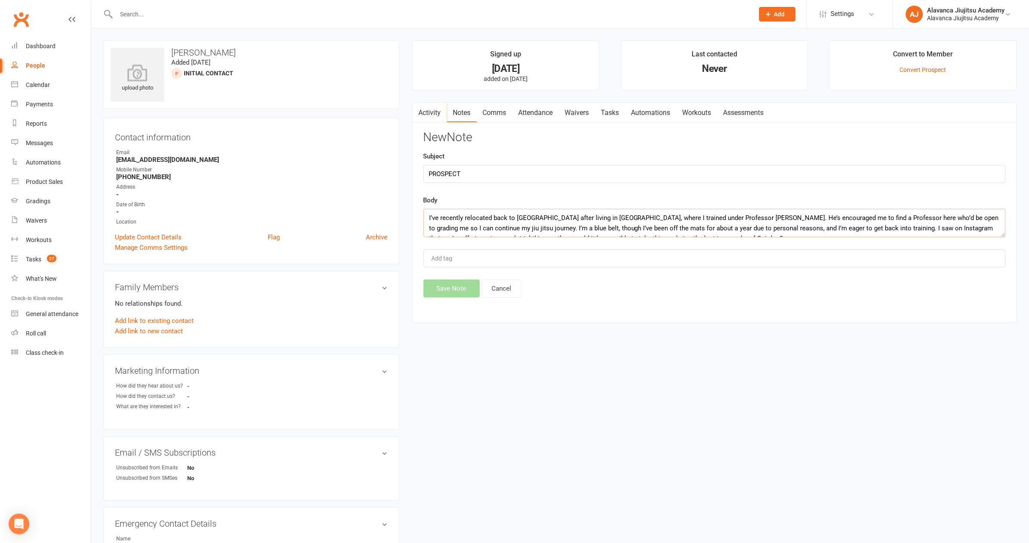
scroll to position [20, 0]
type textarea "I’ve recently relocated back to [GEOGRAPHIC_DATA] after living in [GEOGRAPHIC_D…"
click at [454, 283] on button "Save Note" at bounding box center [452, 288] width 56 height 18
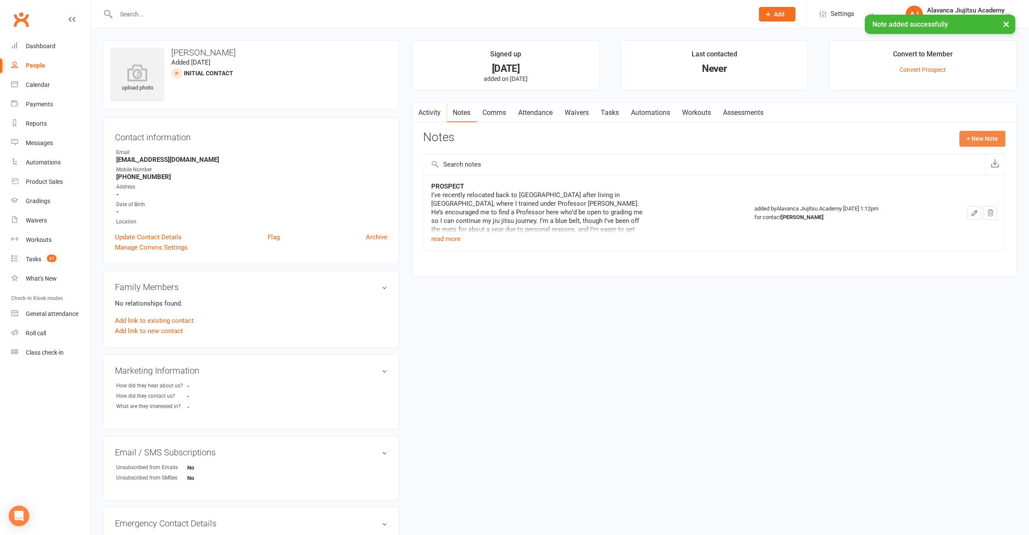
click at [692, 136] on button "+ New Note" at bounding box center [983, 138] width 46 height 15
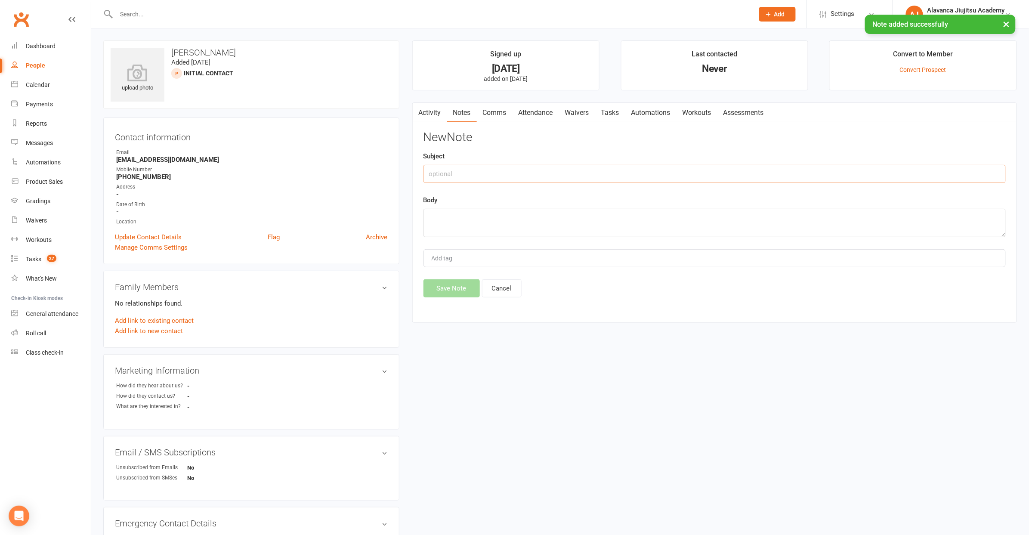
click at [475, 175] on input "text" at bounding box center [715, 174] width 582 height 18
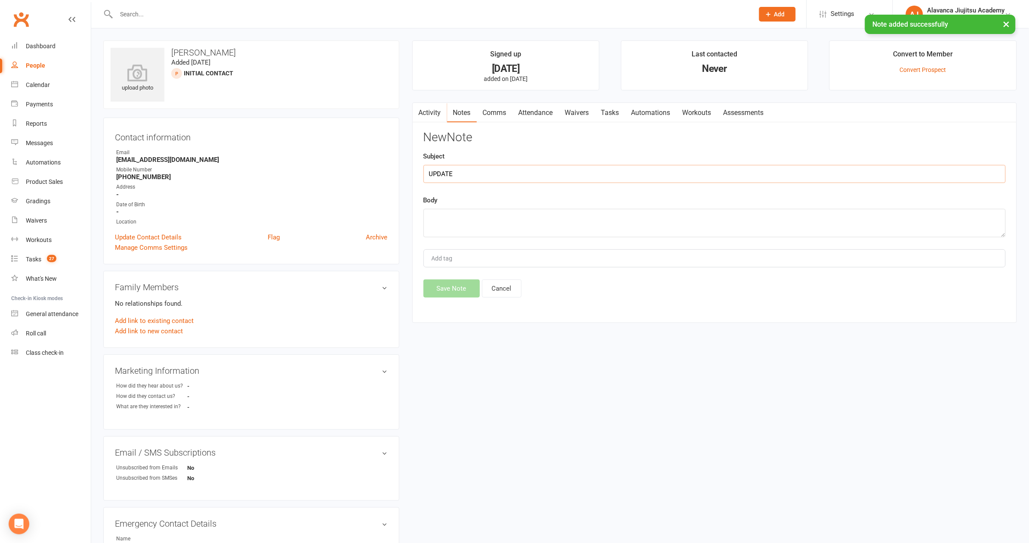
type input "UPDATE"
click at [489, 211] on textarea at bounding box center [715, 223] width 582 height 28
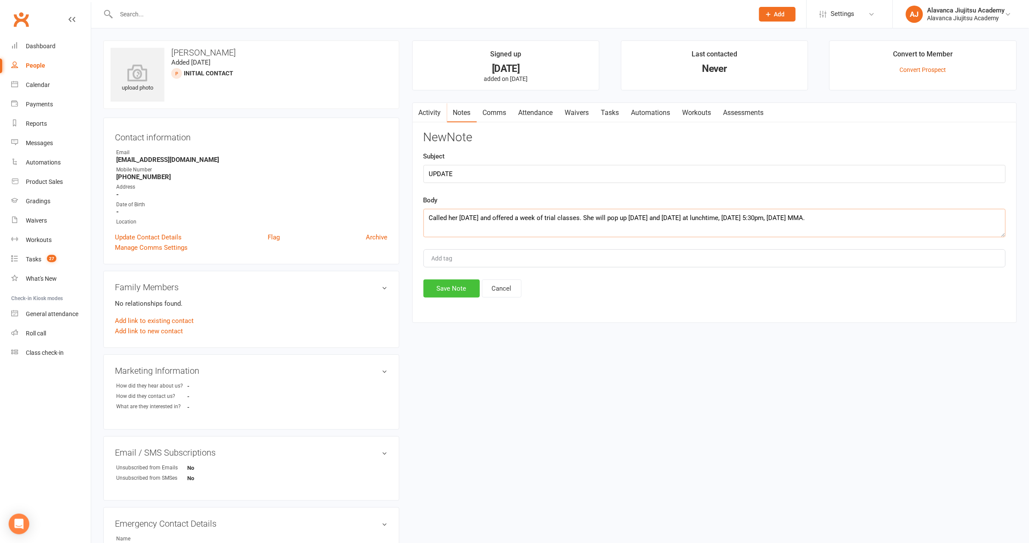
type textarea "Called her [DATE] and offered a week of trial classes. She will pop up [DATE] a…"
click at [447, 285] on button "Save Note" at bounding box center [452, 288] width 56 height 18
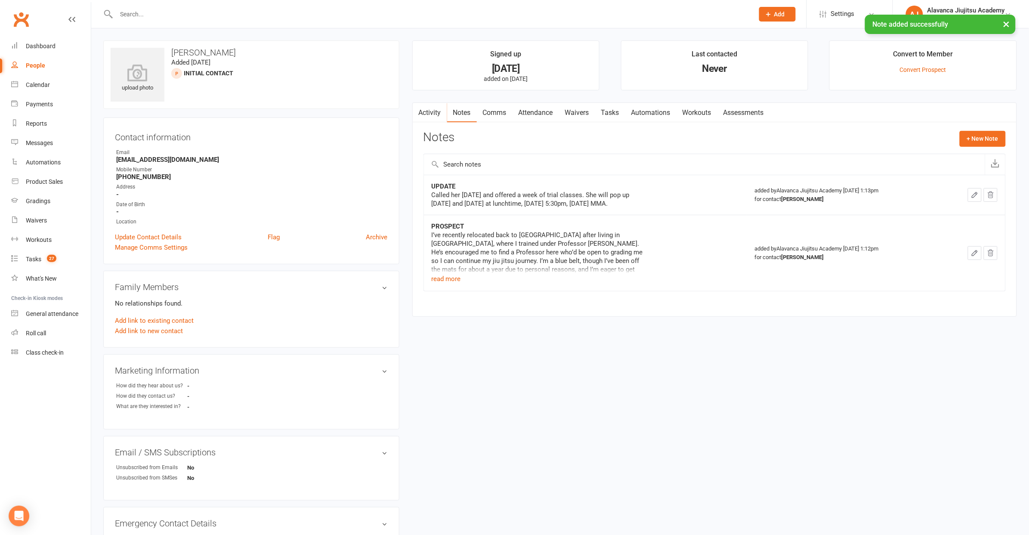
drag, startPoint x: 588, startPoint y: 162, endPoint x: 575, endPoint y: 129, distance: 36.1
click at [588, 162] on input "text" at bounding box center [704, 164] width 561 height 21
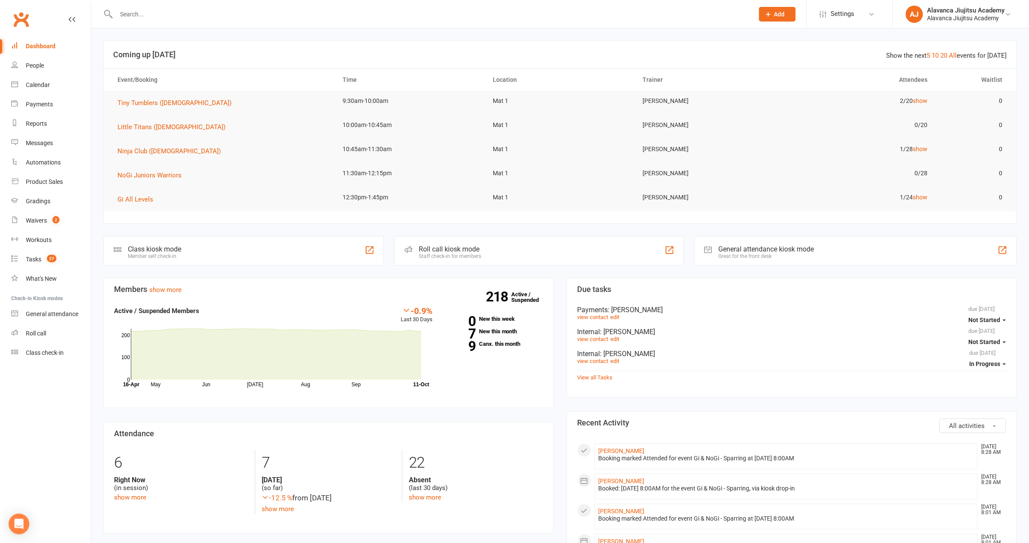
click at [245, 12] on input "text" at bounding box center [431, 14] width 635 height 12
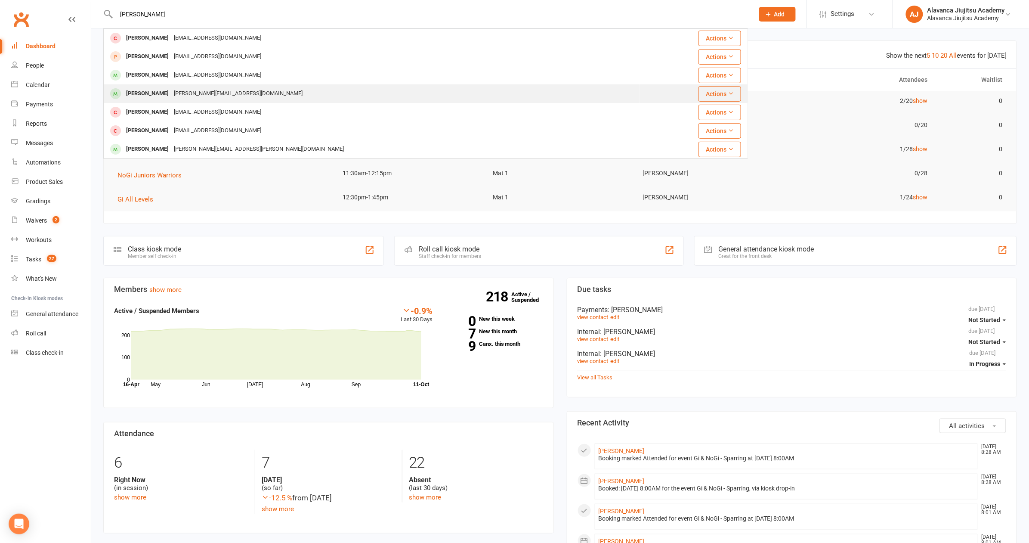
type input "Ethan"
click at [227, 96] on div "[PERSON_NAME][EMAIL_ADDRESS][DOMAIN_NAME]" at bounding box center [238, 93] width 134 height 12
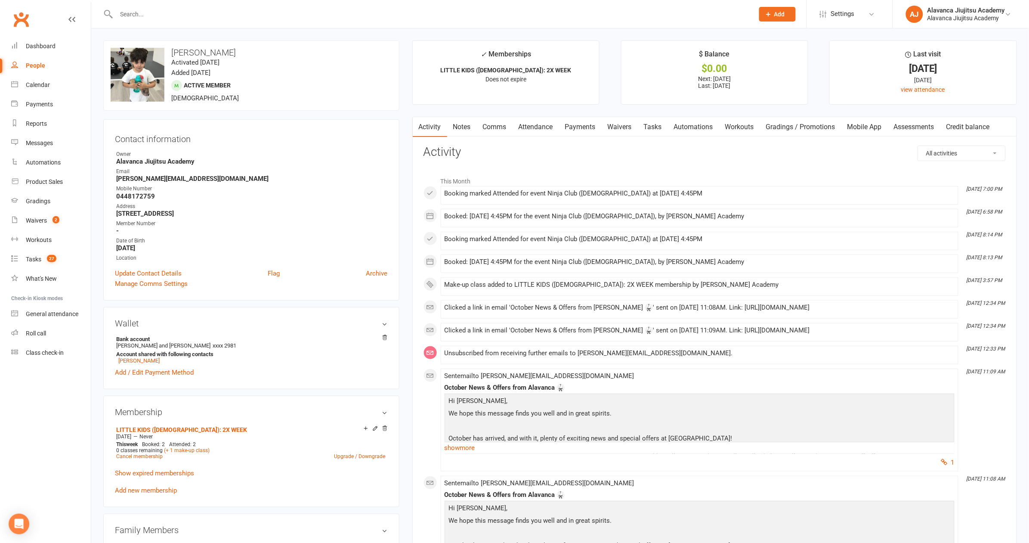
click at [461, 127] on link "Notes" at bounding box center [462, 127] width 30 height 20
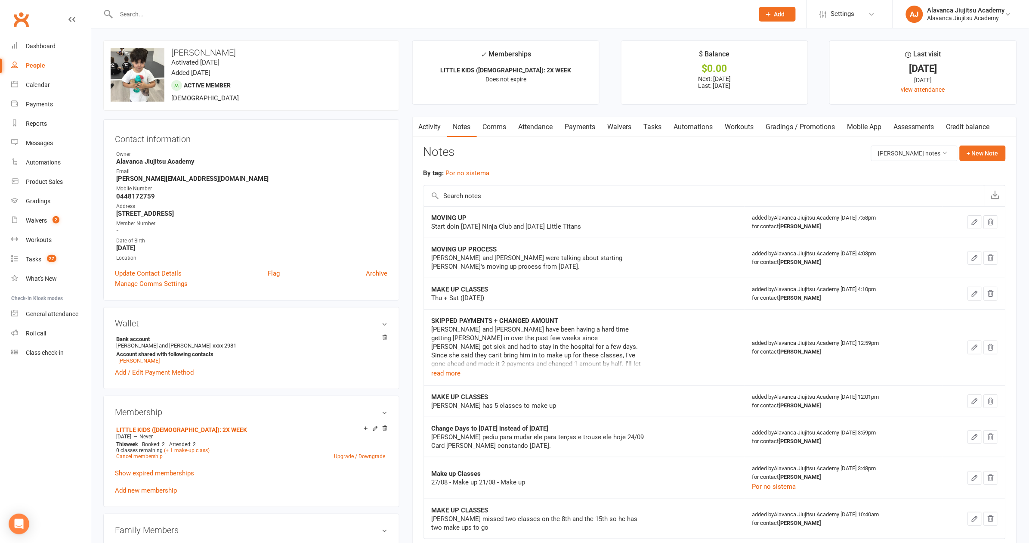
click at [563, 254] on div "Pedro and Melissa were talking about starting Ethan's moving up process from to…" at bounding box center [539, 262] width 215 height 17
click at [560, 163] on div "Notes Ethan Farah's notes + New Note" at bounding box center [715, 157] width 582 height 22
click at [241, 15] on input "text" at bounding box center [431, 14] width 635 height 12
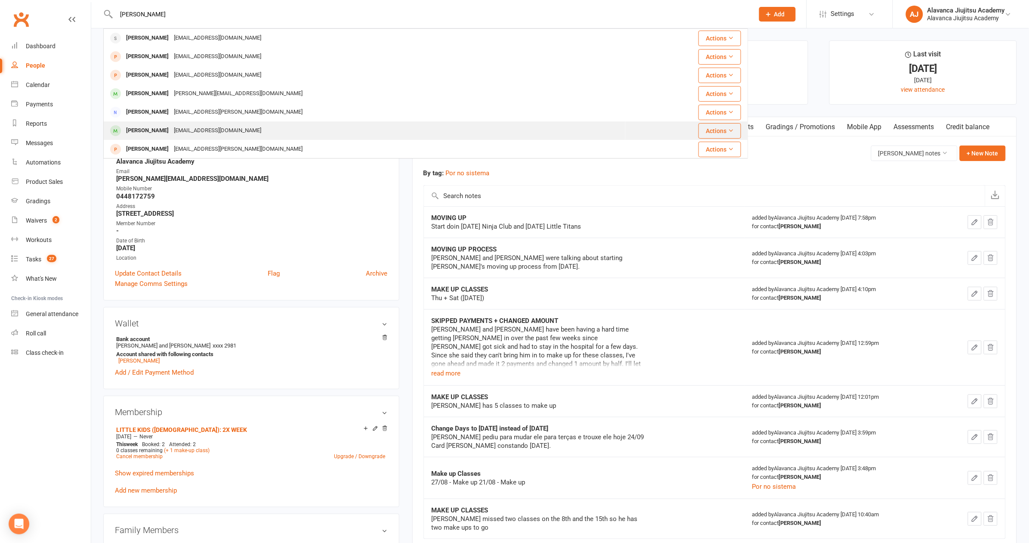
type input "[PERSON_NAME]"
click at [249, 125] on div "[EMAIL_ADDRESS][DOMAIN_NAME]" at bounding box center [217, 130] width 93 height 12
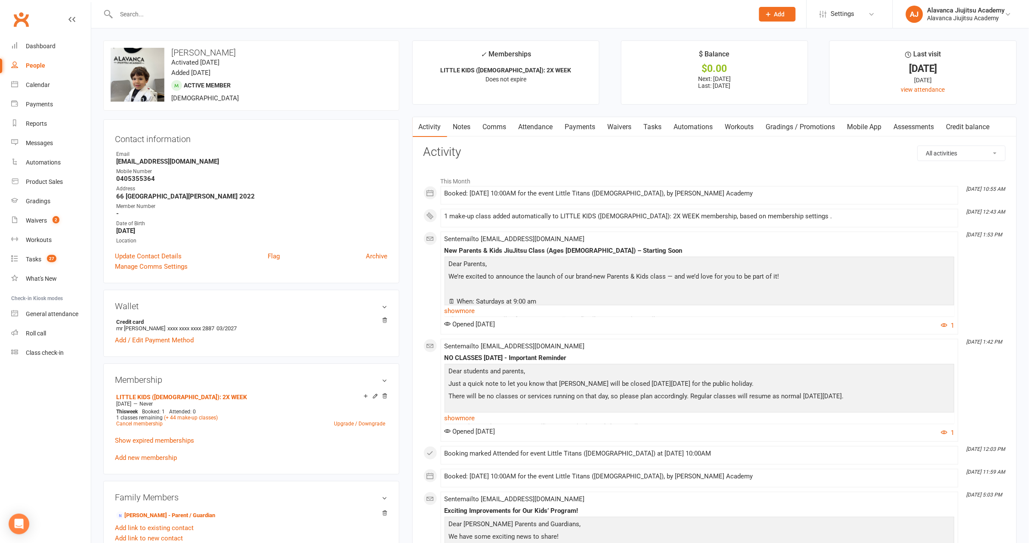
click at [163, 17] on input "text" at bounding box center [431, 14] width 635 height 12
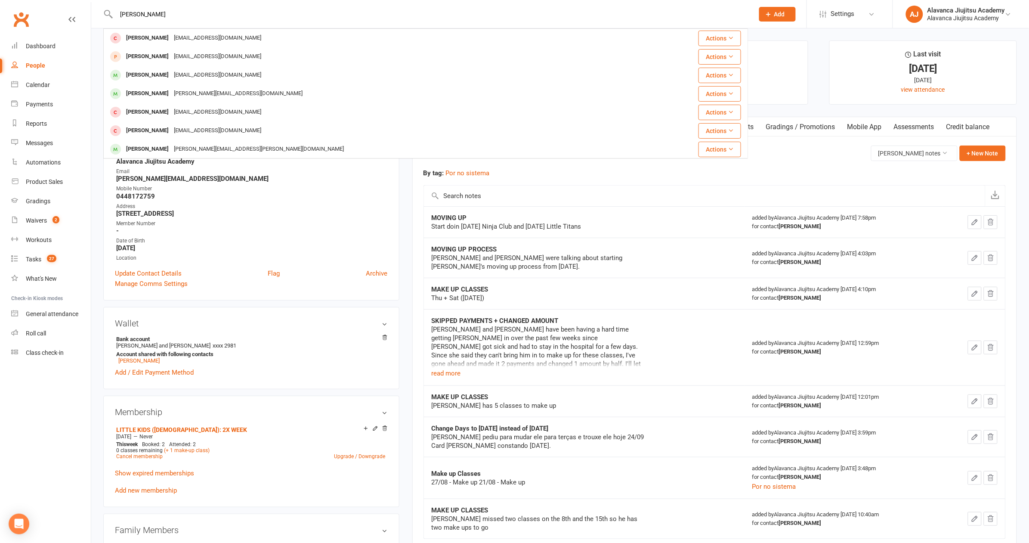
type input "Ethan"
click at [201, 228] on strong "-" at bounding box center [252, 231] width 272 height 8
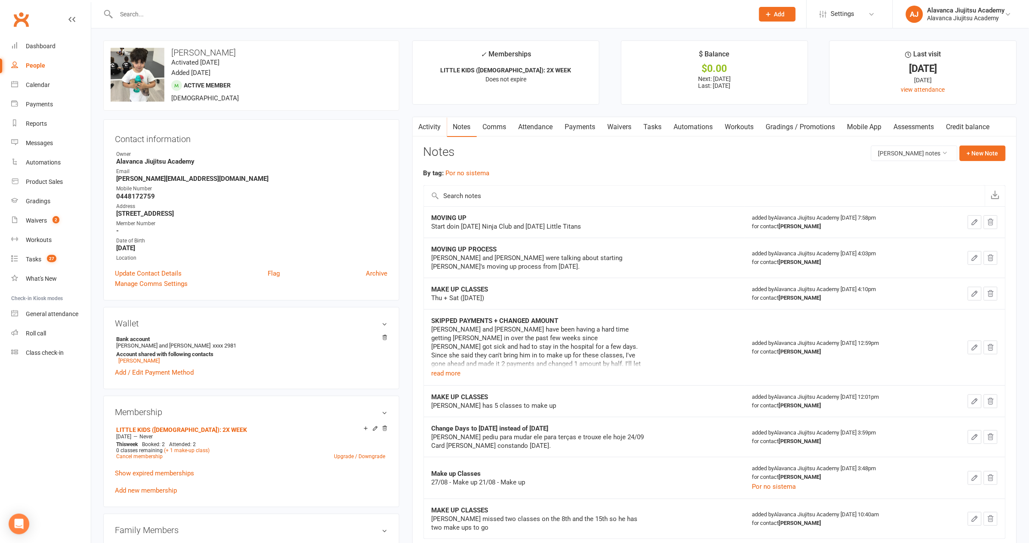
click at [395, 12] on input "text" at bounding box center [431, 14] width 635 height 12
click at [55, 220] on span "2" at bounding box center [56, 219] width 7 height 7
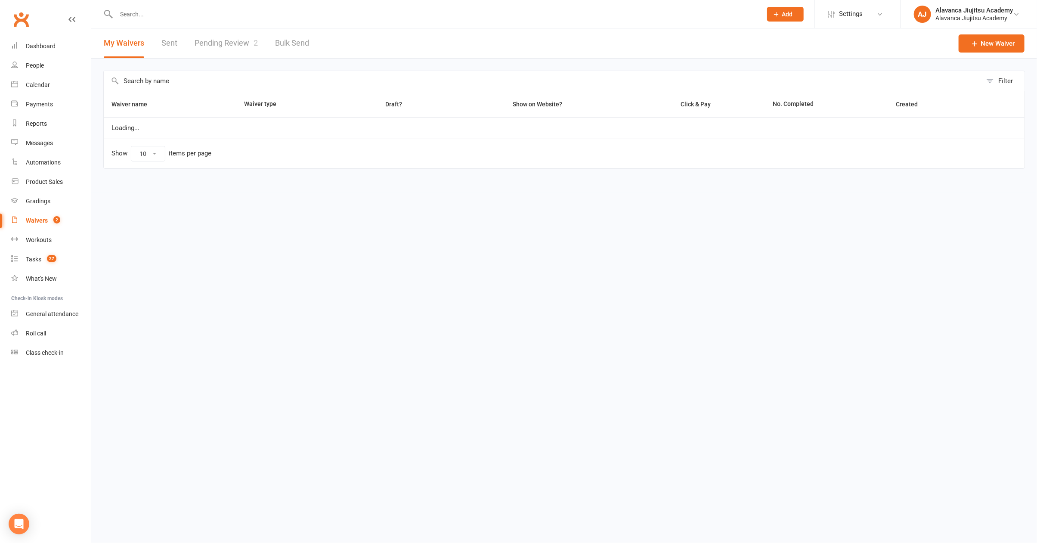
select select "100"
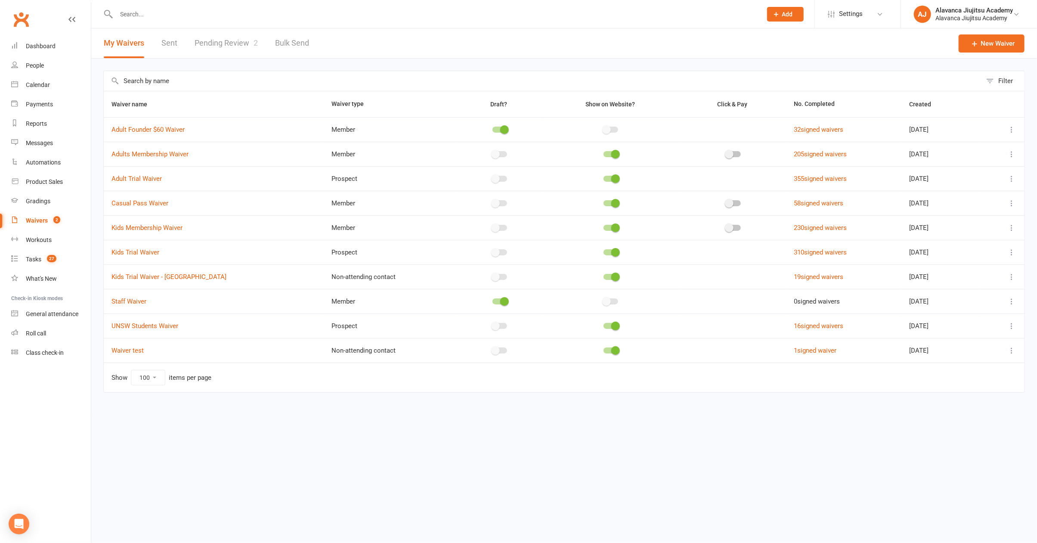
click at [223, 50] on link "Pending Review 2" at bounding box center [226, 43] width 63 height 30
